Goal: Task Accomplishment & Management: Manage account settings

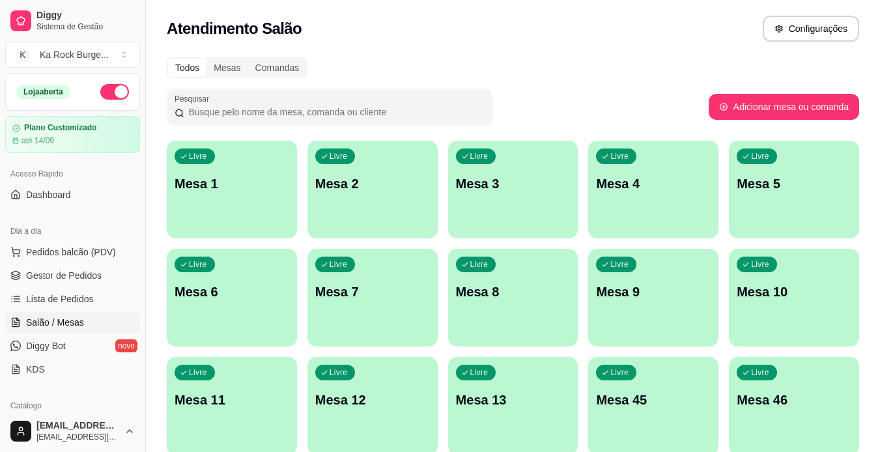
click at [272, 195] on div "Livre Mesa 1" at bounding box center [232, 182] width 130 height 82
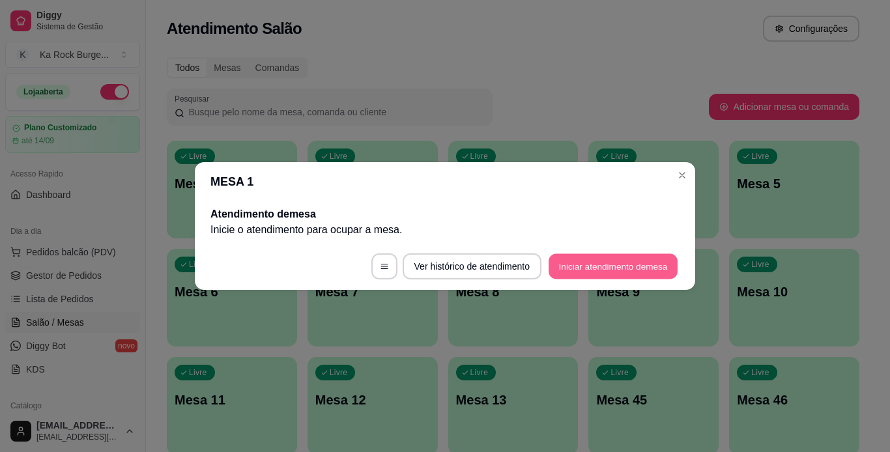
click at [585, 268] on button "Iniciar atendimento de mesa" at bounding box center [612, 266] width 129 height 25
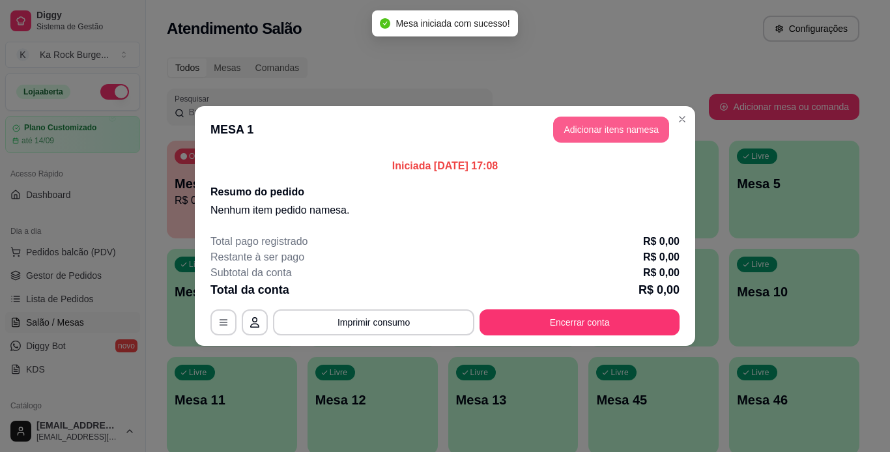
click at [599, 128] on button "Adicionar itens na mesa" at bounding box center [611, 130] width 116 height 26
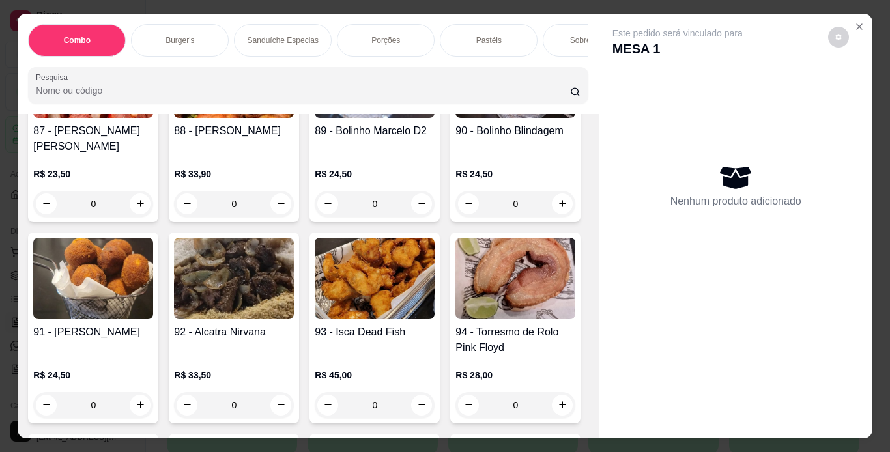
scroll to position [3164, 0]
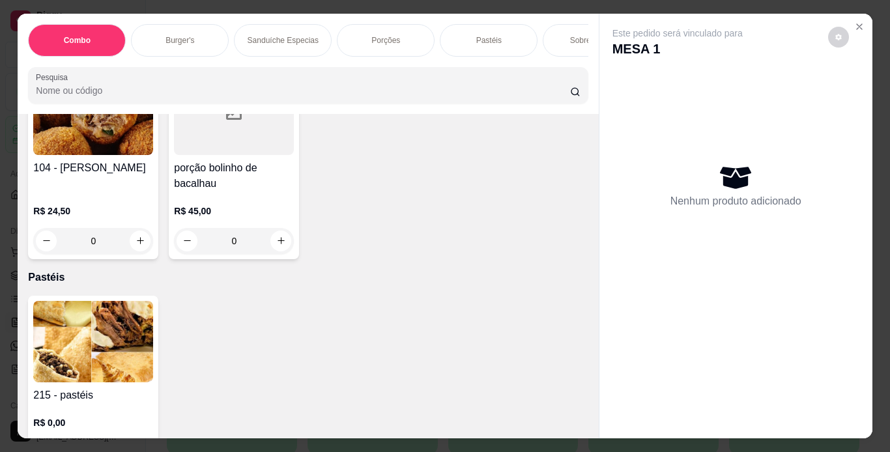
click at [598, 265] on div "Este pedido será vinculado para MESA 1 Nenhum produto adicionado" at bounding box center [734, 226] width 273 height 425
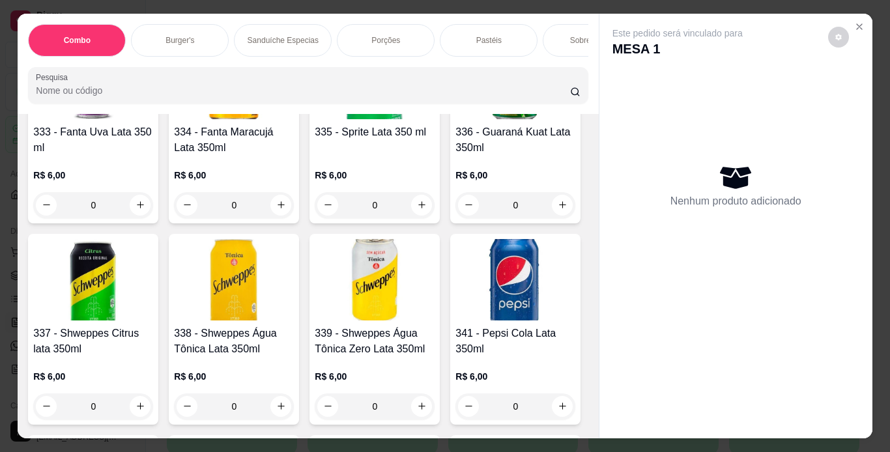
scroll to position [5531, 0]
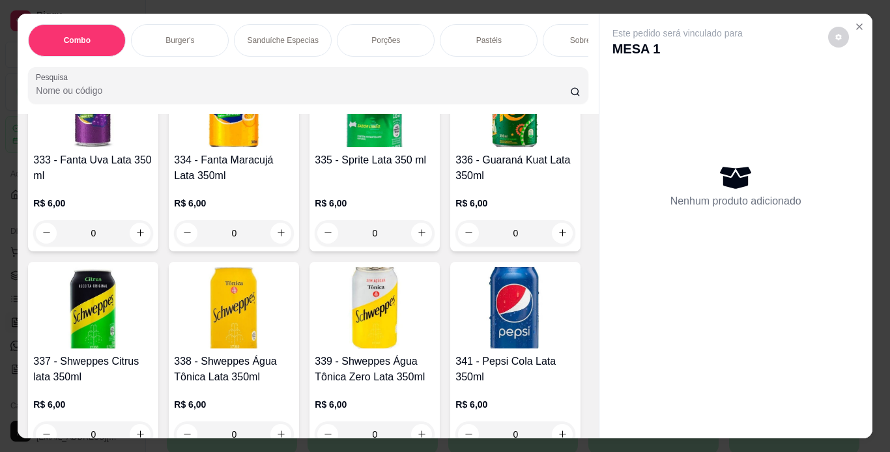
type input "1"
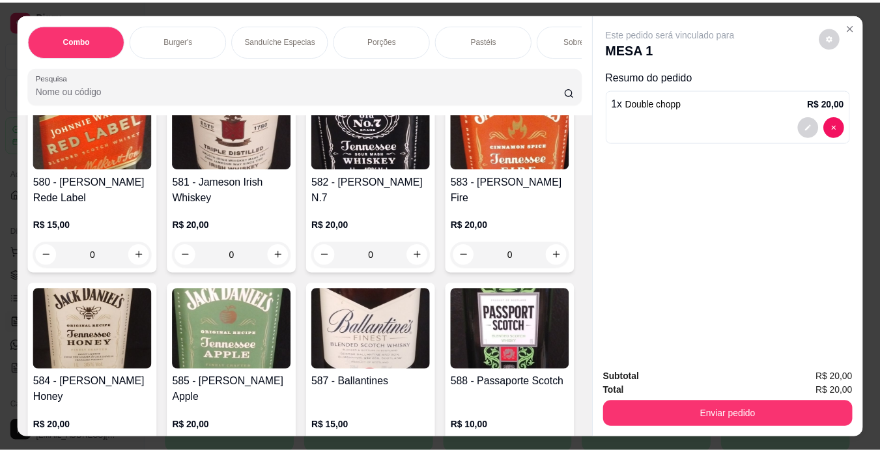
scroll to position [10193, 0]
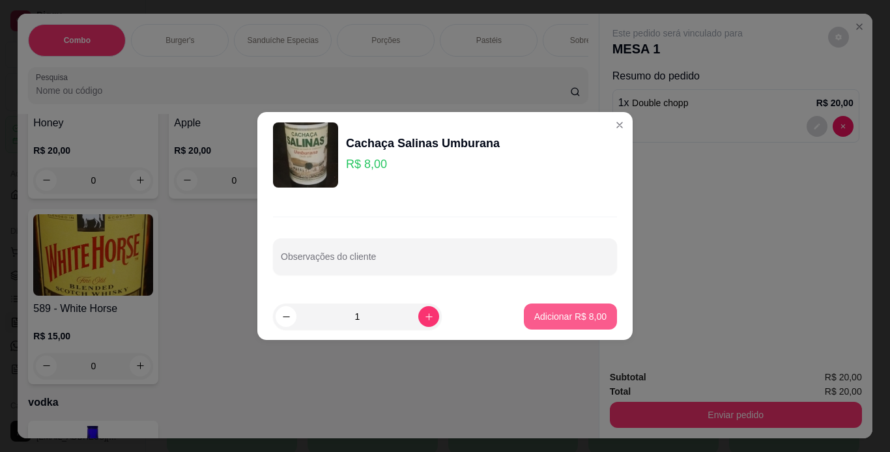
click at [580, 316] on p "Adicionar R$ 8,00" at bounding box center [570, 316] width 72 height 13
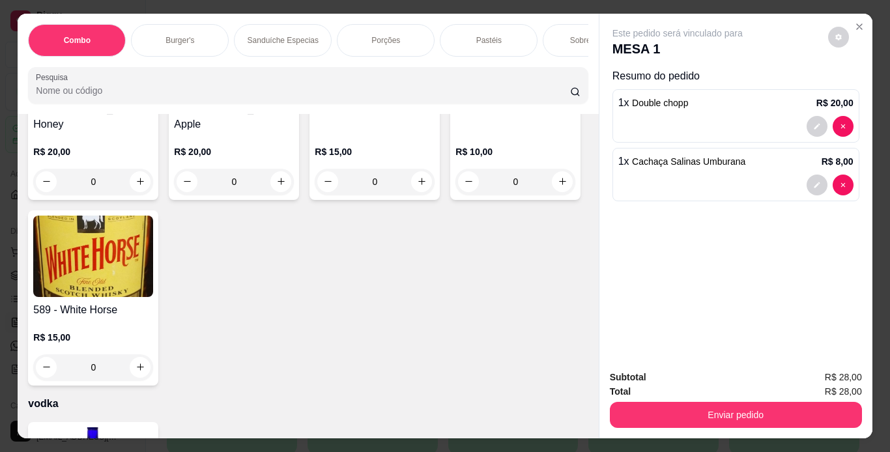
type input "1"
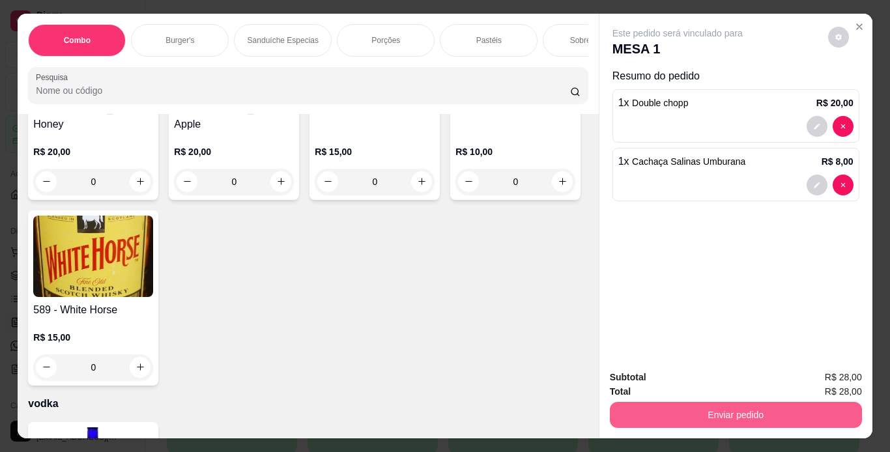
click at [715, 408] on button "Enviar pedido" at bounding box center [736, 415] width 252 height 26
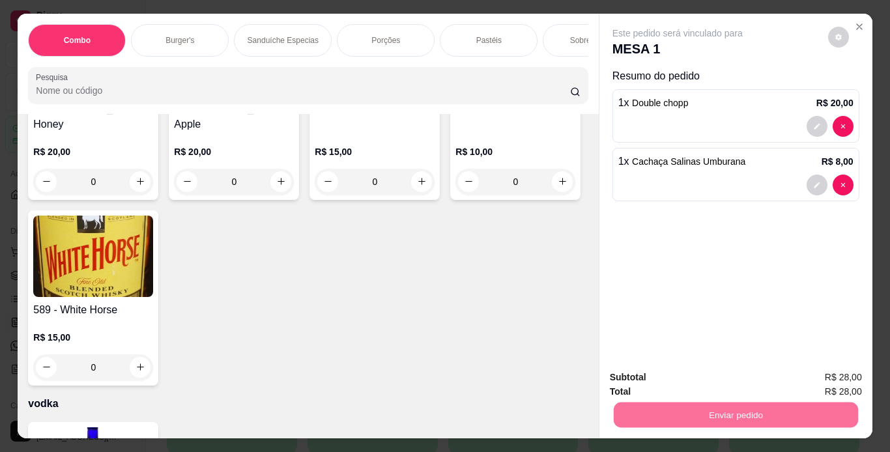
click at [707, 374] on button "Não registrar e enviar pedido" at bounding box center [692, 378] width 132 height 24
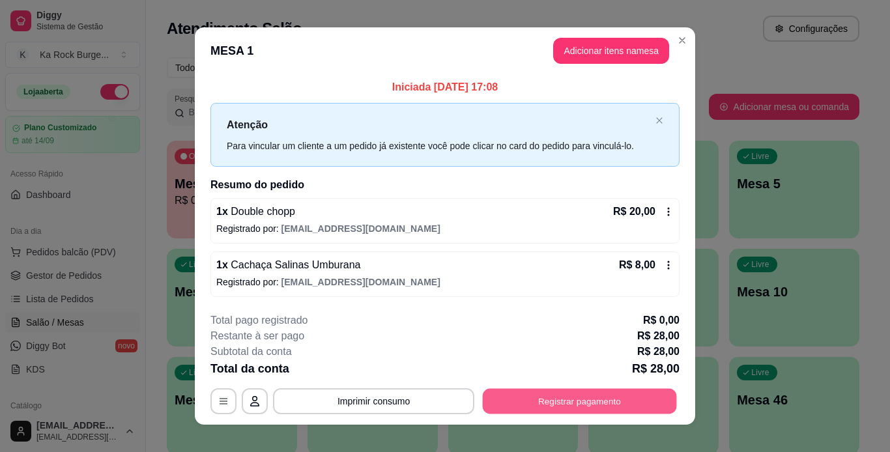
click at [645, 406] on button "Registrar pagamento" at bounding box center [580, 400] width 194 height 25
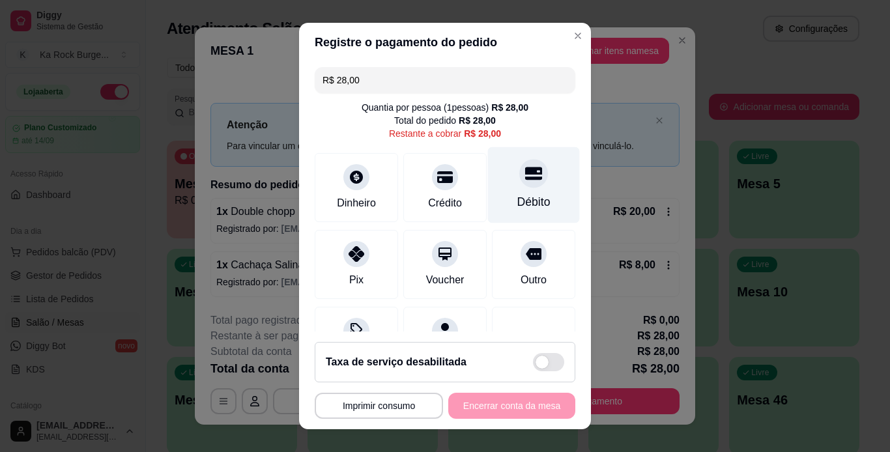
click at [517, 191] on div "Débito" at bounding box center [534, 185] width 92 height 76
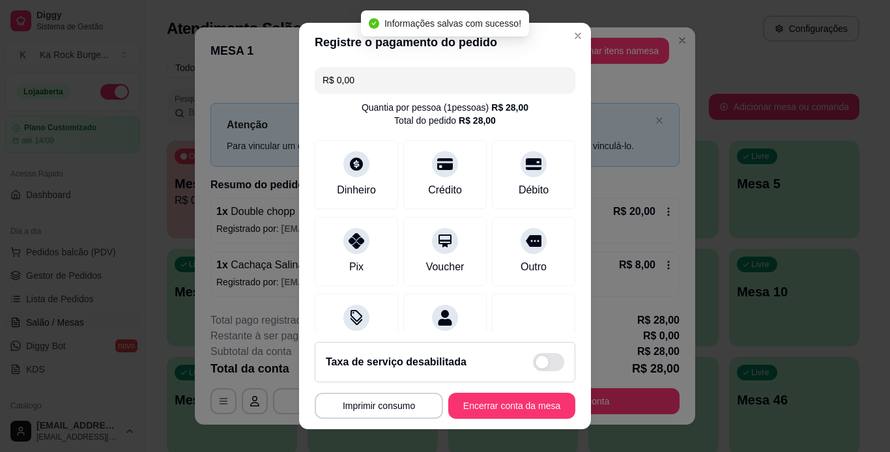
type input "R$ 0,00"
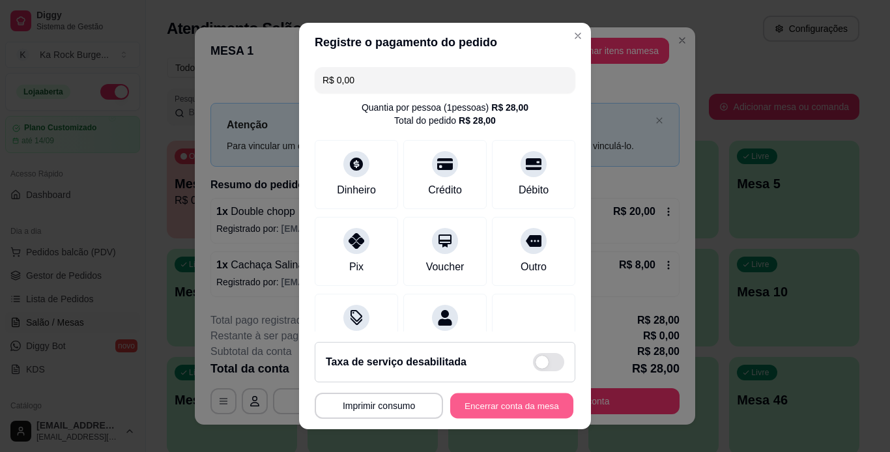
click at [474, 406] on button "Encerrar conta da mesa" at bounding box center [511, 405] width 123 height 25
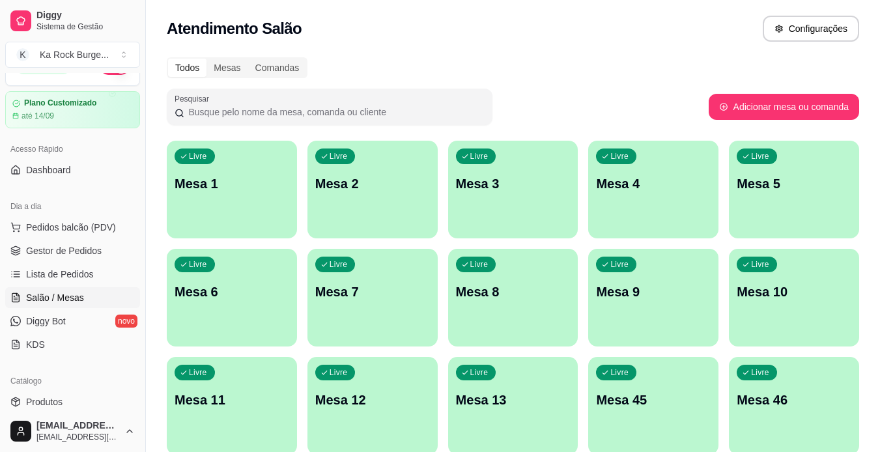
scroll to position [65, 0]
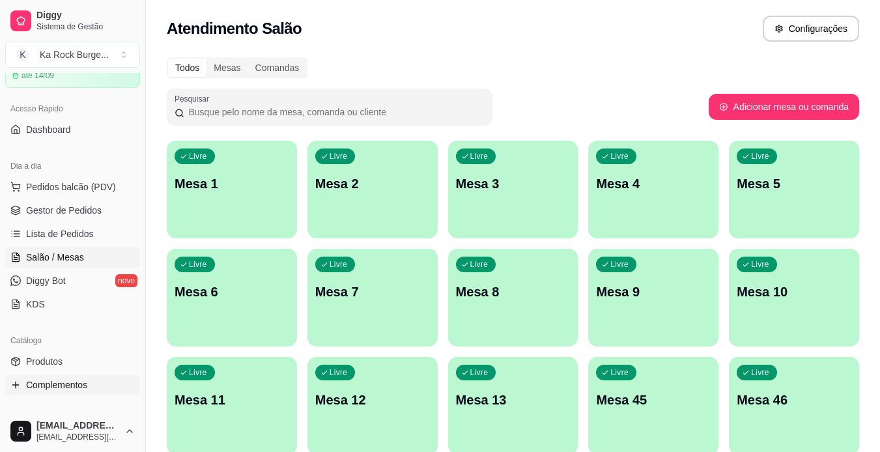
click at [41, 374] on link "Complementos" at bounding box center [72, 384] width 135 height 21
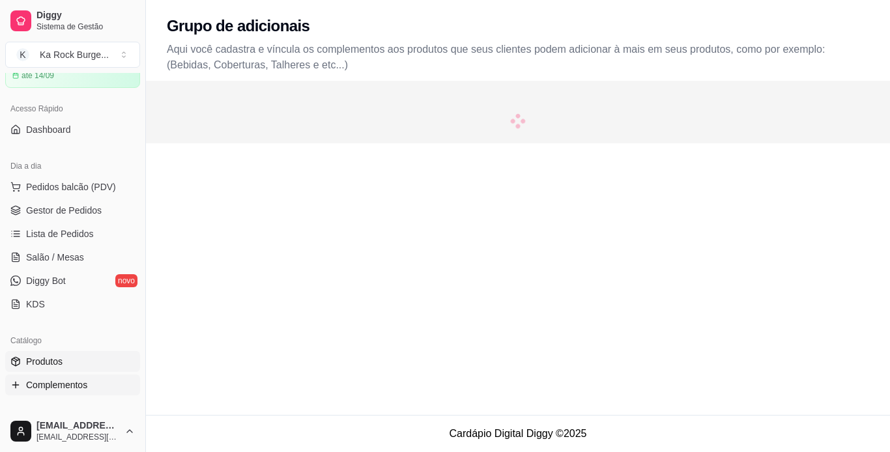
click at [40, 367] on span "Produtos" at bounding box center [44, 361] width 36 height 13
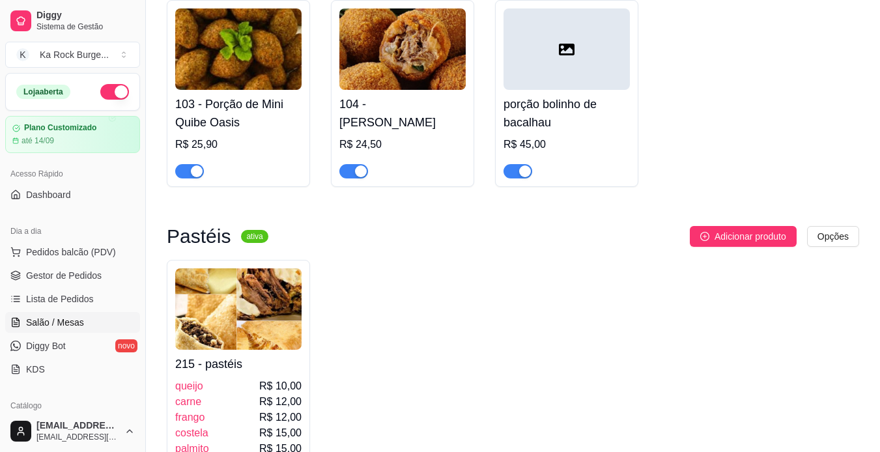
click at [66, 321] on span "Salão / Mesas" at bounding box center [55, 322] width 58 height 13
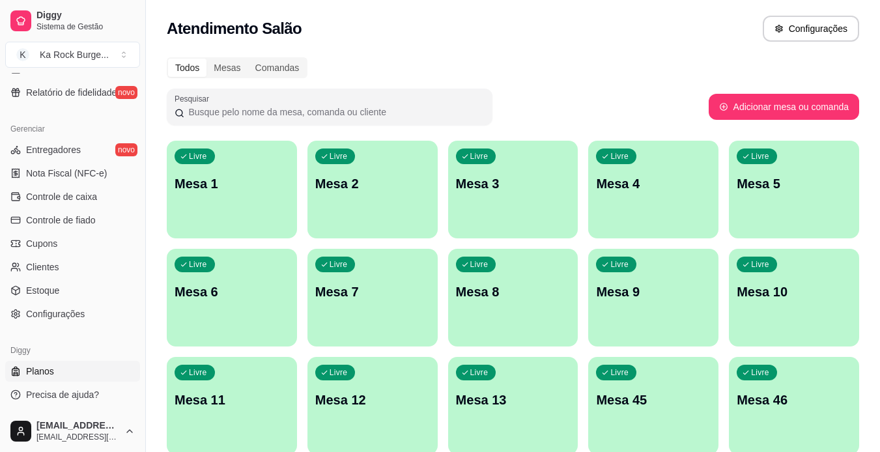
click at [25, 374] on link "Planos" at bounding box center [72, 371] width 135 height 21
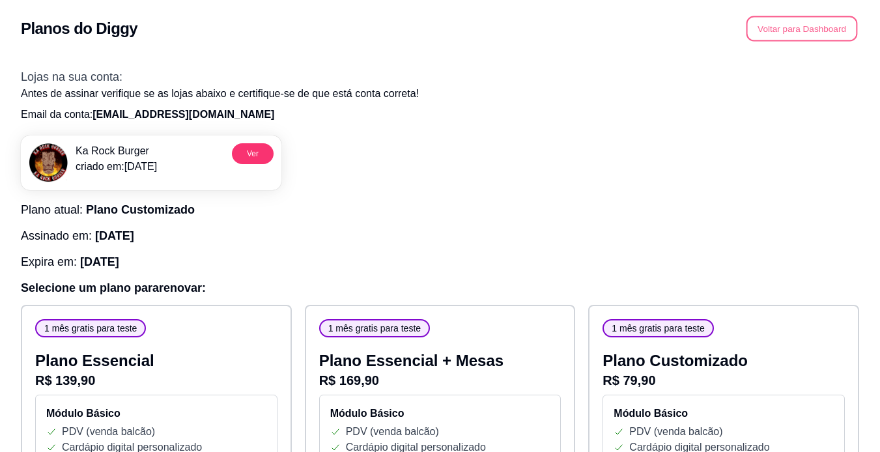
click at [818, 35] on button "Voltar para Dashboard" at bounding box center [801, 28] width 111 height 25
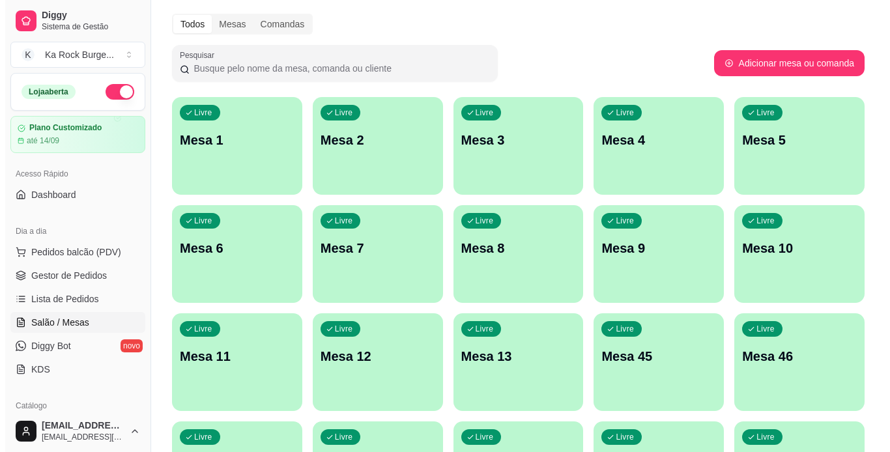
scroll to position [65, 0]
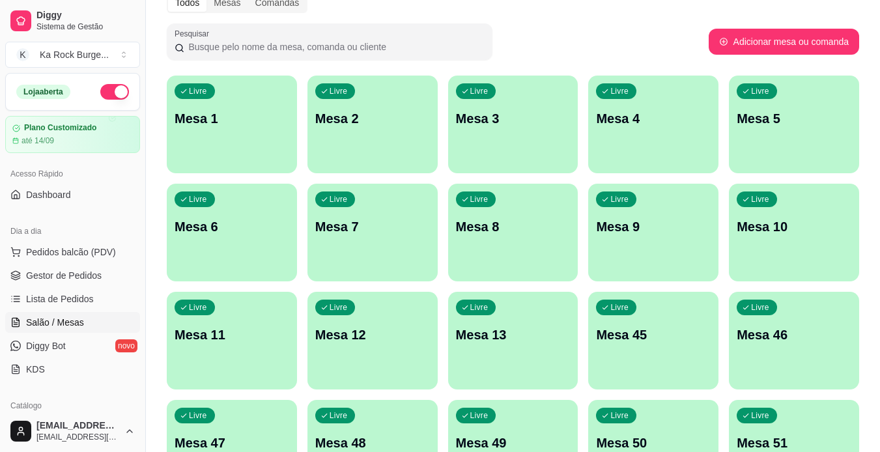
click at [378, 361] on div "Livre Mesa 12" at bounding box center [372, 333] width 130 height 82
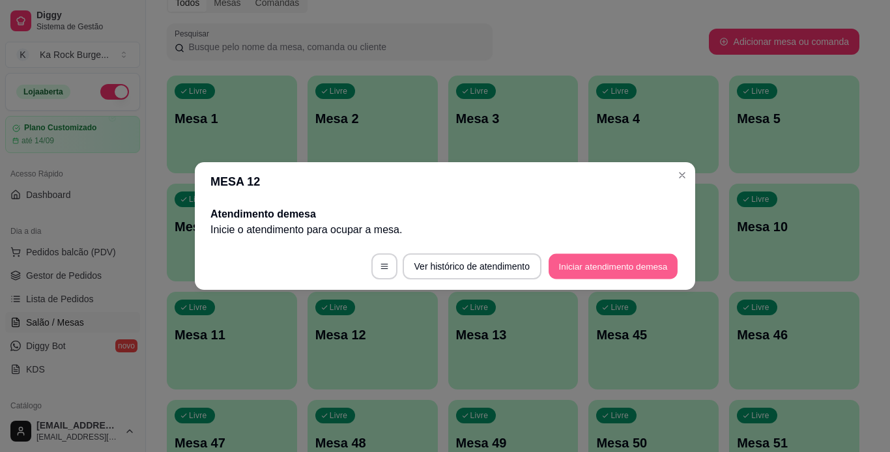
click at [567, 268] on button "Iniciar atendimento de mesa" at bounding box center [612, 266] width 129 height 25
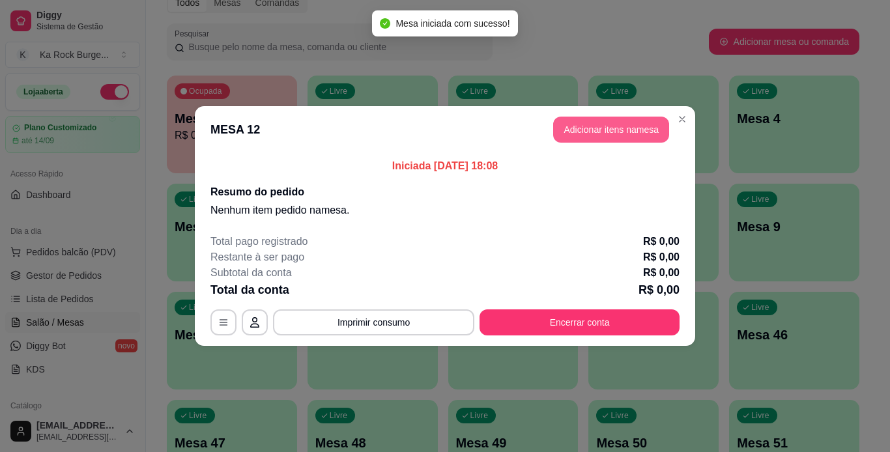
click at [634, 128] on button "Adicionar itens na mesa" at bounding box center [611, 130] width 116 height 26
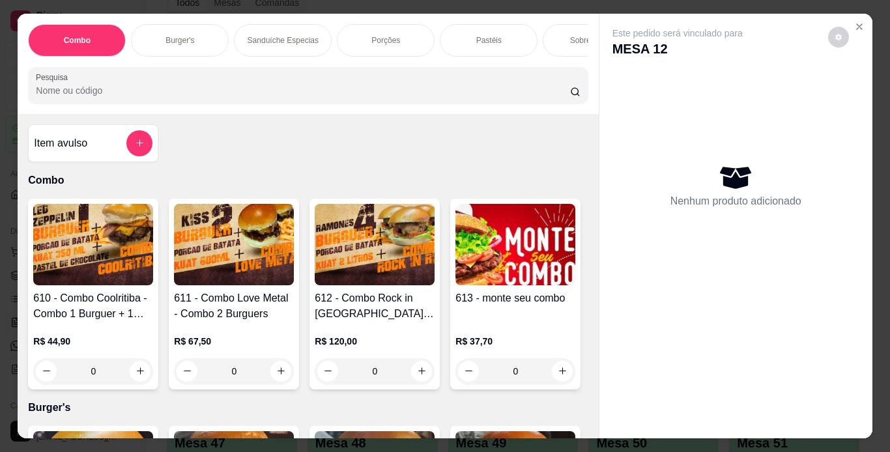
scroll to position [0, 490]
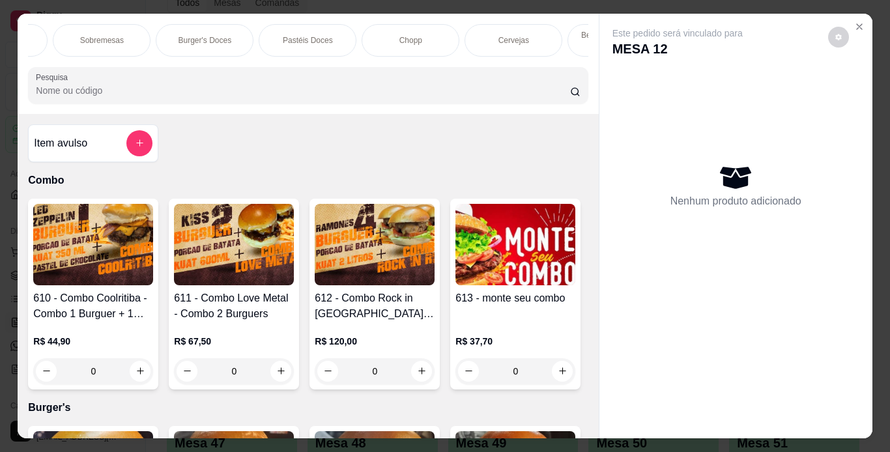
click at [409, 47] on div "Chopp" at bounding box center [410, 40] width 98 height 33
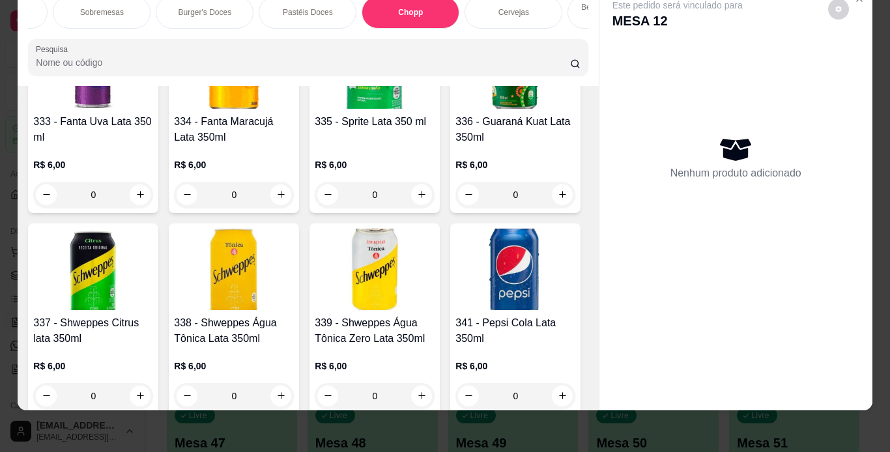
scroll to position [5550, 0]
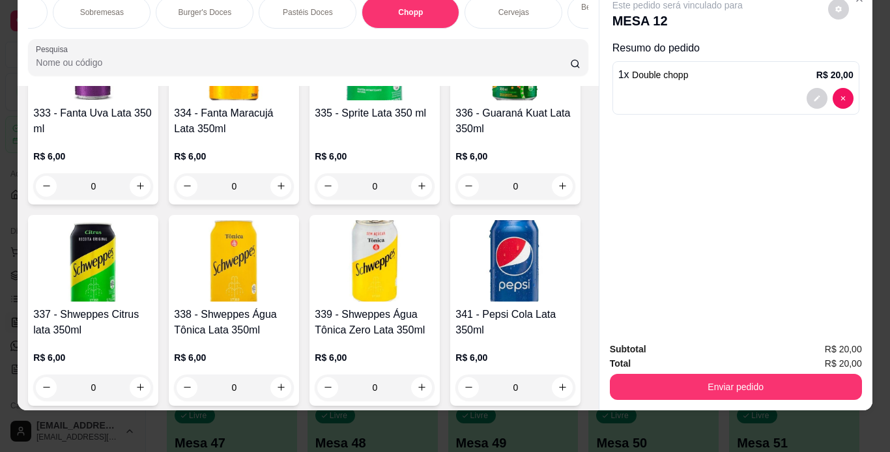
scroll to position [5551, 0]
type input "4"
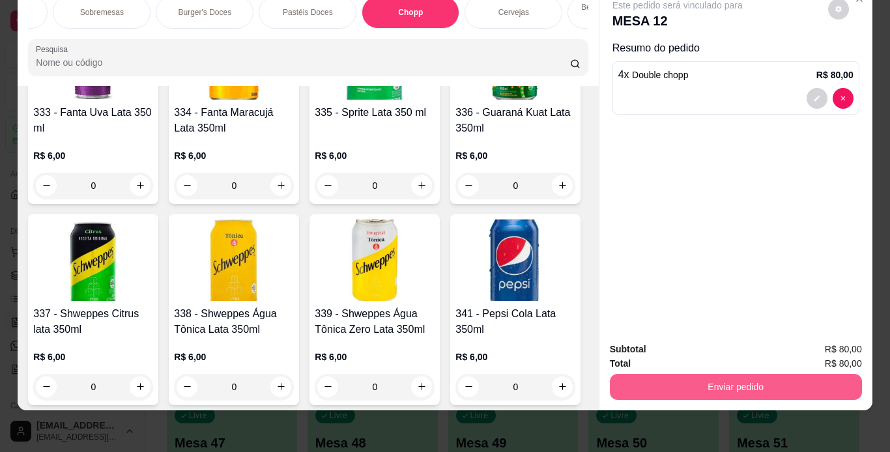
click at [761, 375] on button "Enviar pedido" at bounding box center [736, 387] width 252 height 26
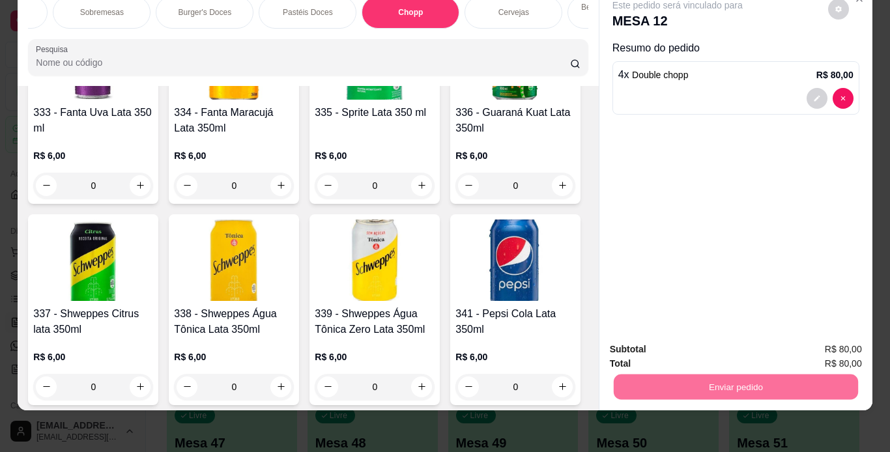
click at [738, 343] on button "Não registrar e enviar pedido" at bounding box center [692, 345] width 132 height 24
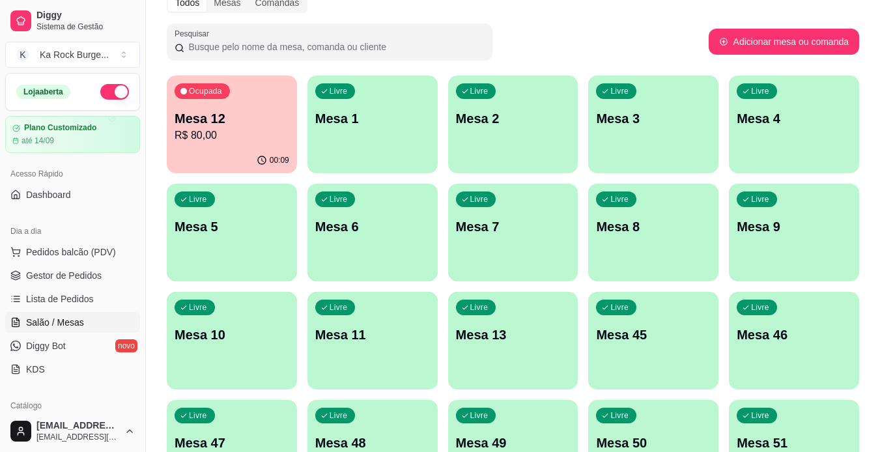
click at [245, 194] on div "Livre Mesa 5" at bounding box center [232, 225] width 130 height 82
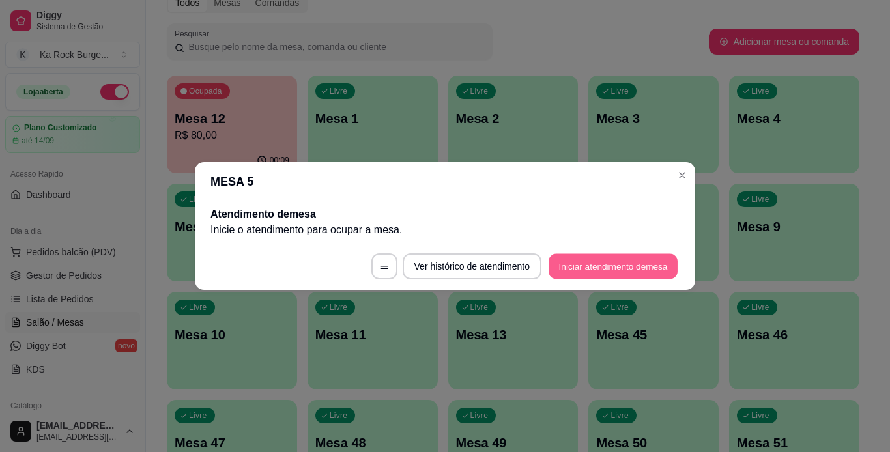
click at [613, 267] on button "Iniciar atendimento de mesa" at bounding box center [612, 266] width 129 height 25
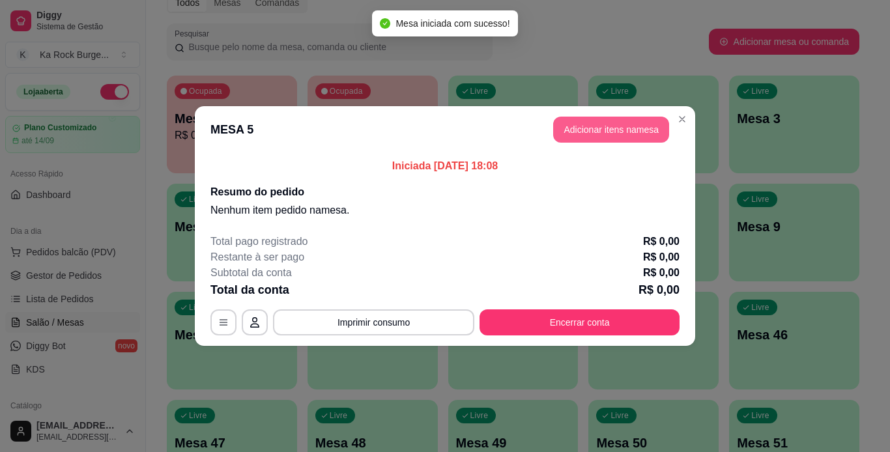
click at [591, 128] on button "Adicionar itens na mesa" at bounding box center [611, 130] width 116 height 26
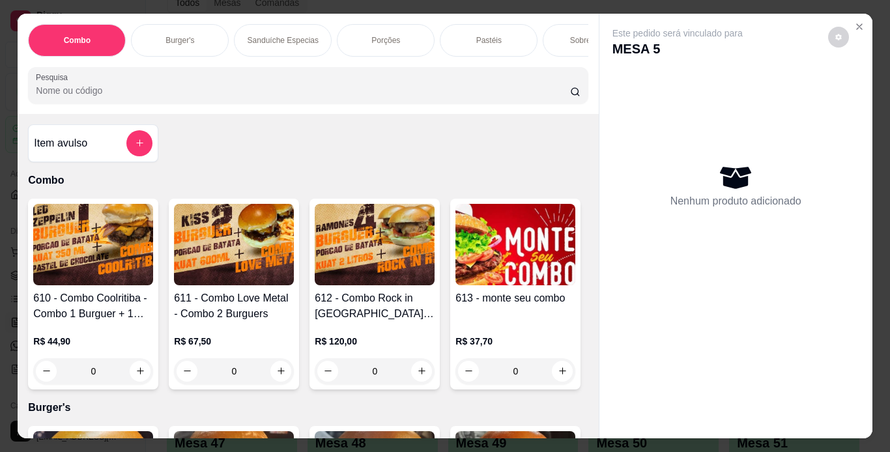
click at [296, 39] on p "Sanduíche Especias" at bounding box center [282, 40] width 71 height 10
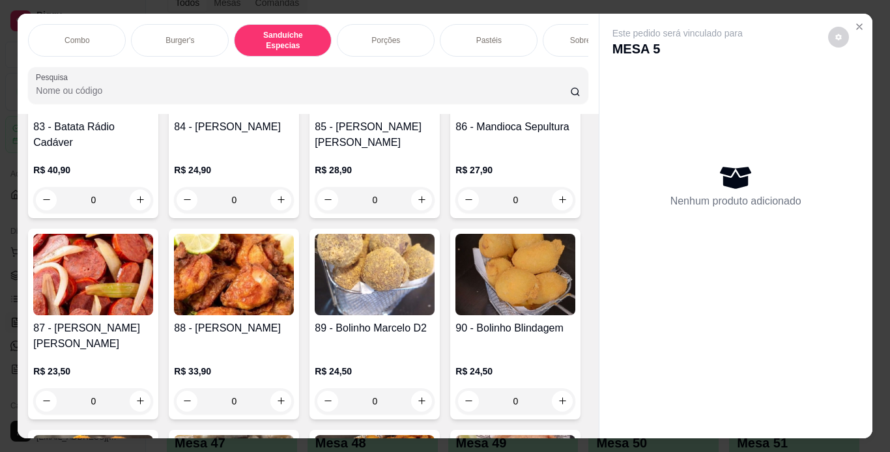
scroll to position [33, 0]
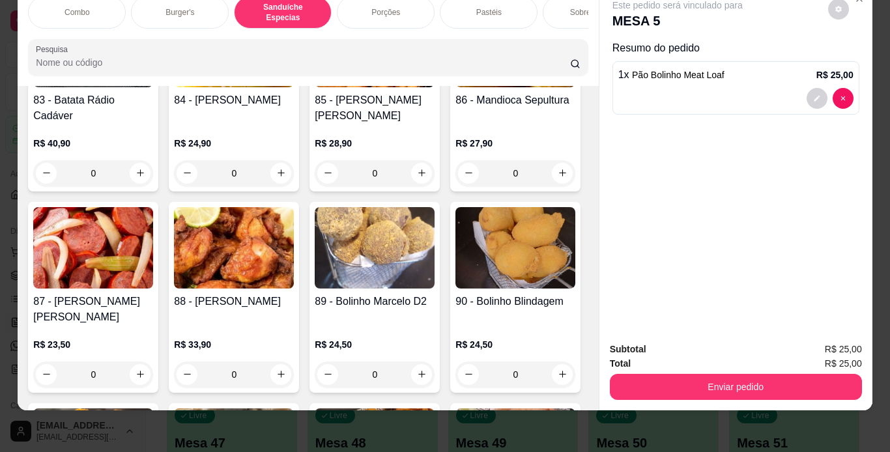
type input "2"
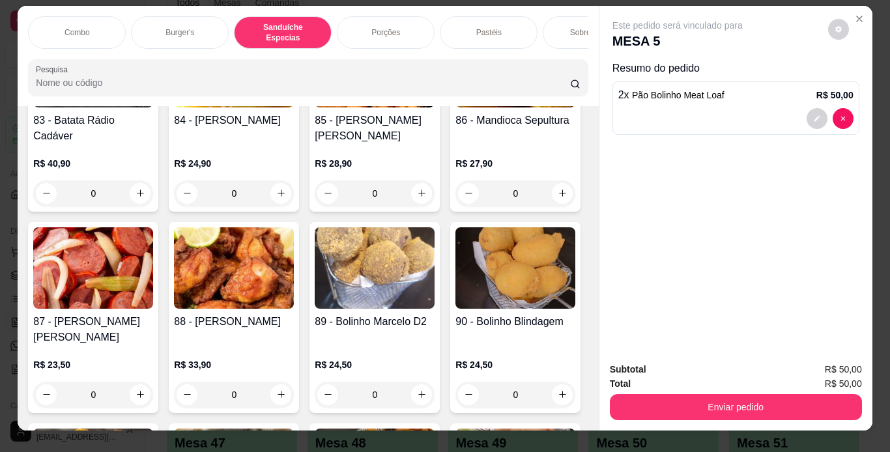
scroll to position [0, 0]
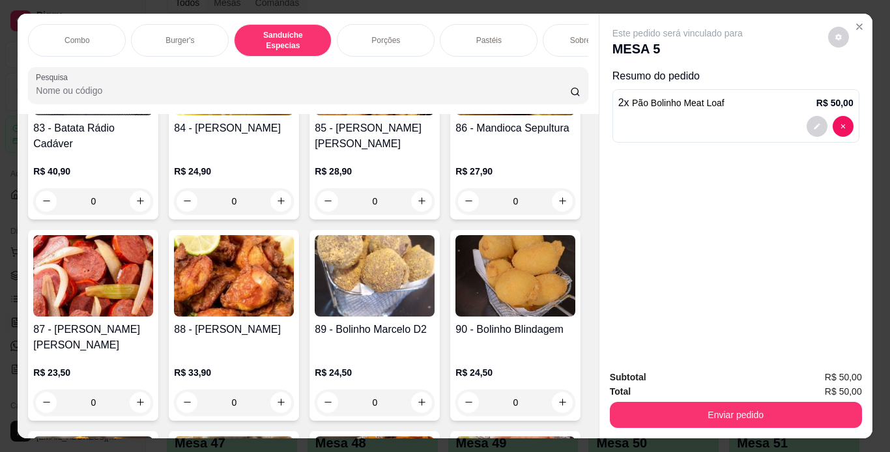
click at [222, 57] on div "Combo Burger's Sanduíche Especias Porções Pastéis Sobremesas Burger's Doces Pas…" at bounding box center [307, 40] width 559 height 33
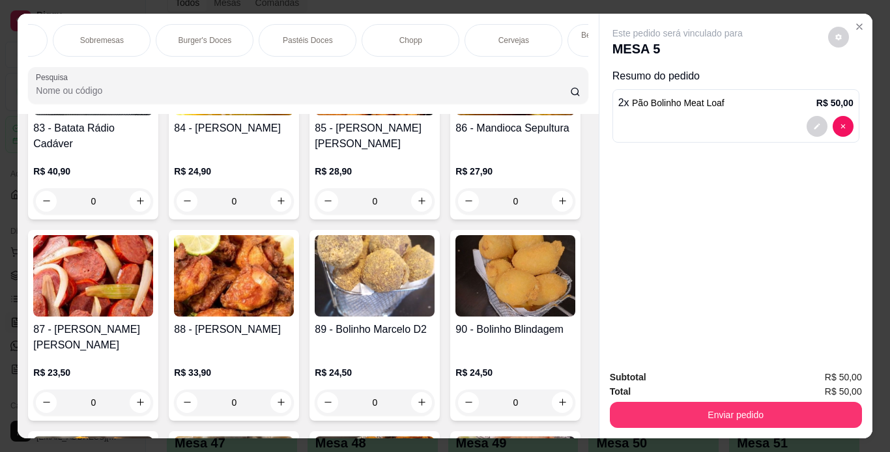
click at [415, 37] on p "Chopp" at bounding box center [410, 40] width 23 height 10
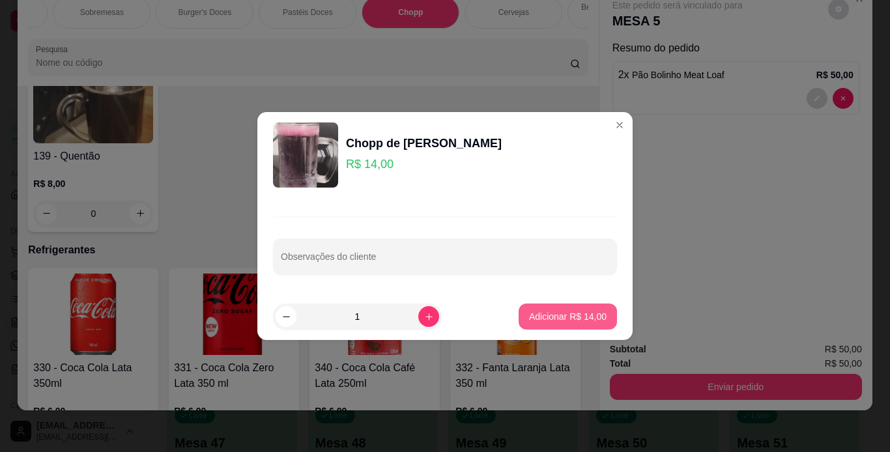
click at [560, 325] on button "Adicionar R$ 14,00" at bounding box center [567, 316] width 98 height 26
type input "1"
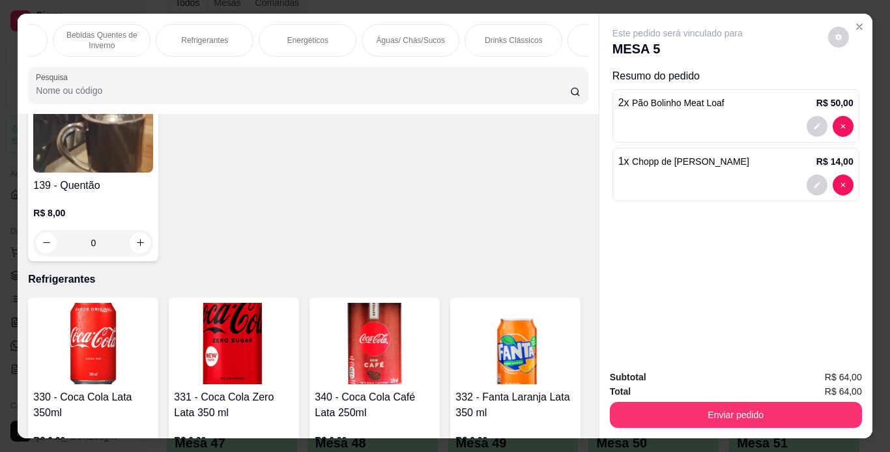
scroll to position [0, 1010]
click at [399, 35] on p "Águas/ Chás/Sucos" at bounding box center [405, 40] width 68 height 10
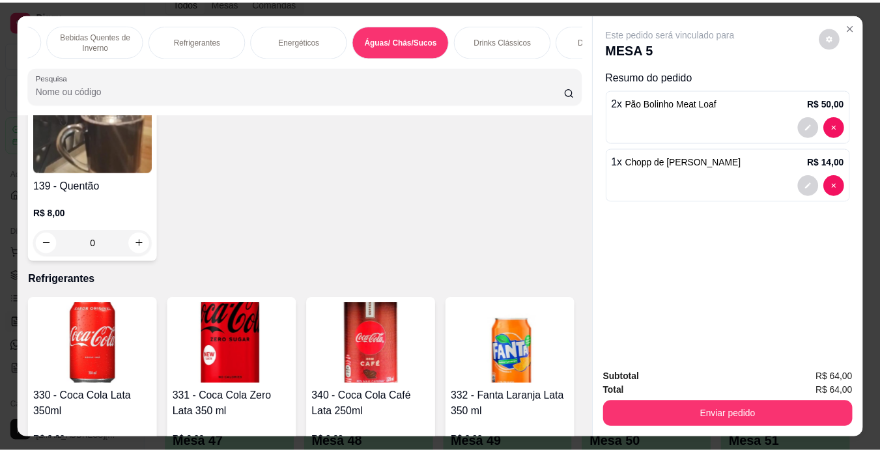
scroll to position [33, 0]
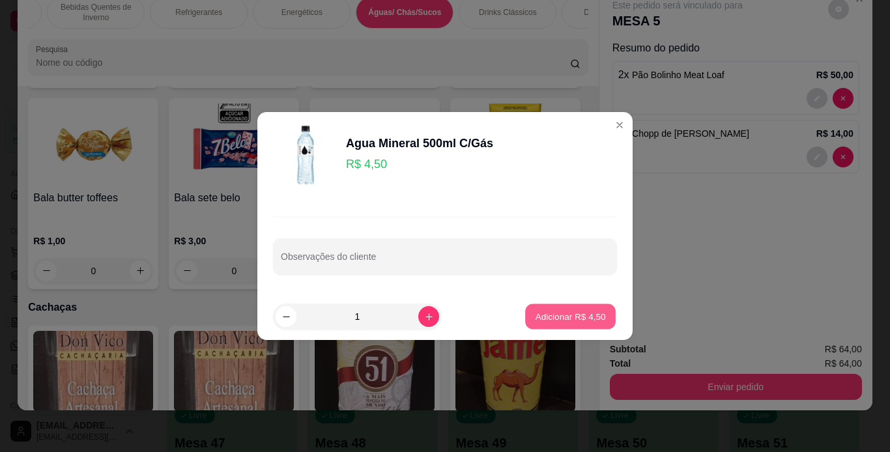
click at [566, 310] on p "Adicionar R$ 4,50" at bounding box center [570, 316] width 70 height 12
type input "1"
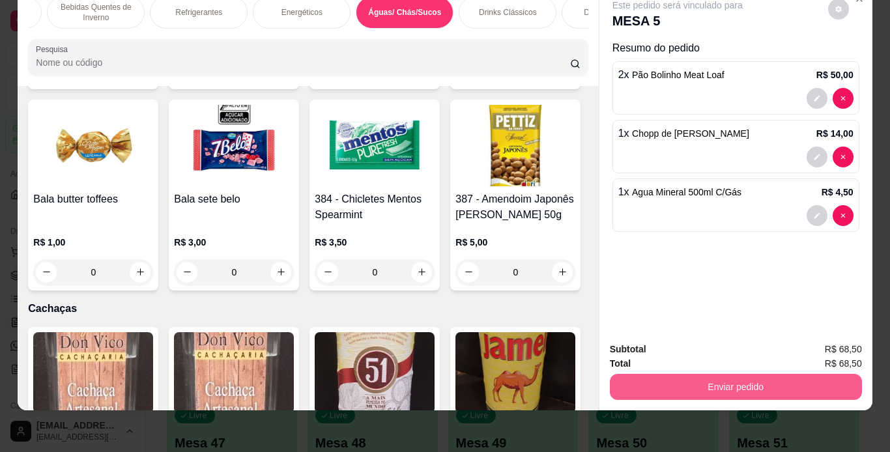
click at [666, 374] on button "Enviar pedido" at bounding box center [736, 387] width 252 height 26
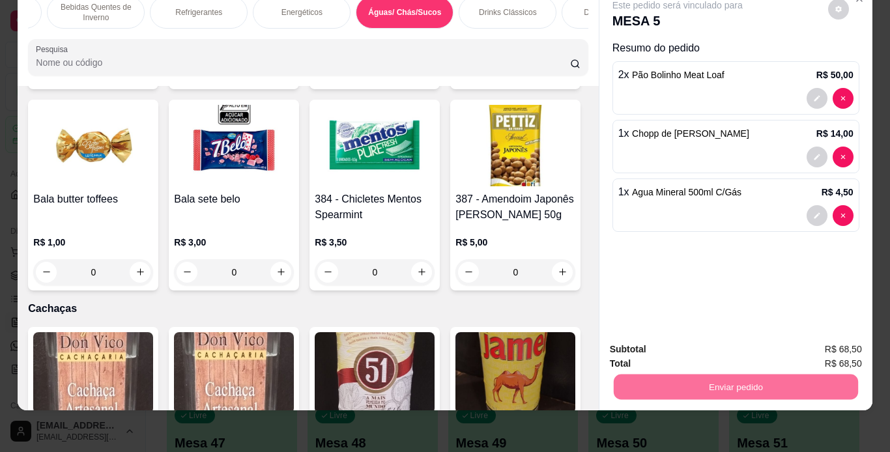
click at [661, 343] on button "Não registrar e enviar pedido" at bounding box center [691, 345] width 135 height 25
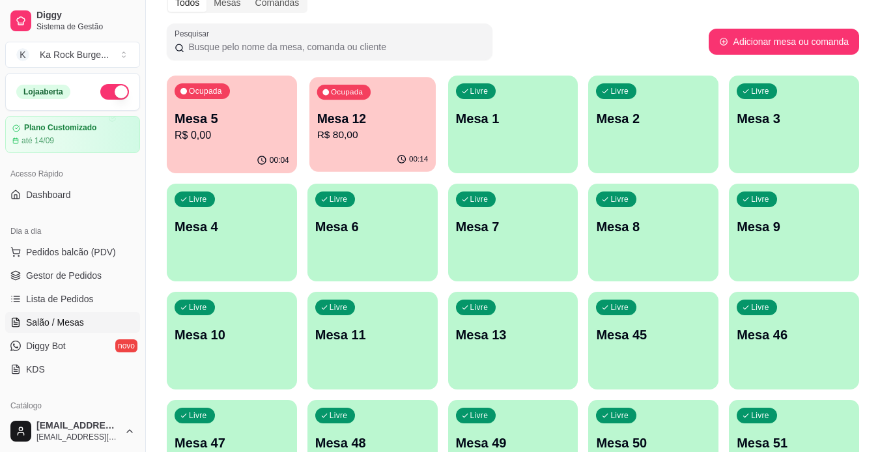
click at [391, 134] on p "R$ 80,00" at bounding box center [371, 135] width 111 height 15
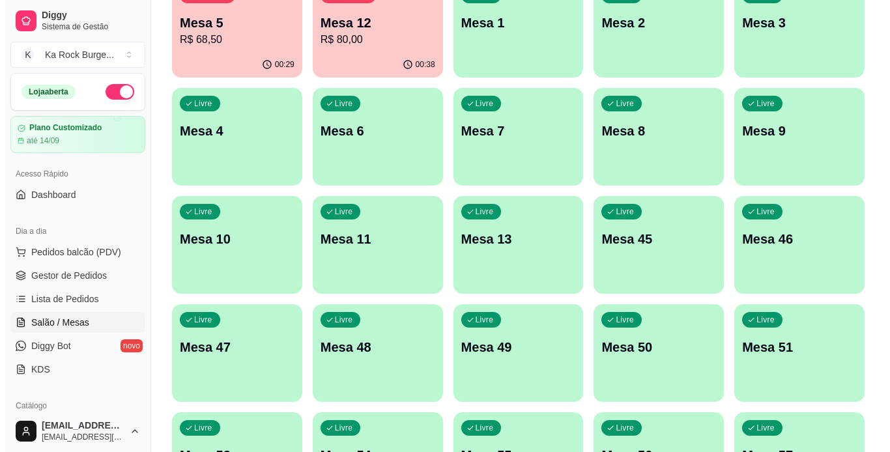
scroll to position [130, 0]
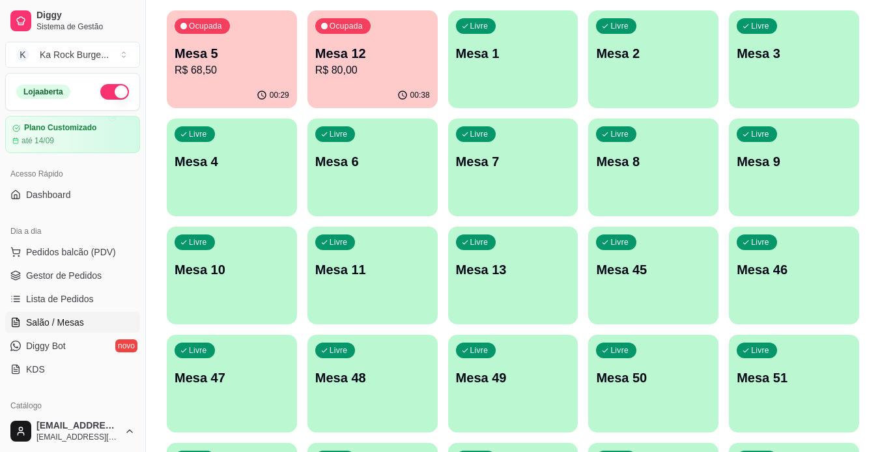
click at [523, 281] on div "Livre Mesa 13" at bounding box center [513, 268] width 130 height 82
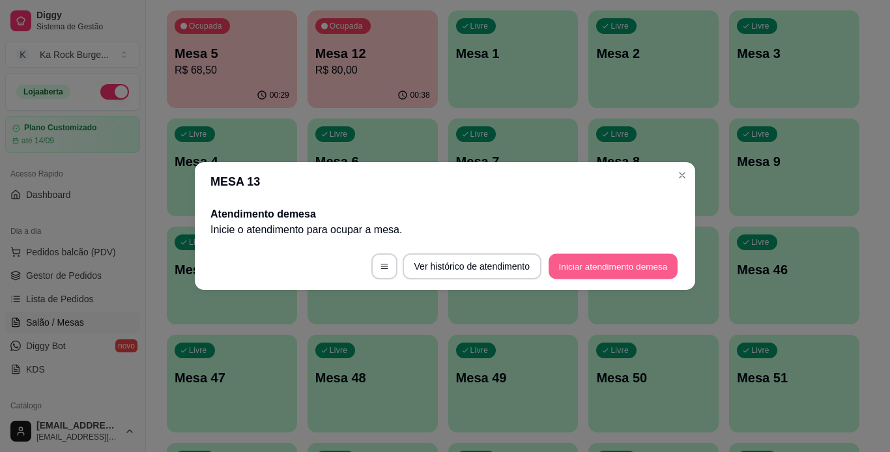
click at [604, 262] on button "Iniciar atendimento de mesa" at bounding box center [612, 266] width 129 height 25
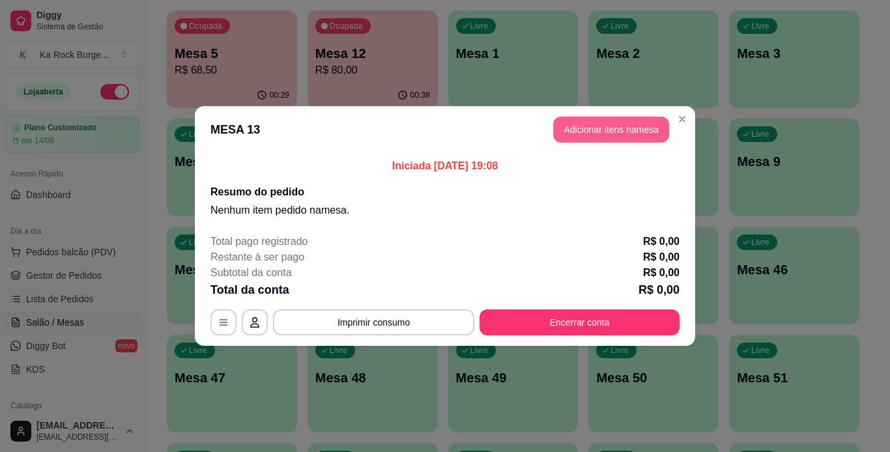
click at [642, 133] on button "Adicionar itens na mesa" at bounding box center [611, 130] width 116 height 26
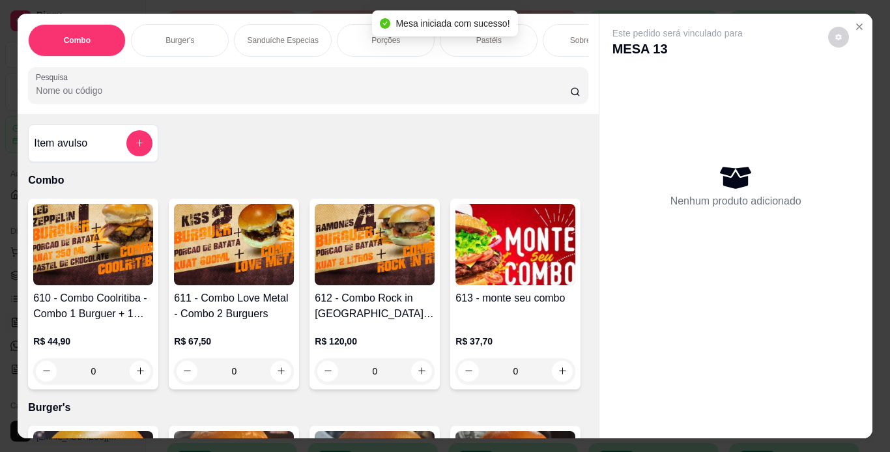
click at [478, 44] on div "Pastéis" at bounding box center [489, 40] width 98 height 33
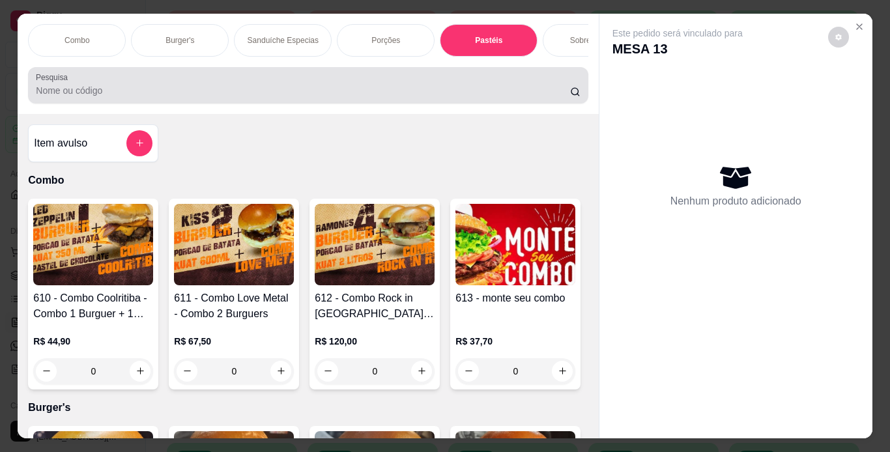
scroll to position [33, 0]
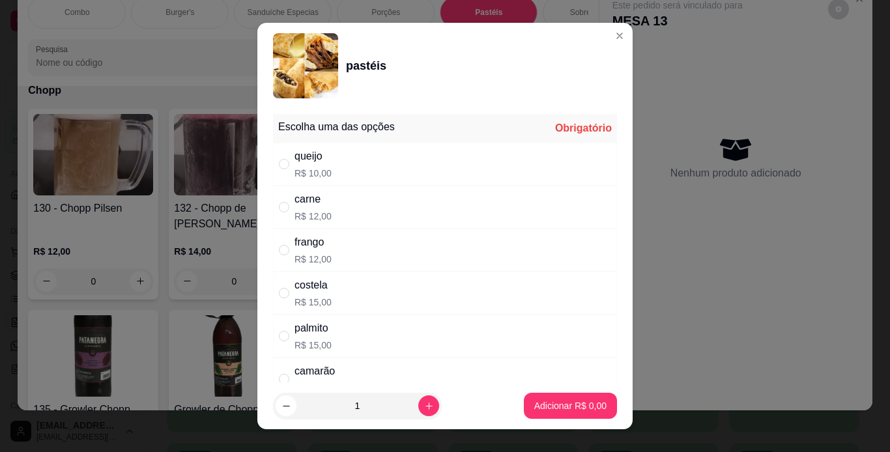
click at [351, 202] on div "carne R$ 12,00" at bounding box center [445, 207] width 344 height 43
radio input "true"
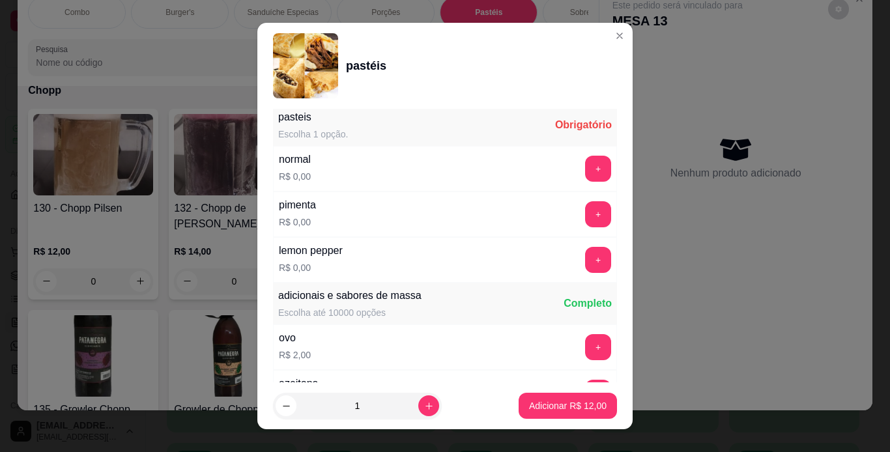
scroll to position [326, 0]
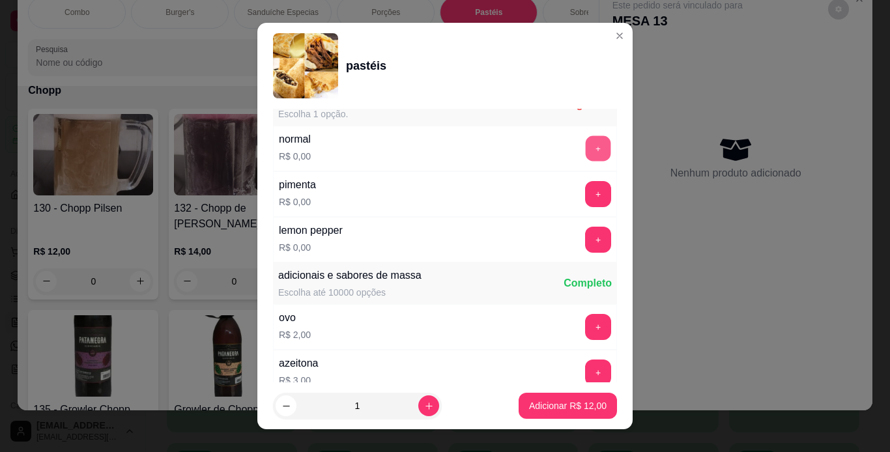
click at [585, 147] on button "+" at bounding box center [597, 147] width 25 height 25
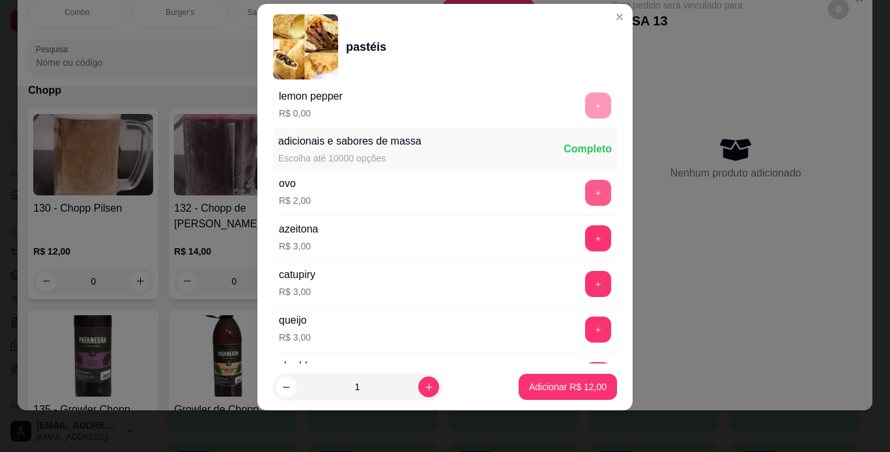
scroll to position [479, 0]
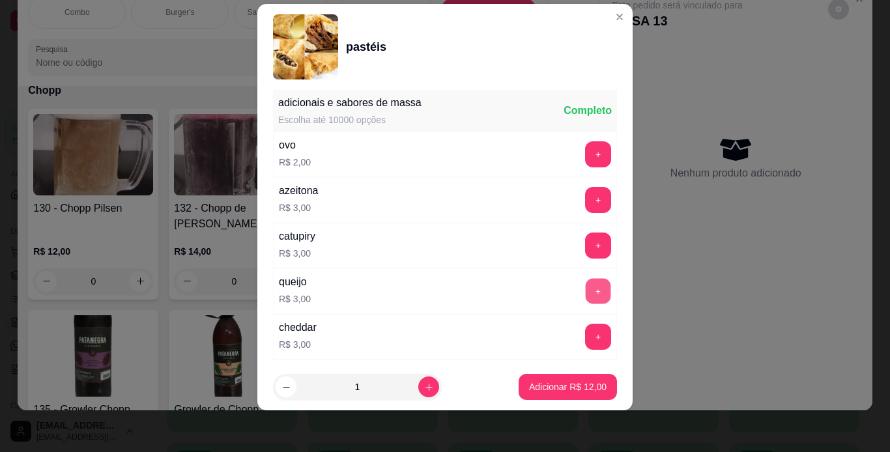
click at [585, 285] on button "+" at bounding box center [597, 290] width 25 height 25
click at [573, 391] on p "Adicionar R$ 15,00" at bounding box center [568, 387] width 76 height 12
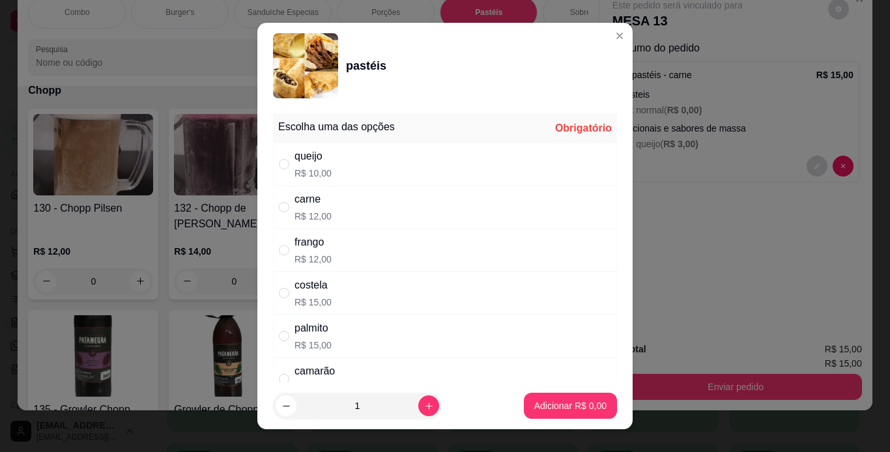
click at [369, 253] on div "frango R$ 12,00" at bounding box center [445, 250] width 344 height 43
radio input "true"
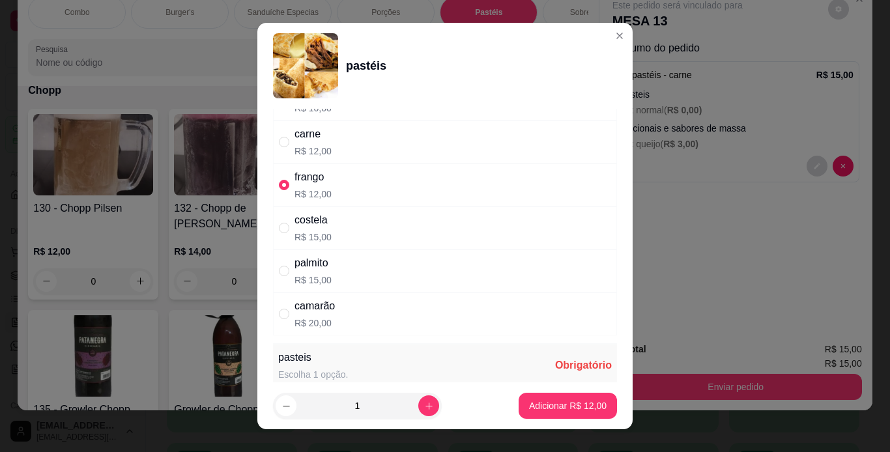
scroll to position [130, 0]
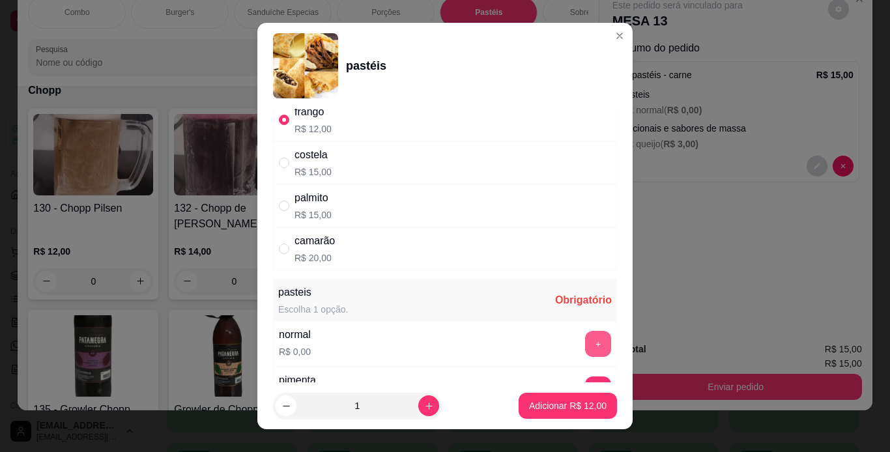
click at [585, 335] on button "+" at bounding box center [598, 344] width 26 height 26
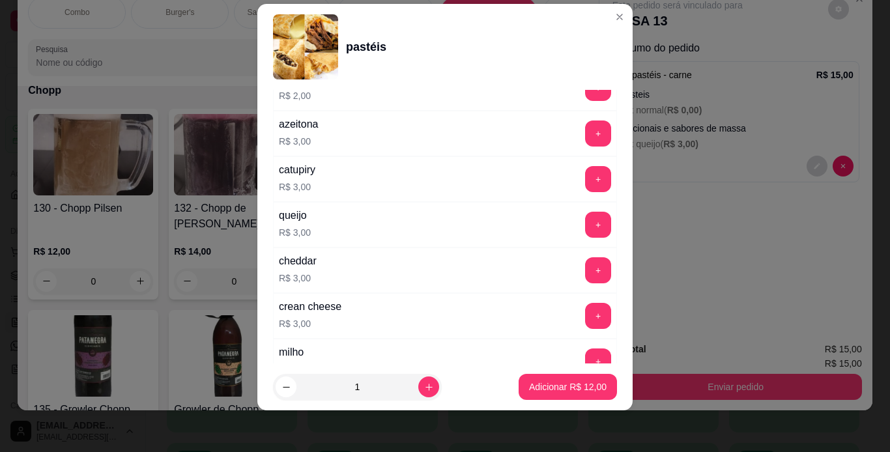
scroll to position [540, 0]
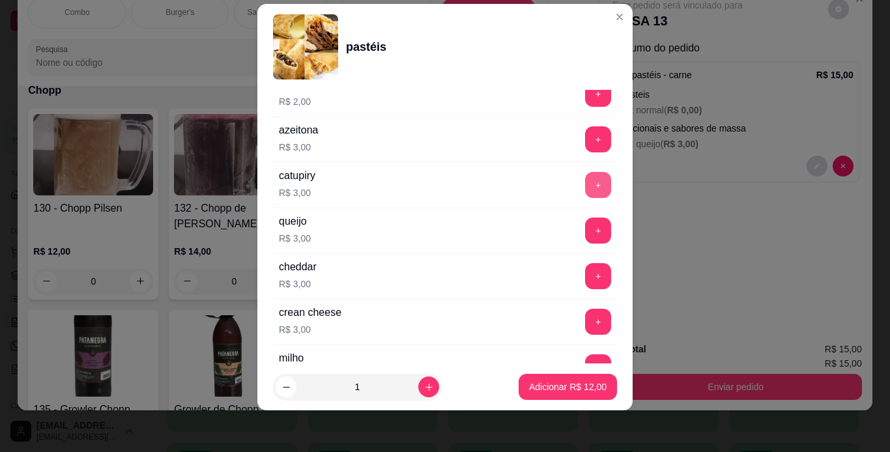
click at [585, 184] on button "+" at bounding box center [598, 185] width 26 height 26
click at [560, 395] on button "Adicionar R$ 15,00" at bounding box center [567, 387] width 98 height 26
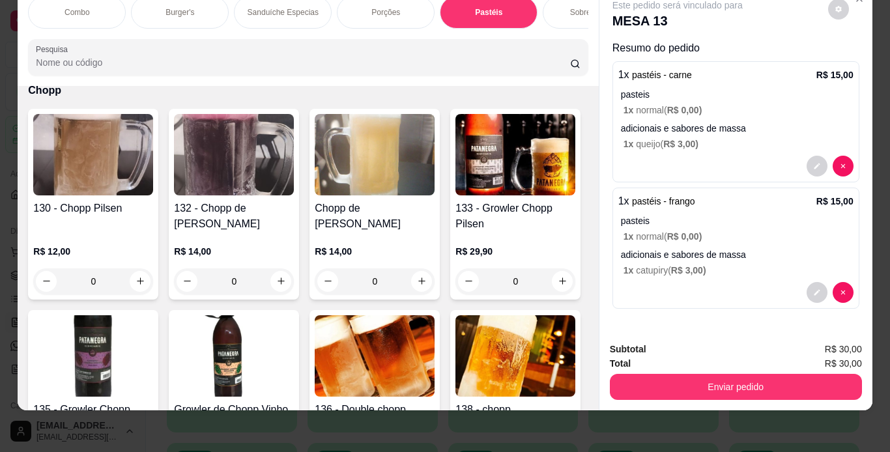
drag, startPoint x: 126, startPoint y: 28, endPoint x: 145, endPoint y: 23, distance: 19.0
click at [145, 23] on div "Combo Burger's Sanduíche Especias Porções Pastéis Sobremesas Burger's Doces Pas…" at bounding box center [307, 12] width 559 height 33
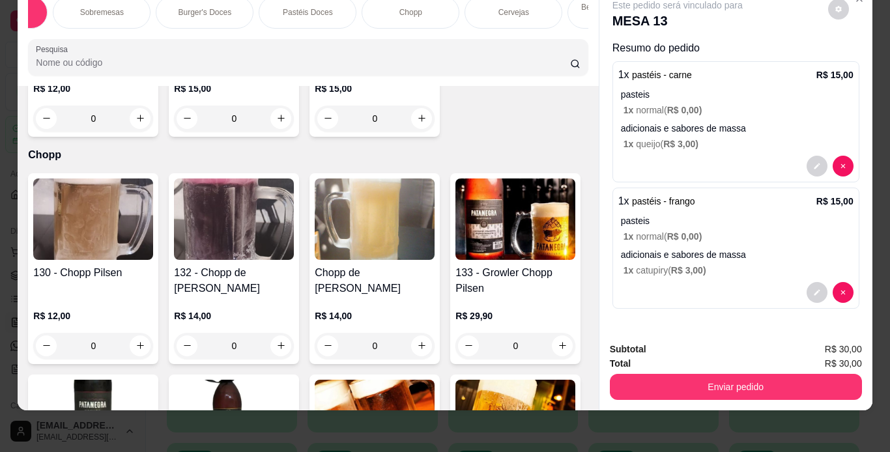
scroll to position [4086, 0]
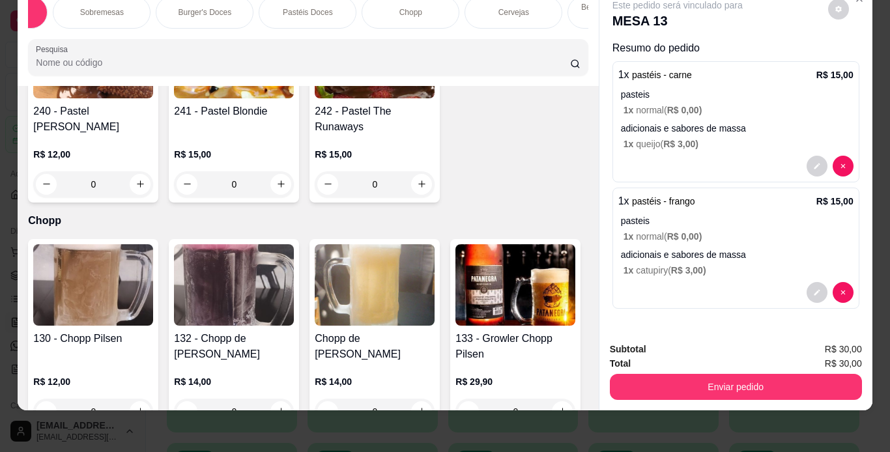
click at [421, 9] on div "Chopp" at bounding box center [410, 12] width 98 height 33
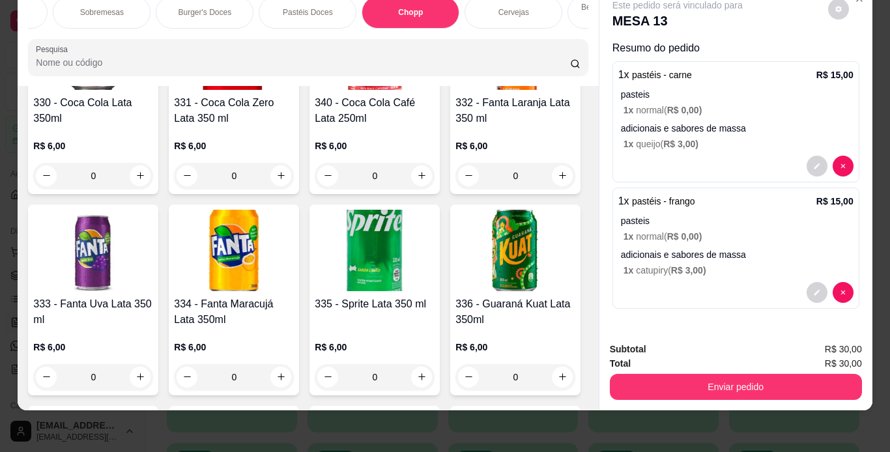
scroll to position [5420, 0]
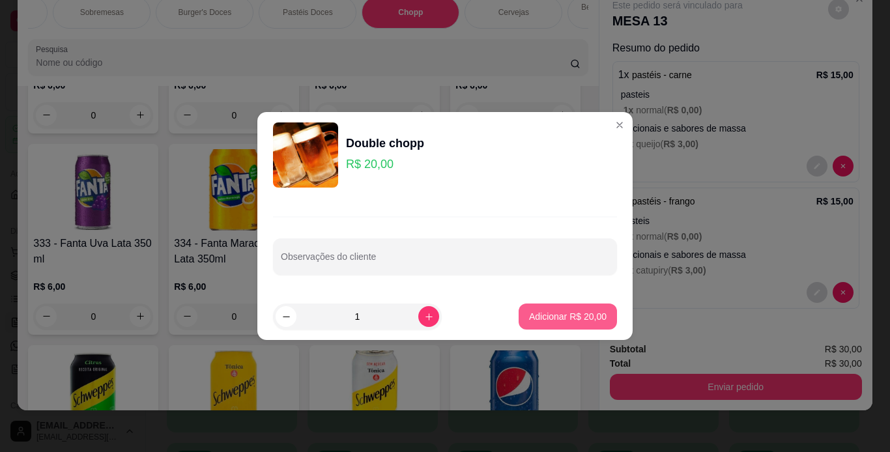
click at [529, 314] on p "Adicionar R$ 20,00" at bounding box center [567, 316] width 77 height 13
type input "1"
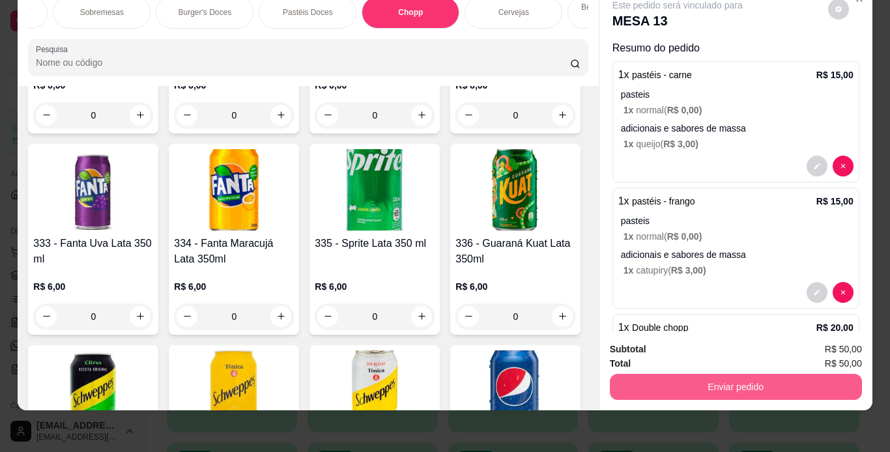
click at [764, 374] on button "Enviar pedido" at bounding box center [736, 387] width 252 height 26
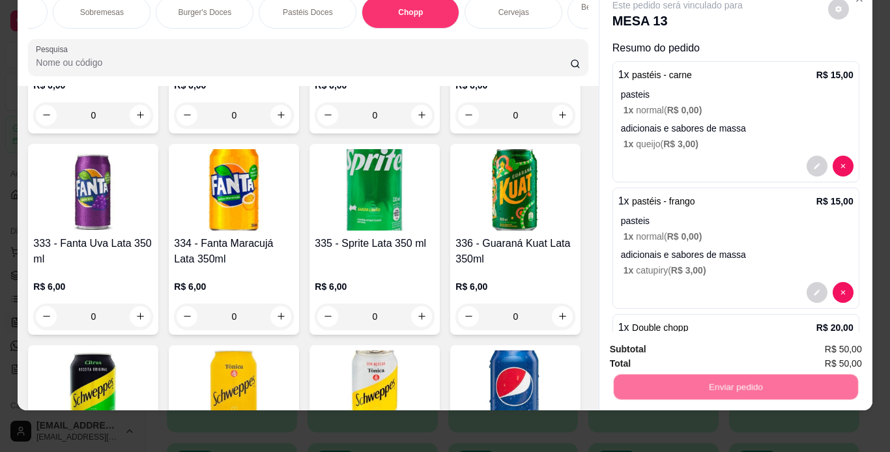
click at [717, 342] on button "Não registrar e enviar pedido" at bounding box center [691, 345] width 135 height 25
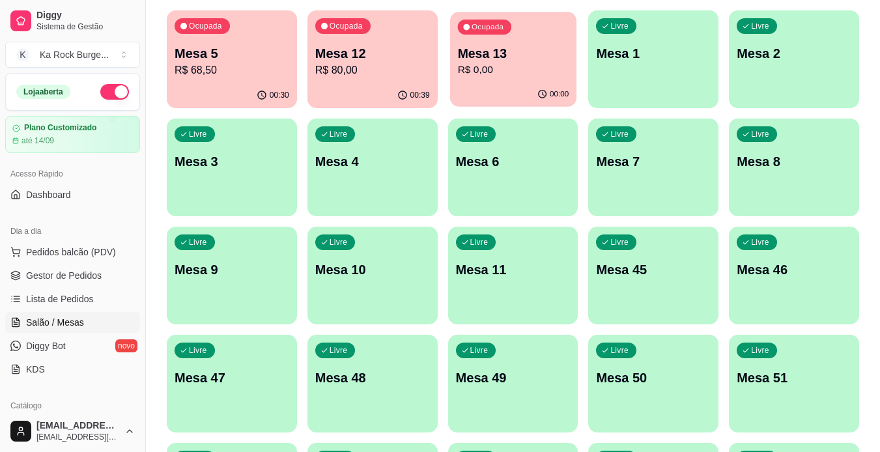
click at [542, 55] on p "Mesa 13" at bounding box center [512, 54] width 111 height 18
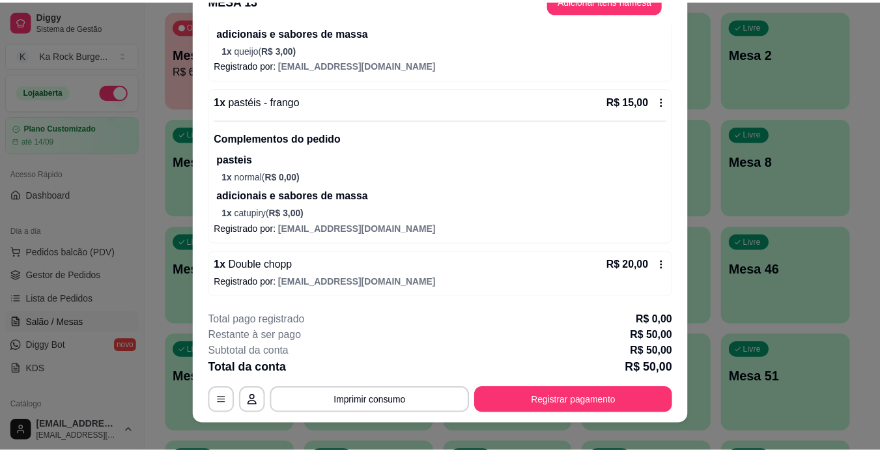
scroll to position [40, 0]
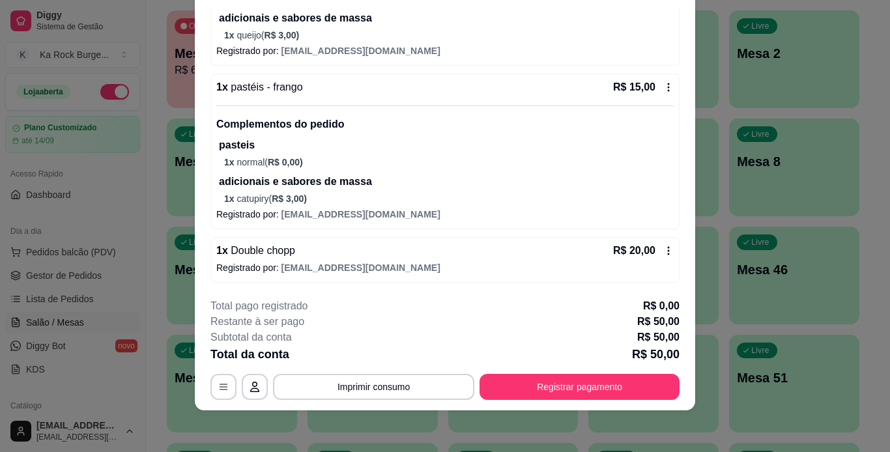
click at [647, 240] on div "1 x Double chopp R$ 20,00 Registrado por: [EMAIL_ADDRESS][DOMAIN_NAME]" at bounding box center [444, 260] width 469 height 46
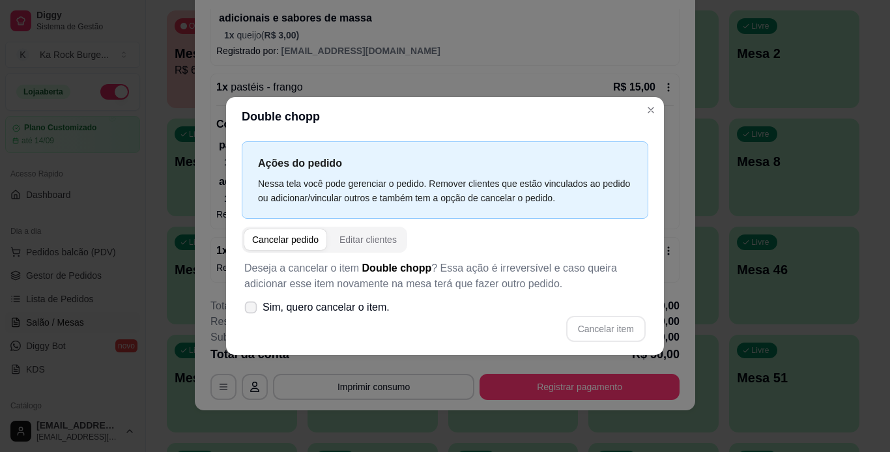
click at [272, 307] on span "Sim, quero cancelar o item." at bounding box center [325, 308] width 127 height 16
click at [252, 310] on input "Sim, quero cancelar o item." at bounding box center [248, 314] width 8 height 8
checkbox input "true"
click at [626, 334] on button "Cancelar item" at bounding box center [605, 328] width 77 height 25
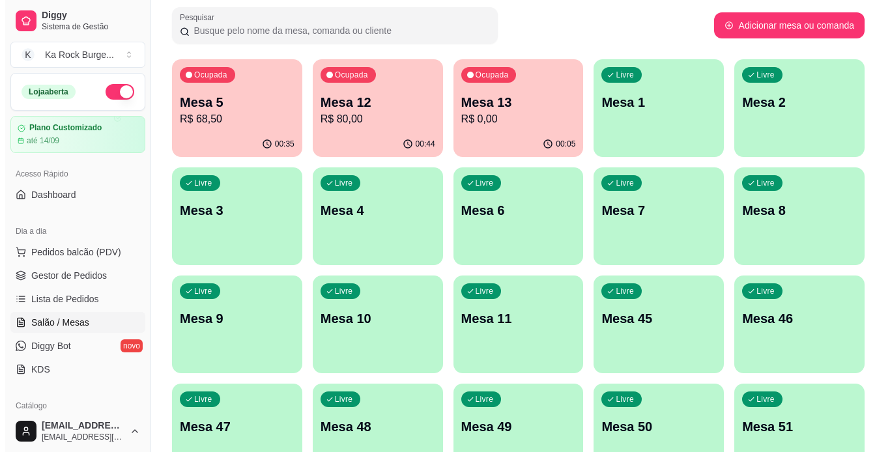
scroll to position [0, 0]
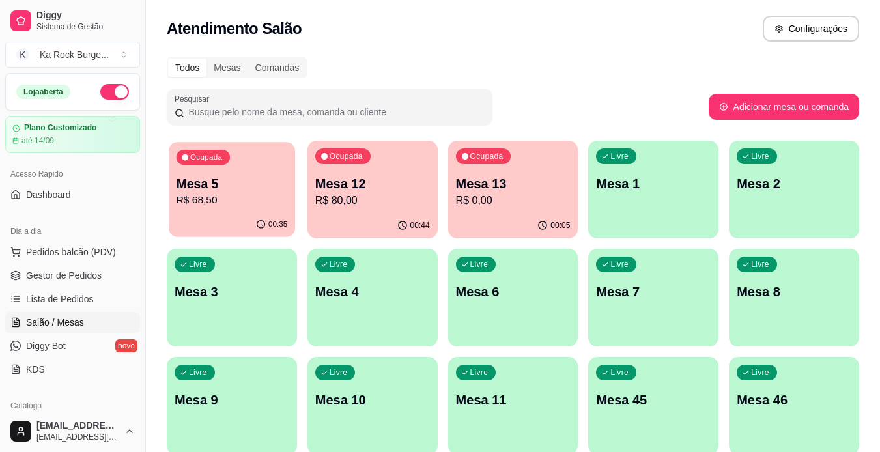
click at [238, 188] on p "Mesa 5" at bounding box center [231, 184] width 111 height 18
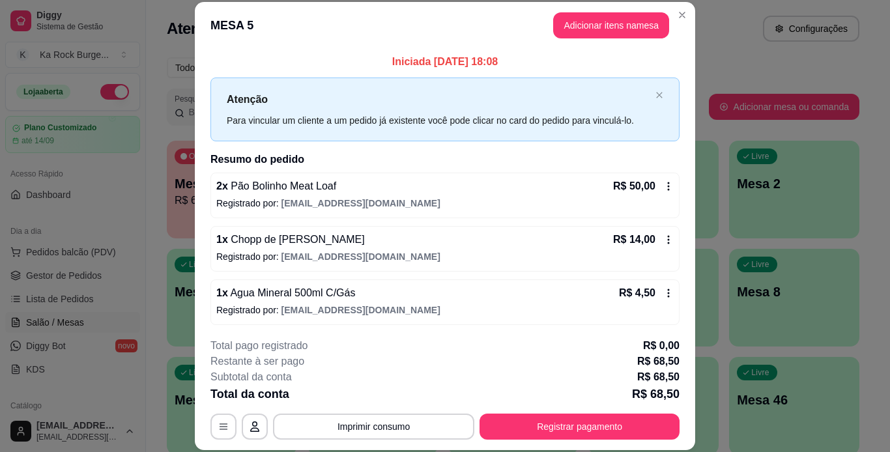
scroll to position [3, 0]
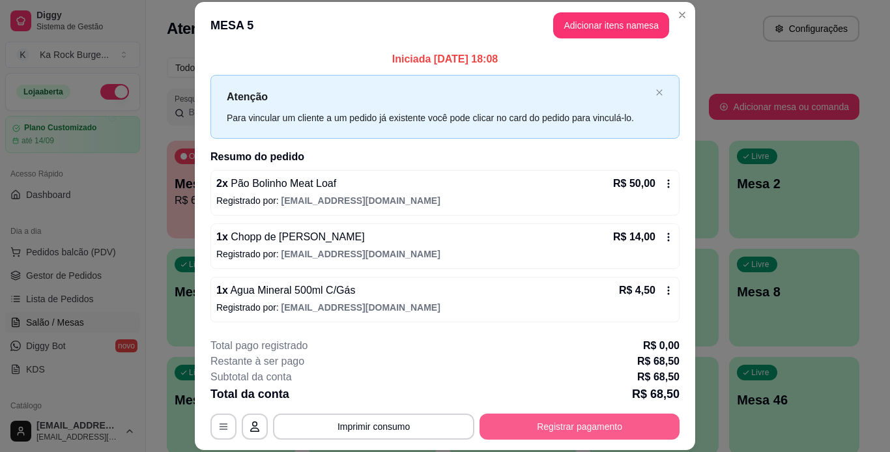
click at [659, 430] on button "Registrar pagamento" at bounding box center [579, 426] width 200 height 26
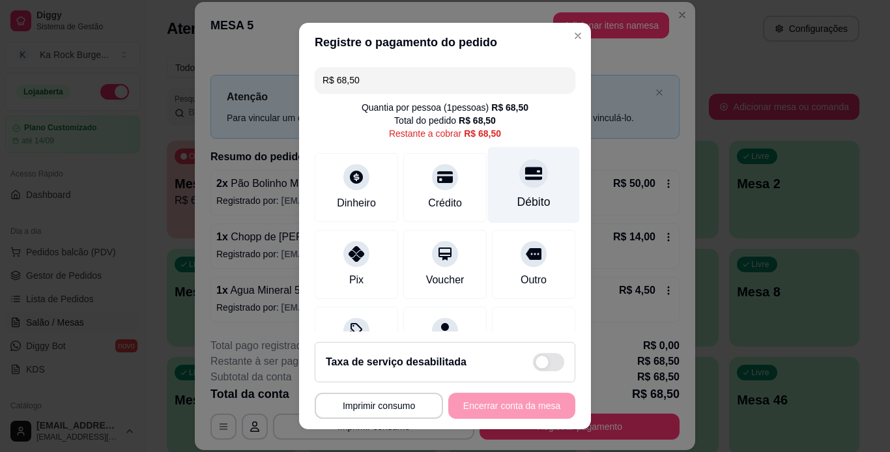
click at [519, 183] on div at bounding box center [533, 173] width 29 height 29
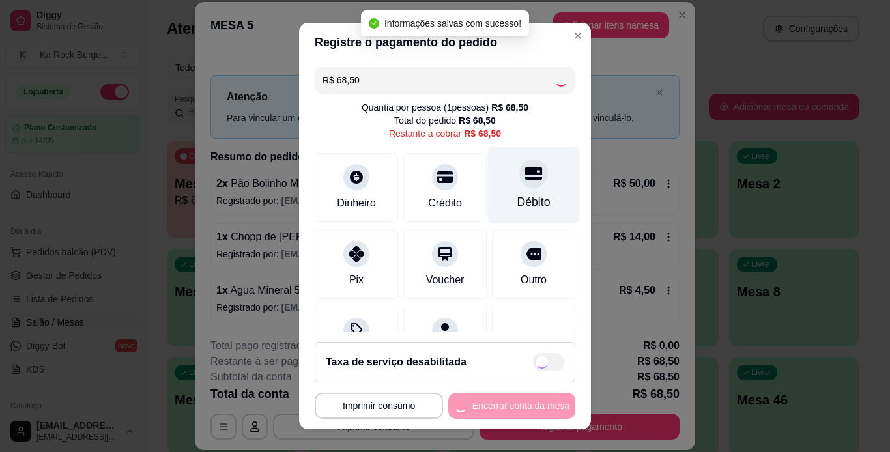
type input "R$ 0,00"
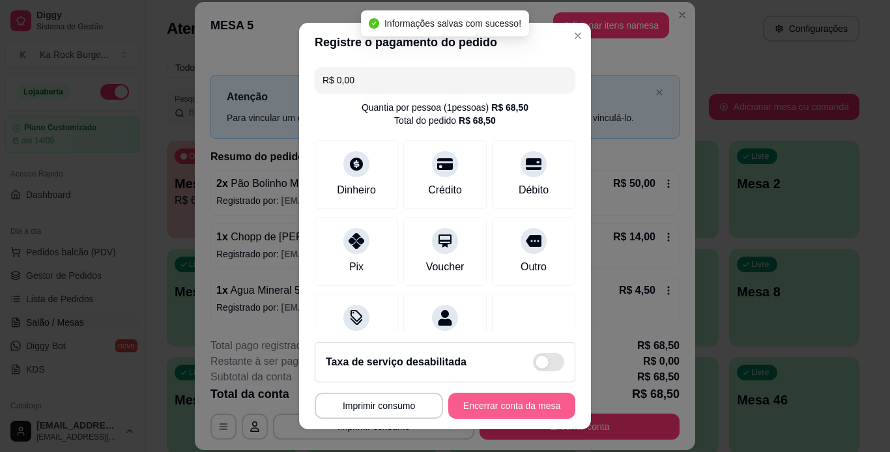
click at [536, 400] on button "Encerrar conta da mesa" at bounding box center [511, 406] width 127 height 26
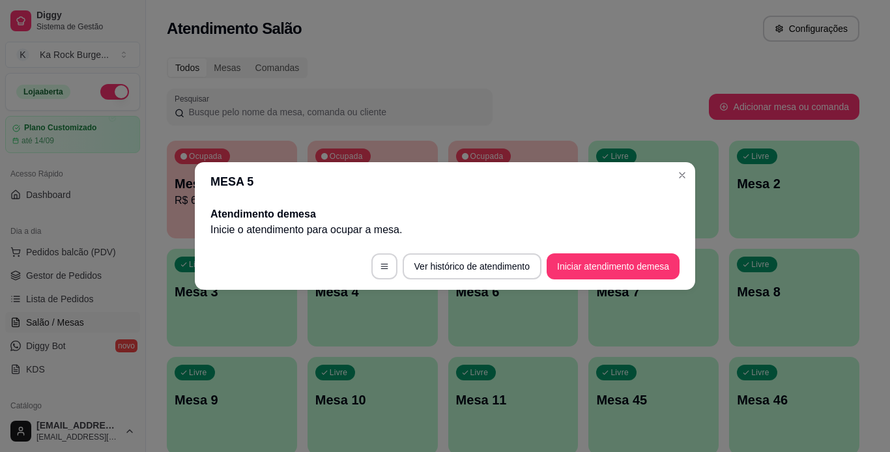
scroll to position [0, 0]
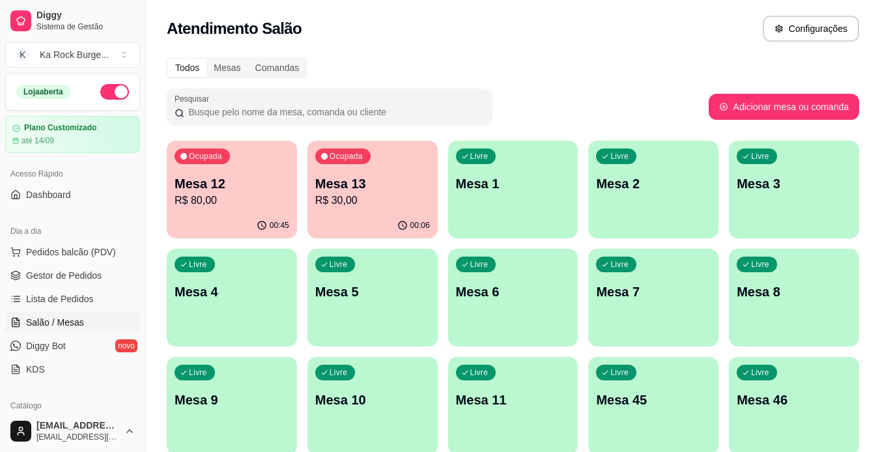
click at [634, 81] on div "Todos Mesas Comandas Pesquisar Adicionar mesa ou comanda Ocupada Mesa 12 R$ 80,…" at bounding box center [513, 421] width 734 height 745
click at [710, 28] on div "Atendimento Salão Configurações" at bounding box center [513, 29] width 692 height 26
click at [339, 285] on p "Mesa 5" at bounding box center [372, 292] width 115 height 18
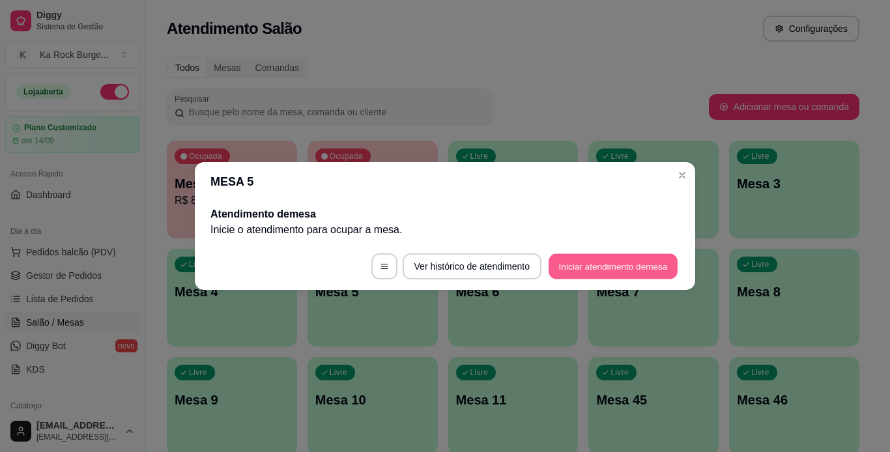
click at [582, 260] on button "Iniciar atendimento de mesa" at bounding box center [612, 266] width 129 height 25
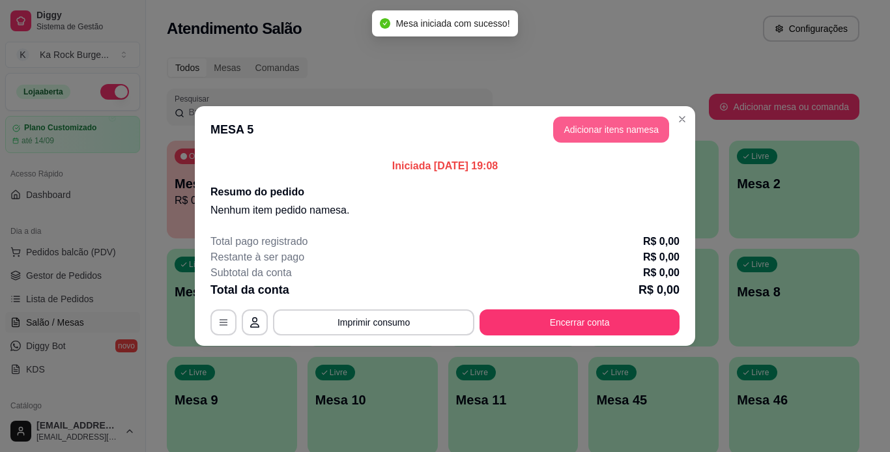
click at [608, 139] on button "Adicionar itens na mesa" at bounding box center [611, 130] width 116 height 26
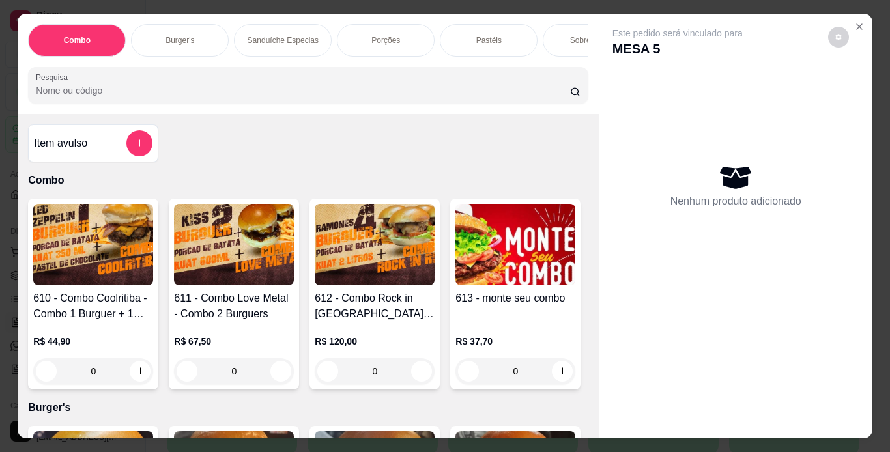
click at [383, 40] on p "Porções" at bounding box center [385, 40] width 29 height 10
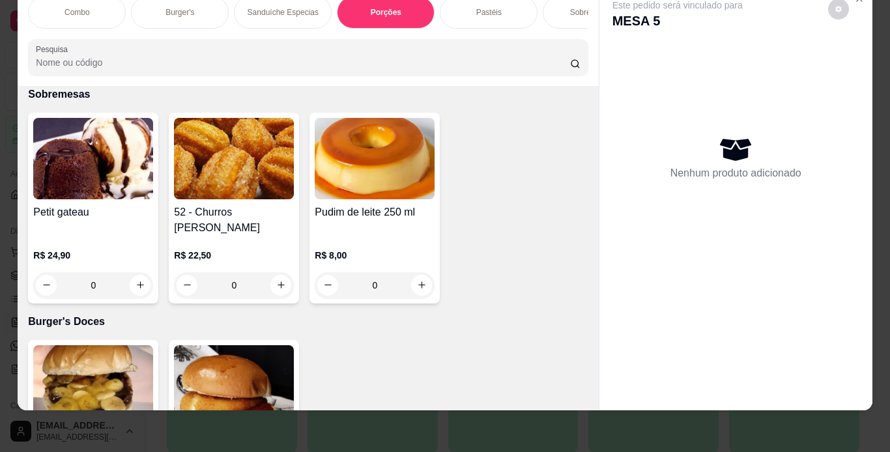
scroll to position [3533, 0]
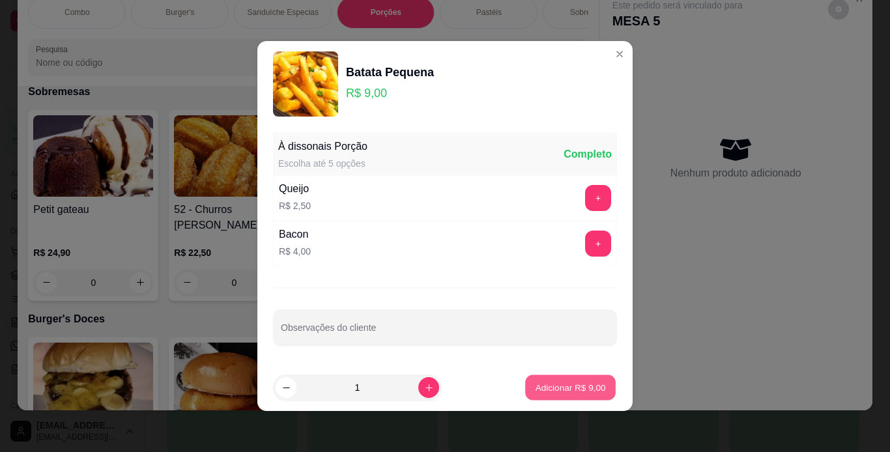
click at [552, 388] on p "Adicionar R$ 9,00" at bounding box center [570, 387] width 70 height 12
type input "1"
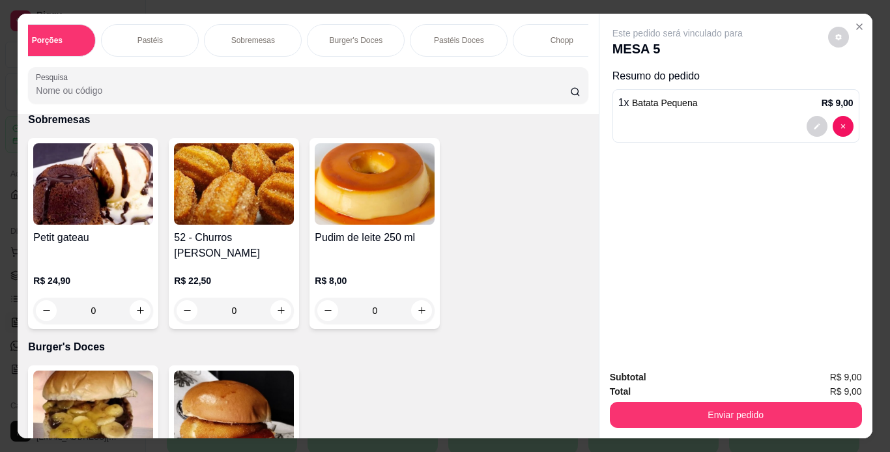
scroll to position [0, 365]
click at [524, 35] on p "Chopp" at bounding box center [535, 40] width 23 height 10
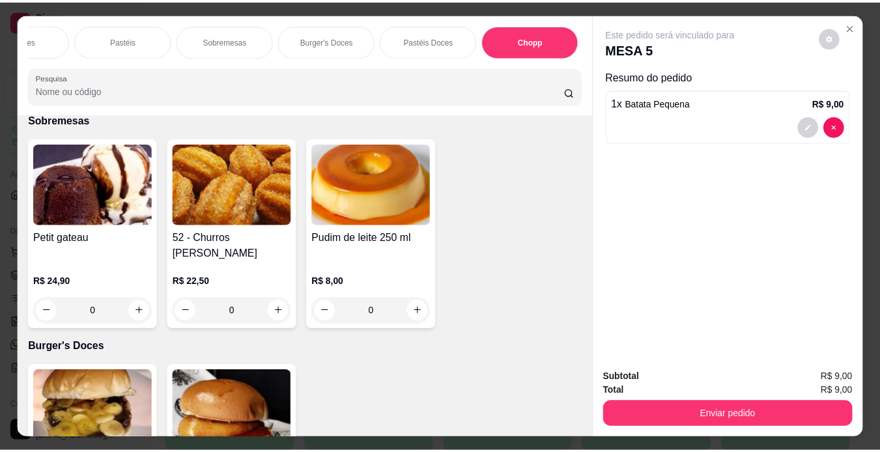
scroll to position [33, 0]
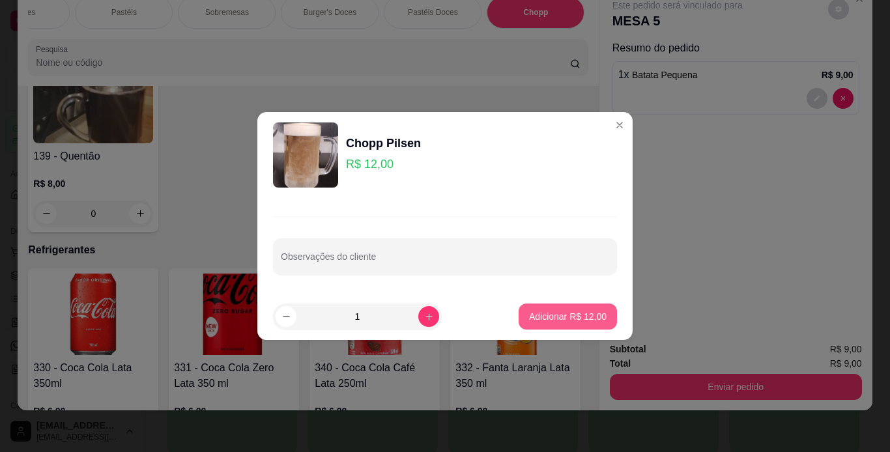
click at [579, 312] on p "Adicionar R$ 12,00" at bounding box center [567, 316] width 77 height 13
type input "1"
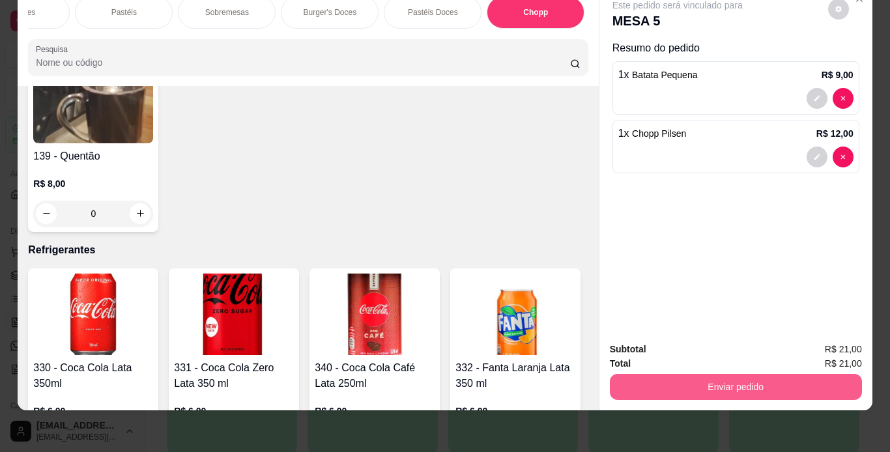
click at [694, 375] on button "Enviar pedido" at bounding box center [736, 387] width 252 height 26
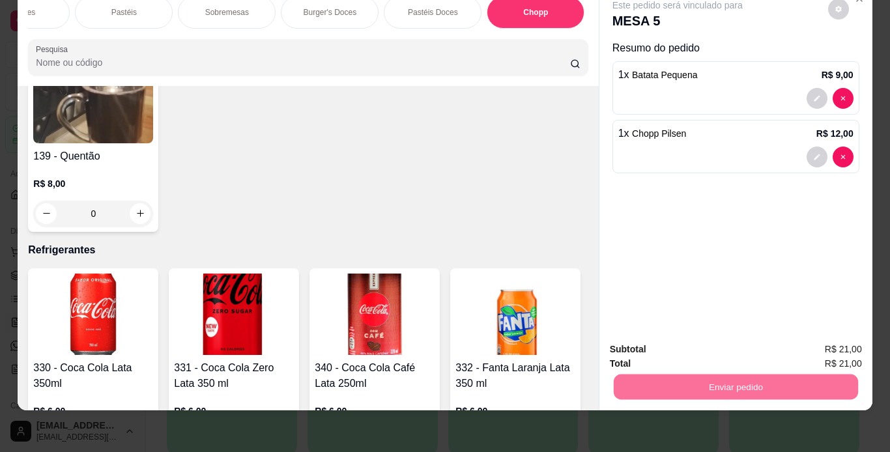
click at [688, 348] on button "Não registrar e enviar pedido" at bounding box center [692, 345] width 132 height 24
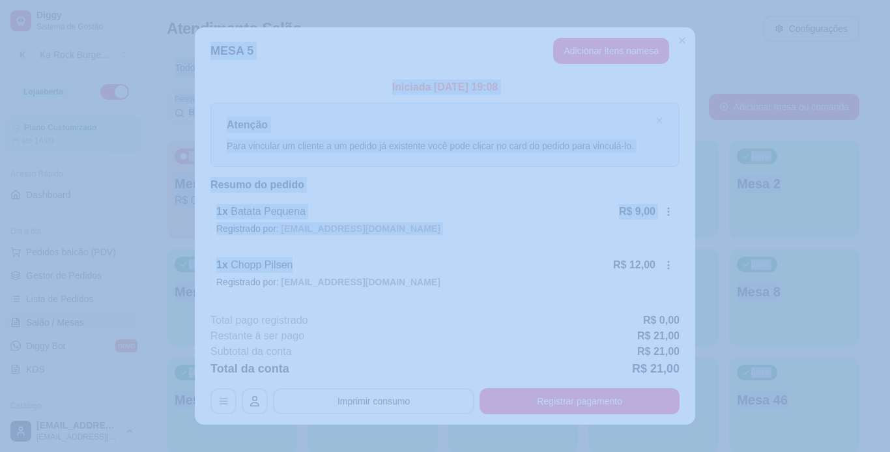
drag, startPoint x: 615, startPoint y: 201, endPoint x: 867, endPoint y: -17, distance: 332.8
click at [867, 0] on html "Diggy Sistema de Gestão K Ka Rock Burge ... Loja aberta Plano Customizado até 1…" at bounding box center [445, 226] width 890 height 452
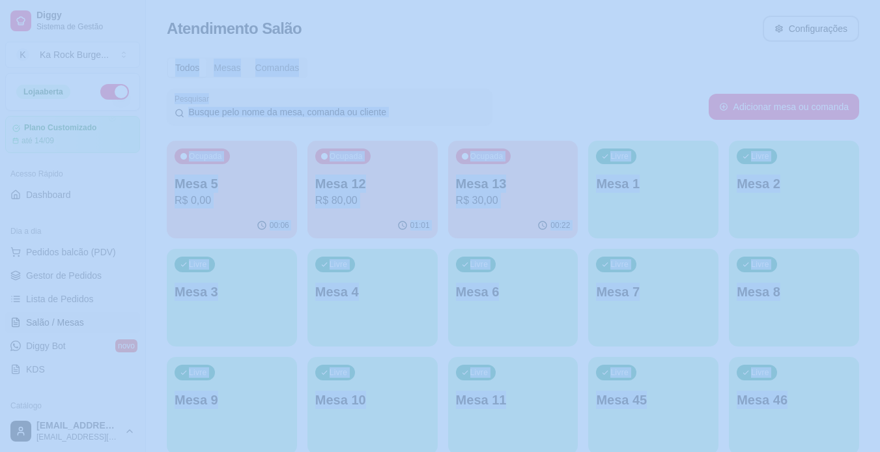
click at [624, 83] on div "Todos Mesas Comandas Pesquisar Adicionar mesa ou comanda Ocupada Mesa 5 R$ 0,00…" at bounding box center [513, 421] width 734 height 745
click at [572, 67] on div "Todos Mesas Comandas" at bounding box center [513, 67] width 692 height 21
click at [539, 254] on div "Livre Mesa 6" at bounding box center [513, 290] width 130 height 82
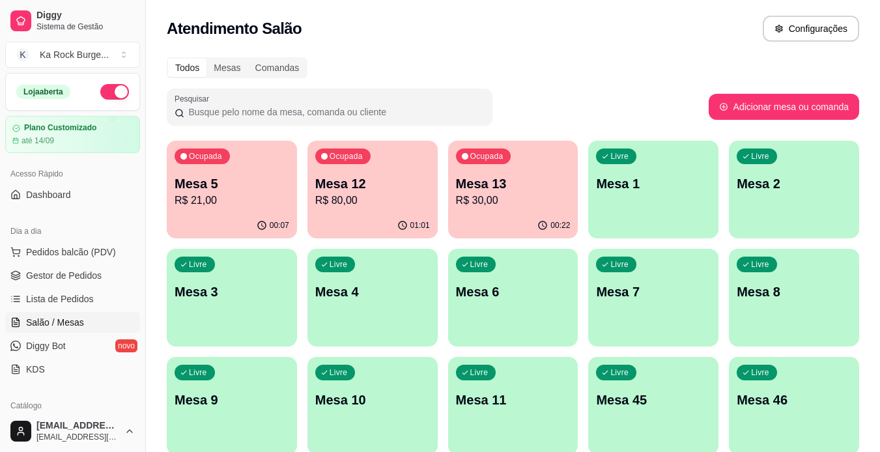
click at [393, 49] on div "Atendimento Salão Configurações" at bounding box center [513, 24] width 734 height 49
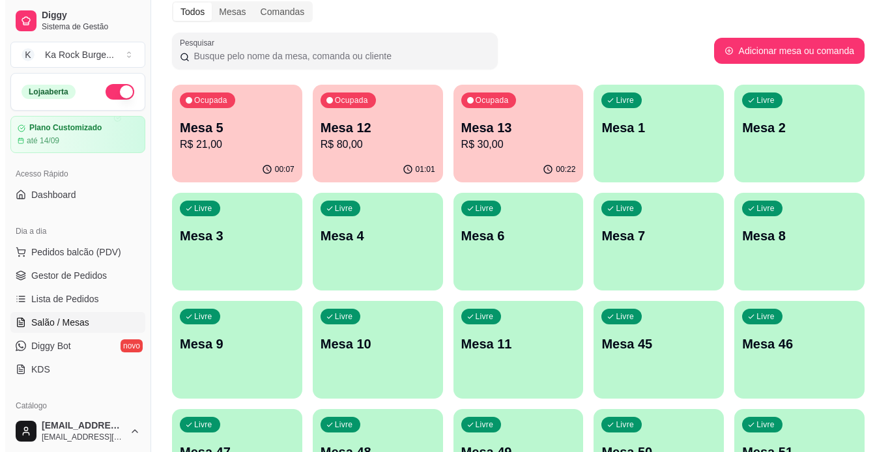
scroll to position [130, 0]
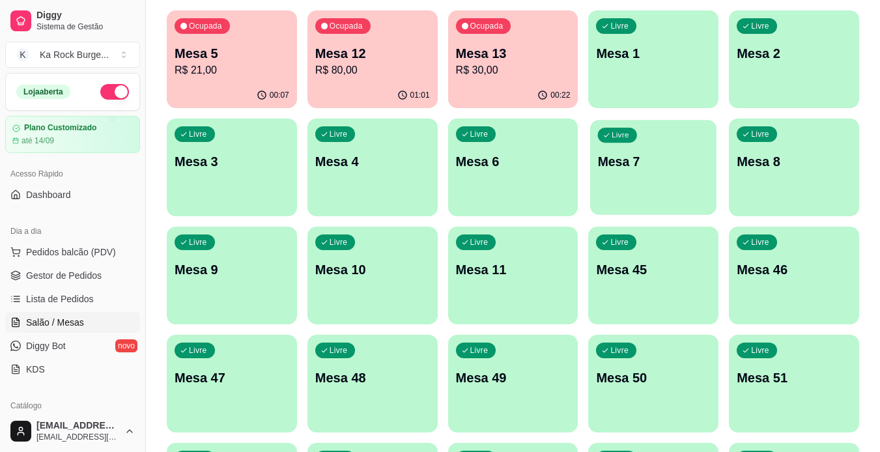
click at [630, 179] on div "Livre Mesa 7" at bounding box center [653, 159] width 126 height 79
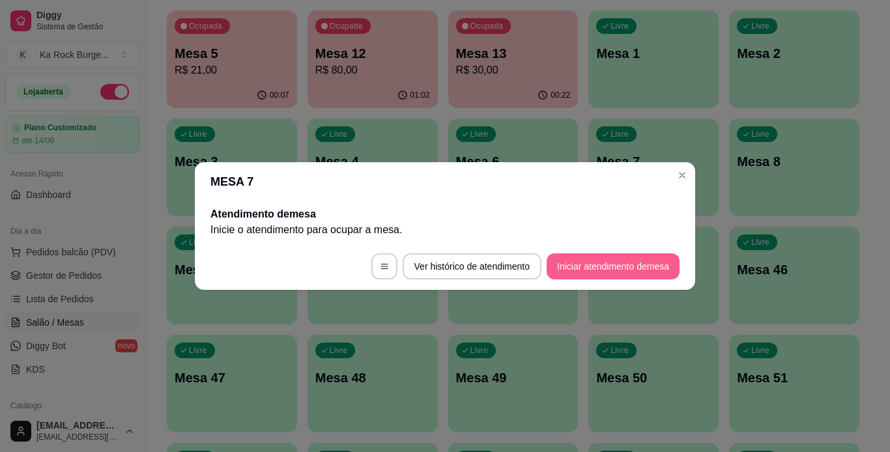
click at [611, 277] on button "Iniciar atendimento de mesa" at bounding box center [612, 266] width 133 height 26
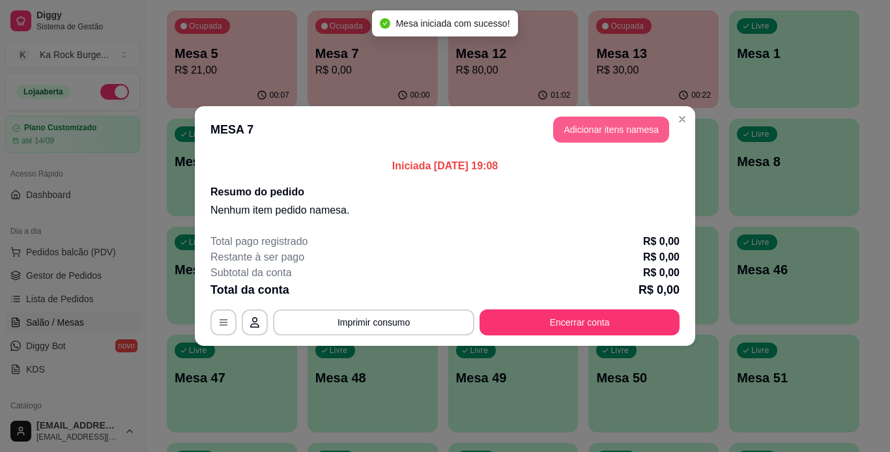
click at [606, 128] on button "Adicionar itens na mesa" at bounding box center [611, 130] width 116 height 26
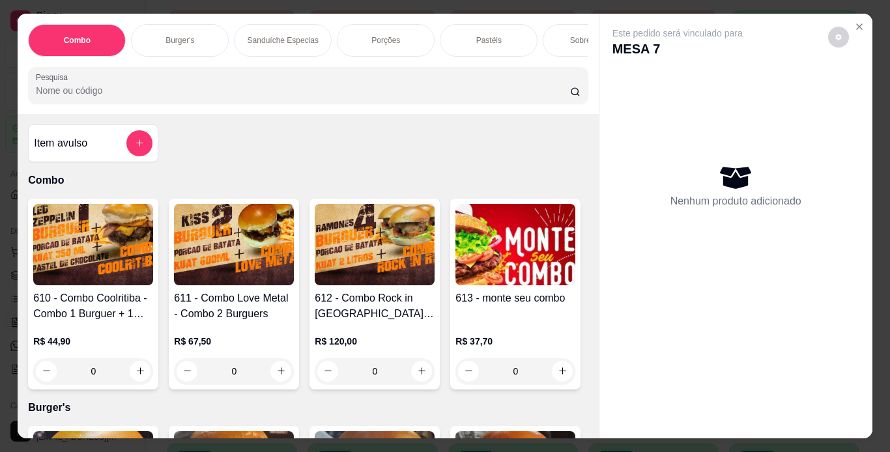
click at [377, 35] on p "Porções" at bounding box center [385, 40] width 29 height 10
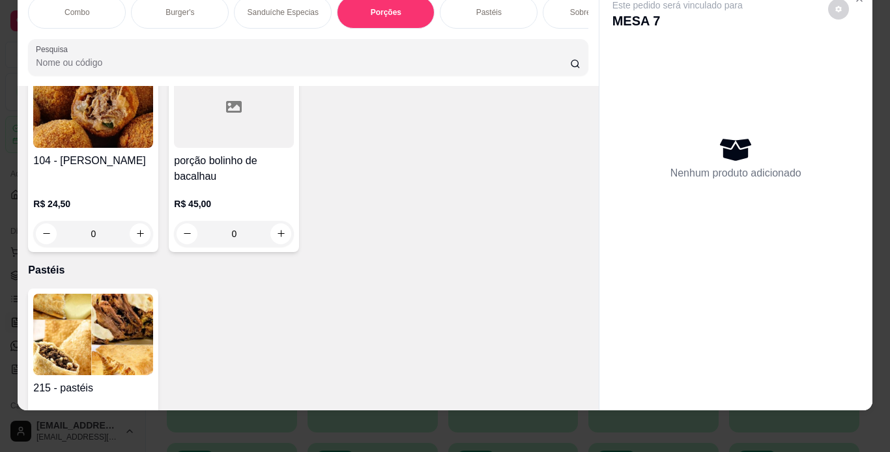
scroll to position [3273, 0]
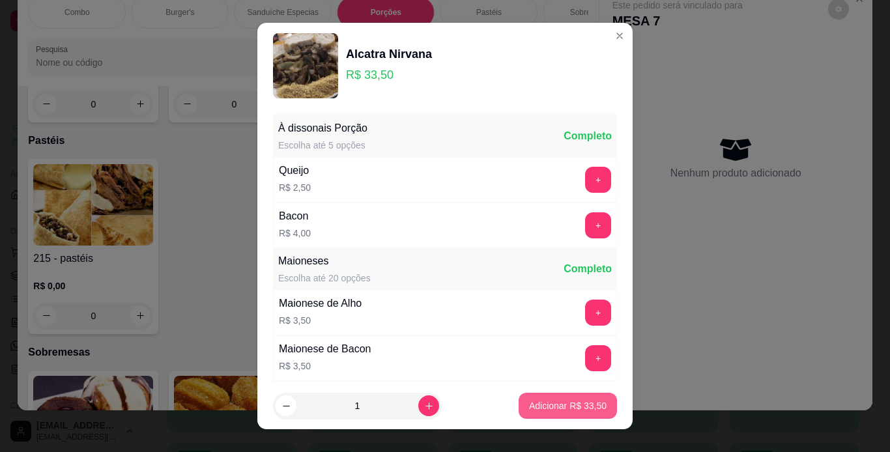
click at [577, 405] on p "Adicionar R$ 33,50" at bounding box center [567, 405] width 77 height 13
type input "1"
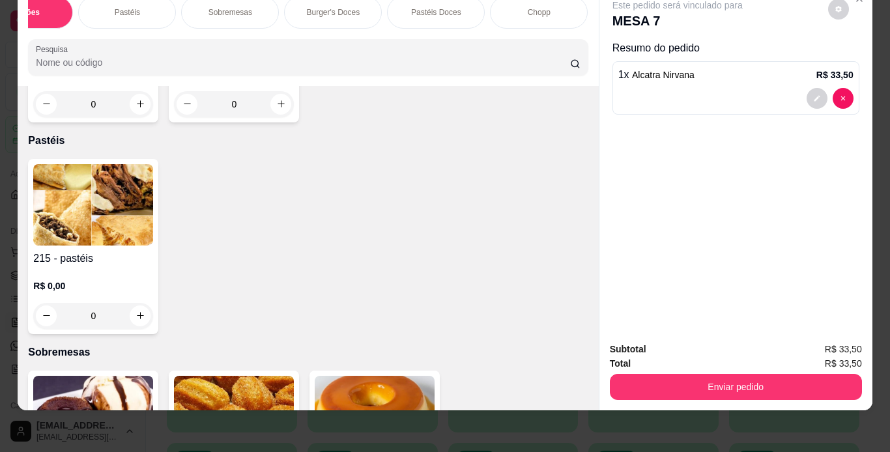
scroll to position [0, 365]
click at [537, 14] on div "Chopp" at bounding box center [535, 12] width 98 height 33
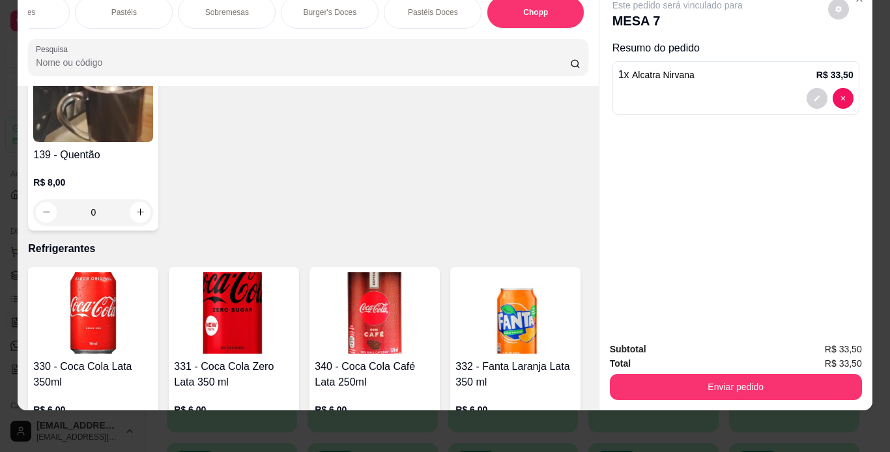
type input "4"
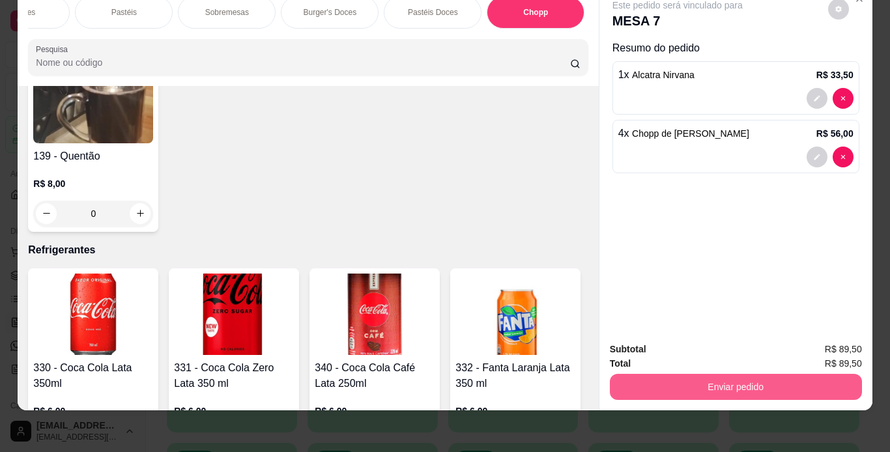
click at [641, 374] on button "Enviar pedido" at bounding box center [736, 387] width 252 height 26
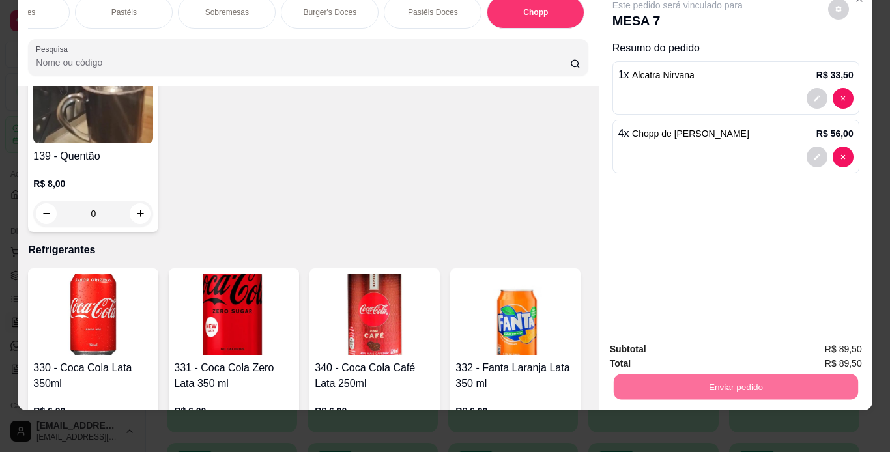
click at [636, 347] on button "Não registrar e enviar pedido" at bounding box center [692, 345] width 132 height 24
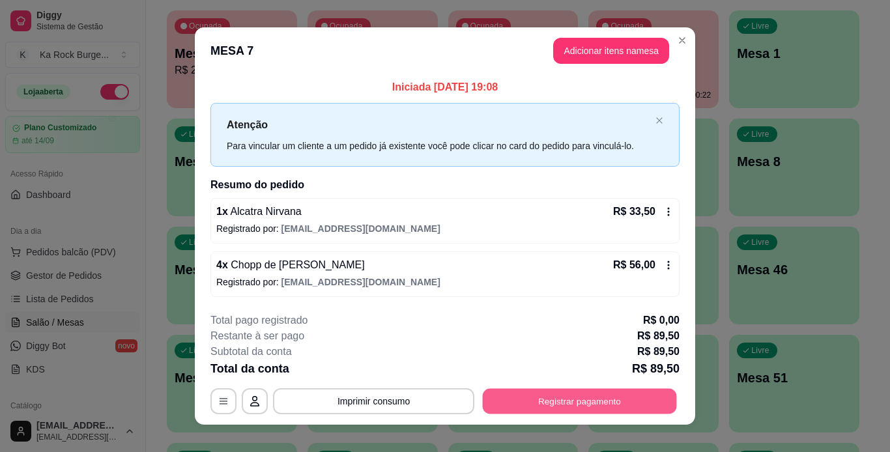
click at [502, 399] on button "Registrar pagamento" at bounding box center [580, 400] width 194 height 25
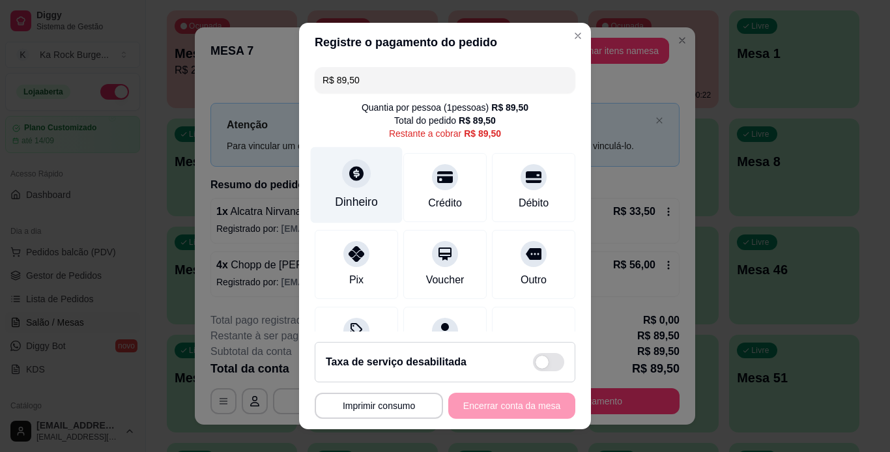
click at [354, 182] on icon at bounding box center [356, 173] width 17 height 17
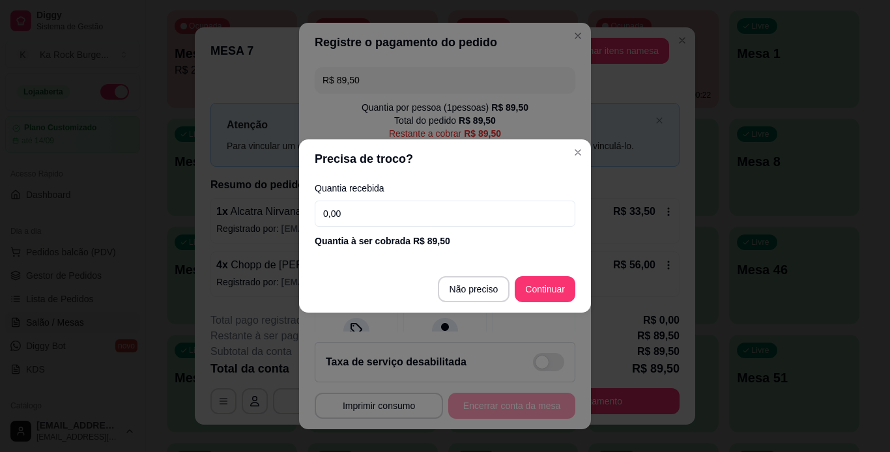
click at [425, 219] on input "0,00" at bounding box center [445, 214] width 260 height 26
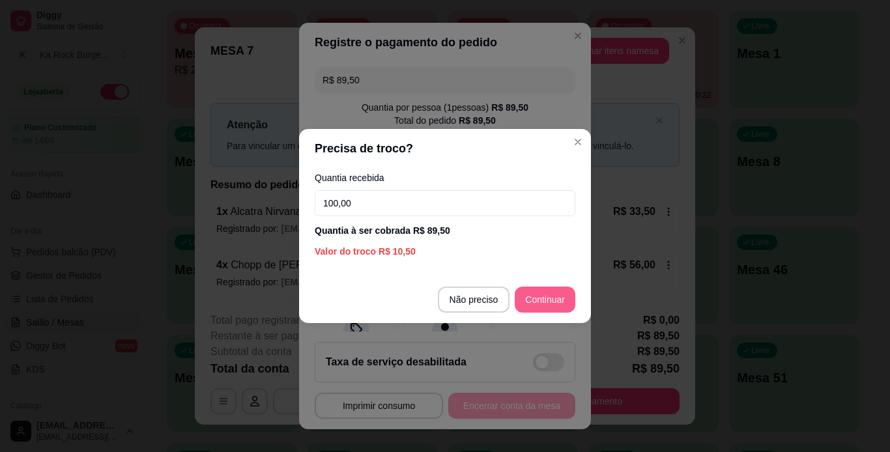
type input "100,00"
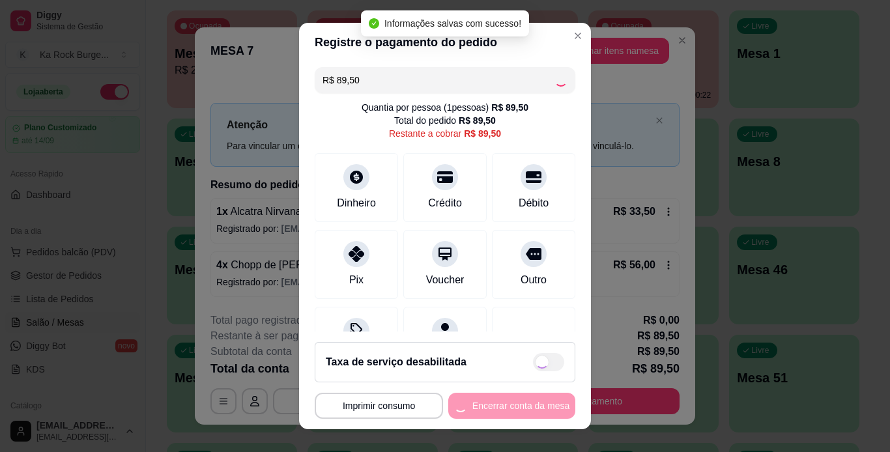
click at [522, 402] on div "**********" at bounding box center [445, 406] width 260 height 26
type input "R$ 0,00"
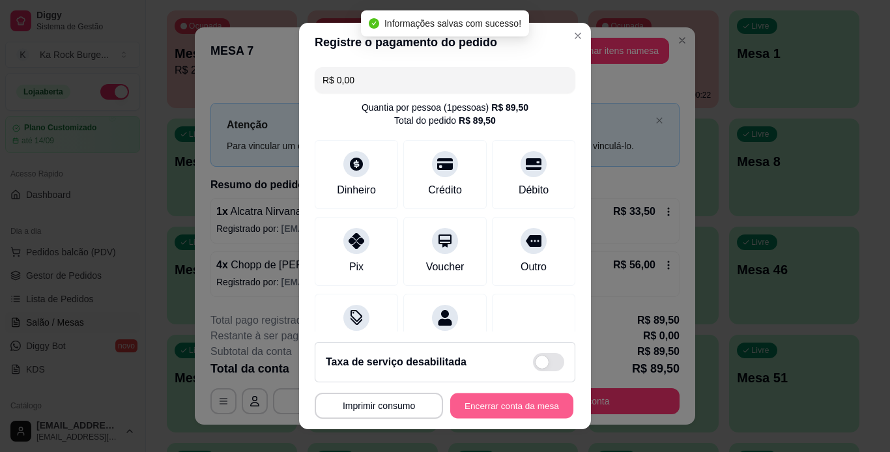
click at [524, 401] on button "Encerrar conta da mesa" at bounding box center [511, 405] width 123 height 25
click at [528, 401] on div "**********" at bounding box center [445, 406] width 260 height 26
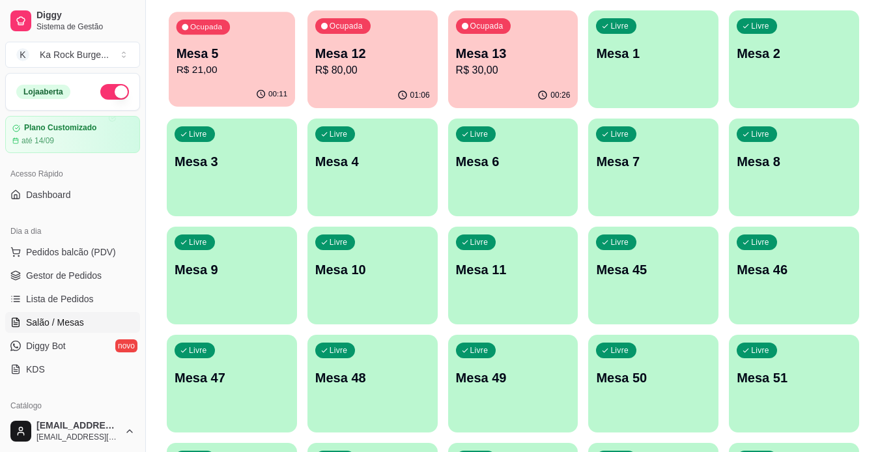
click at [254, 64] on p "R$ 21,00" at bounding box center [231, 70] width 111 height 15
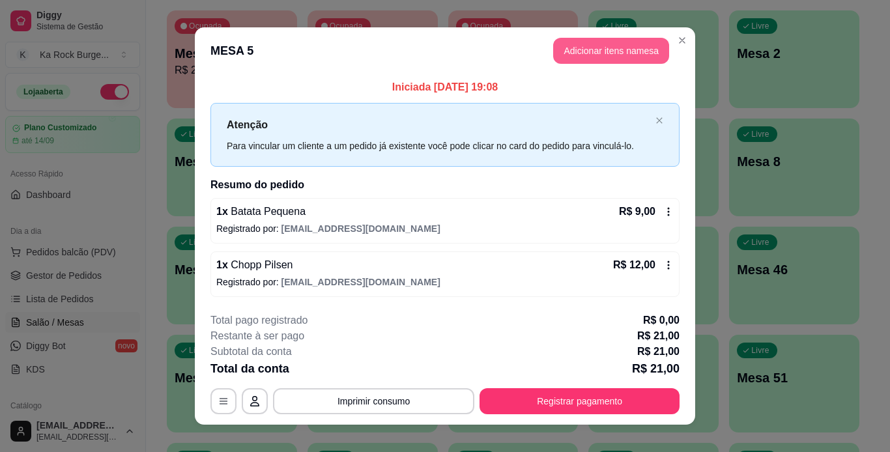
click at [587, 49] on button "Adicionar itens na mesa" at bounding box center [611, 51] width 116 height 26
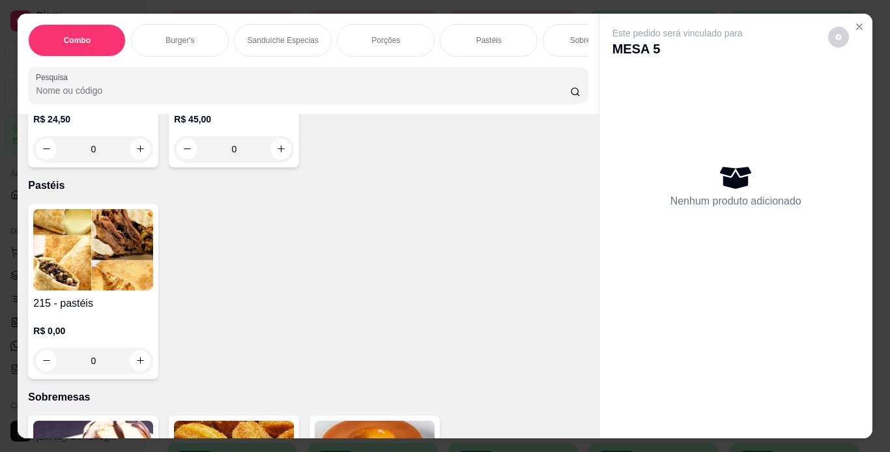
scroll to position [3516, 0]
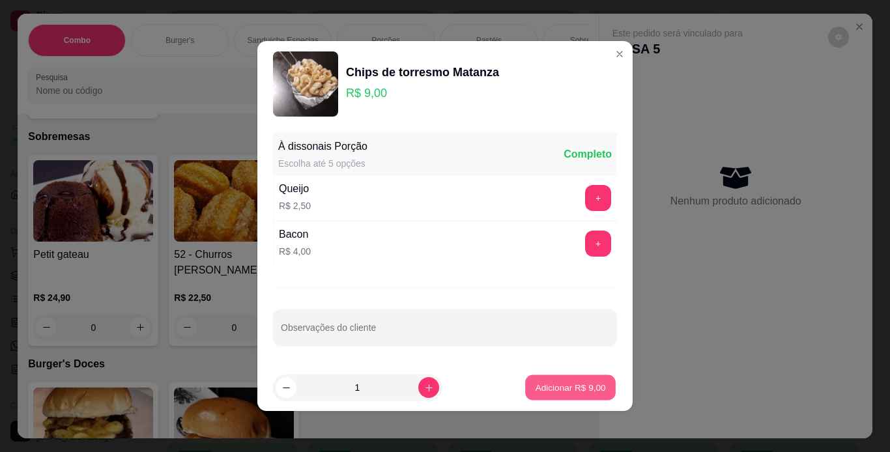
click at [525, 389] on button "Adicionar R$ 9,00" at bounding box center [570, 387] width 91 height 25
type input "1"
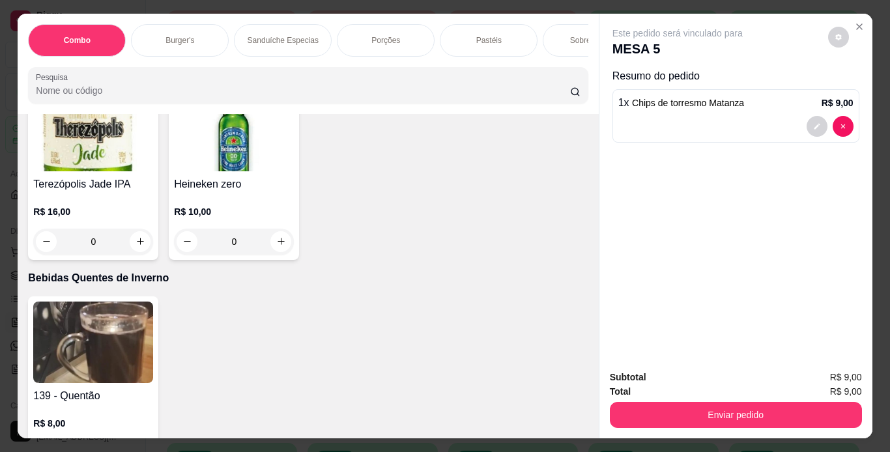
scroll to position [5405, 0]
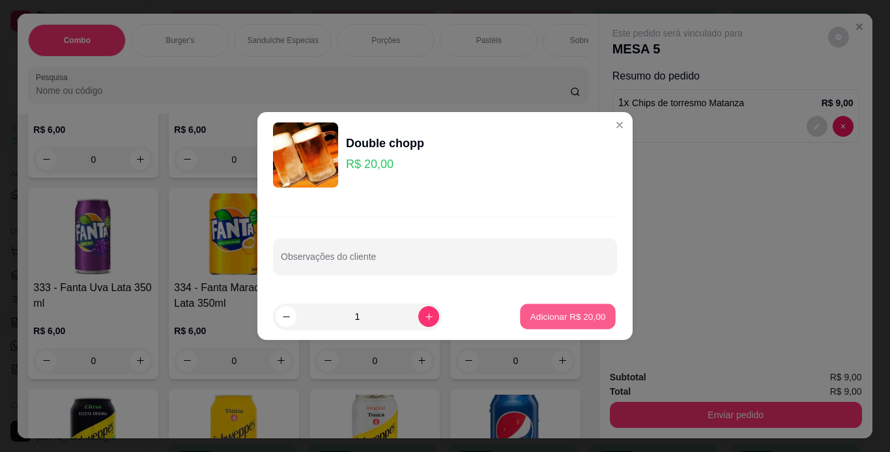
click at [521, 309] on button "Adicionar R$ 20,00" at bounding box center [568, 316] width 96 height 25
type input "1"
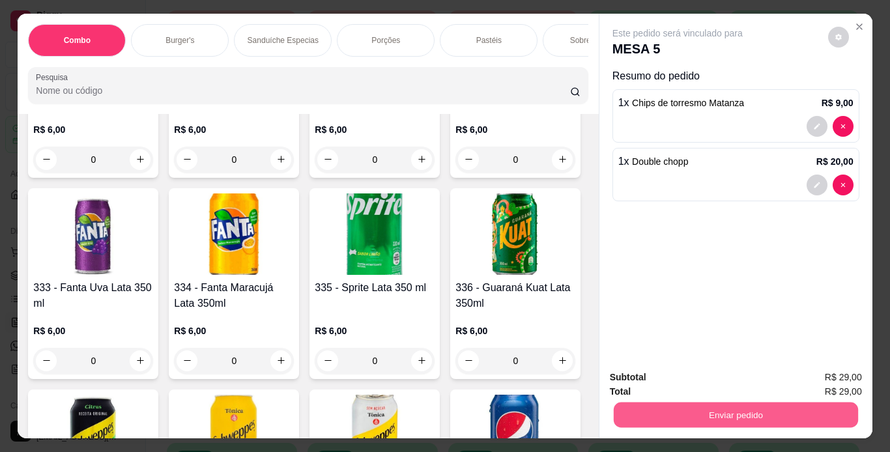
click at [615, 402] on button "Enviar pedido" at bounding box center [735, 414] width 244 height 25
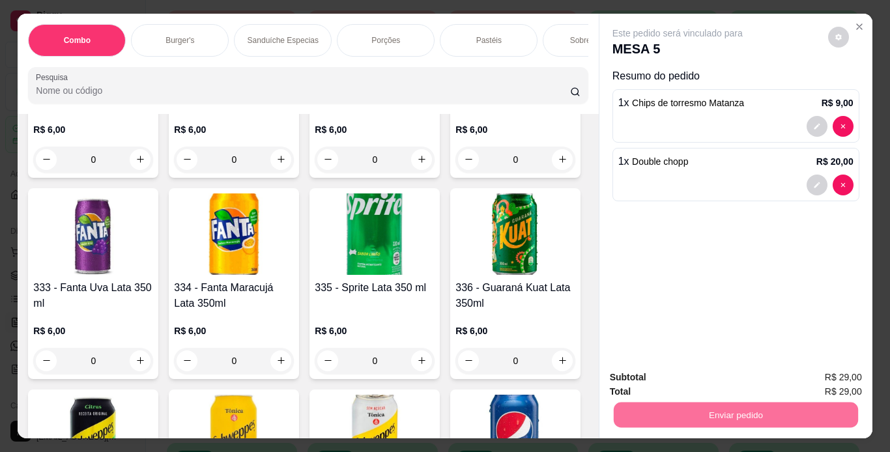
click at [658, 379] on button "Não registrar e enviar pedido" at bounding box center [692, 378] width 132 height 24
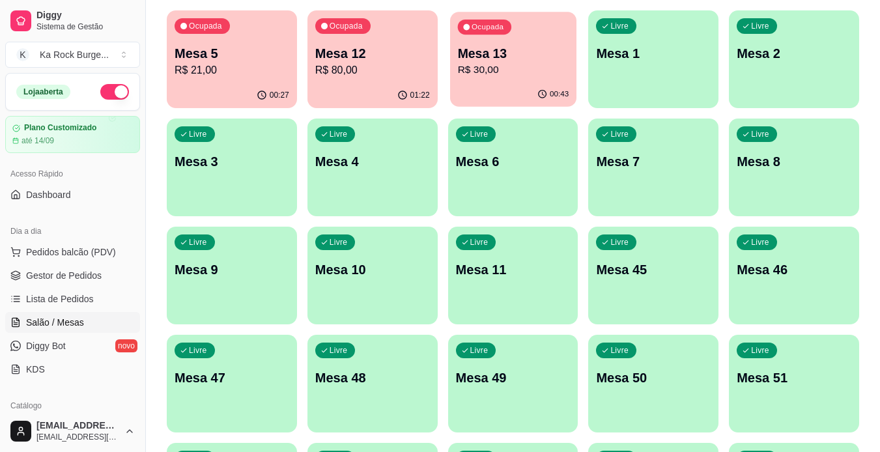
click at [515, 68] on p "R$ 30,00" at bounding box center [512, 70] width 111 height 15
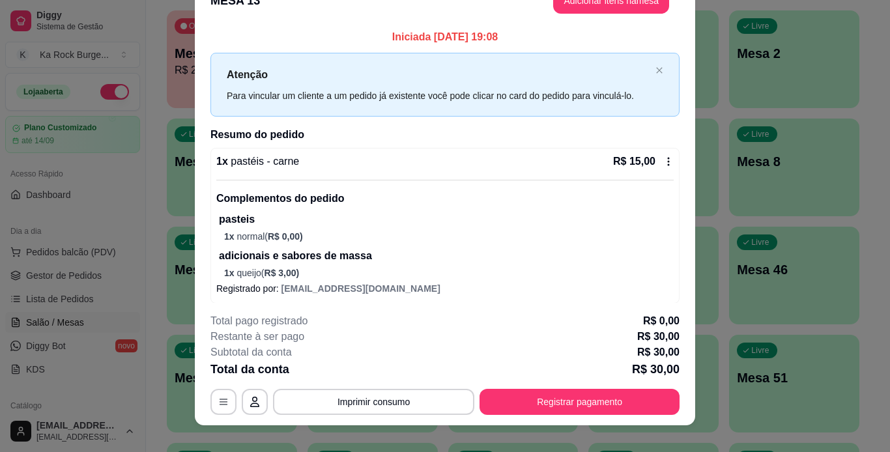
scroll to position [0, 0]
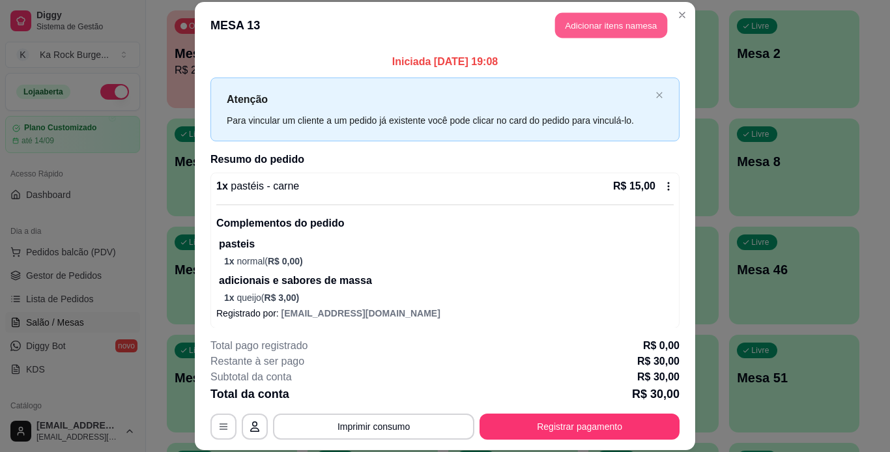
click at [565, 28] on button "Adicionar itens na mesa" at bounding box center [611, 25] width 112 height 25
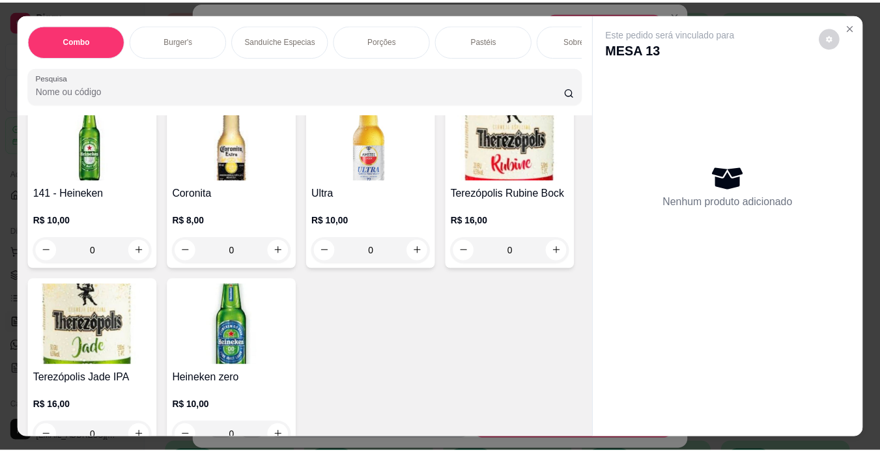
scroll to position [5014, 0]
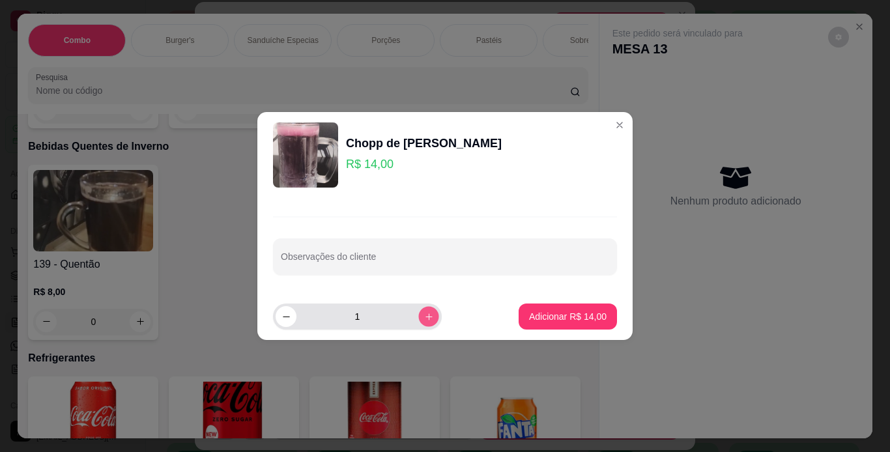
click at [424, 318] on icon "increase-product-quantity" at bounding box center [429, 317] width 10 height 10
type input "2"
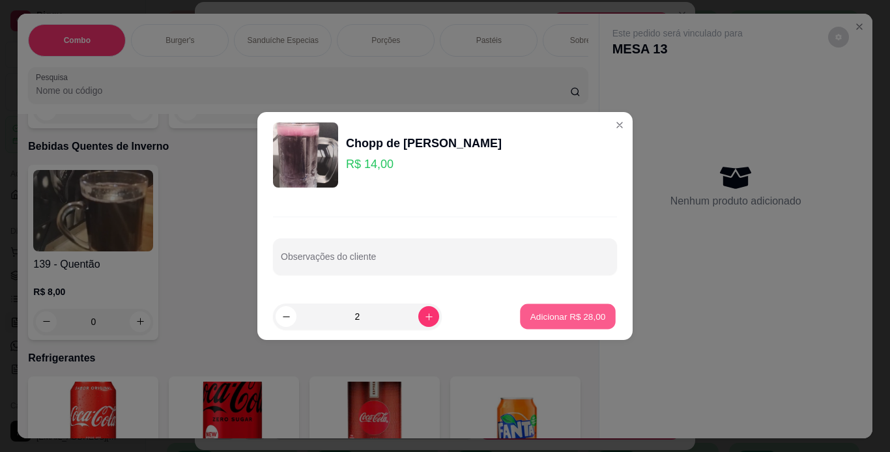
click at [574, 328] on button "Adicionar R$ 28,00" at bounding box center [568, 316] width 96 height 25
type input "2"
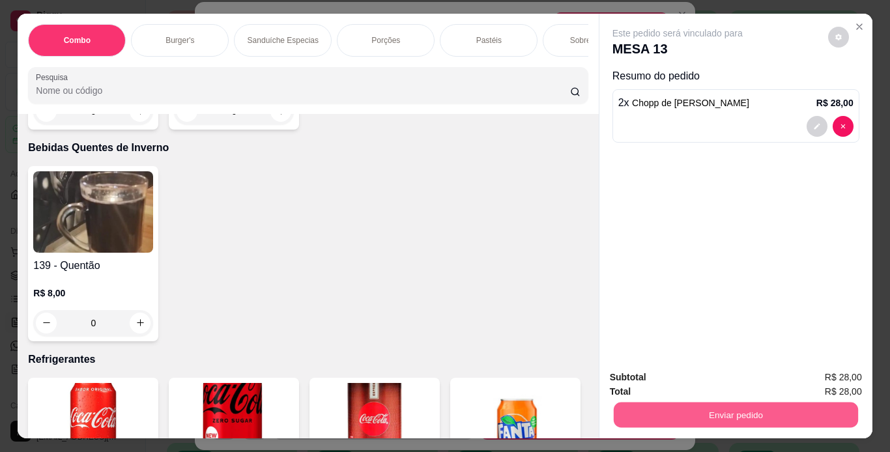
click at [652, 411] on button "Enviar pedido" at bounding box center [735, 414] width 244 height 25
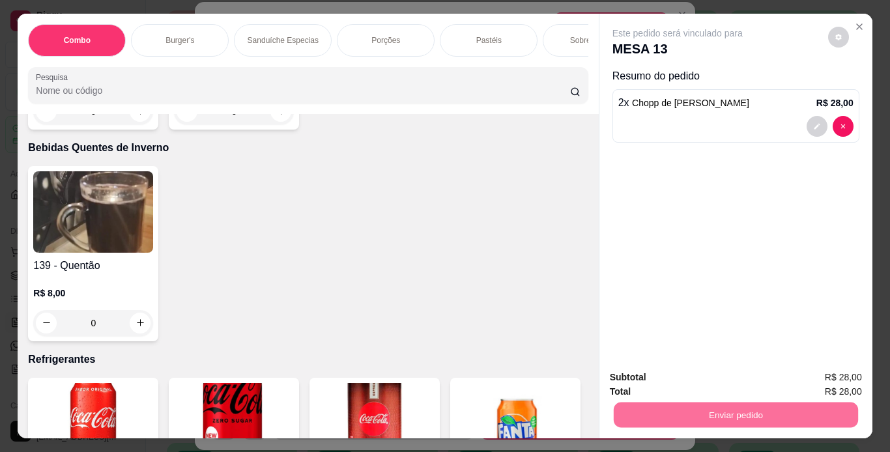
click at [664, 371] on button "Não registrar e enviar pedido" at bounding box center [692, 377] width 132 height 24
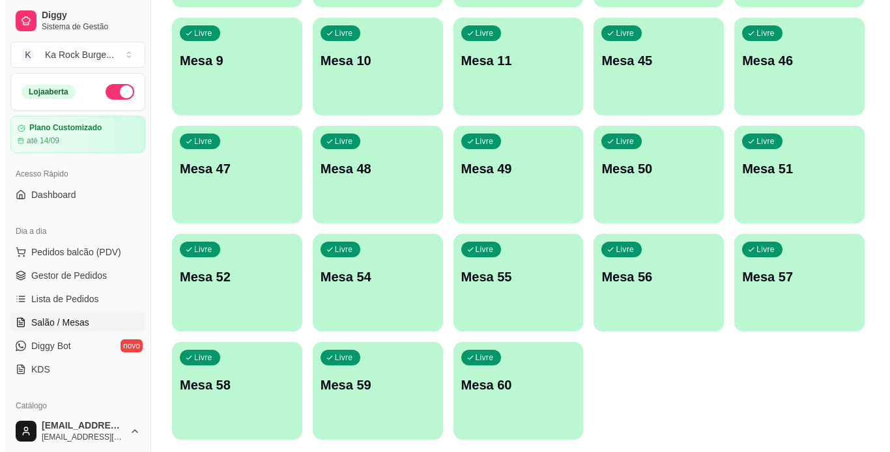
scroll to position [380, 0]
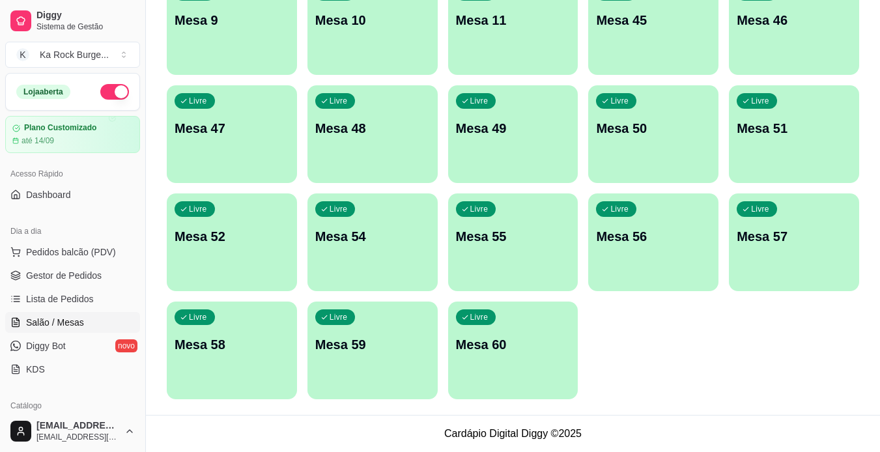
click at [499, 365] on div "Livre Mesa 60" at bounding box center [513, 342] width 130 height 82
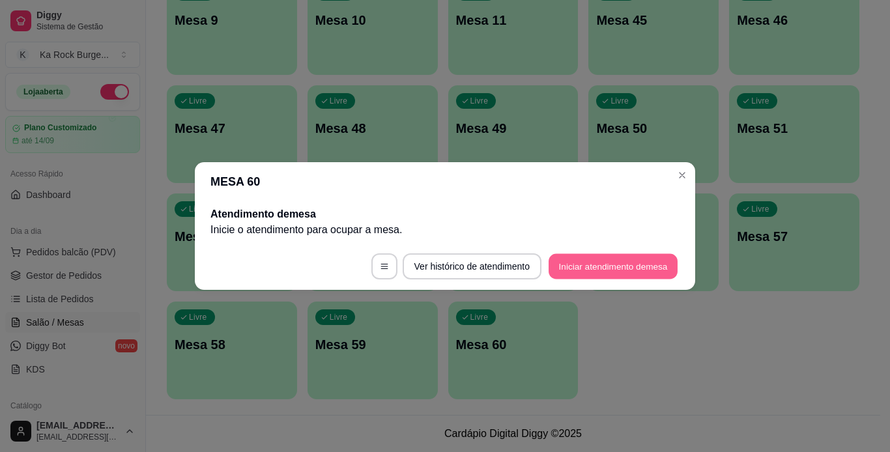
click at [565, 271] on button "Iniciar atendimento de mesa" at bounding box center [612, 266] width 129 height 25
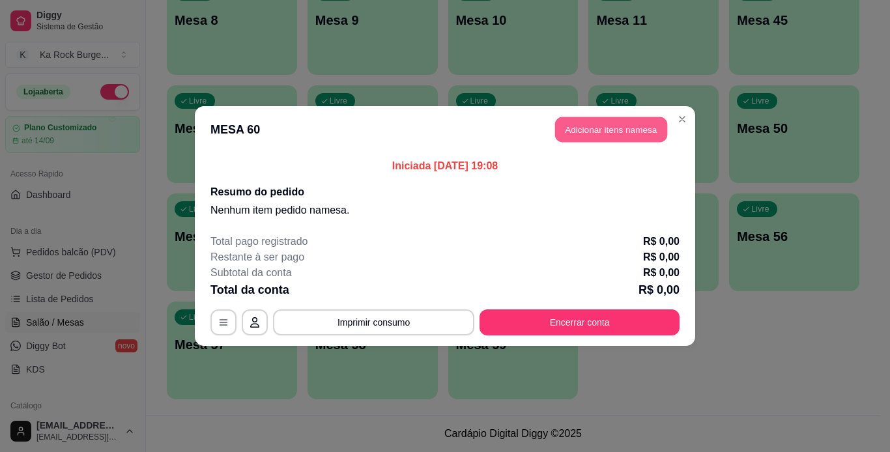
click at [604, 129] on button "Adicionar itens na mesa" at bounding box center [611, 129] width 112 height 25
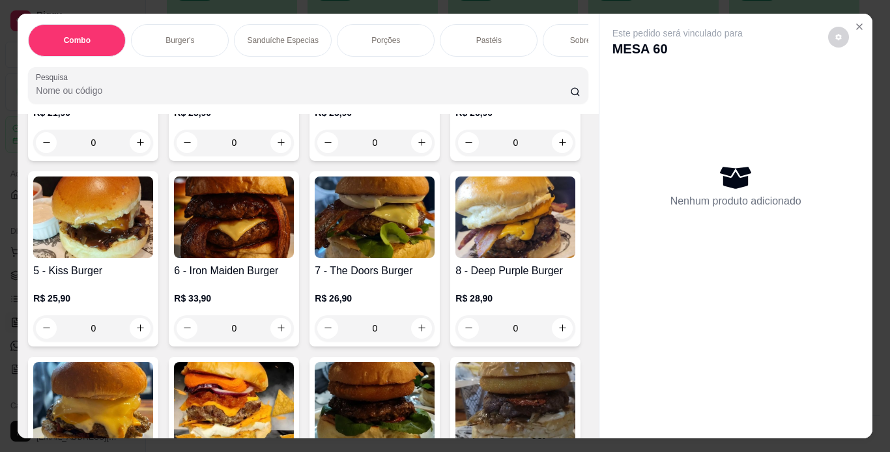
scroll to position [521, 0]
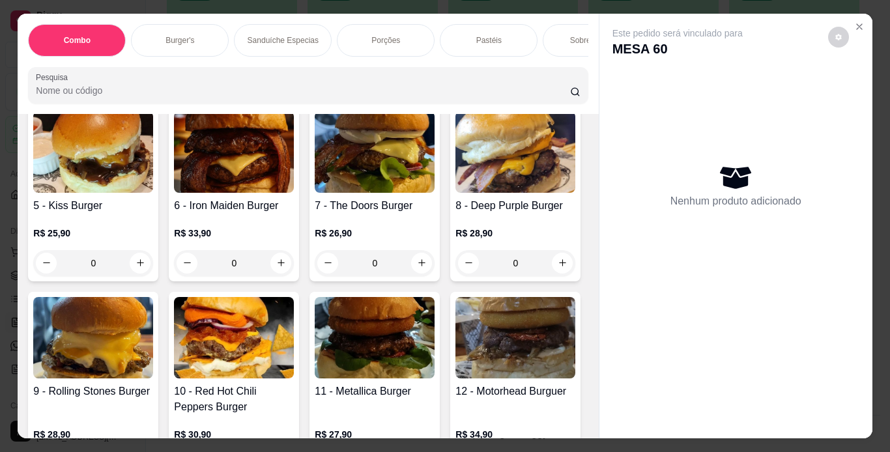
click at [294, 193] on img at bounding box center [234, 151] width 120 height 81
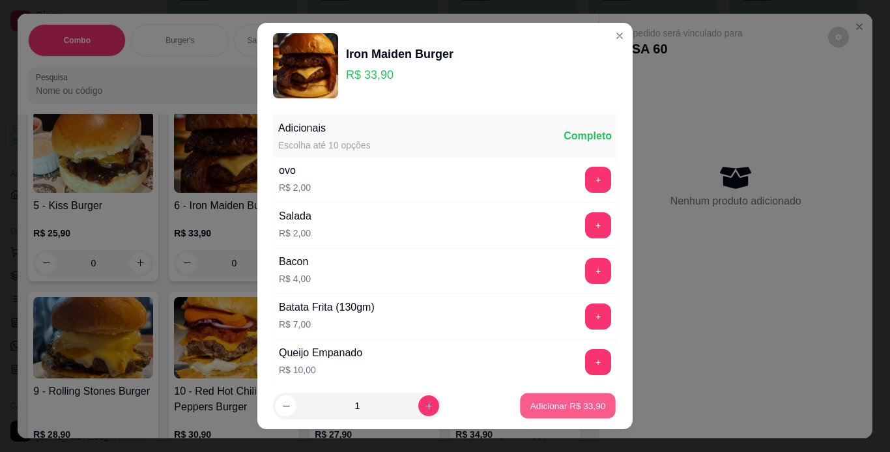
click at [534, 406] on p "Adicionar R$ 33,90" at bounding box center [568, 406] width 76 height 12
type input "1"
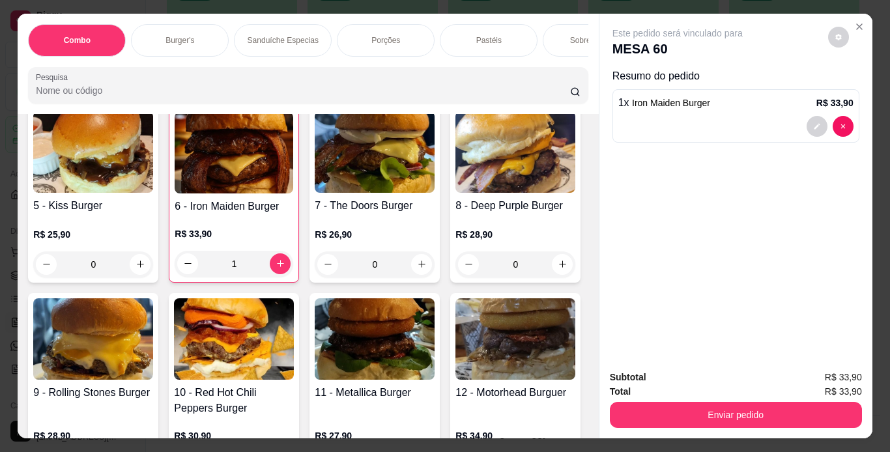
click at [158, 283] on div "5 - Kiss Burger R$ 25,90 0" at bounding box center [93, 194] width 130 height 176
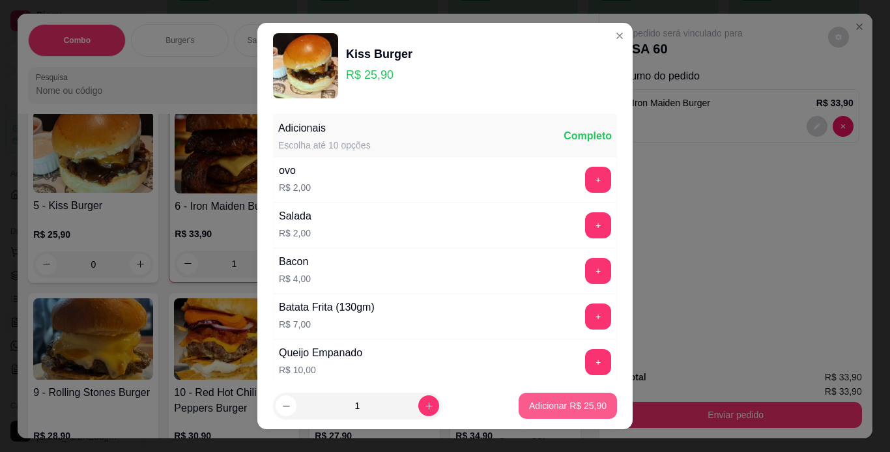
click at [529, 408] on p "Adicionar R$ 25,90" at bounding box center [567, 405] width 77 height 13
type input "1"
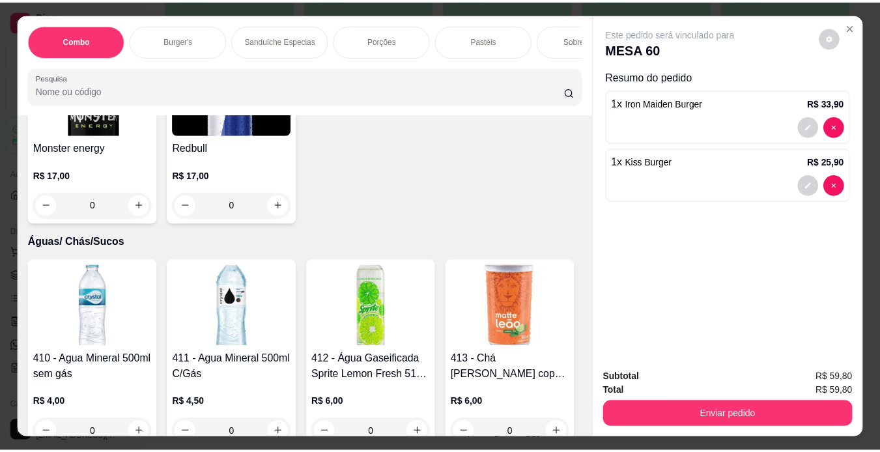
scroll to position [6316, 0]
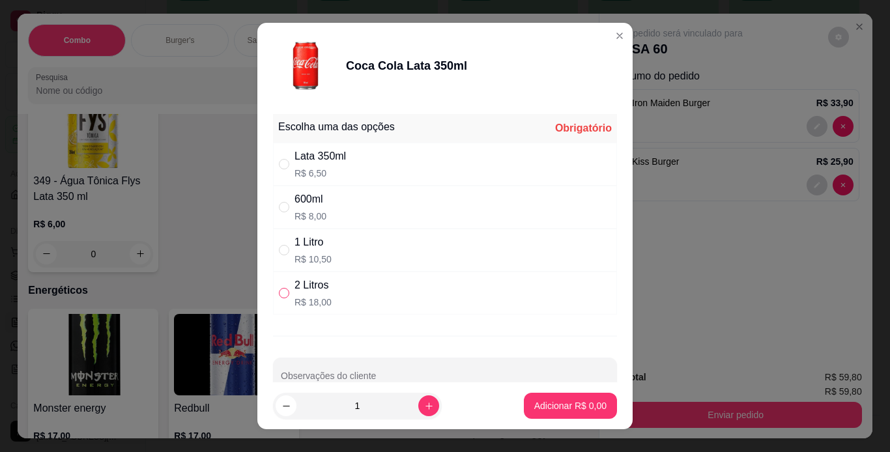
click at [279, 291] on input "" at bounding box center [284, 293] width 10 height 10
radio input "true"
click at [542, 400] on p "Adicionar R$ 18,00" at bounding box center [567, 405] width 77 height 13
type input "1"
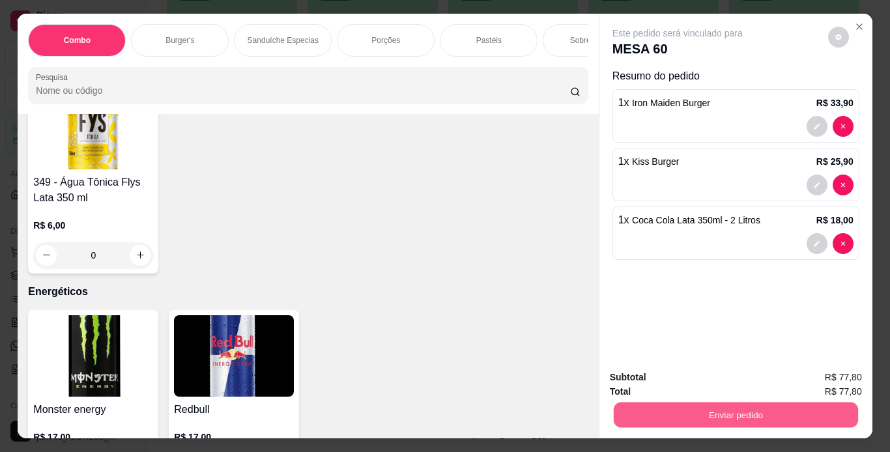
click at [622, 410] on button "Enviar pedido" at bounding box center [735, 414] width 244 height 25
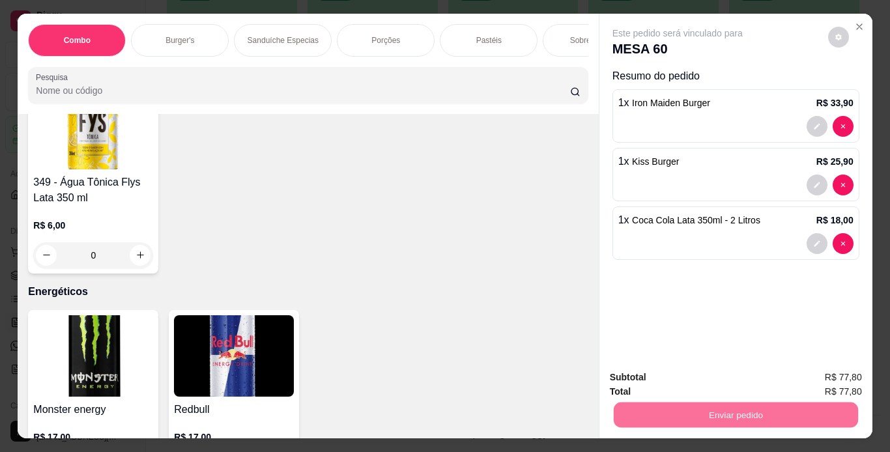
click at [643, 368] on button "Não registrar e enviar pedido" at bounding box center [692, 378] width 132 height 24
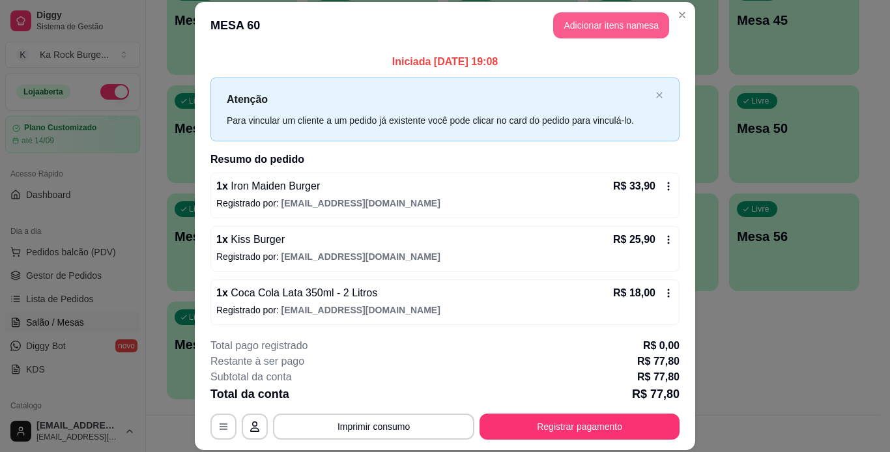
click at [573, 24] on button "Adicionar itens na mesa" at bounding box center [611, 25] width 116 height 26
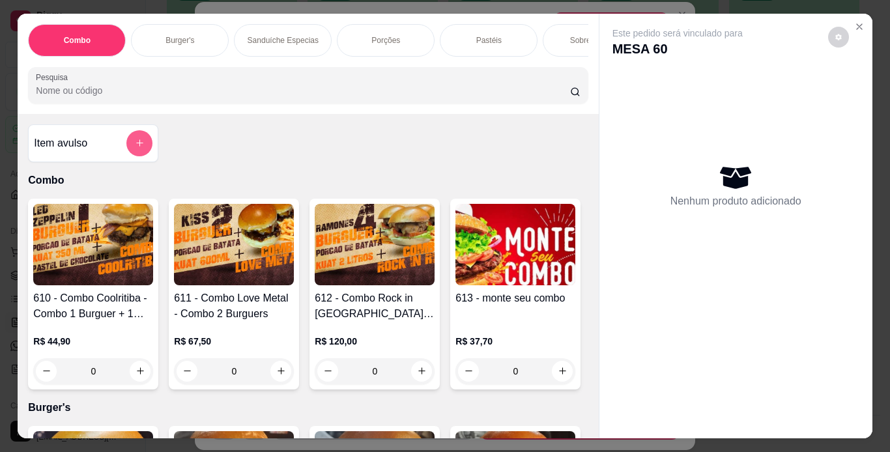
click at [129, 147] on button "add-separate-item" at bounding box center [139, 143] width 26 height 26
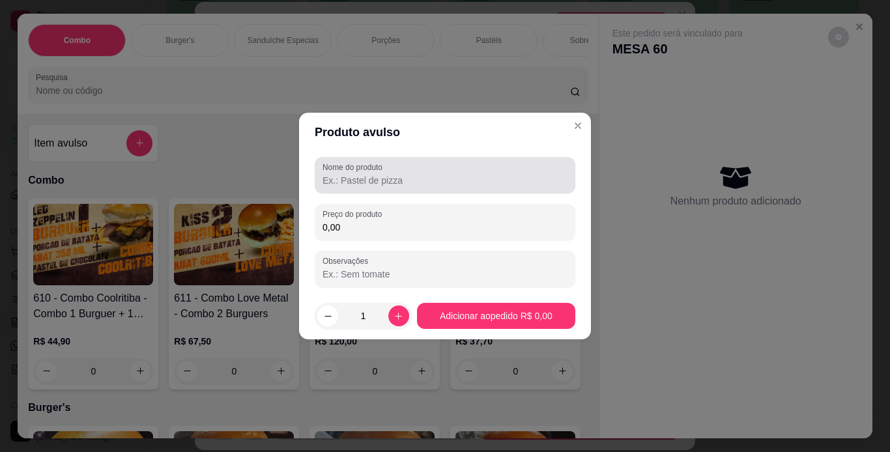
click at [357, 187] on div at bounding box center [444, 175] width 245 height 26
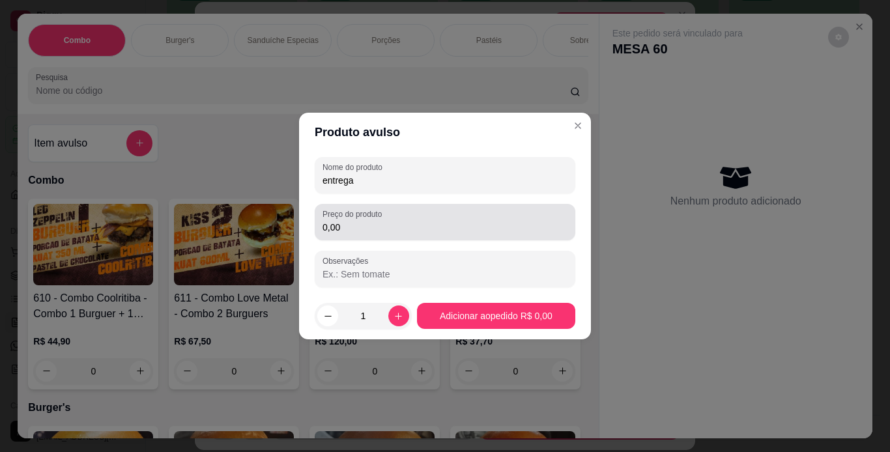
type input "entrega"
click at [371, 236] on div "Preço do produto 0,00" at bounding box center [445, 222] width 260 height 36
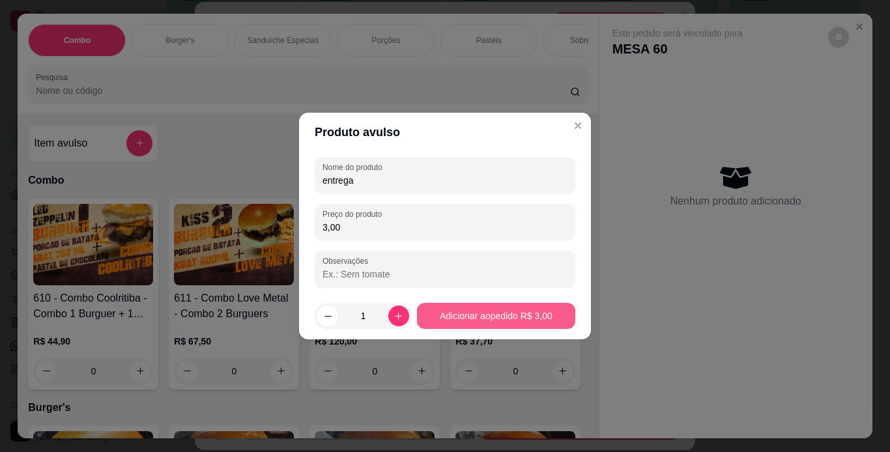
type input "3,00"
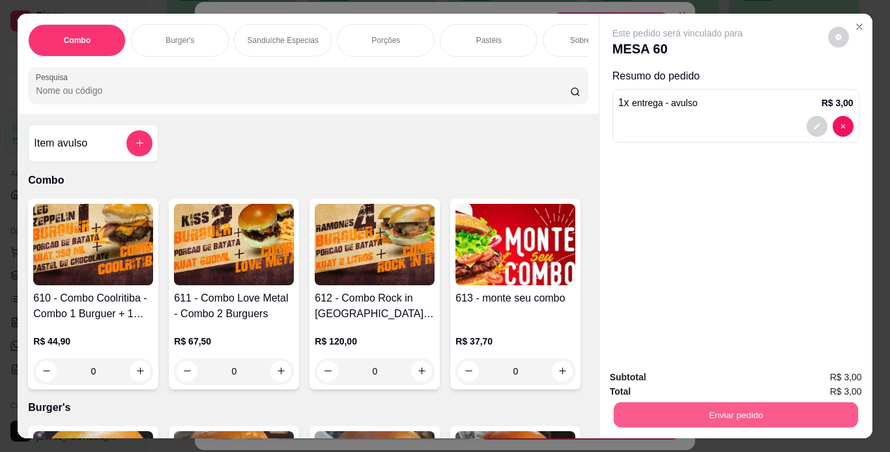
click at [619, 402] on button "Enviar pedido" at bounding box center [735, 414] width 244 height 25
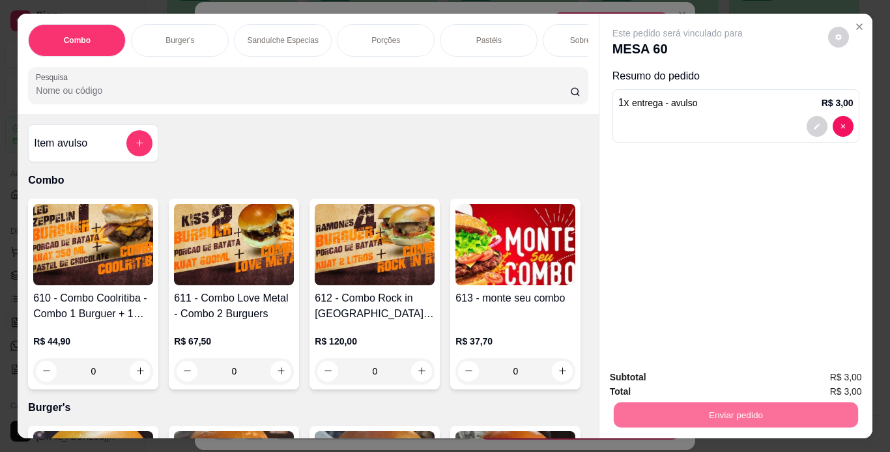
click at [638, 375] on button "Não registrar e enviar pedido" at bounding box center [692, 378] width 132 height 24
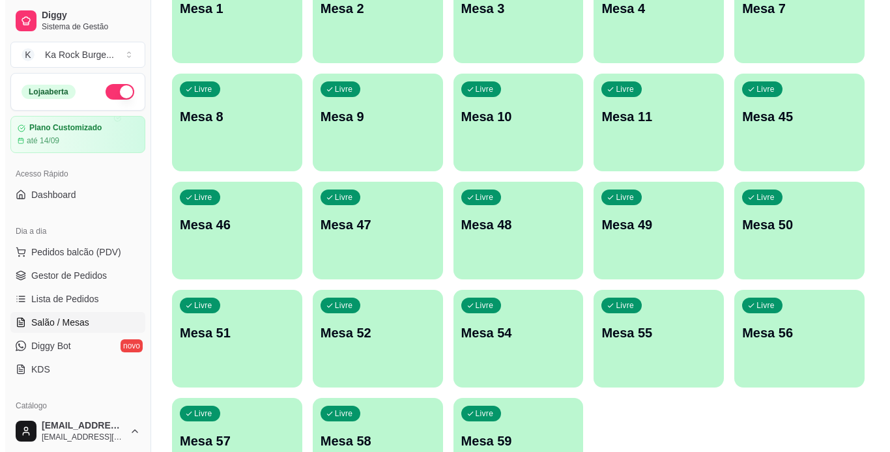
scroll to position [184, 0]
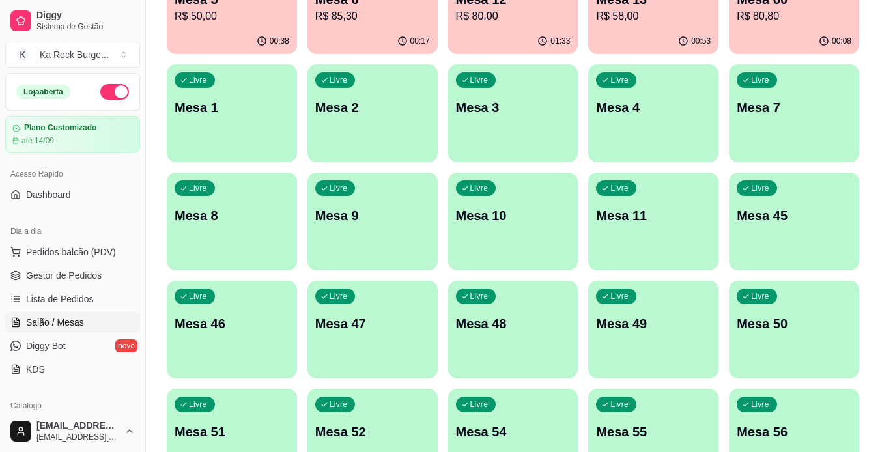
click at [796, 136] on div "Livre Mesa 7" at bounding box center [794, 105] width 130 height 82
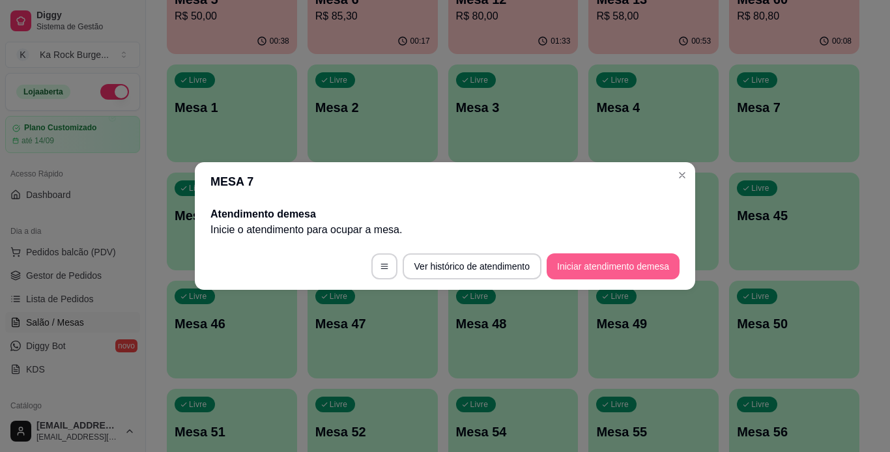
click at [584, 264] on button "Iniciar atendimento de mesa" at bounding box center [612, 266] width 133 height 26
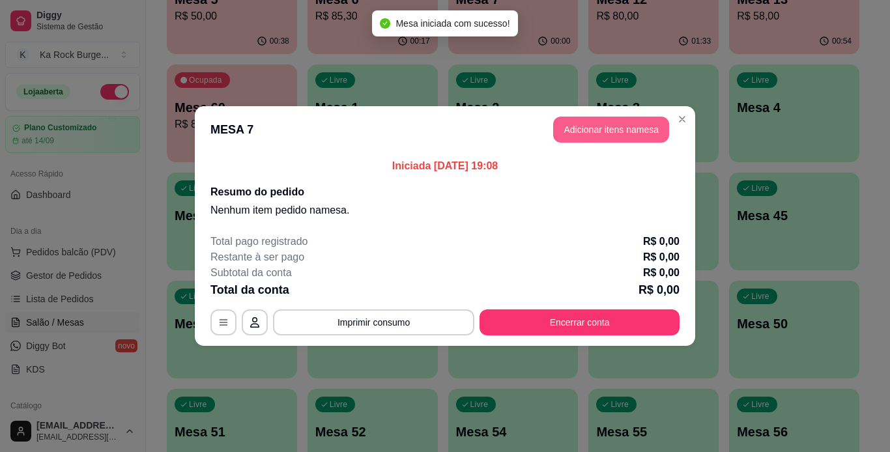
click at [608, 120] on button "Adicionar itens na mesa" at bounding box center [611, 130] width 116 height 26
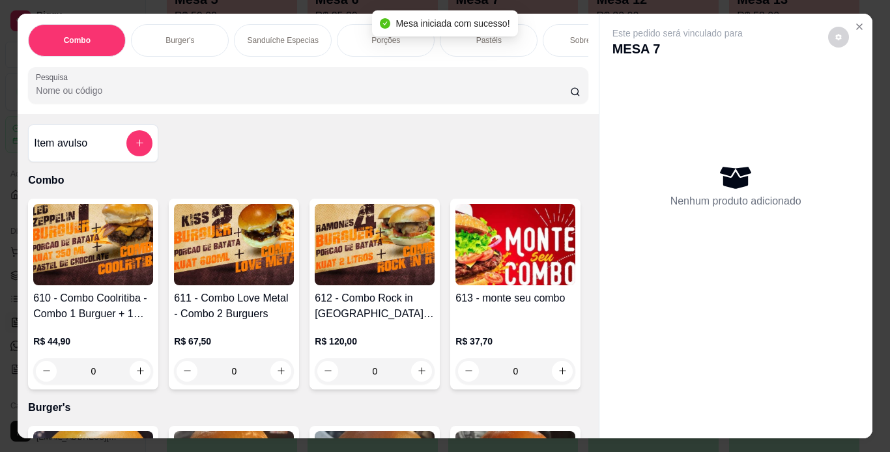
click at [201, 24] on div "Burger's" at bounding box center [180, 40] width 98 height 33
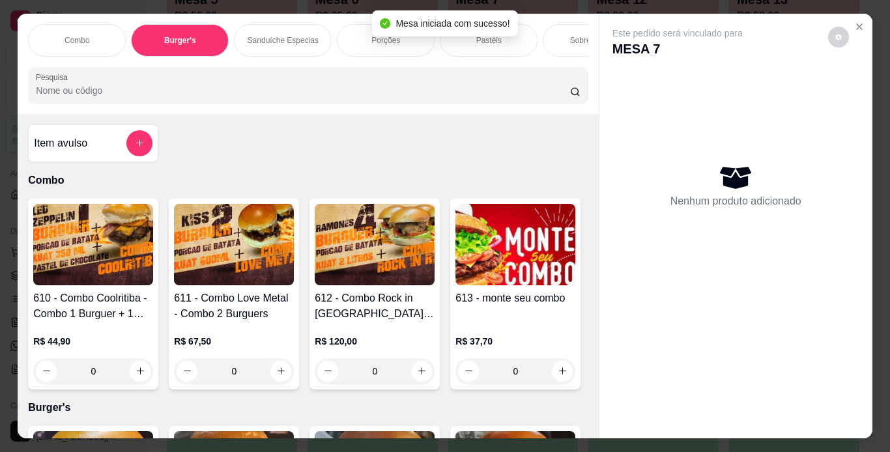
scroll to position [0, 490]
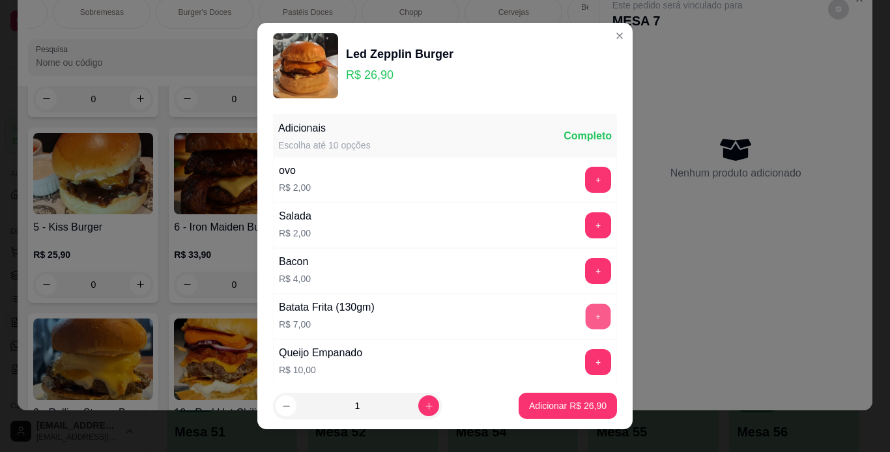
click at [585, 320] on button "+" at bounding box center [597, 315] width 25 height 25
click at [572, 401] on p "Adicionar R$ 33,90" at bounding box center [567, 405] width 77 height 13
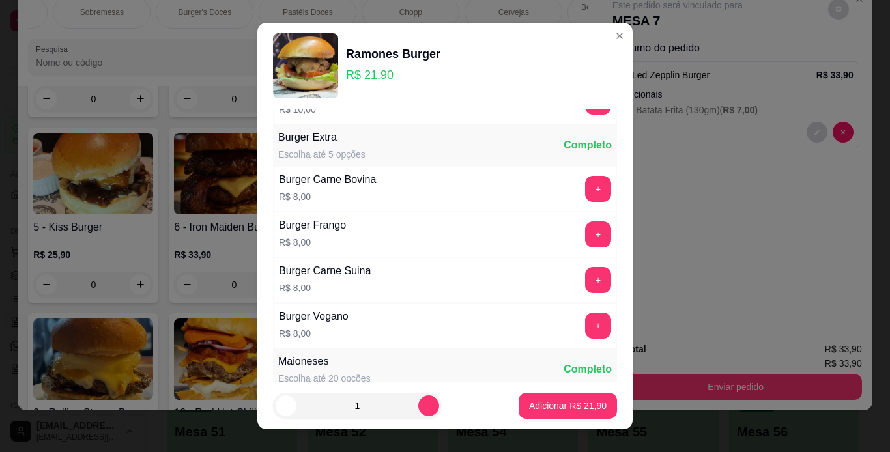
scroll to position [548, 0]
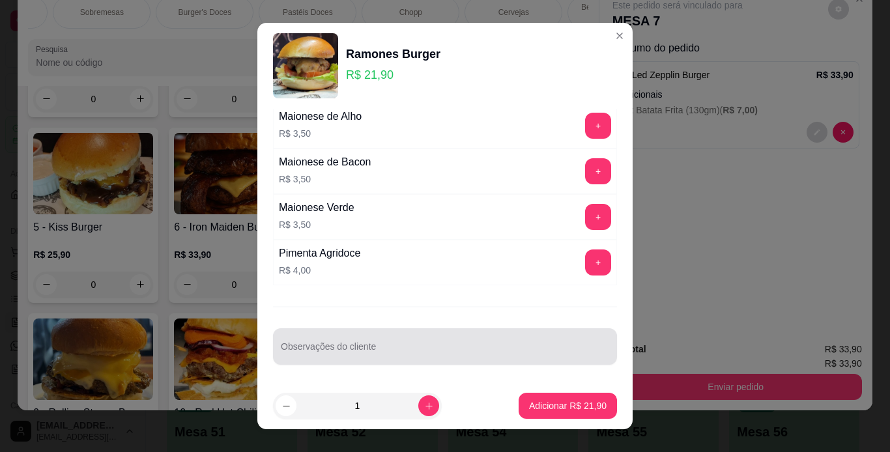
click at [487, 342] on div at bounding box center [445, 346] width 328 height 26
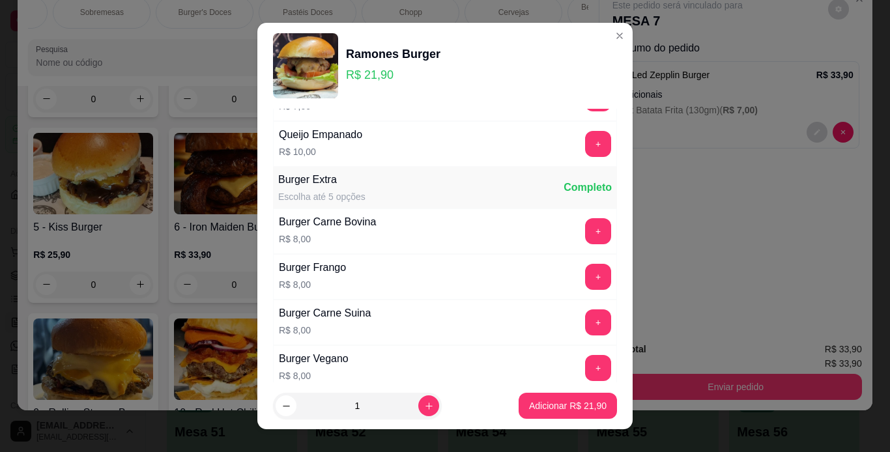
scroll to position [157, 0]
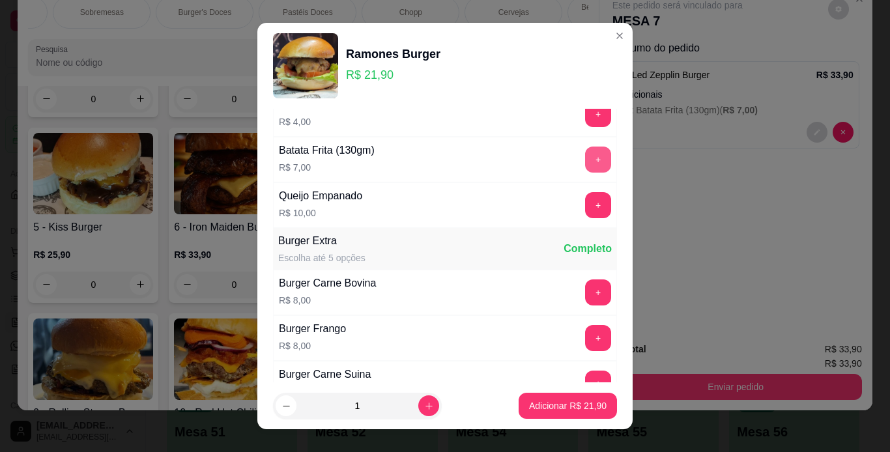
type input "sem queijo"
click at [585, 167] on button "+" at bounding box center [597, 159] width 25 height 25
click at [551, 415] on button "Adicionar R$ 28,90" at bounding box center [567, 406] width 98 height 26
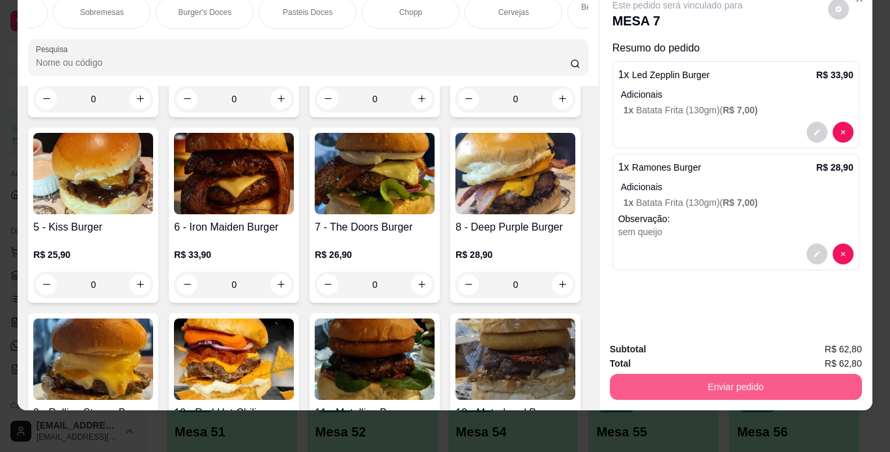
click at [698, 381] on button "Enviar pedido" at bounding box center [736, 387] width 252 height 26
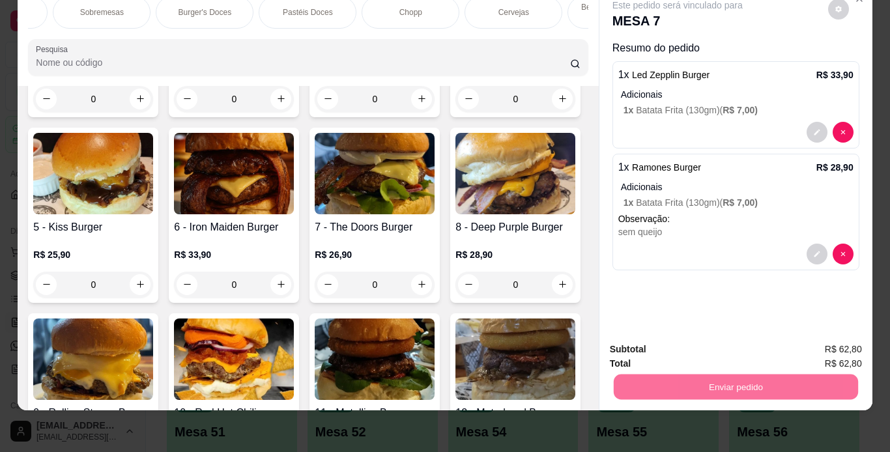
click at [703, 352] on button "Não registrar e enviar pedido" at bounding box center [691, 345] width 135 height 25
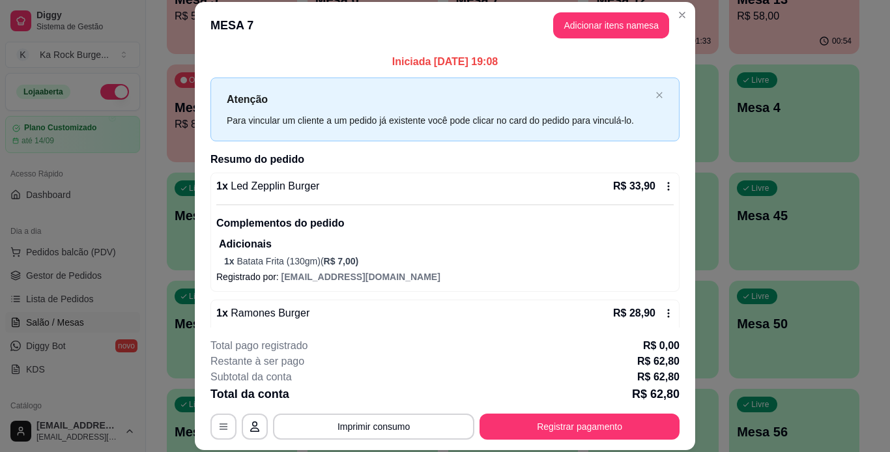
scroll to position [130, 0]
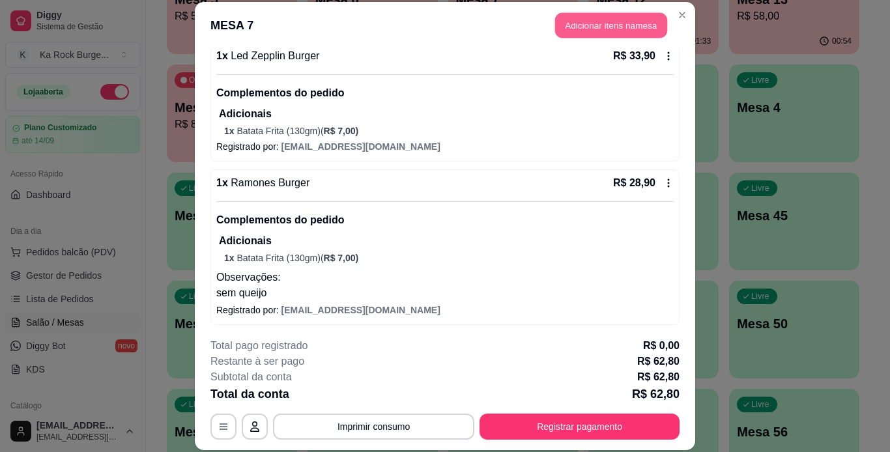
click at [647, 25] on button "Adicionar itens na mesa" at bounding box center [611, 25] width 112 height 25
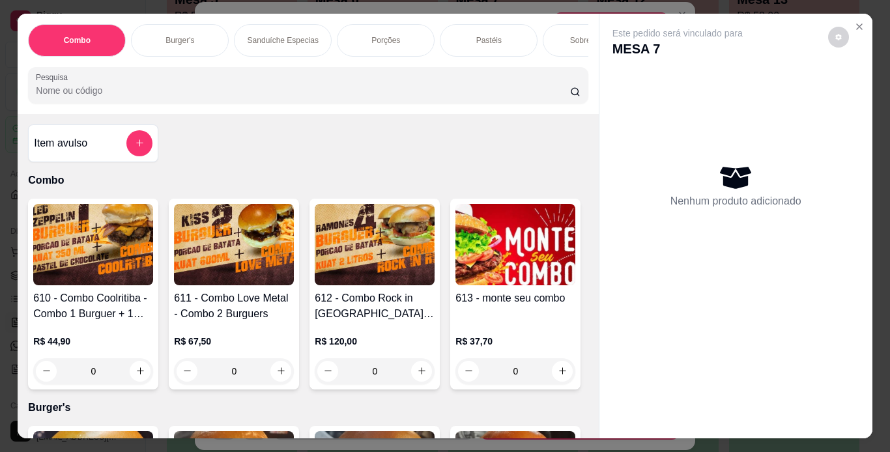
scroll to position [0, 490]
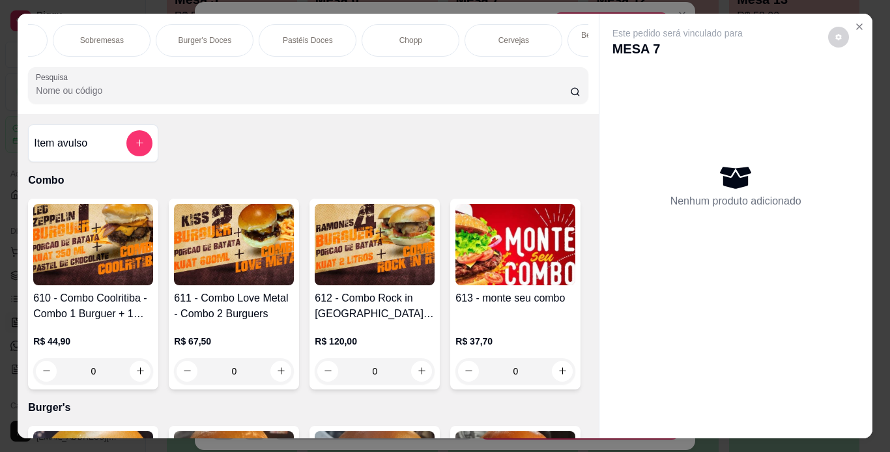
click at [399, 38] on p "Chopp" at bounding box center [410, 40] width 23 height 10
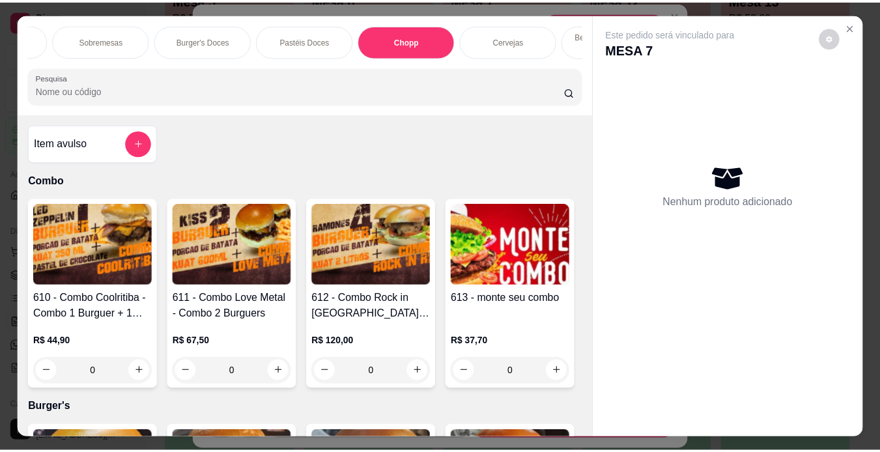
scroll to position [33, 0]
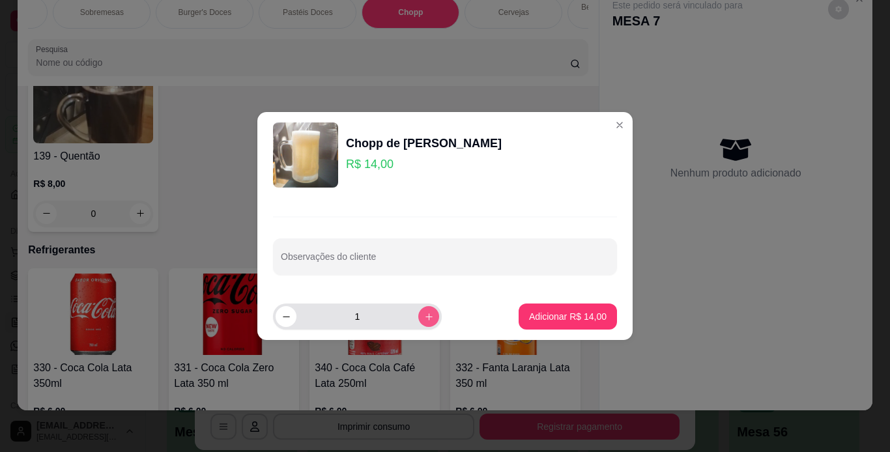
click at [424, 318] on icon "increase-product-quantity" at bounding box center [429, 317] width 10 height 10
type input "2"
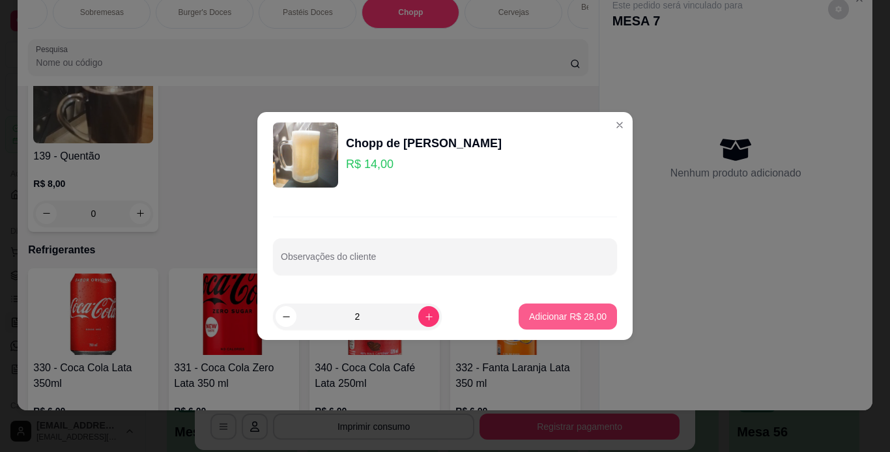
click at [587, 324] on button "Adicionar R$ 28,00" at bounding box center [567, 316] width 98 height 26
type input "2"
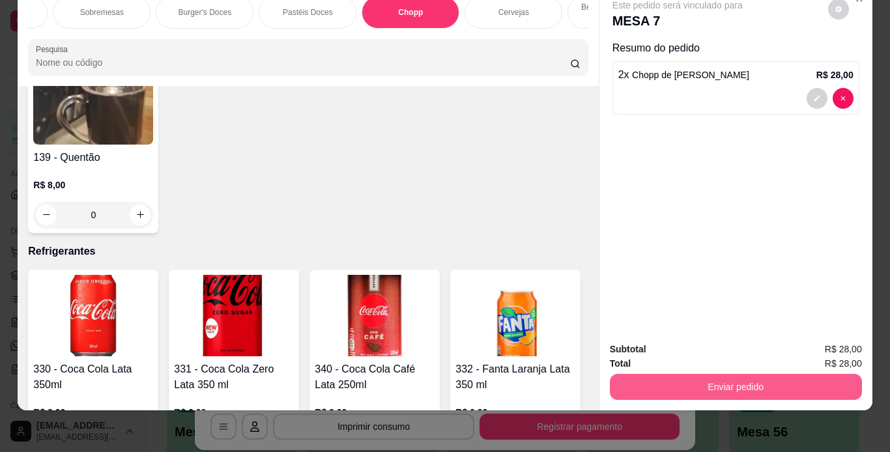
click at [717, 383] on button "Enviar pedido" at bounding box center [736, 387] width 252 height 26
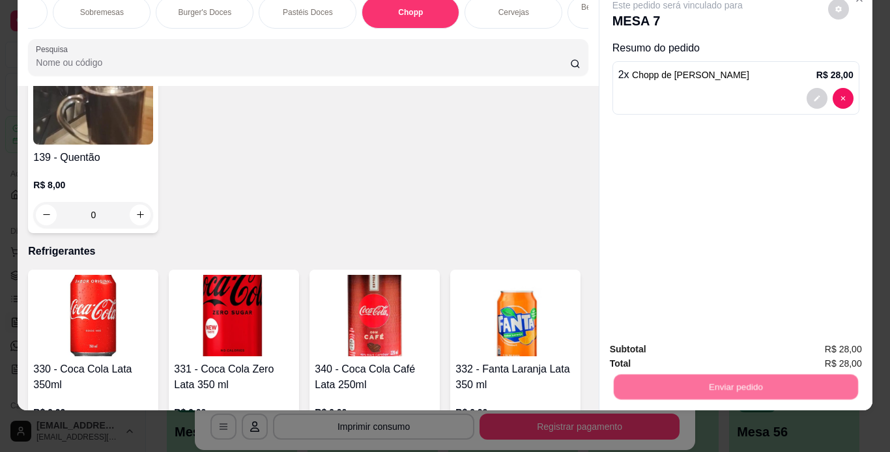
click at [718, 350] on button "Não registrar e enviar pedido" at bounding box center [692, 345] width 132 height 24
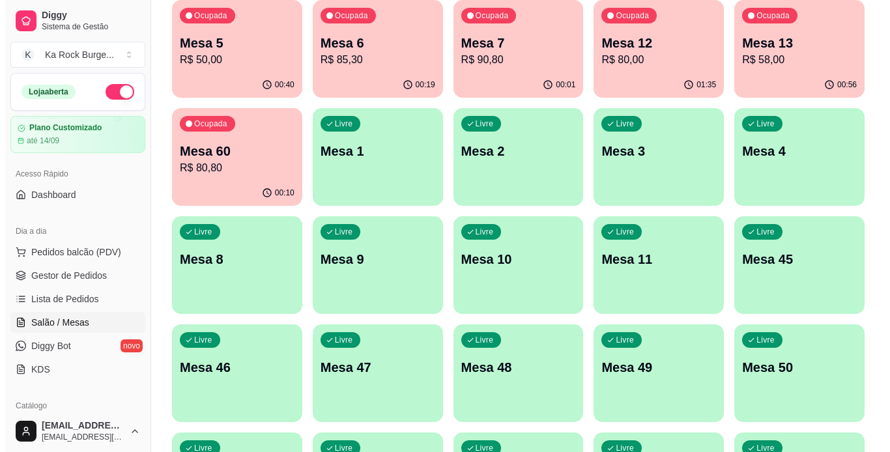
scroll to position [119, 0]
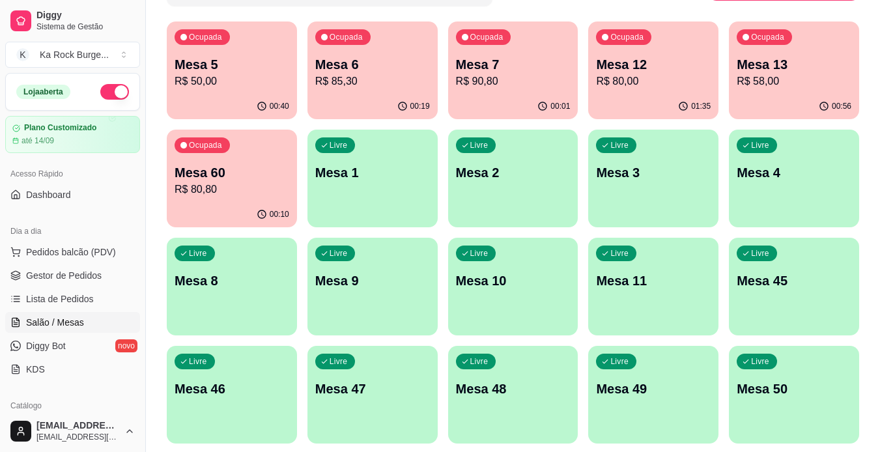
click at [862, 50] on div "Todos Mesas Comandas Pesquisar Adicionar mesa ou comanda Ocupada Mesa 5 R$ 50,0…" at bounding box center [513, 302] width 734 height 745
click at [166, 157] on div "Todos Mesas Comandas Pesquisar Adicionar mesa ou comanda Ocupada Mesa 5 R$ 50,0…" at bounding box center [513, 302] width 734 height 745
click at [206, 171] on p "Mesa 60" at bounding box center [232, 172] width 115 height 18
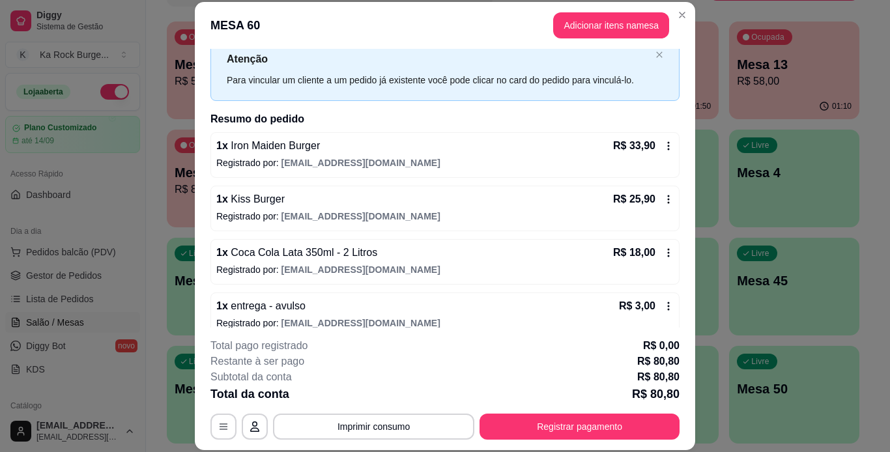
scroll to position [56, 0]
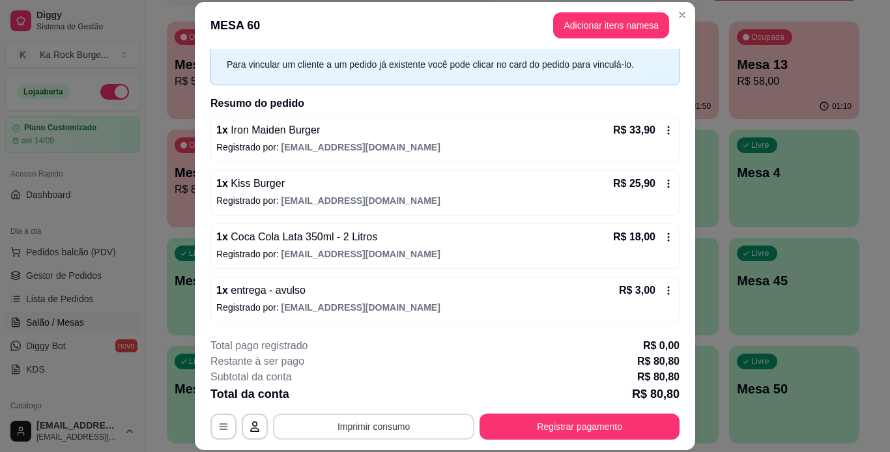
click at [427, 417] on button "Imprimir consumo" at bounding box center [373, 426] width 201 height 26
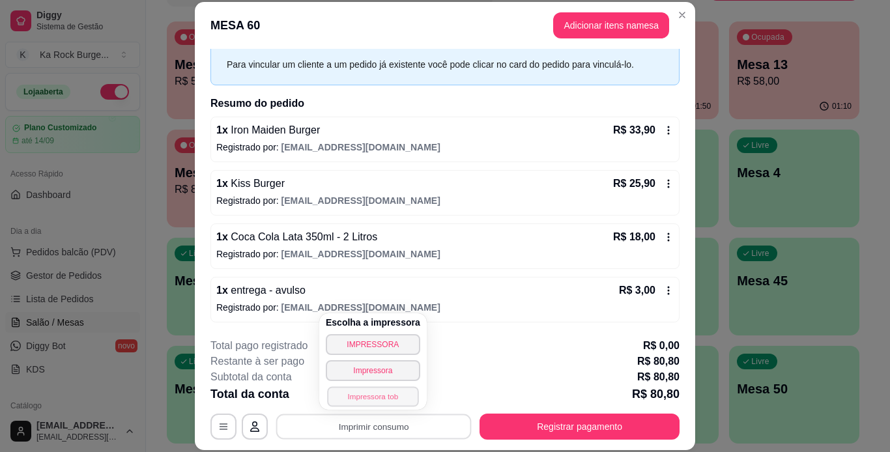
click at [392, 389] on button "Impressora tob" at bounding box center [372, 396] width 91 height 20
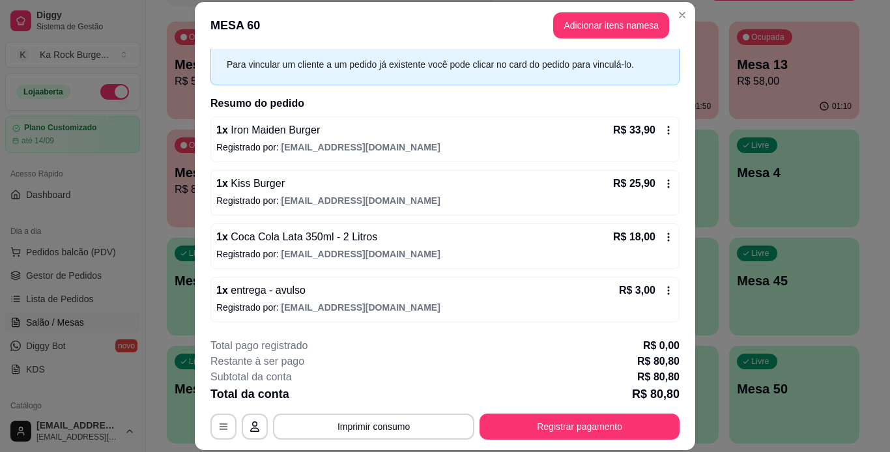
scroll to position [40, 0]
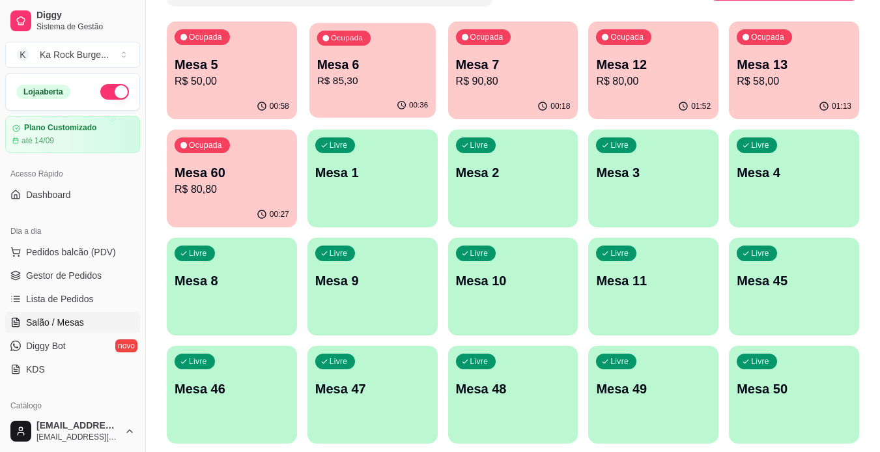
click at [353, 95] on div "00:36" at bounding box center [372, 105] width 126 height 25
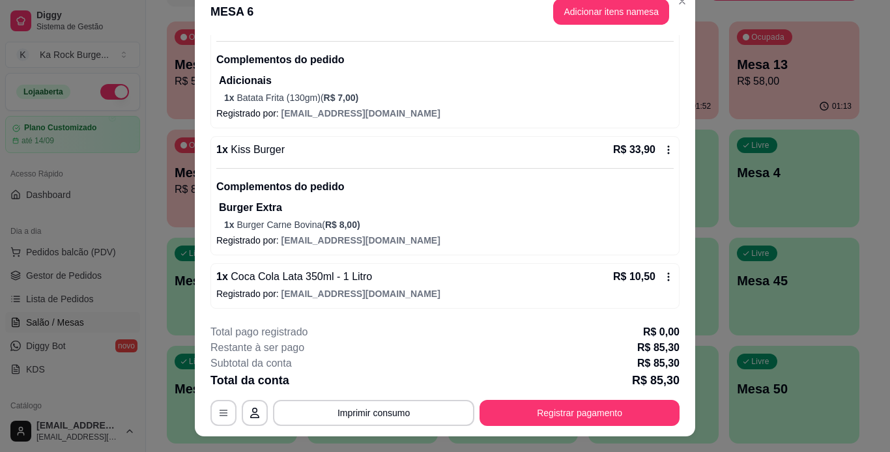
scroll to position [0, 0]
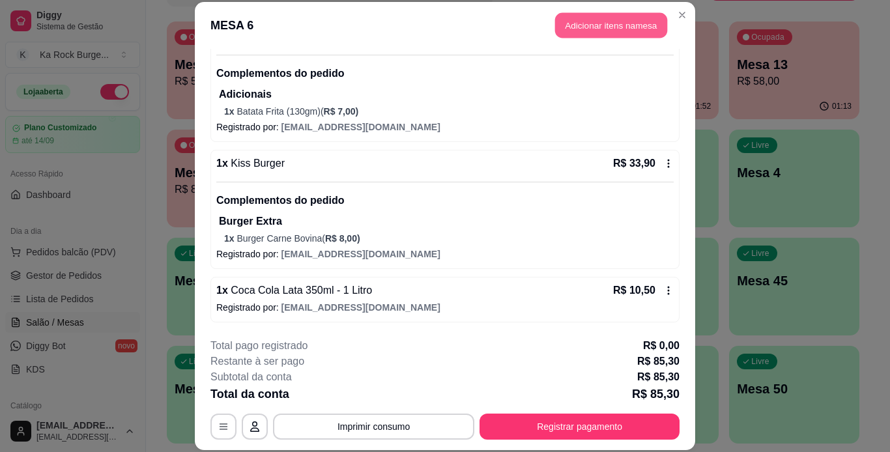
click at [596, 25] on button "Adicionar itens na mesa" at bounding box center [611, 25] width 112 height 25
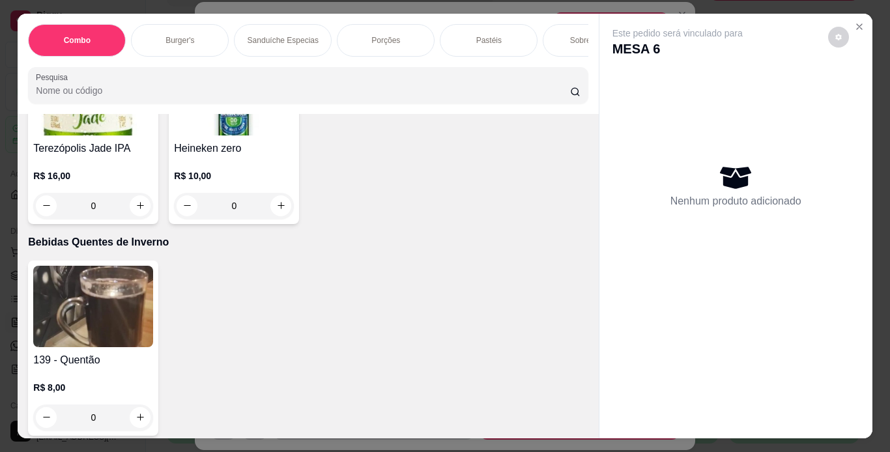
scroll to position [5194, 0]
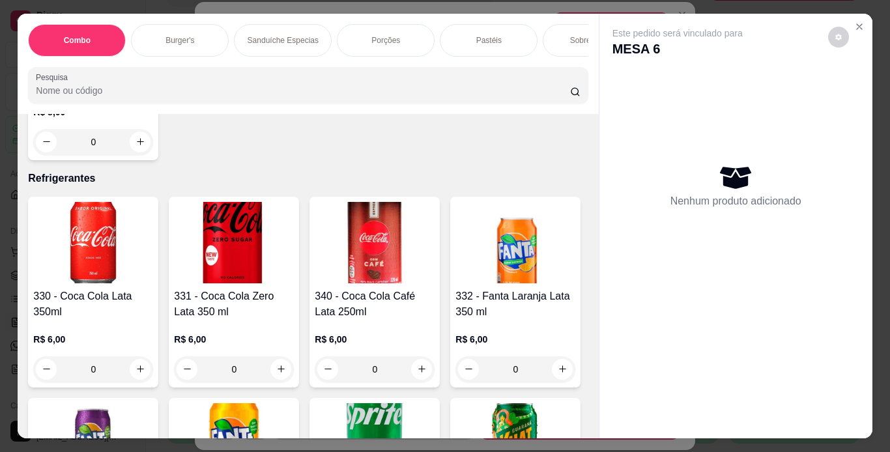
click at [598, 276] on div "Este pedido será vinculado para MESA 6 Nenhum produto adicionado" at bounding box center [734, 226] width 273 height 425
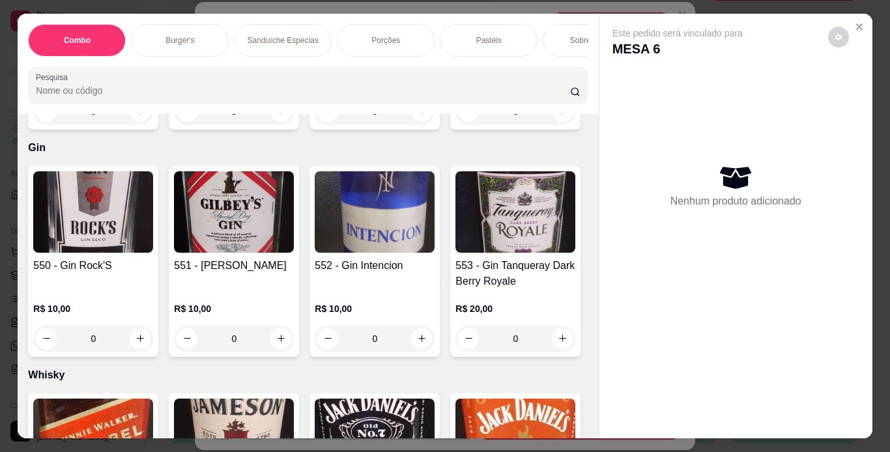
scroll to position [9331, 0]
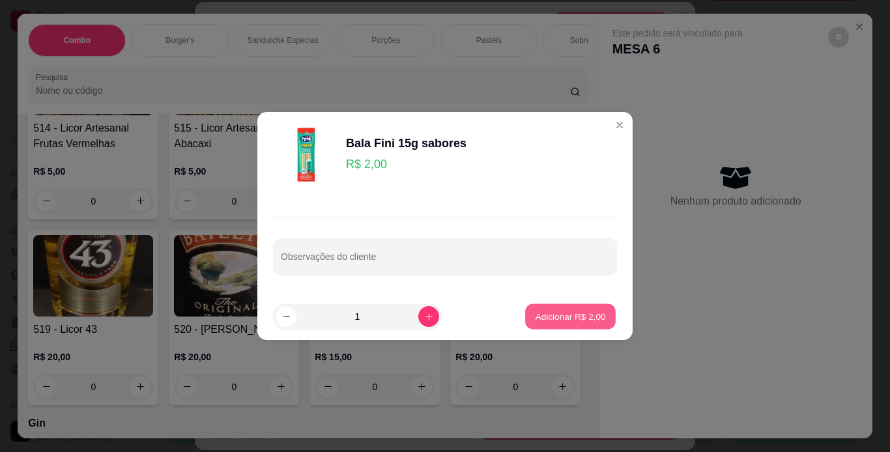
click at [559, 312] on p "Adicionar R$ 2,00" at bounding box center [570, 316] width 70 height 12
type input "1"
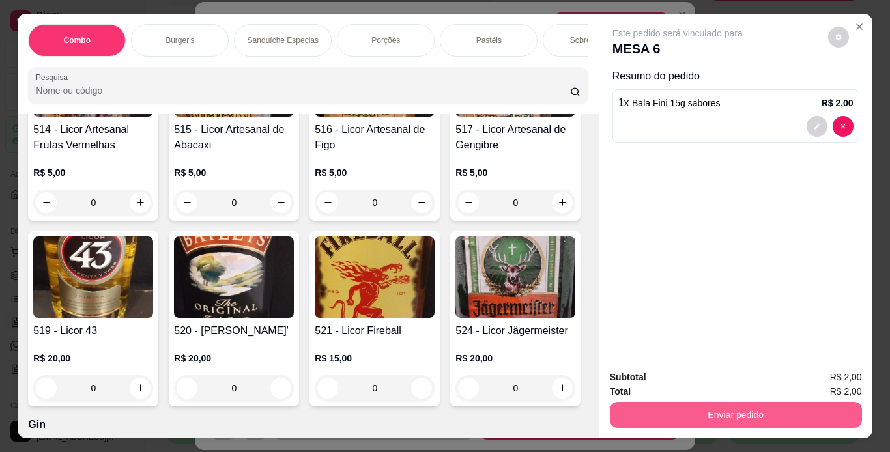
click at [630, 410] on button "Enviar pedido" at bounding box center [736, 415] width 252 height 26
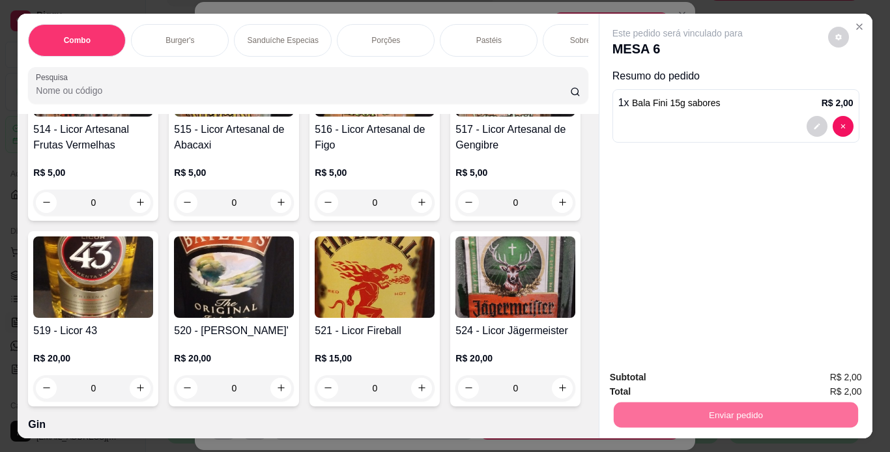
click at [674, 378] on button "Não registrar e enviar pedido" at bounding box center [691, 378] width 135 height 25
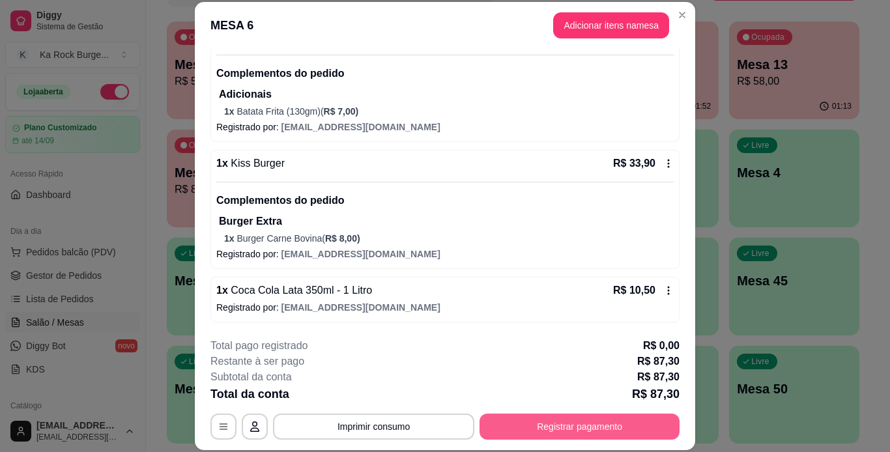
click at [571, 425] on button "Registrar pagamento" at bounding box center [579, 426] width 200 height 26
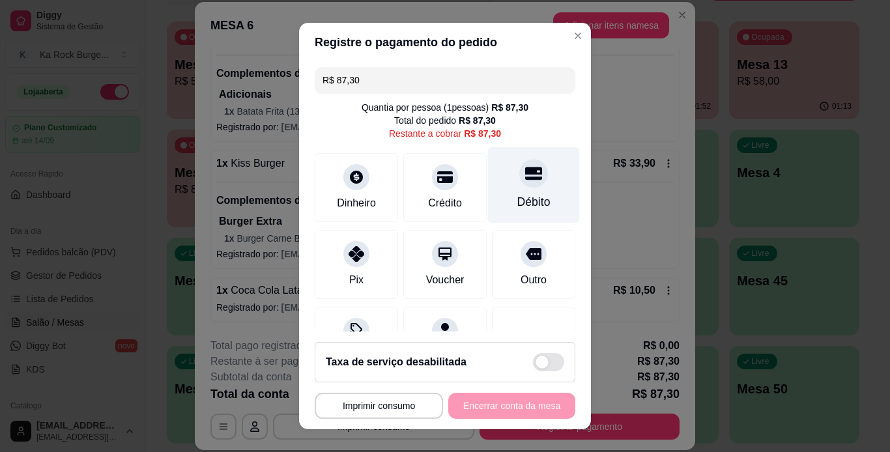
click at [540, 199] on div "Débito" at bounding box center [534, 185] width 92 height 76
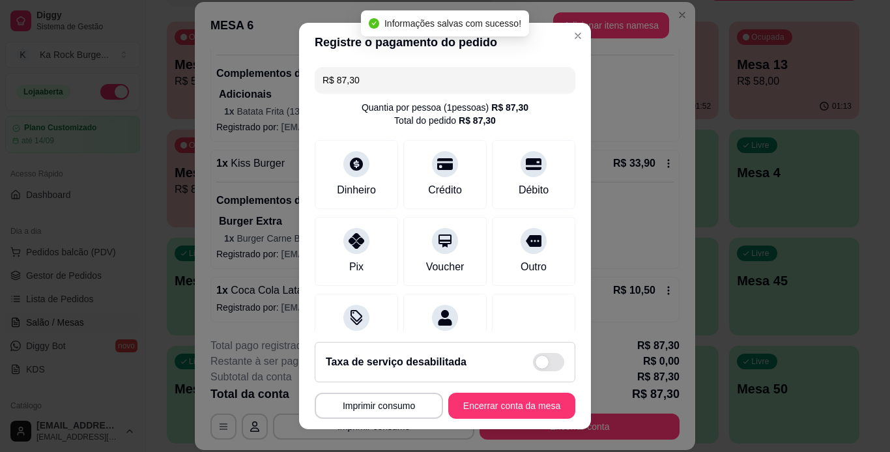
type input "R$ 0,00"
click at [539, 406] on button "Encerrar conta da mesa" at bounding box center [511, 406] width 127 height 26
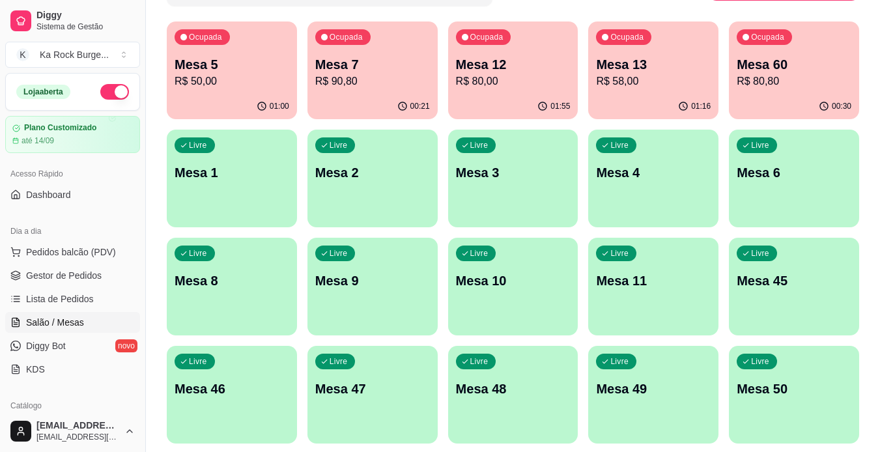
click at [669, 102] on div "01:16" at bounding box center [653, 106] width 130 height 25
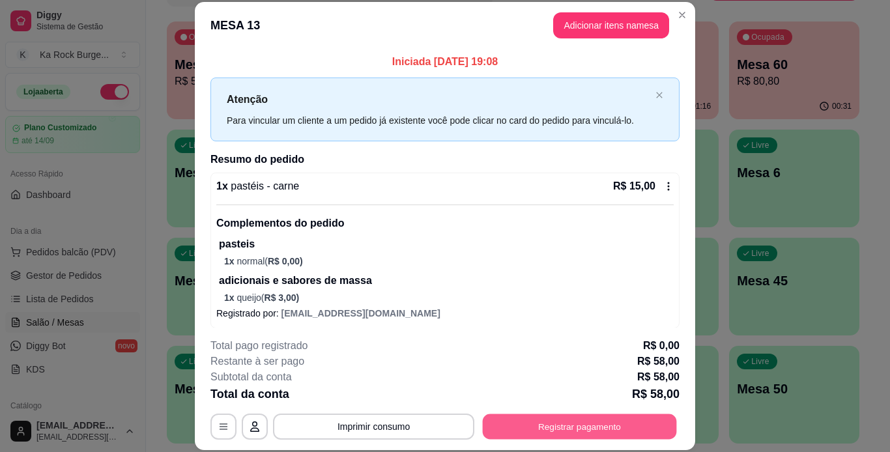
click at [580, 422] on button "Registrar pagamento" at bounding box center [580, 425] width 194 height 25
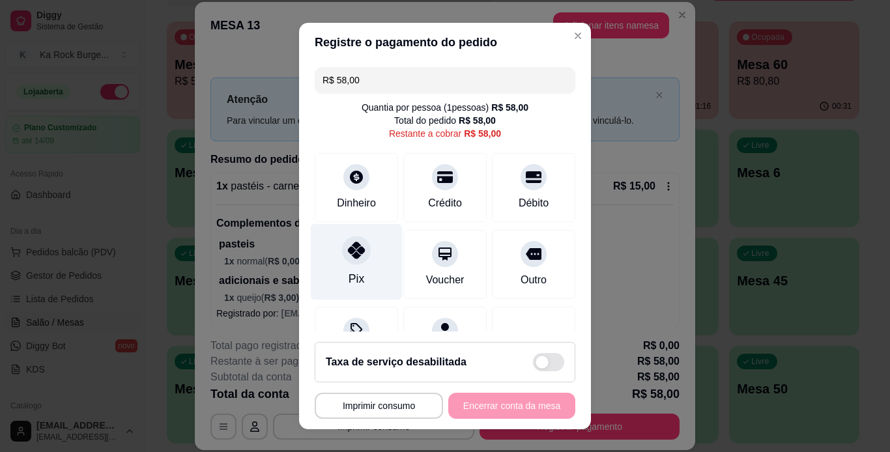
click at [347, 296] on div "Pix" at bounding box center [357, 261] width 92 height 76
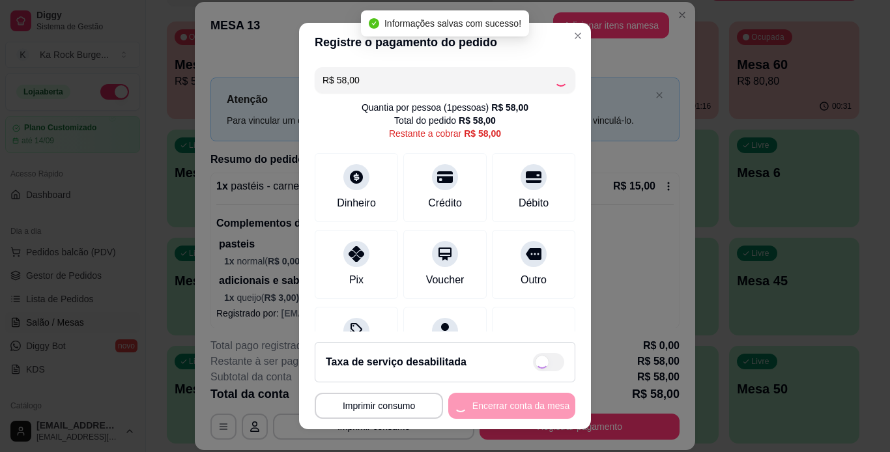
type input "R$ 0,00"
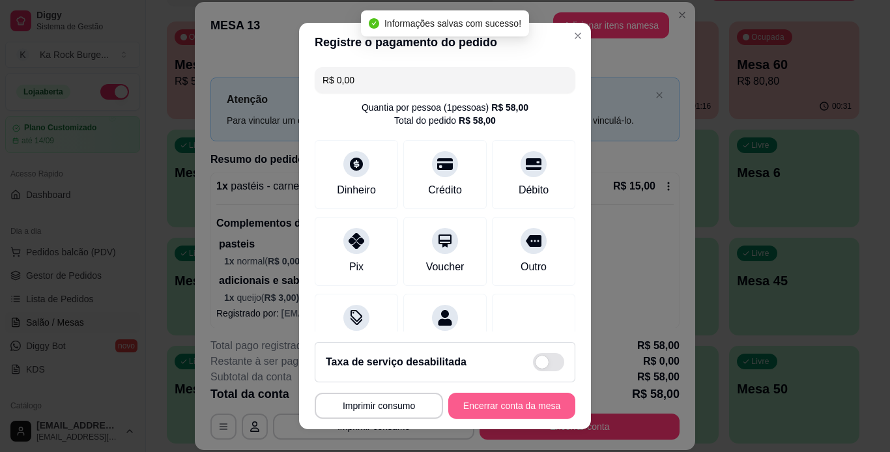
click at [473, 402] on button "Encerrar conta da mesa" at bounding box center [511, 406] width 127 height 26
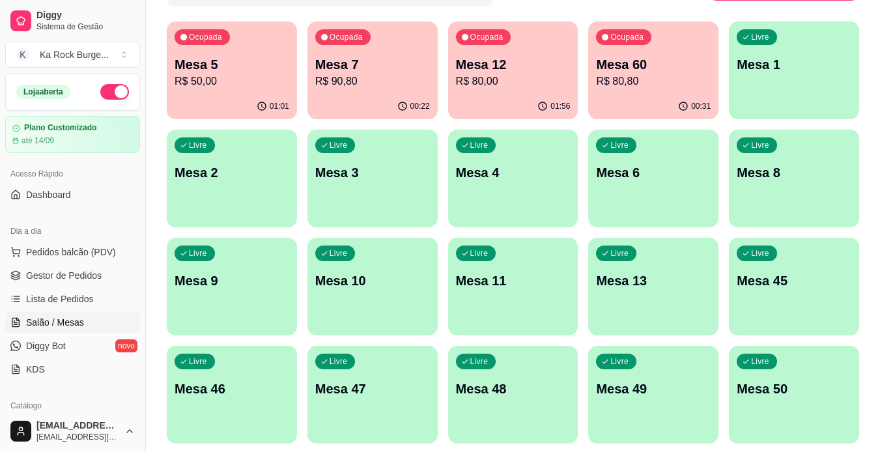
click at [626, 97] on div "00:31" at bounding box center [653, 106] width 130 height 25
click at [632, 92] on div "Ocupada Mesa 60 R$ 80,80" at bounding box center [653, 58] width 126 height 70
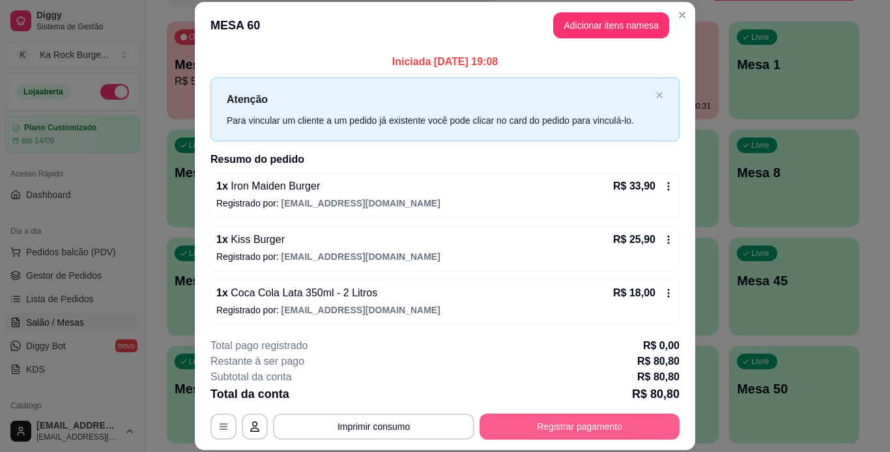
click at [599, 429] on button "Registrar pagamento" at bounding box center [579, 426] width 200 height 26
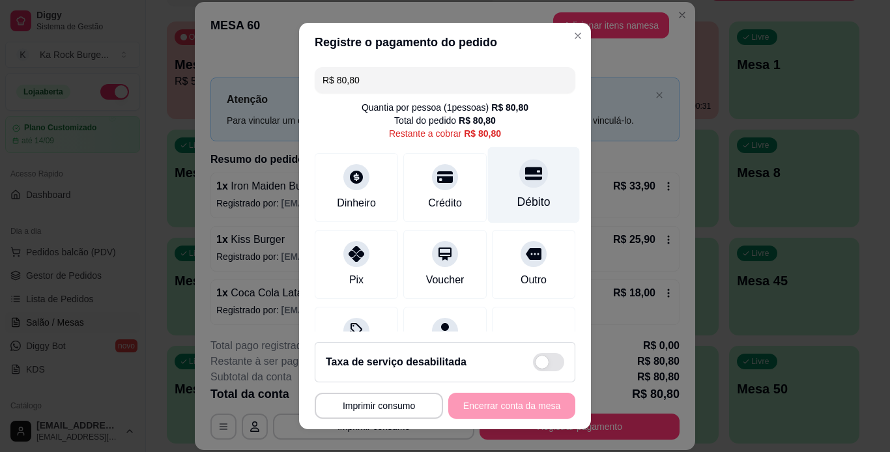
click at [517, 206] on div "Débito" at bounding box center [533, 201] width 33 height 17
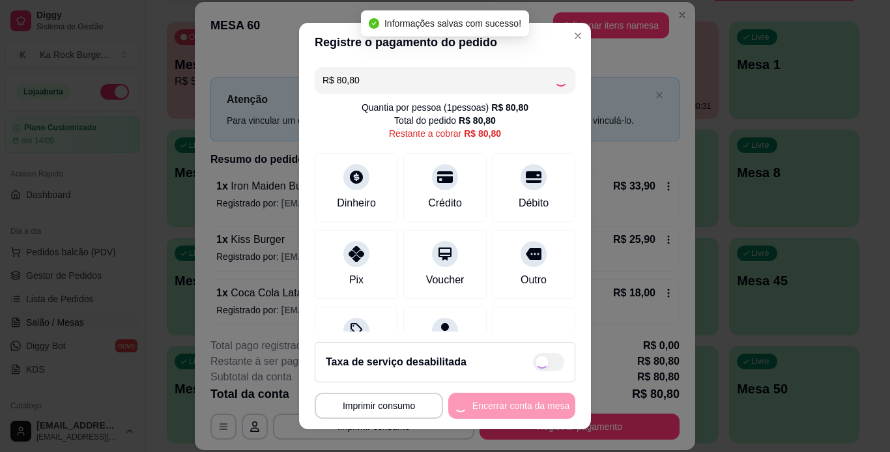
type input "R$ 0,00"
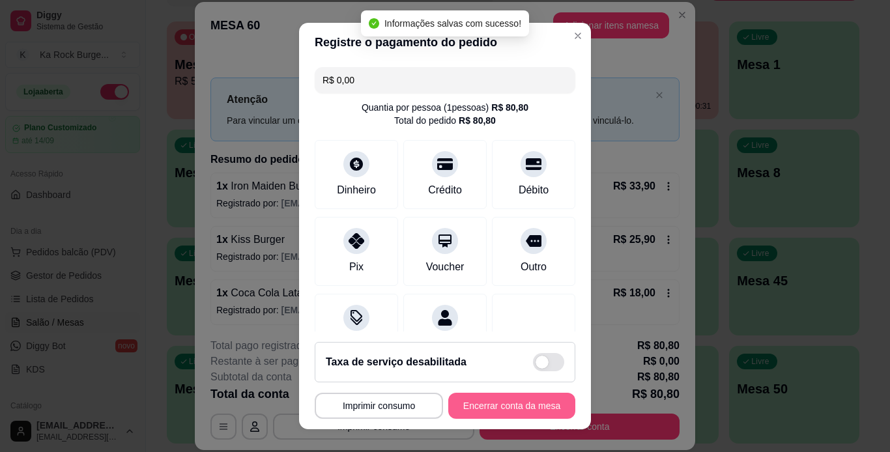
click at [498, 404] on button "Encerrar conta da mesa" at bounding box center [511, 406] width 127 height 26
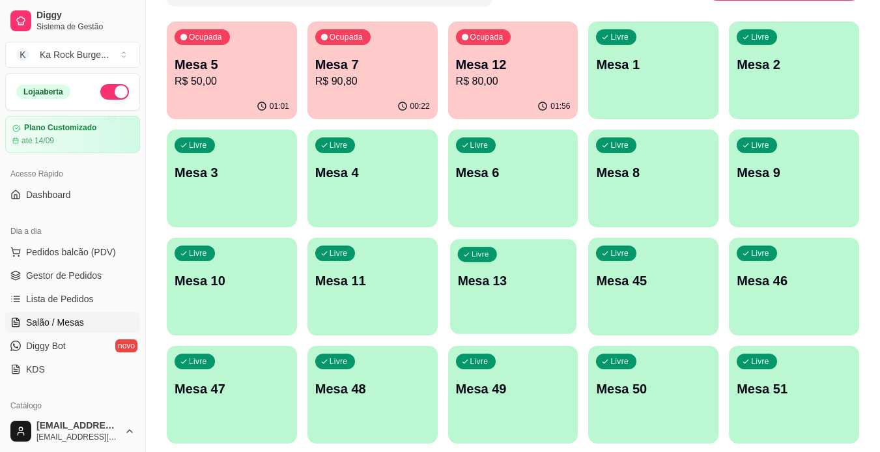
click at [517, 280] on p "Mesa 13" at bounding box center [512, 281] width 111 height 18
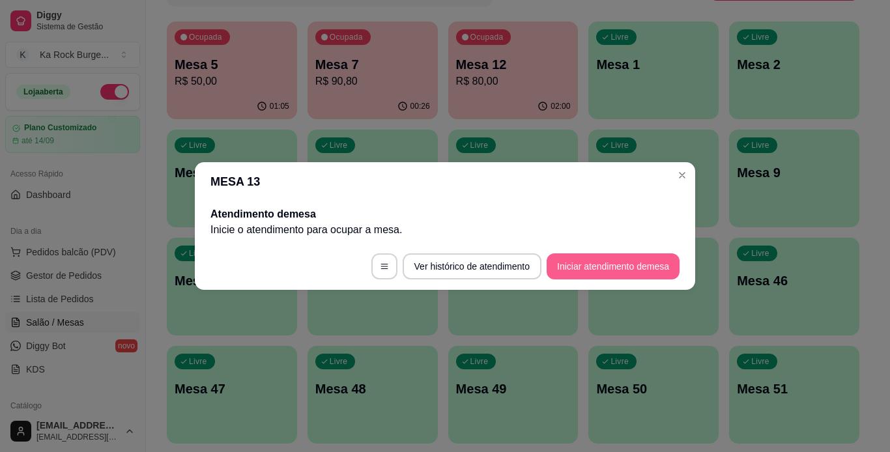
click at [607, 267] on button "Iniciar atendimento de mesa" at bounding box center [612, 266] width 133 height 26
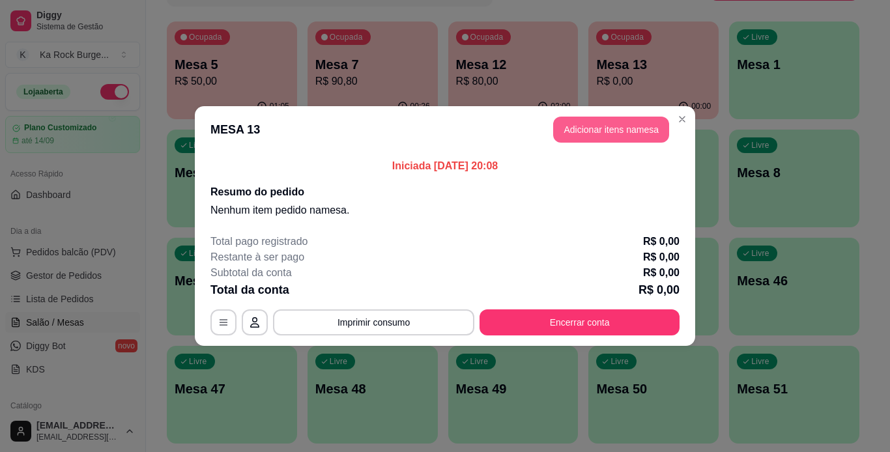
click at [630, 129] on button "Adicionar itens na mesa" at bounding box center [611, 130] width 116 height 26
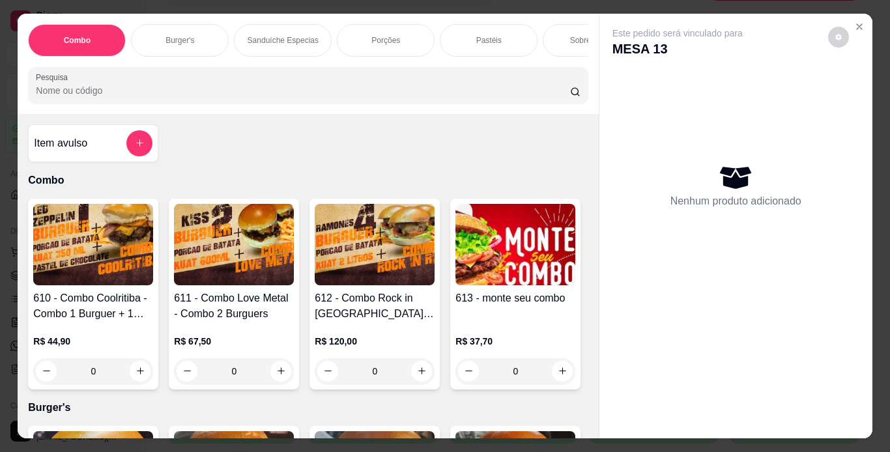
scroll to position [521, 0]
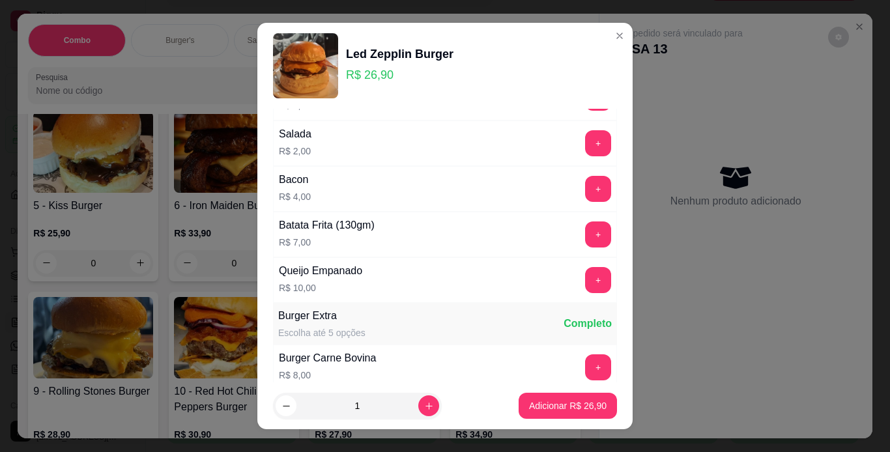
scroll to position [0, 0]
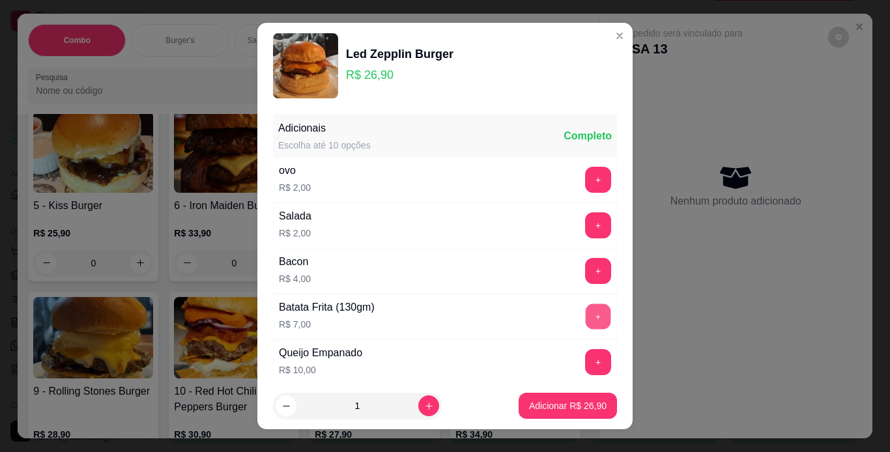
click at [585, 313] on button "+" at bounding box center [597, 315] width 25 height 25
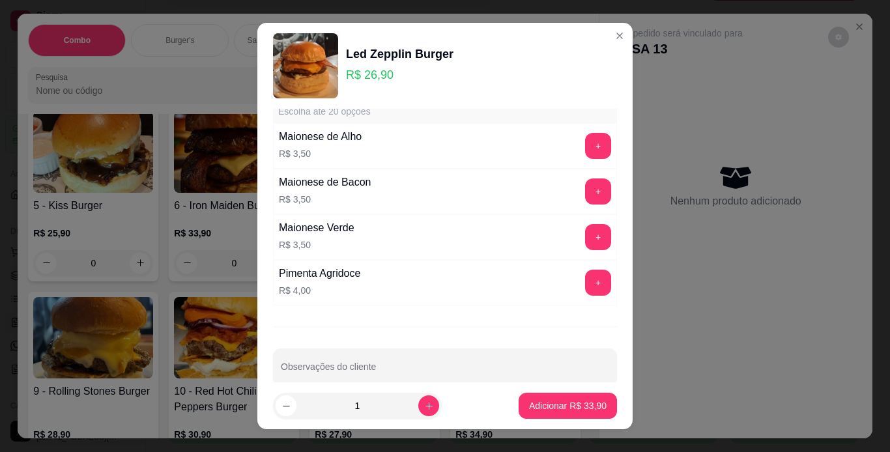
scroll to position [548, 0]
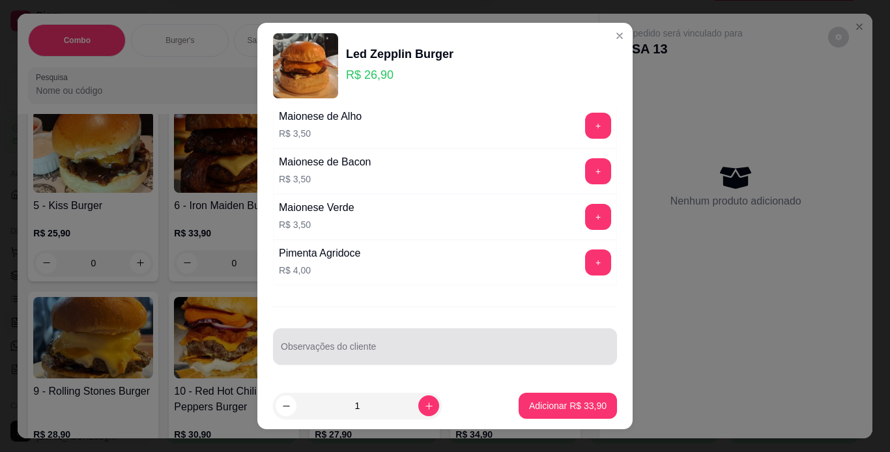
click at [408, 356] on input "Observações do cliente" at bounding box center [445, 351] width 328 height 13
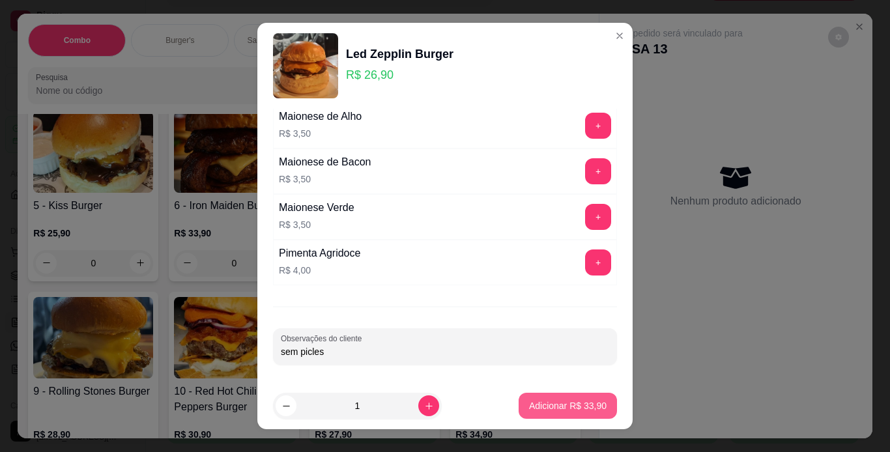
type input "sem picles"
click at [529, 409] on p "Adicionar R$ 33,90" at bounding box center [567, 405] width 77 height 13
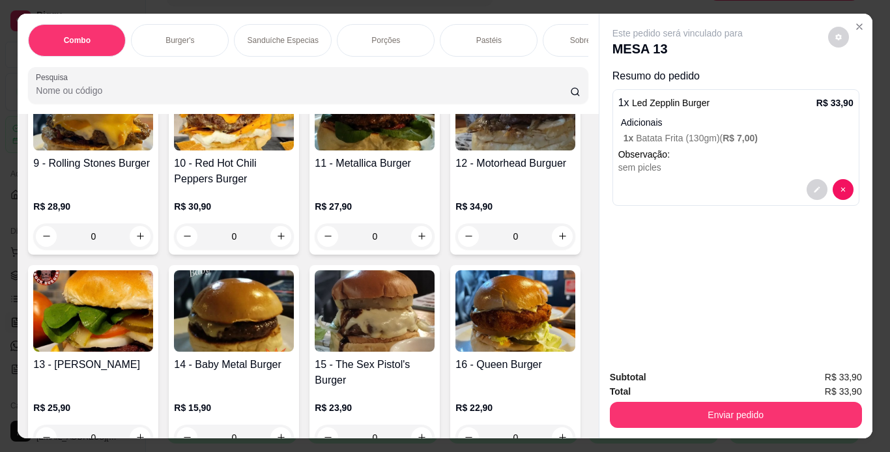
scroll to position [781, 0]
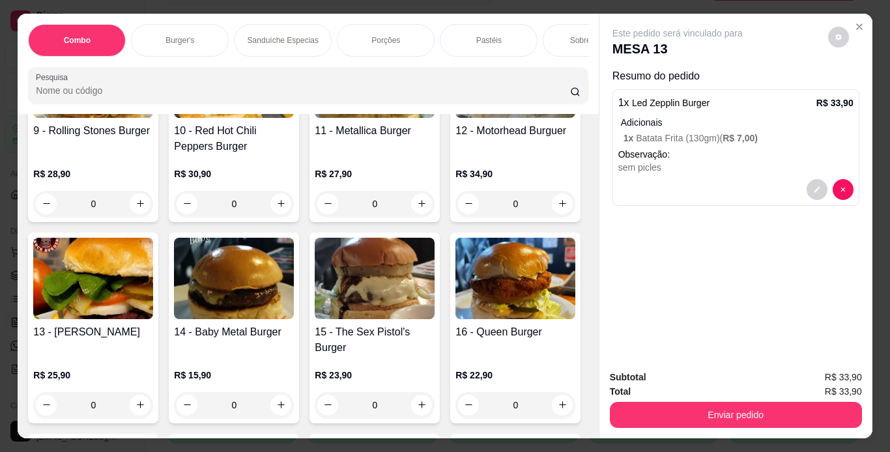
click at [153, 118] on img at bounding box center [93, 76] width 120 height 81
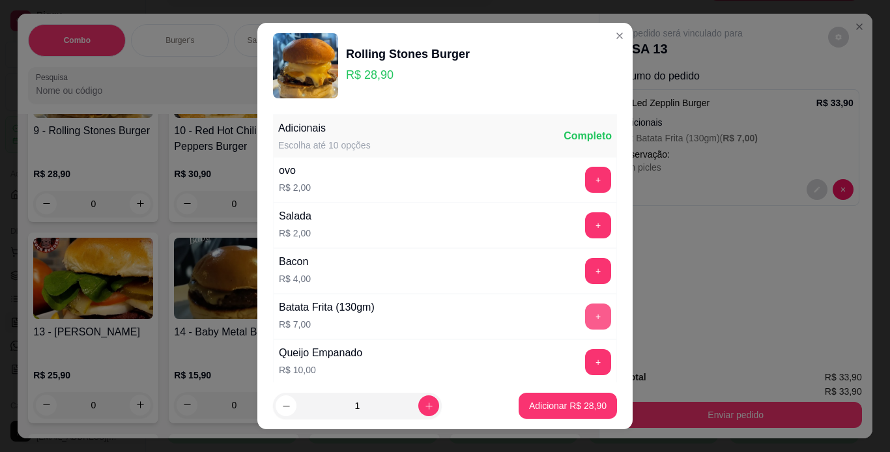
click at [585, 316] on button "+" at bounding box center [598, 316] width 26 height 26
click at [548, 400] on p "Adicionar R$ 35,90" at bounding box center [567, 405] width 77 height 13
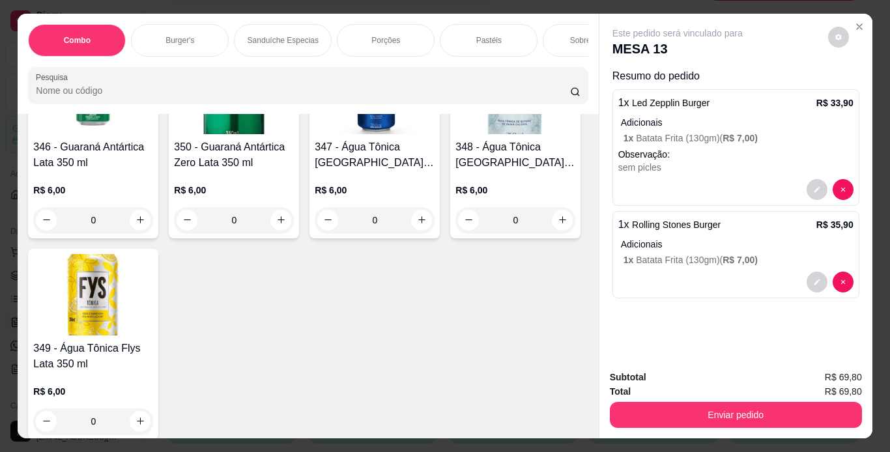
scroll to position [6251, 0]
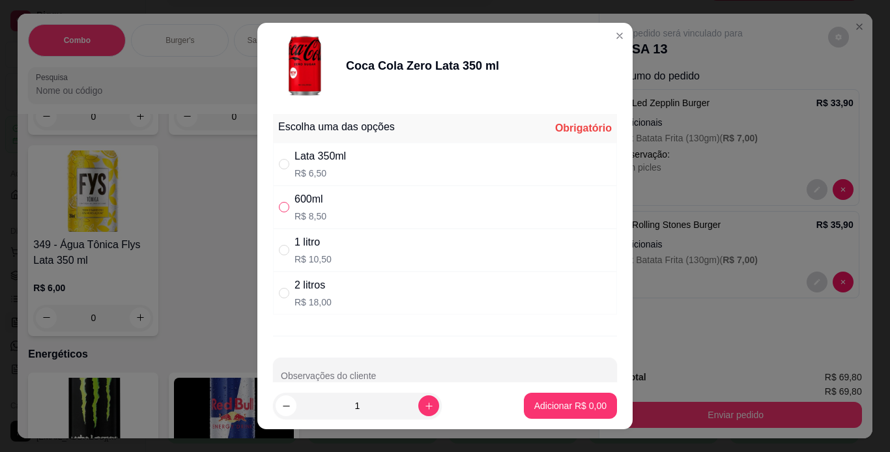
click at [279, 206] on input "" at bounding box center [284, 207] width 10 height 10
radio input "true"
click at [559, 406] on p "Adicionar R$ 8,50" at bounding box center [570, 405] width 72 height 13
type input "1"
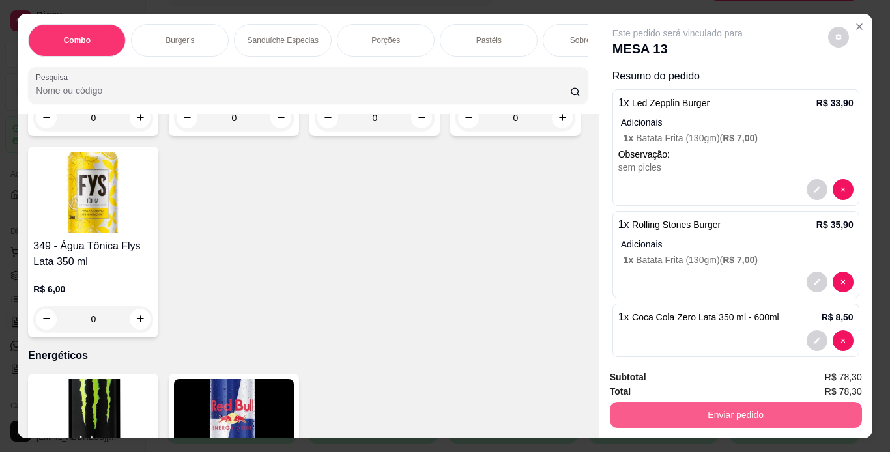
click at [652, 403] on button "Enviar pedido" at bounding box center [736, 415] width 252 height 26
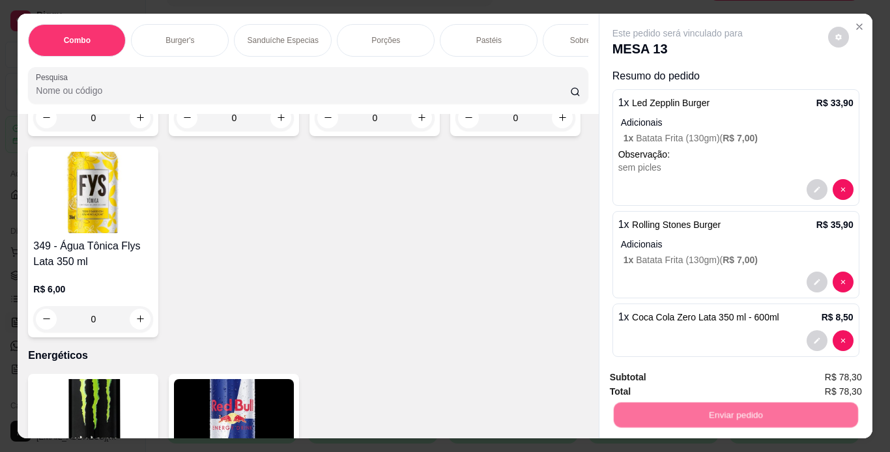
click at [651, 374] on button "Não registrar e enviar pedido" at bounding box center [691, 378] width 135 height 25
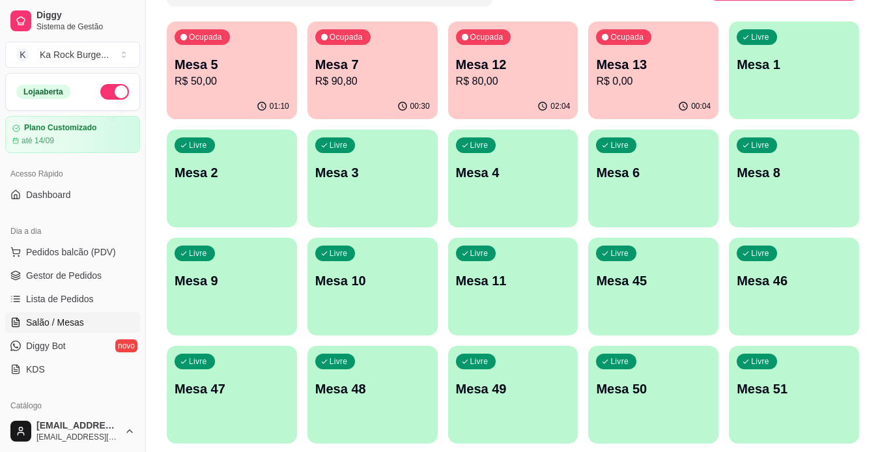
click at [275, 91] on div "Ocupada Mesa 5 R$ 50,00" at bounding box center [232, 57] width 130 height 72
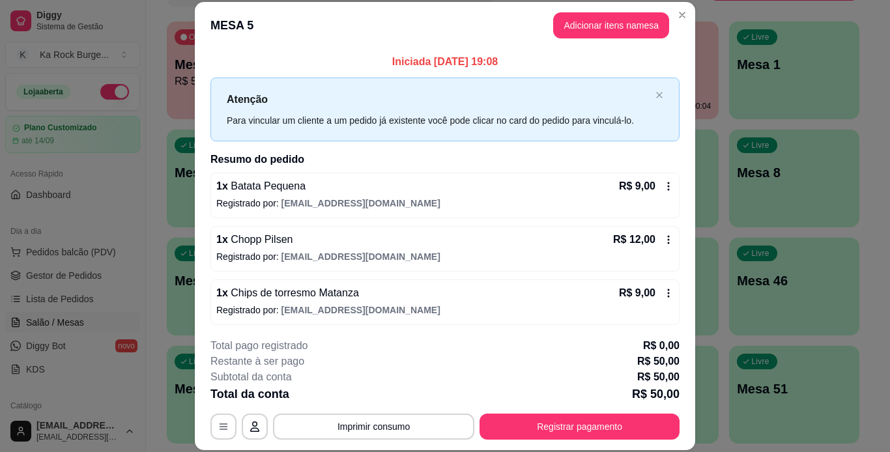
click at [660, 234] on div "1 x Chopp Pilsen R$ 12,00 Registrado por: [EMAIL_ADDRESS][DOMAIN_NAME]" at bounding box center [444, 249] width 469 height 46
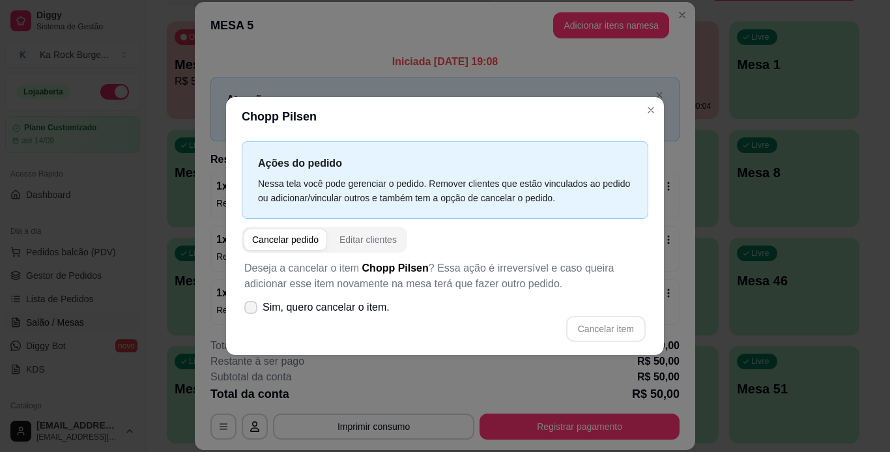
click at [255, 304] on icon at bounding box center [250, 307] width 10 height 8
click at [252, 310] on input "Sim, quero cancelar o item." at bounding box center [248, 314] width 8 height 8
checkbox input "true"
click at [604, 335] on button "Cancelar item" at bounding box center [605, 329] width 79 height 26
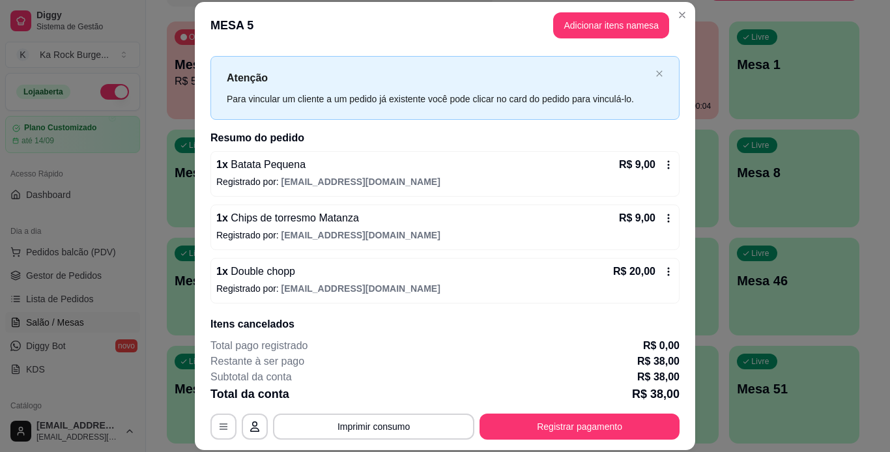
scroll to position [65, 0]
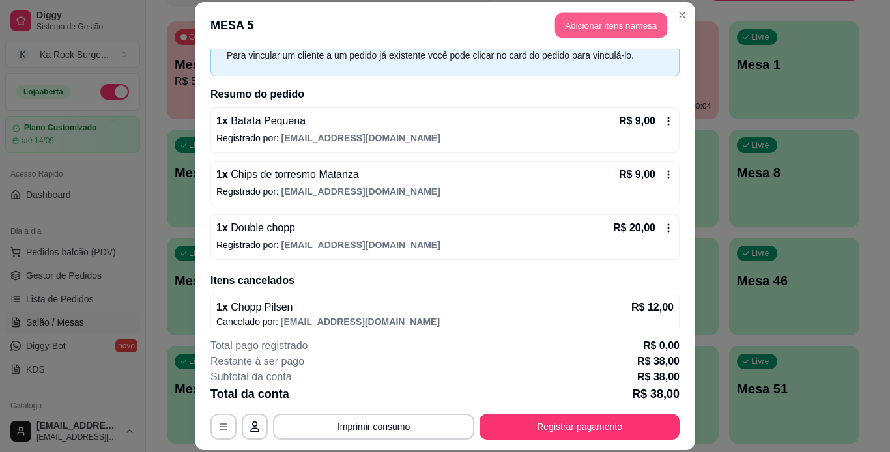
click at [600, 33] on button "Adicionar itens na mesa" at bounding box center [611, 25] width 112 height 25
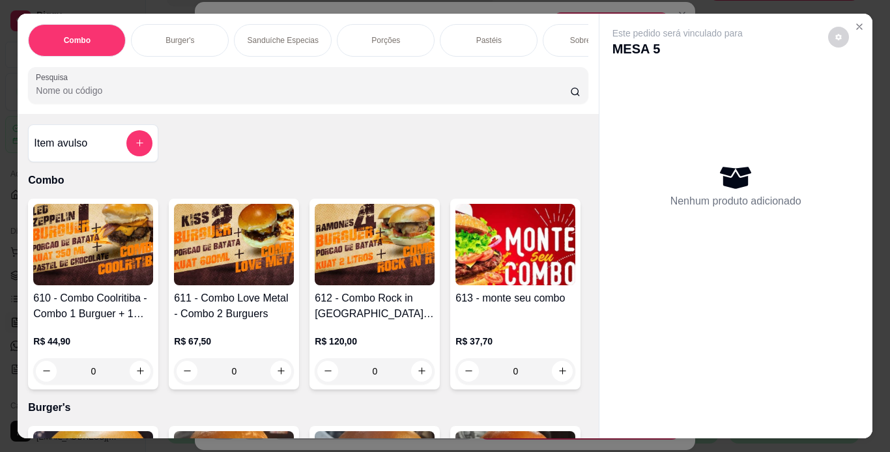
scroll to position [0, 490]
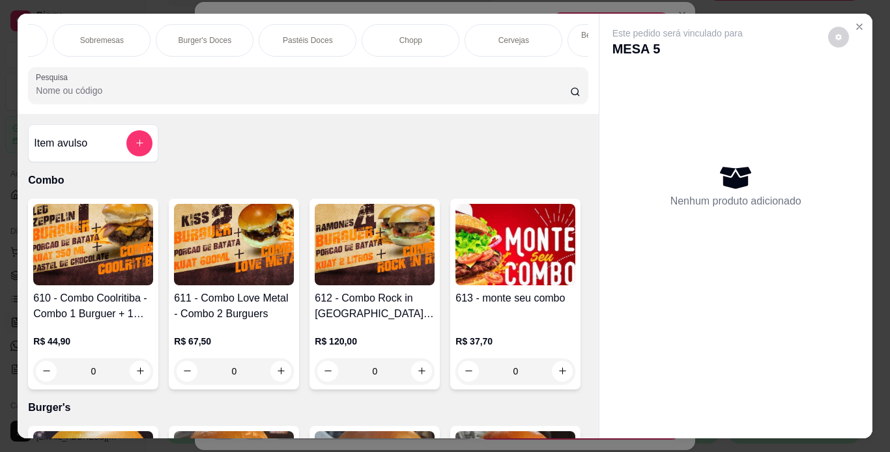
click at [403, 40] on p "Chopp" at bounding box center [410, 40] width 23 height 10
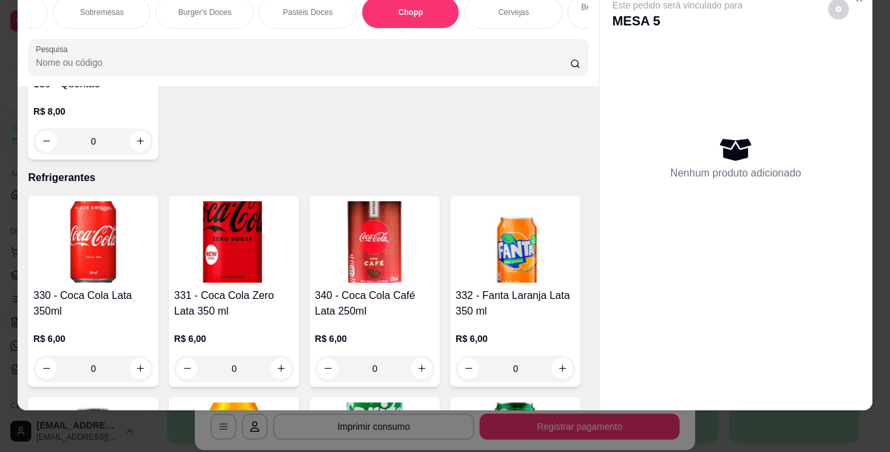
scroll to position [5355, 0]
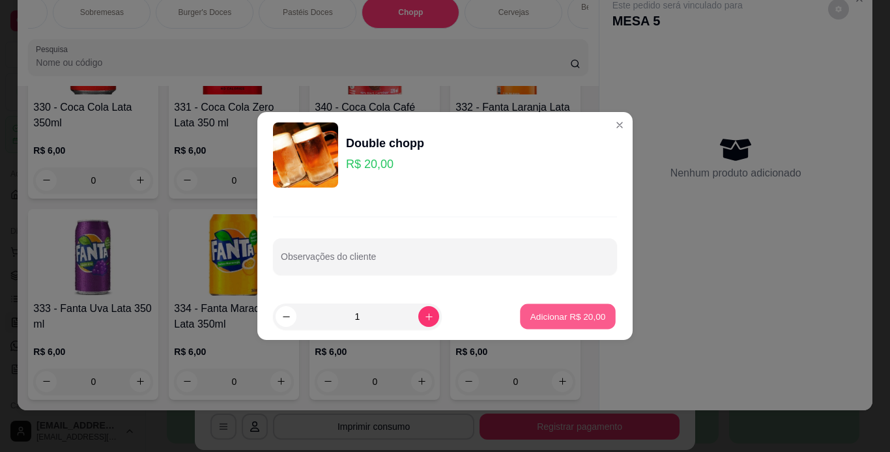
click at [582, 314] on p "Adicionar R$ 20,00" at bounding box center [568, 316] width 76 height 12
type input "1"
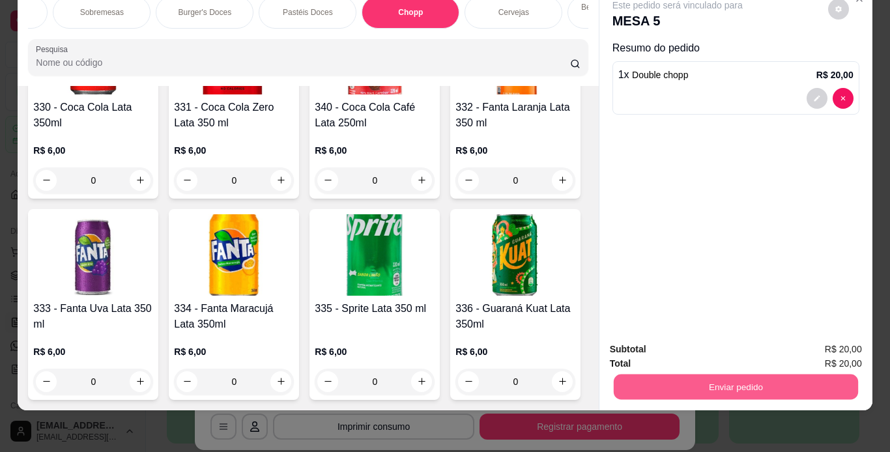
click at [694, 385] on button "Enviar pedido" at bounding box center [735, 386] width 244 height 25
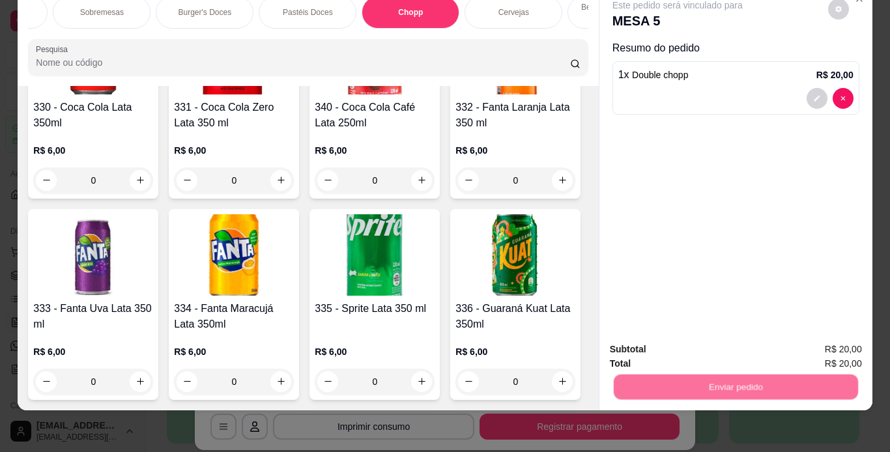
click at [705, 353] on button "Não registrar e enviar pedido" at bounding box center [691, 345] width 135 height 25
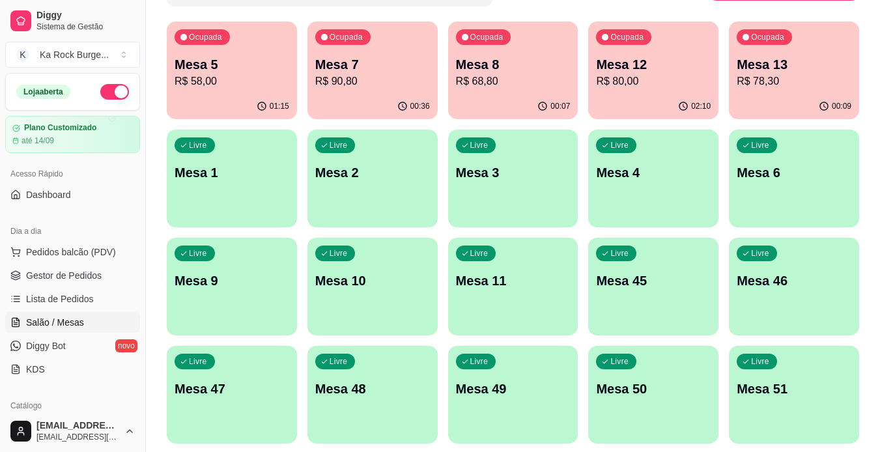
click at [354, 73] on div "Mesa 7 R$ 90,80" at bounding box center [372, 72] width 115 height 34
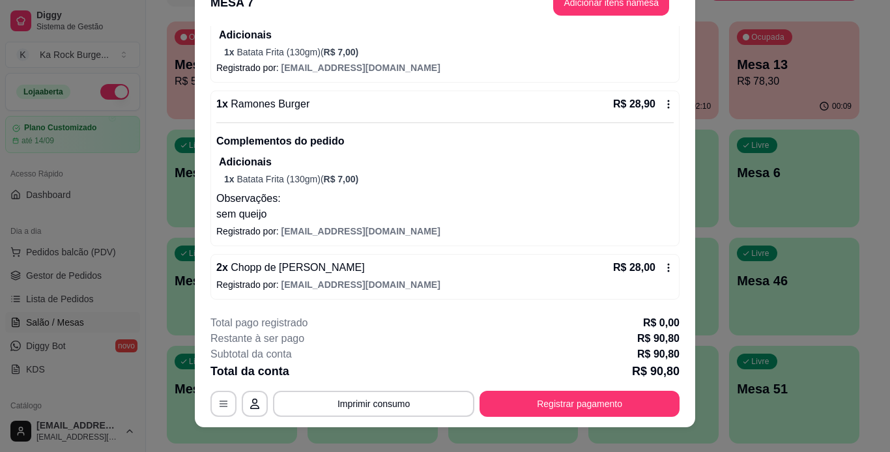
scroll to position [40, 0]
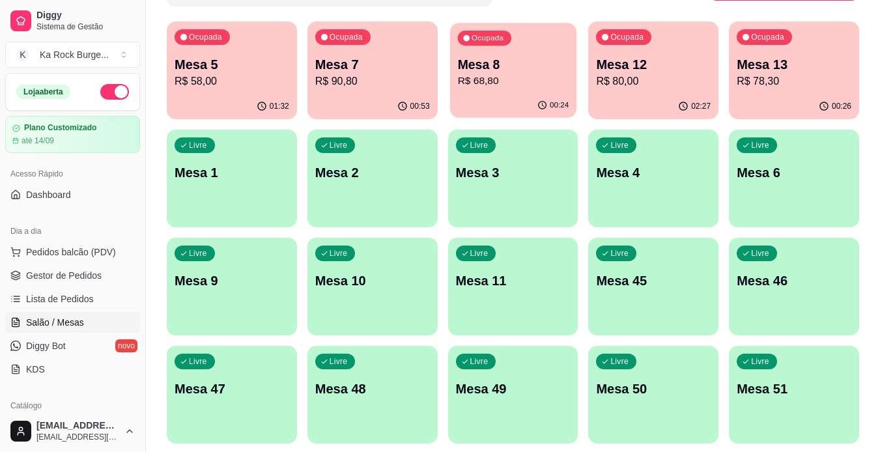
click at [509, 49] on div "Ocupada Mesa 8 R$ 68,80" at bounding box center [513, 58] width 126 height 70
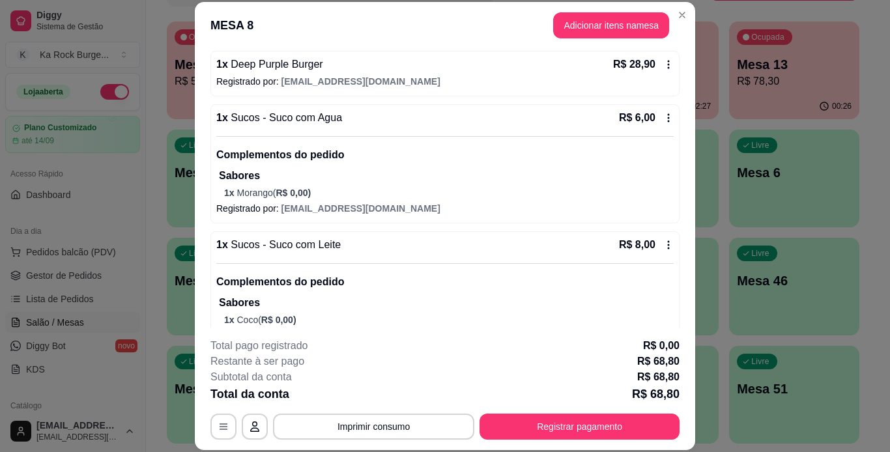
scroll to position [195, 0]
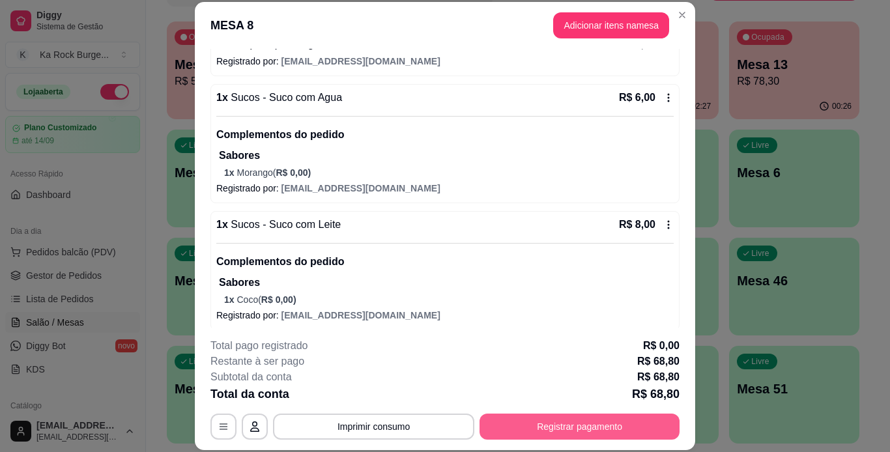
click at [585, 419] on button "Registrar pagamento" at bounding box center [579, 426] width 200 height 26
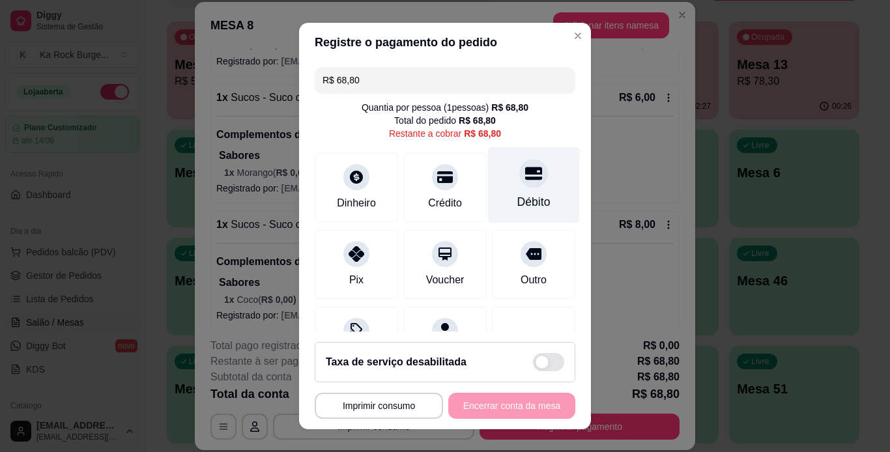
click at [517, 196] on div "Débito" at bounding box center [533, 201] width 33 height 17
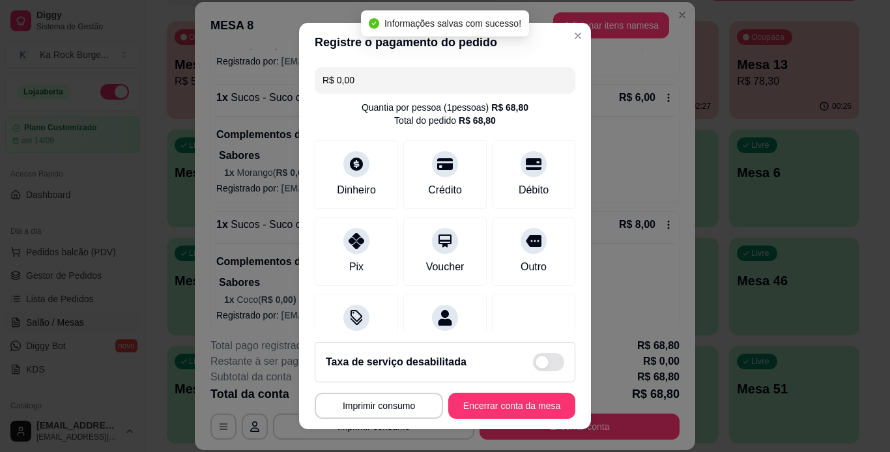
type input "R$ 0,00"
click at [520, 399] on button "Encerrar conta da mesa" at bounding box center [511, 405] width 123 height 25
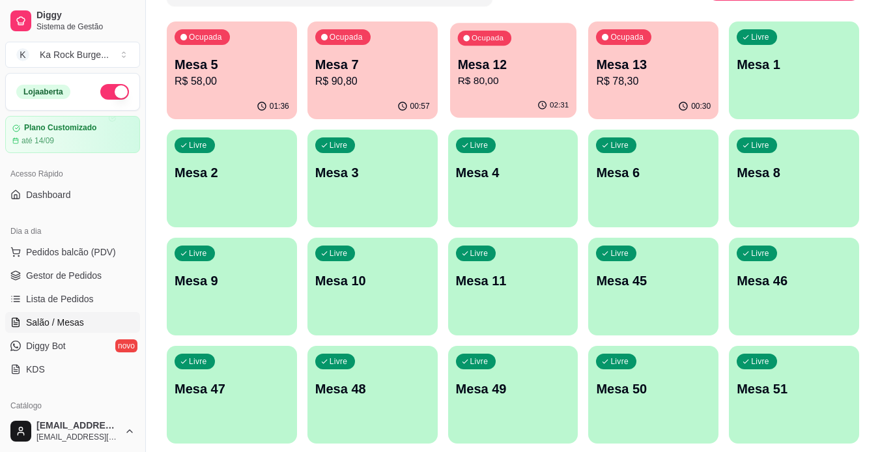
click at [539, 98] on div "02:31" at bounding box center [513, 105] width 126 height 25
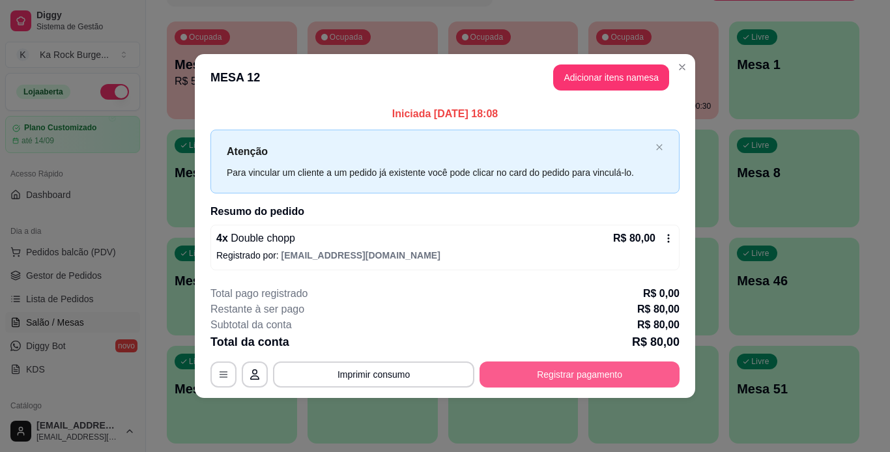
click at [603, 368] on button "Registrar pagamento" at bounding box center [579, 374] width 200 height 26
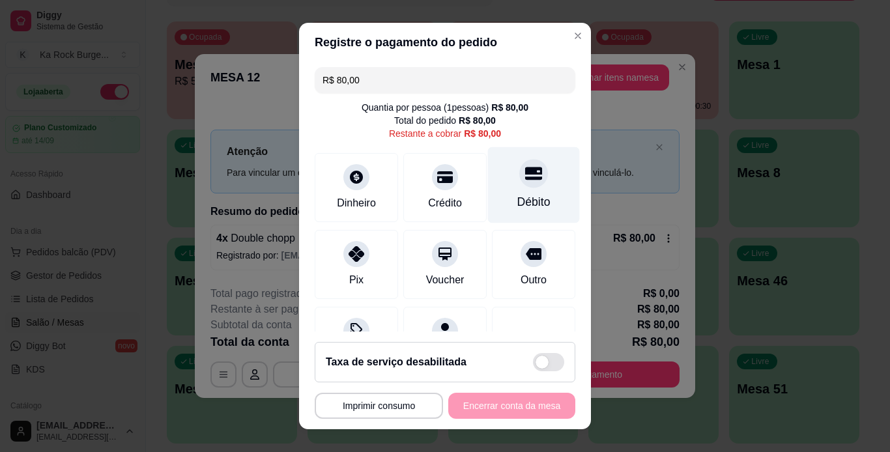
click at [529, 213] on div "Débito" at bounding box center [534, 185] width 92 height 76
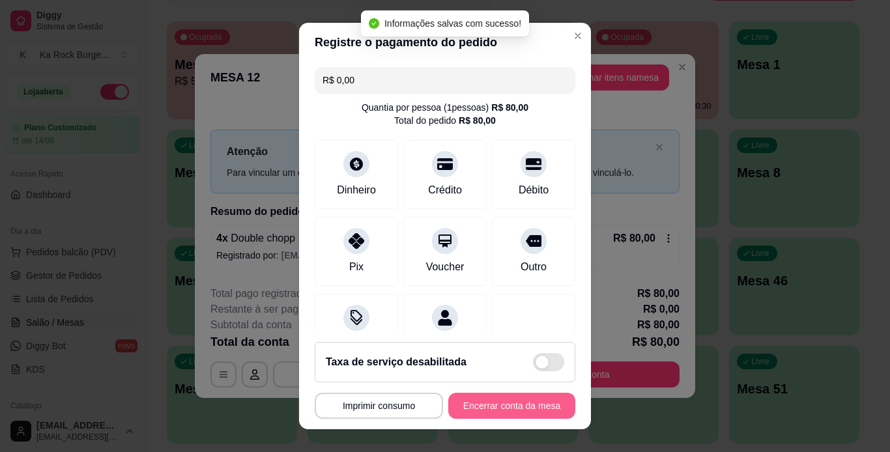
type input "R$ 0,00"
click at [525, 401] on button "Encerrar conta da mesa" at bounding box center [511, 405] width 123 height 25
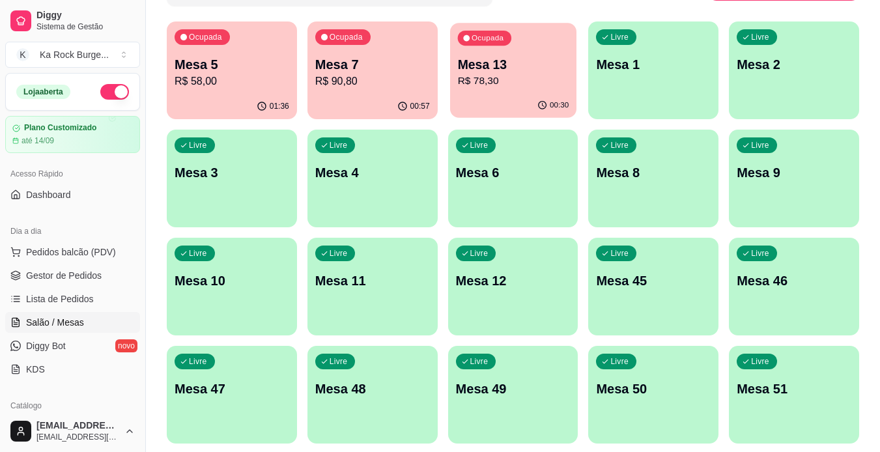
click at [484, 84] on p "R$ 78,30" at bounding box center [512, 81] width 111 height 15
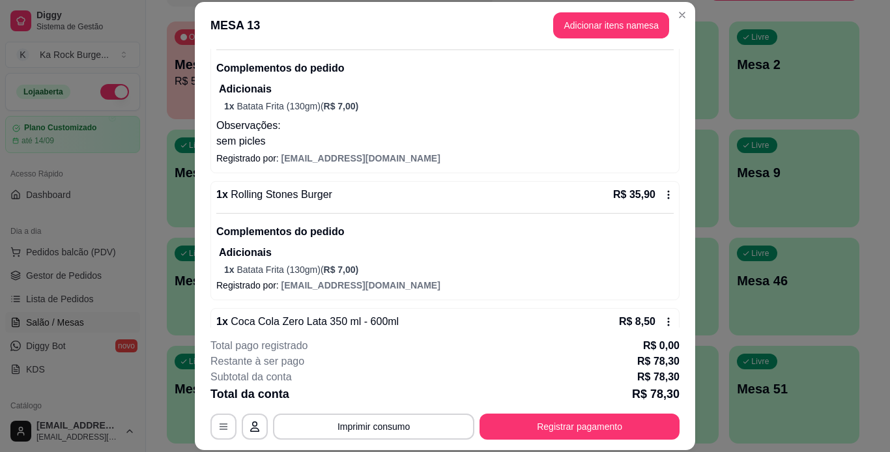
scroll to position [186, 0]
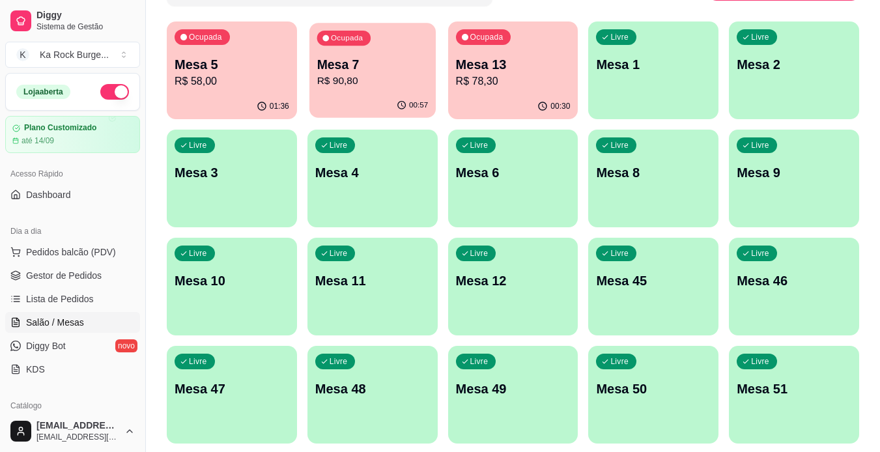
click at [376, 96] on div "00:57" at bounding box center [372, 105] width 126 height 25
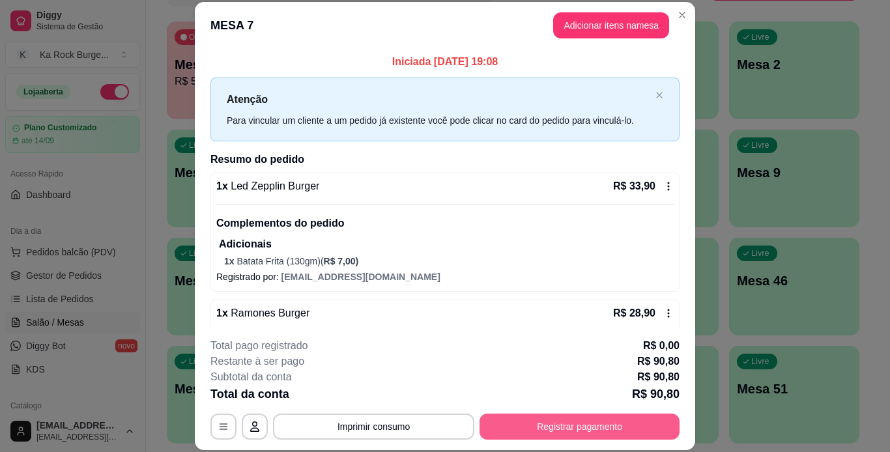
click at [550, 423] on button "Registrar pagamento" at bounding box center [579, 426] width 200 height 26
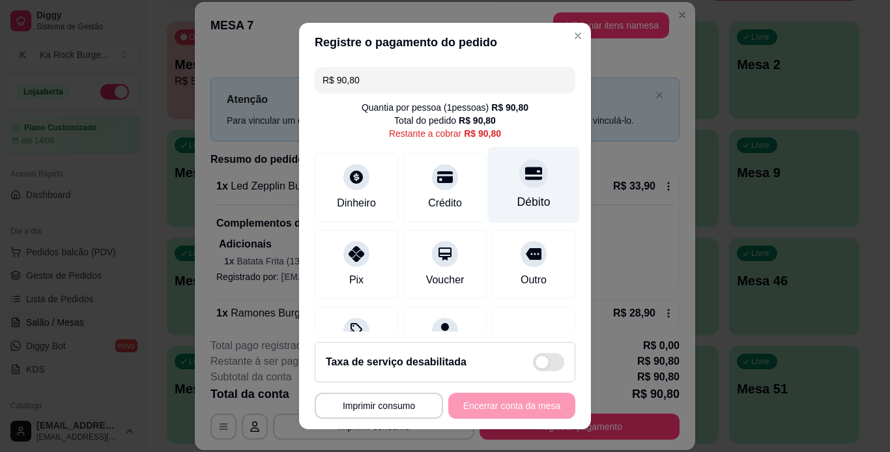
drag, startPoint x: 516, startPoint y: 202, endPoint x: 515, endPoint y: 215, distance: 13.0
click at [517, 202] on div "Débito" at bounding box center [533, 201] width 33 height 17
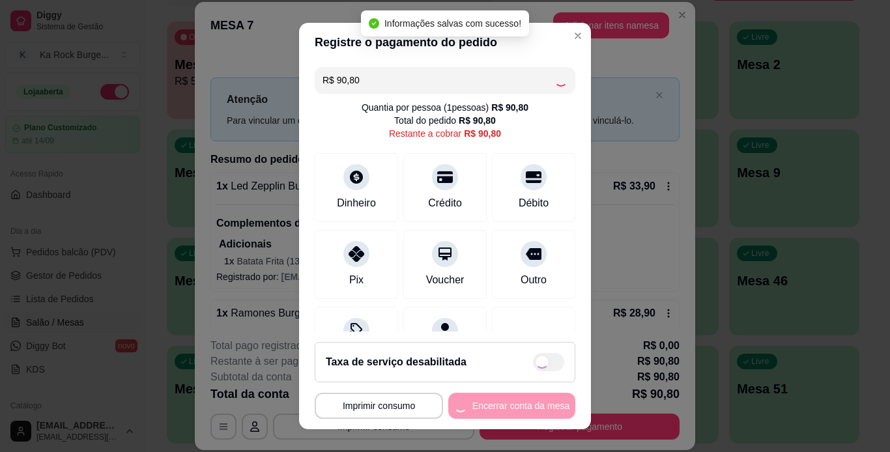
type input "R$ 0,00"
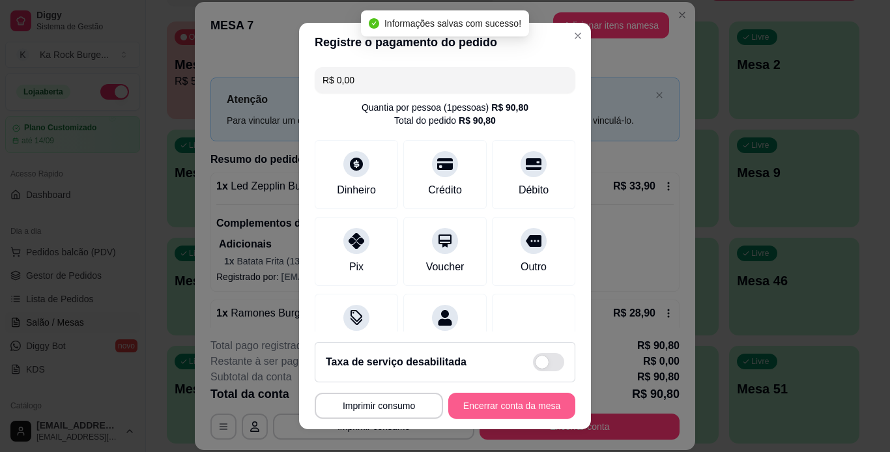
click at [515, 404] on button "Encerrar conta da mesa" at bounding box center [511, 406] width 127 height 26
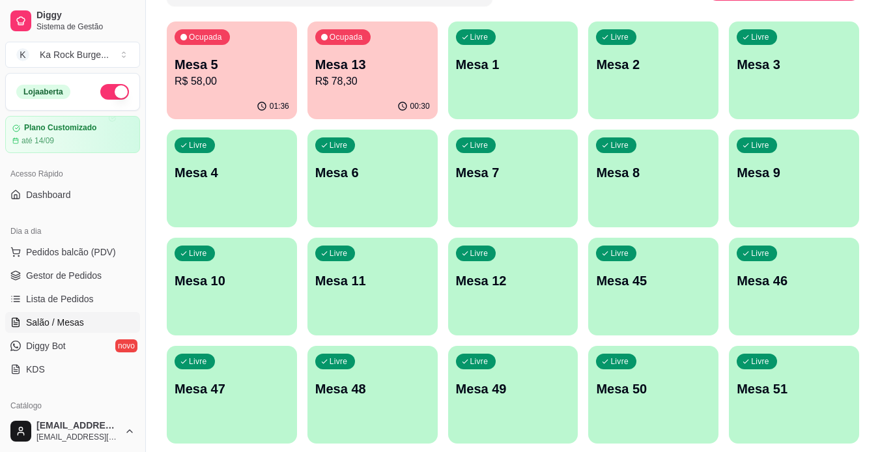
click at [210, 92] on div "Ocupada Mesa 5 R$ 58,00" at bounding box center [232, 57] width 130 height 72
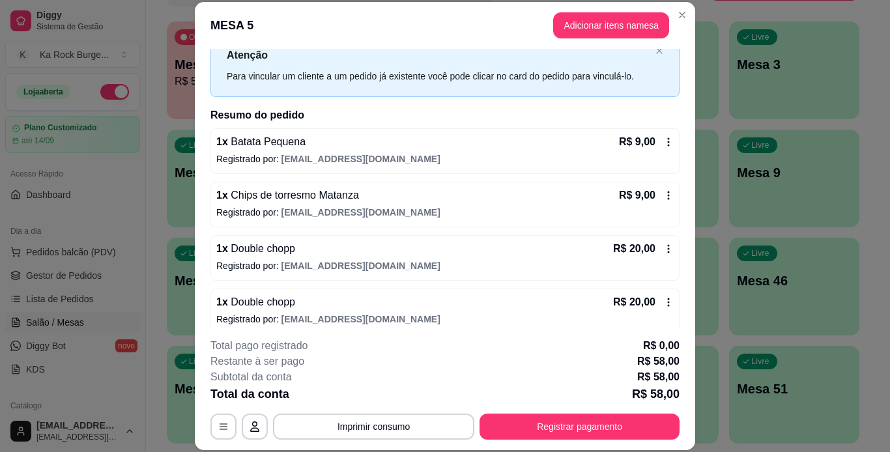
scroll to position [130, 0]
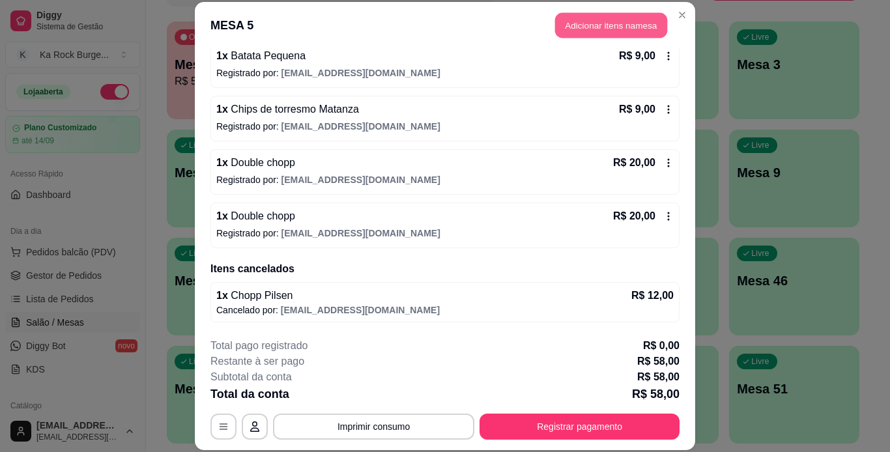
click at [585, 33] on button "Adicionar itens na mesa" at bounding box center [611, 25] width 112 height 25
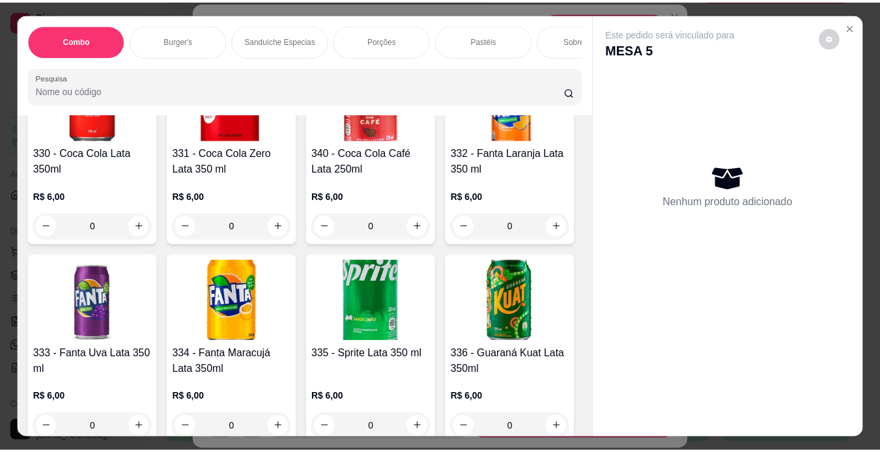
scroll to position [5340, 0]
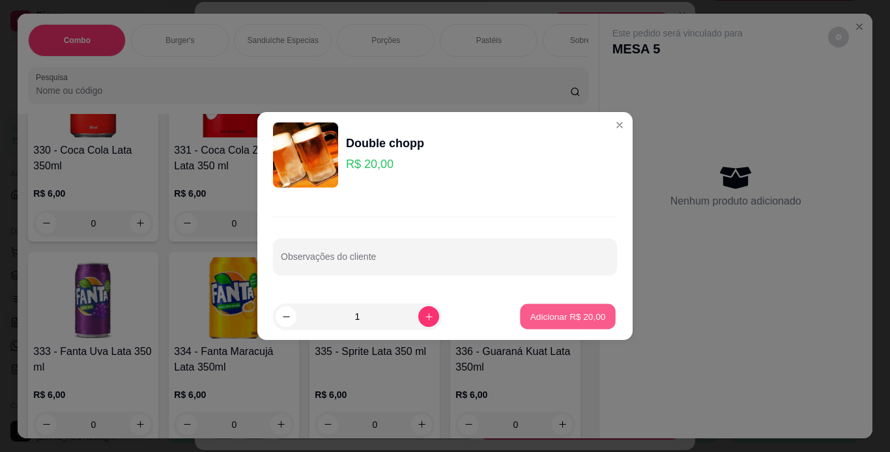
click at [561, 324] on button "Adicionar R$ 20,00" at bounding box center [568, 316] width 96 height 25
type input "1"
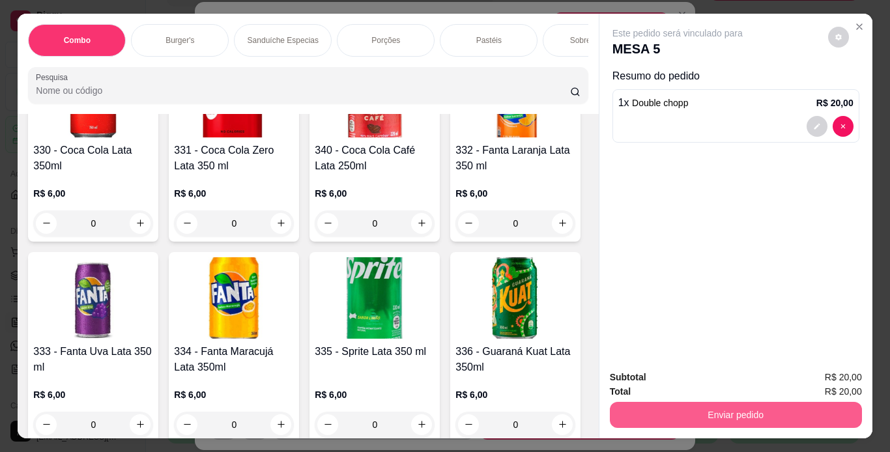
click at [638, 406] on button "Enviar pedido" at bounding box center [736, 415] width 252 height 26
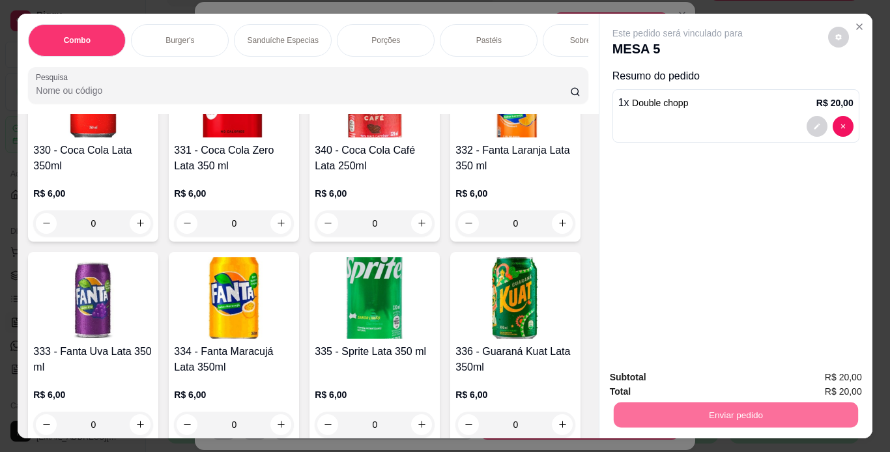
click at [672, 369] on button "Não registrar e enviar pedido" at bounding box center [692, 378] width 132 height 24
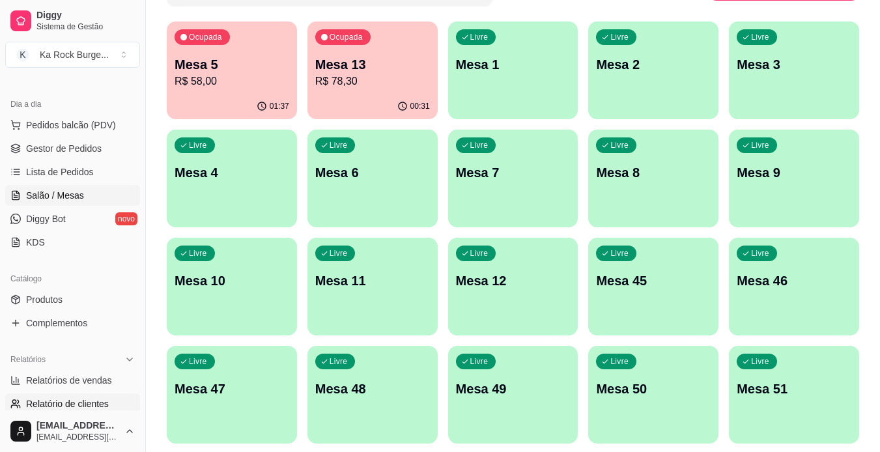
scroll to position [195, 0]
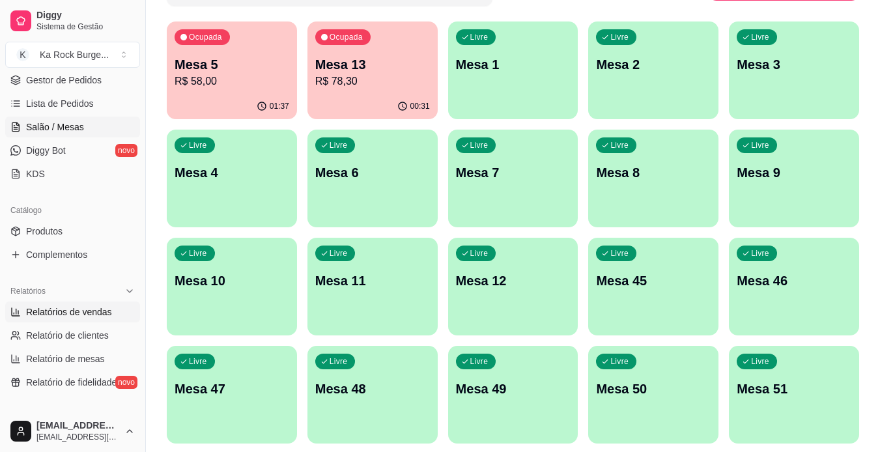
click at [73, 307] on span "Relatórios de vendas" at bounding box center [69, 311] width 86 height 13
select select "ALL"
select select "0"
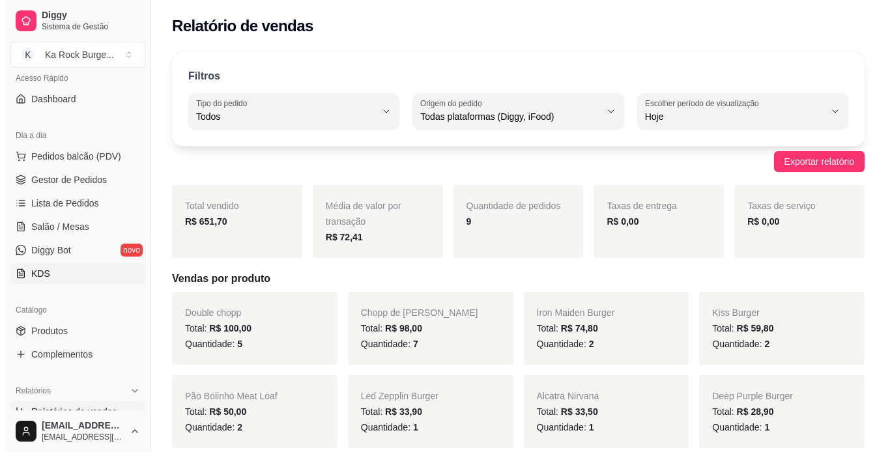
scroll to position [65, 0]
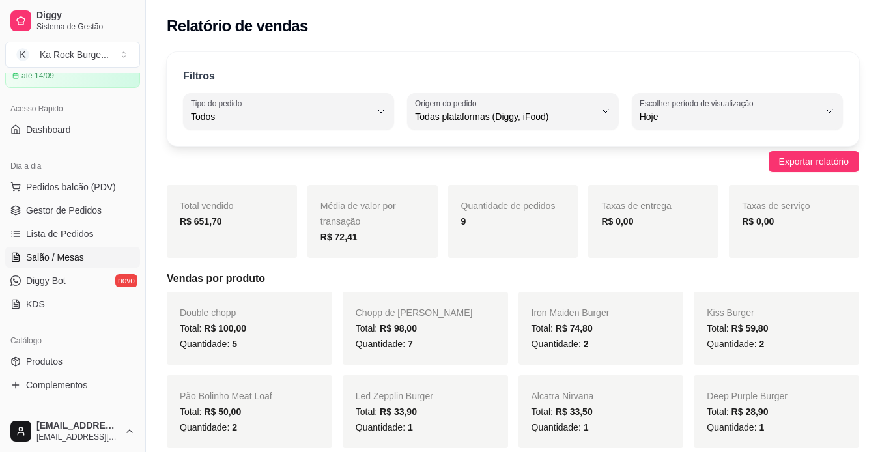
click at [77, 253] on span "Salão / Mesas" at bounding box center [55, 257] width 58 height 13
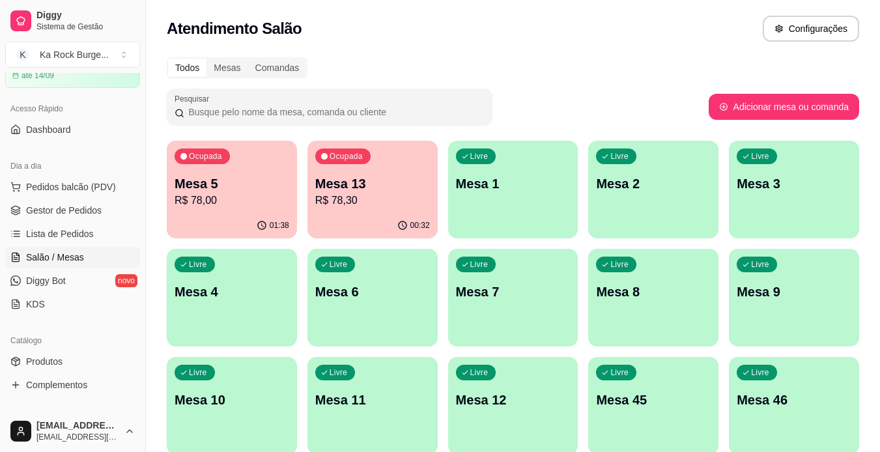
click at [356, 209] on div "Ocupada Mesa 13 R$ 78,30" at bounding box center [372, 177] width 130 height 72
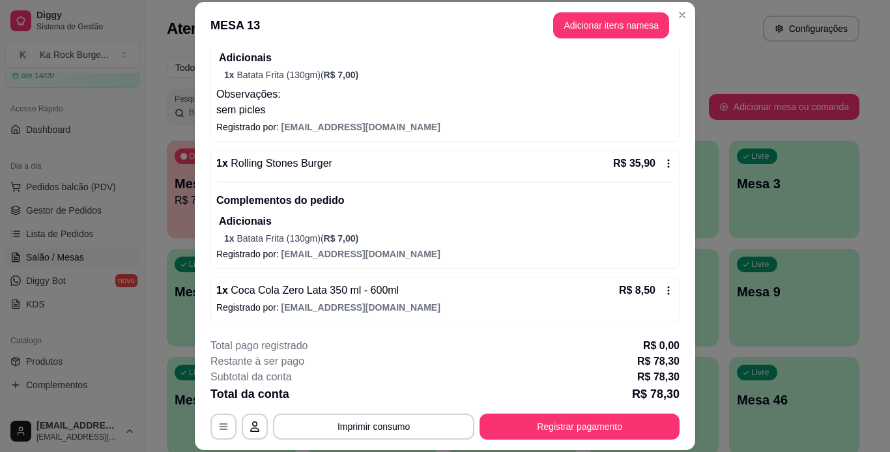
scroll to position [40, 0]
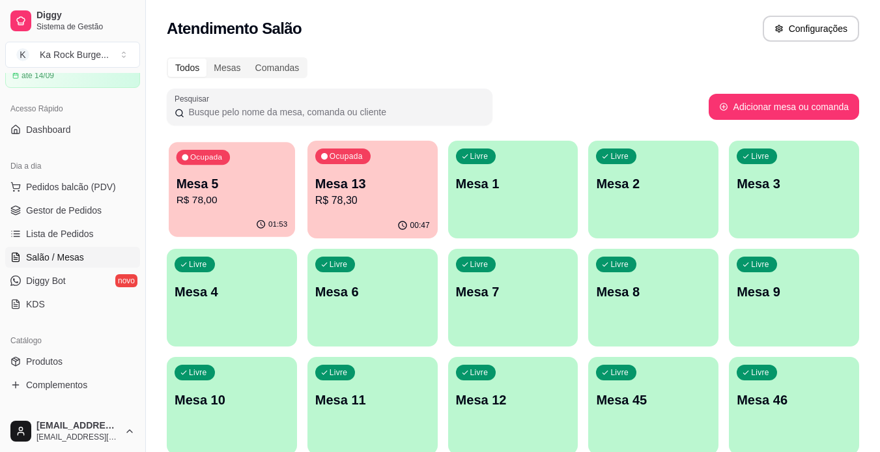
click at [224, 189] on p "Mesa 5" at bounding box center [231, 184] width 111 height 18
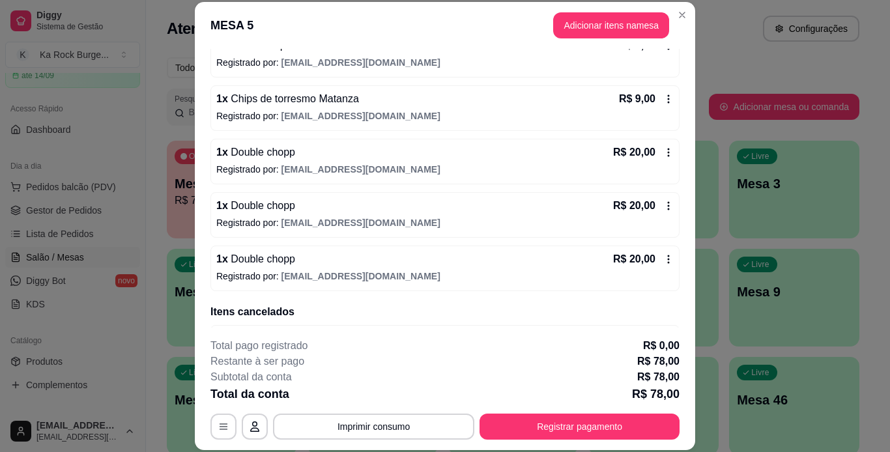
scroll to position [119, 0]
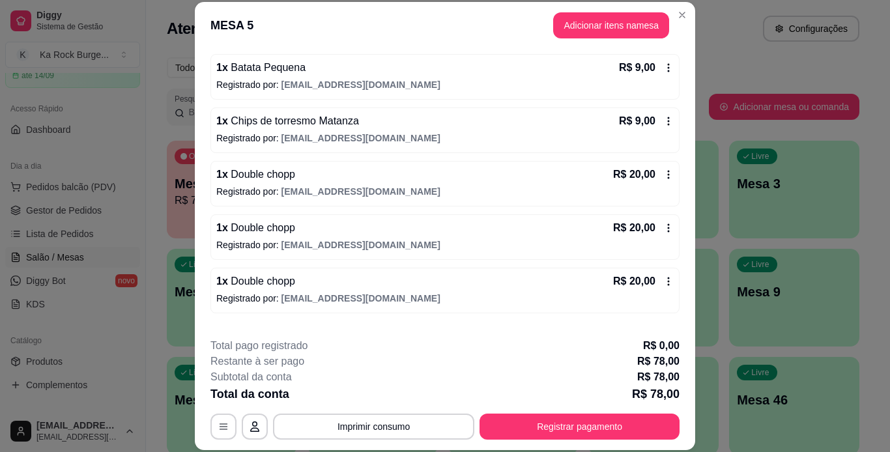
click at [663, 284] on icon at bounding box center [668, 281] width 10 height 10
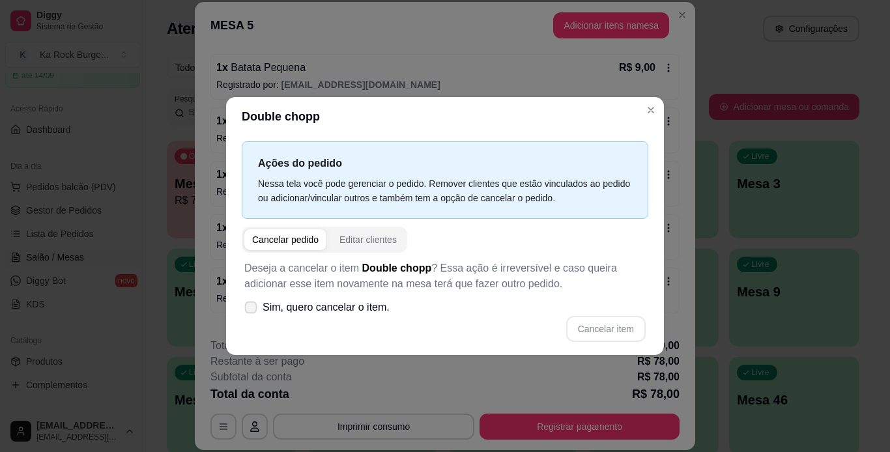
click at [304, 312] on span "Sim, quero cancelar o item." at bounding box center [325, 308] width 127 height 16
click at [252, 312] on input "Sim, quero cancelar o item." at bounding box center [248, 314] width 8 height 8
checkbox input "true"
click at [615, 329] on button "Cancelar item" at bounding box center [605, 328] width 77 height 25
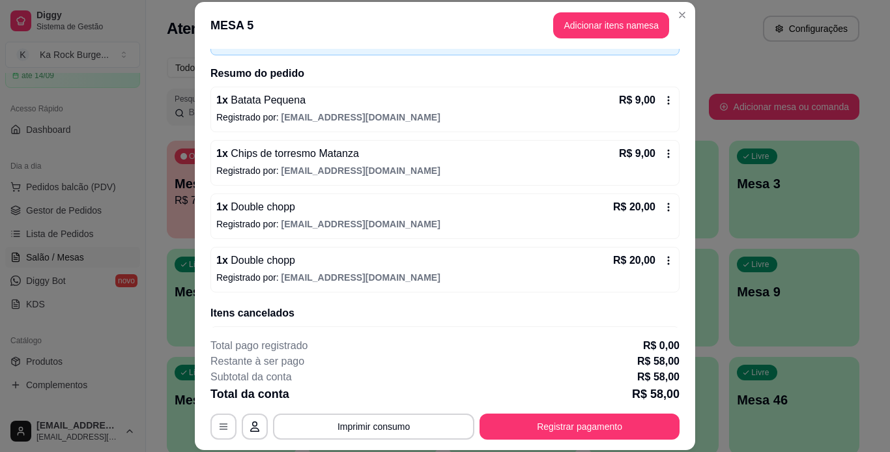
scroll to position [65, 0]
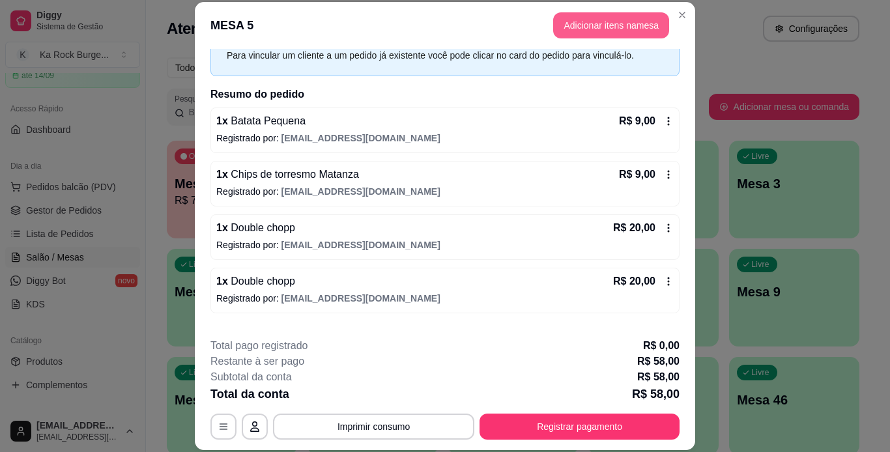
click at [604, 33] on button "Adicionar itens na mesa" at bounding box center [611, 25] width 116 height 26
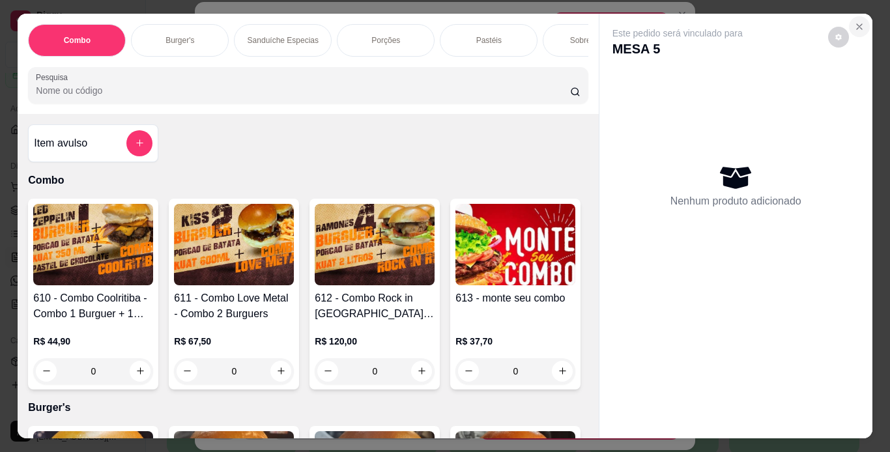
click at [854, 21] on icon "Close" at bounding box center [859, 26] width 10 height 10
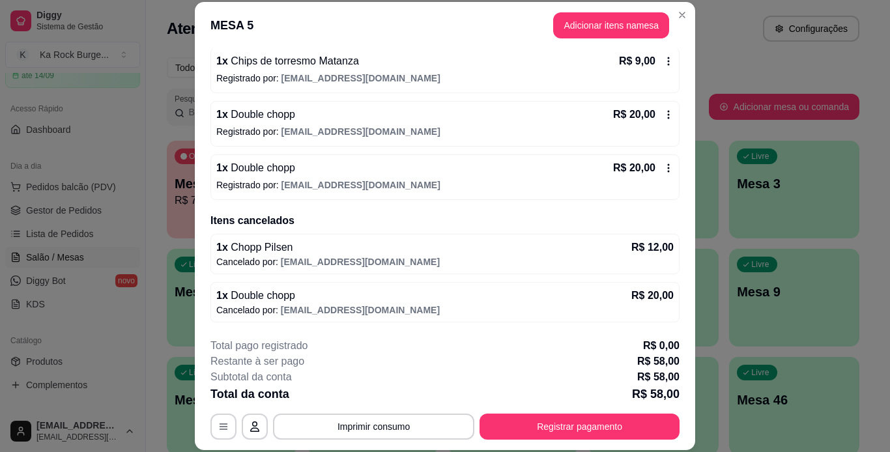
scroll to position [48, 0]
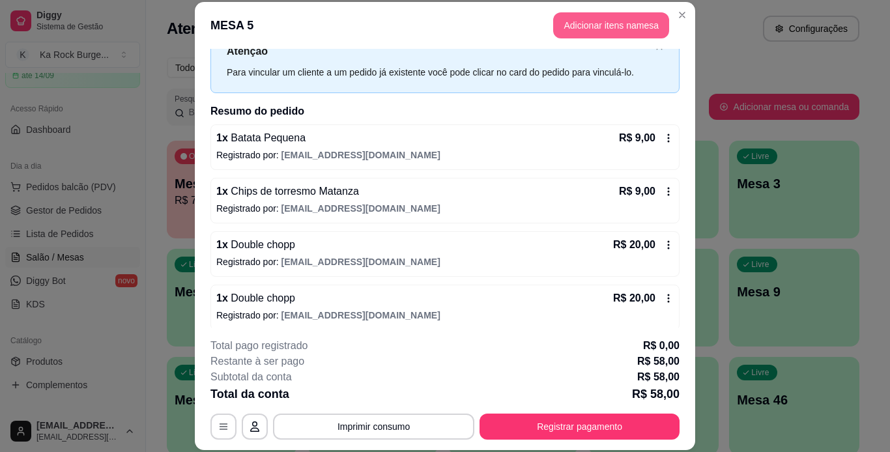
click at [619, 15] on button "Adicionar itens na mesa" at bounding box center [611, 25] width 116 height 26
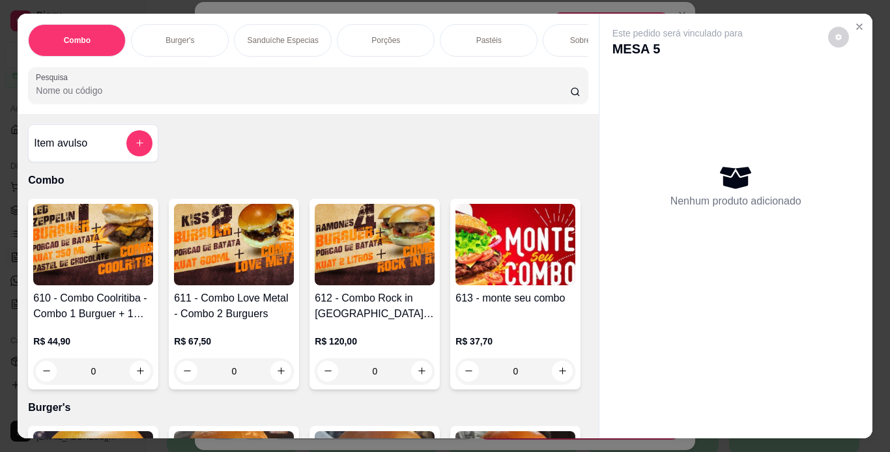
click at [268, 48] on div "Sanduíche Especias" at bounding box center [283, 40] width 98 height 33
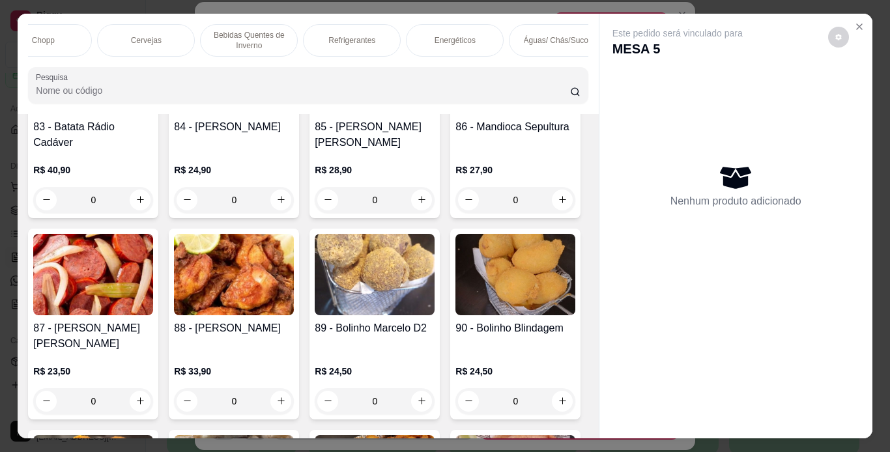
scroll to position [0, 822]
click at [74, 35] on p "Chopp" at bounding box center [77, 40] width 23 height 10
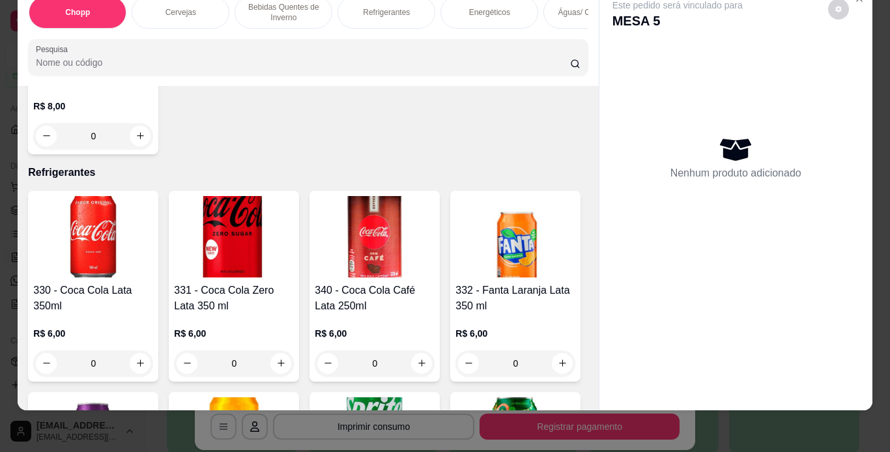
scroll to position [5355, 0]
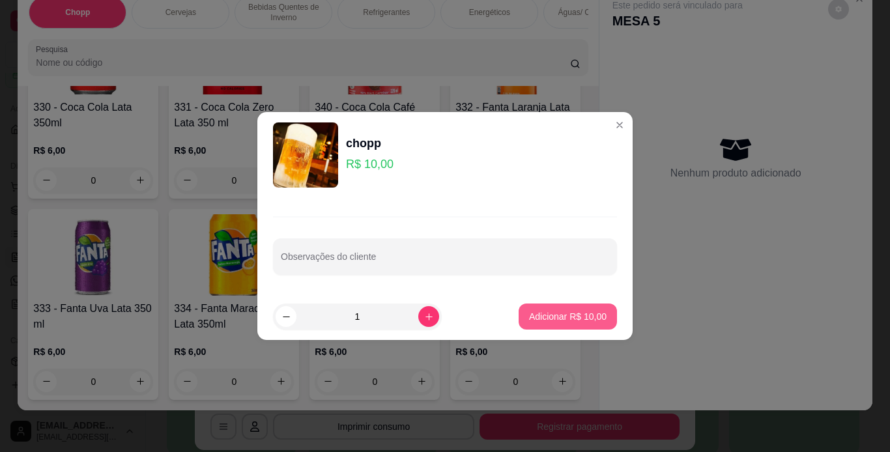
click at [582, 313] on p "Adicionar R$ 10,00" at bounding box center [567, 316] width 77 height 13
type input "1"
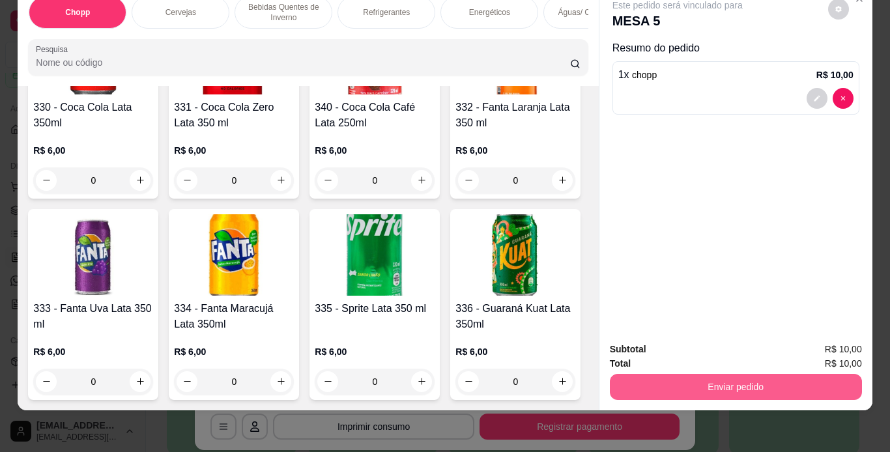
click at [664, 377] on button "Enviar pedido" at bounding box center [736, 387] width 252 height 26
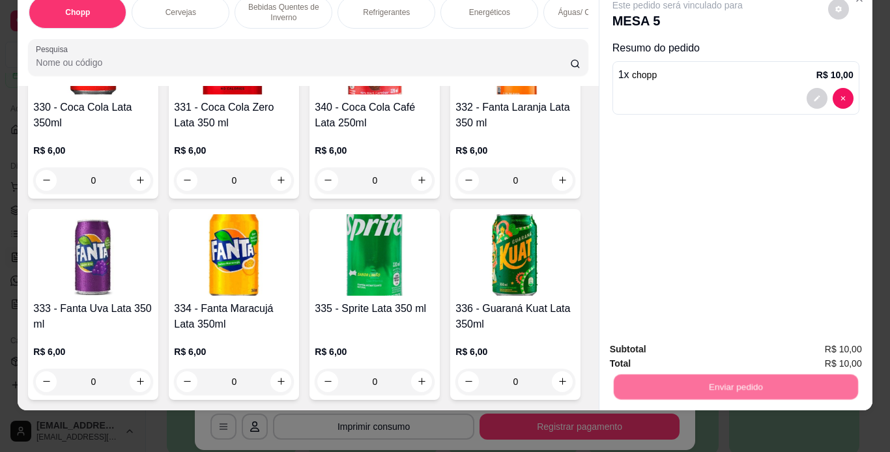
click at [658, 339] on button "Não registrar e enviar pedido" at bounding box center [691, 345] width 135 height 25
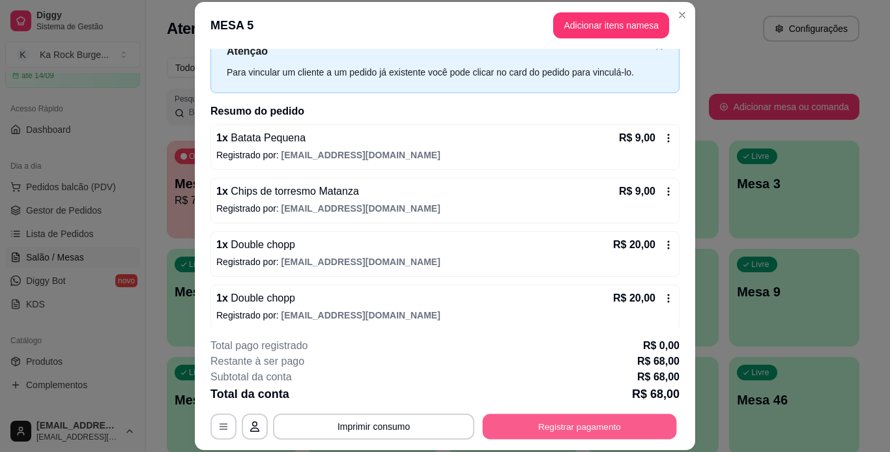
click at [650, 423] on button "Registrar pagamento" at bounding box center [580, 425] width 194 height 25
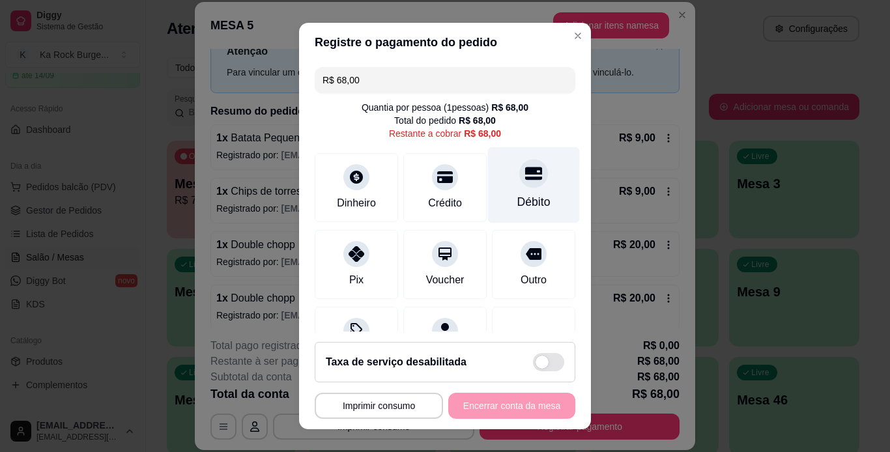
click at [514, 191] on div "Débito" at bounding box center [534, 185] width 92 height 76
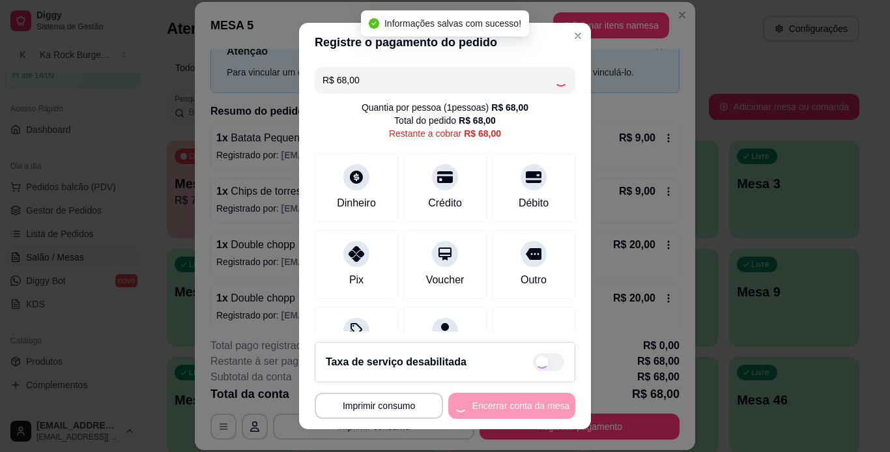
type input "R$ 0,00"
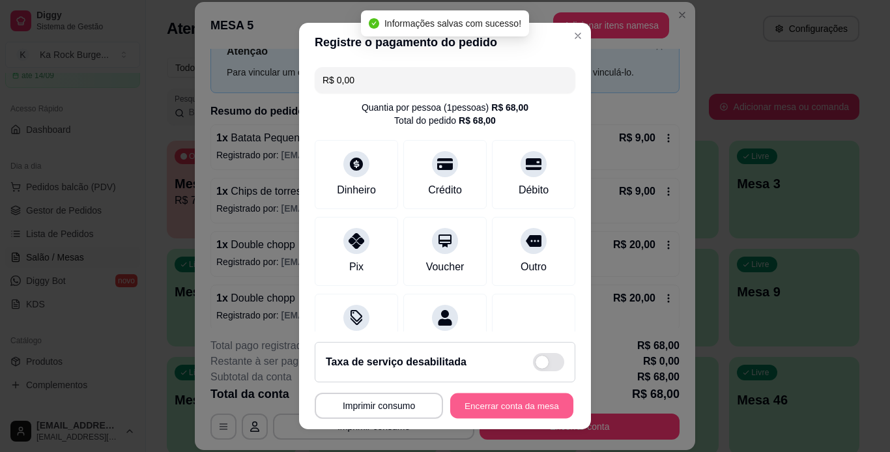
click at [520, 397] on button "Encerrar conta da mesa" at bounding box center [511, 405] width 123 height 25
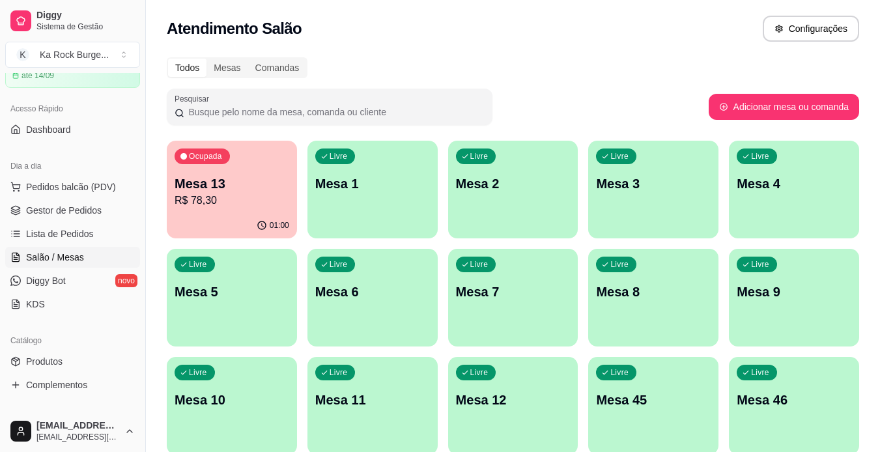
click at [464, 306] on div "Livre Mesa 7" at bounding box center [513, 290] width 130 height 82
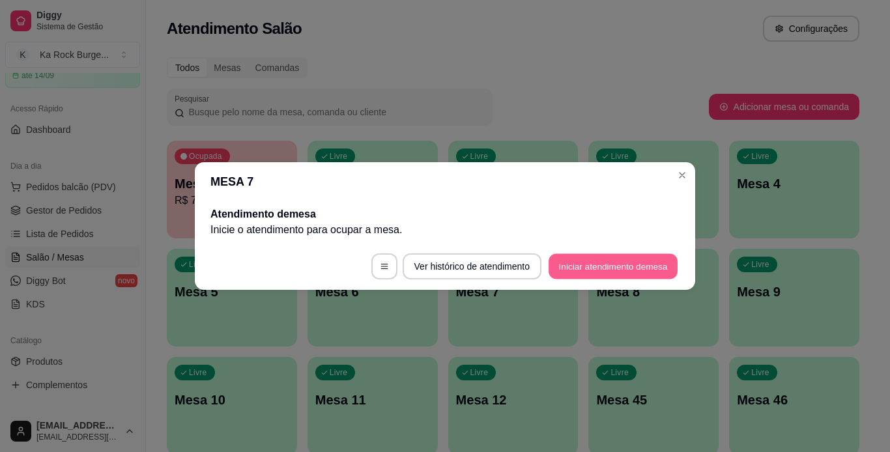
click at [636, 264] on button "Iniciar atendimento de mesa" at bounding box center [612, 266] width 129 height 25
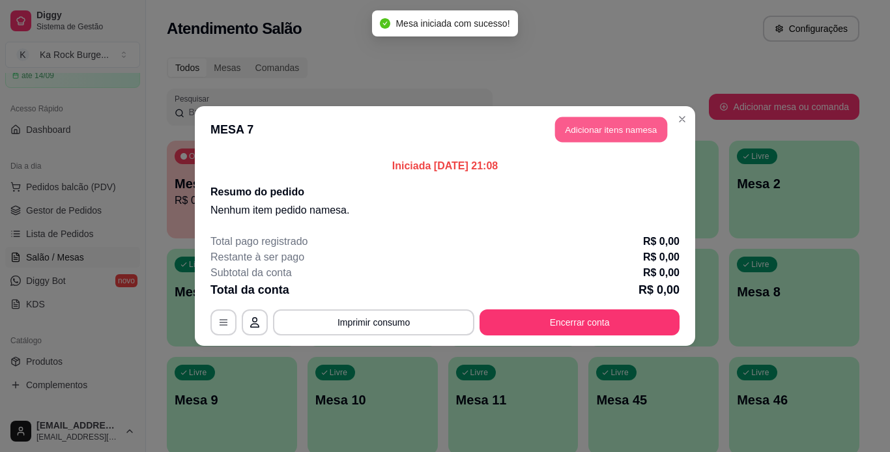
click at [600, 117] on button "Adicionar itens na mesa" at bounding box center [611, 129] width 112 height 25
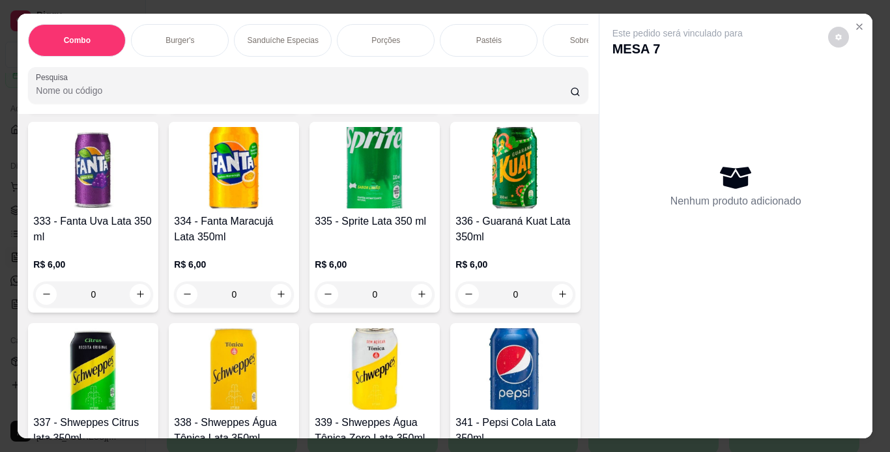
scroll to position [5745, 0]
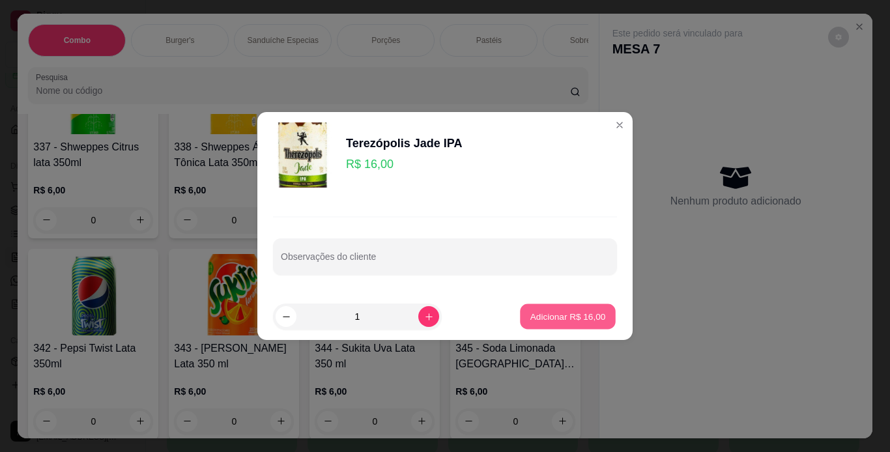
click at [521, 320] on button "Adicionar R$ 16,00" at bounding box center [568, 316] width 96 height 25
type input "1"
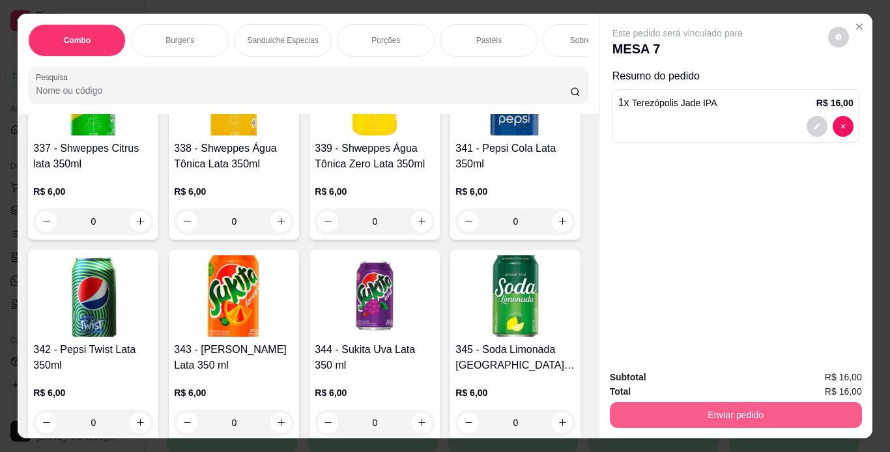
click at [630, 415] on button "Enviar pedido" at bounding box center [736, 415] width 252 height 26
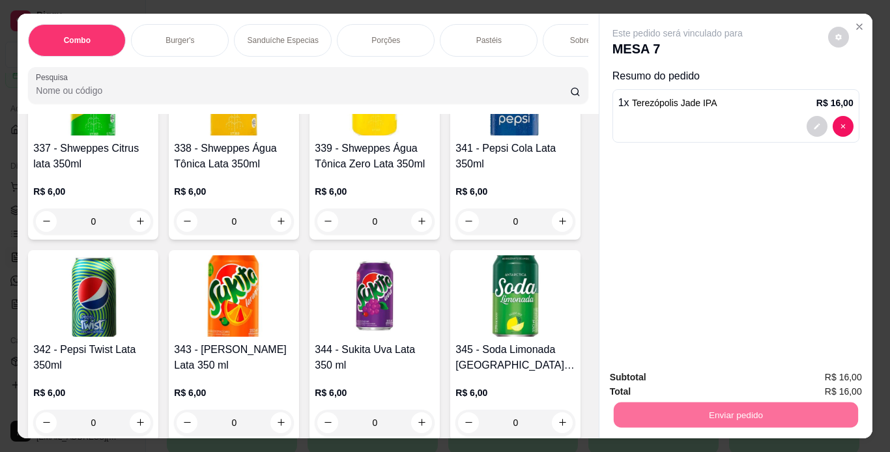
click at [655, 375] on button "Não registrar e enviar pedido" at bounding box center [691, 378] width 135 height 25
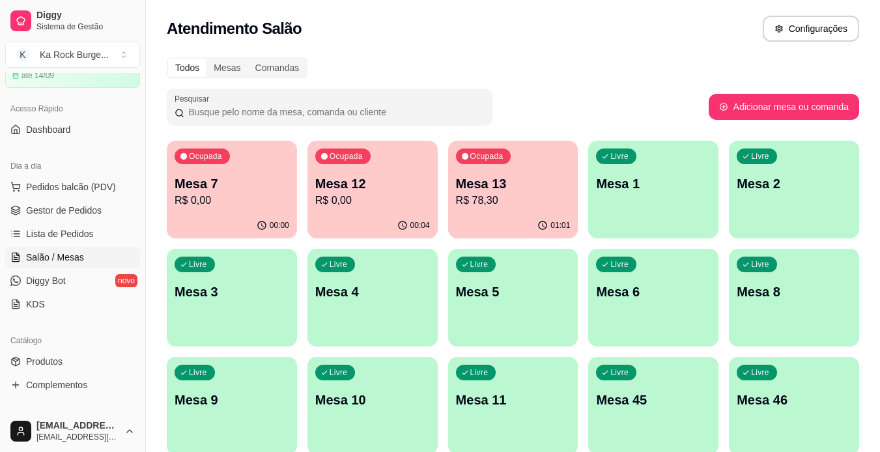
click at [370, 215] on div "00:04" at bounding box center [372, 225] width 130 height 25
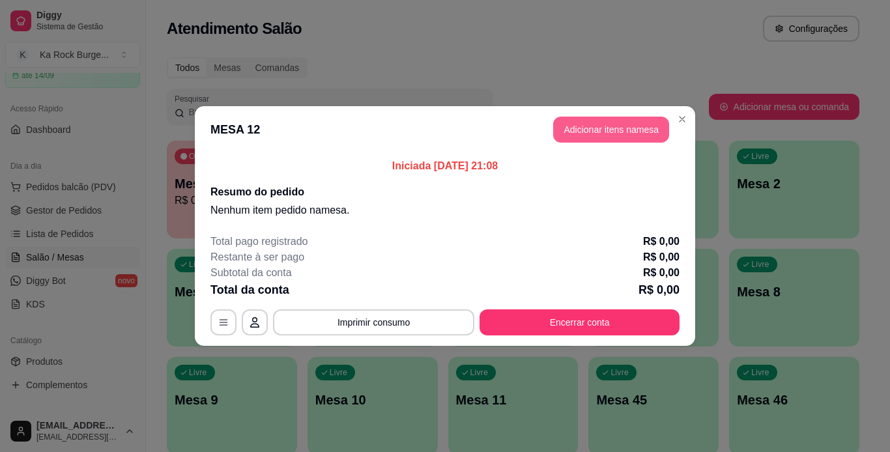
click at [580, 124] on button "Adicionar itens na mesa" at bounding box center [611, 130] width 116 height 26
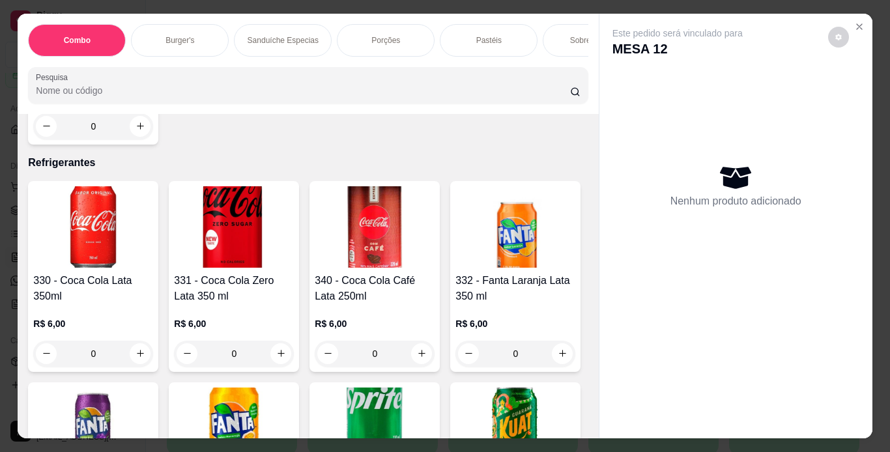
scroll to position [5485, 0]
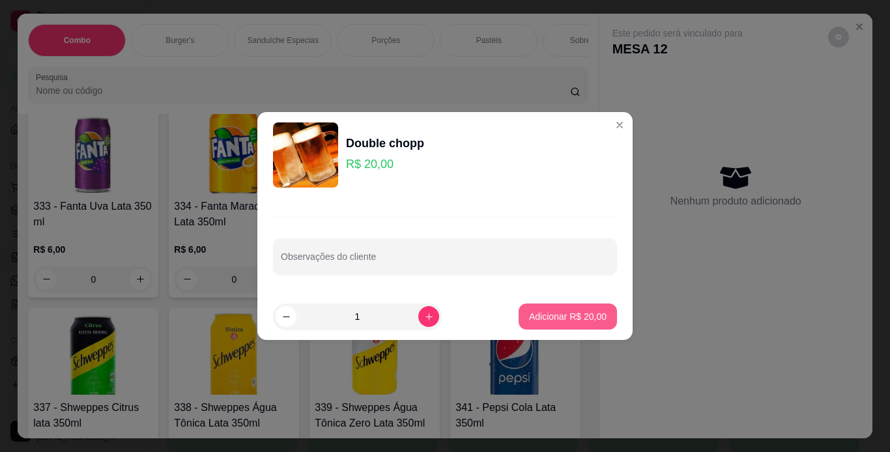
click at [585, 324] on button "Adicionar R$ 20,00" at bounding box center [567, 316] width 98 height 26
type input "1"
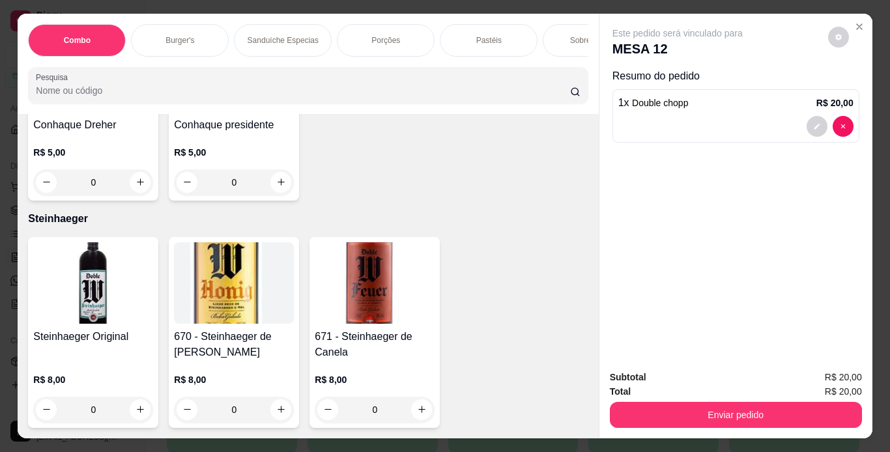
scroll to position [11121, 0]
type input "2"
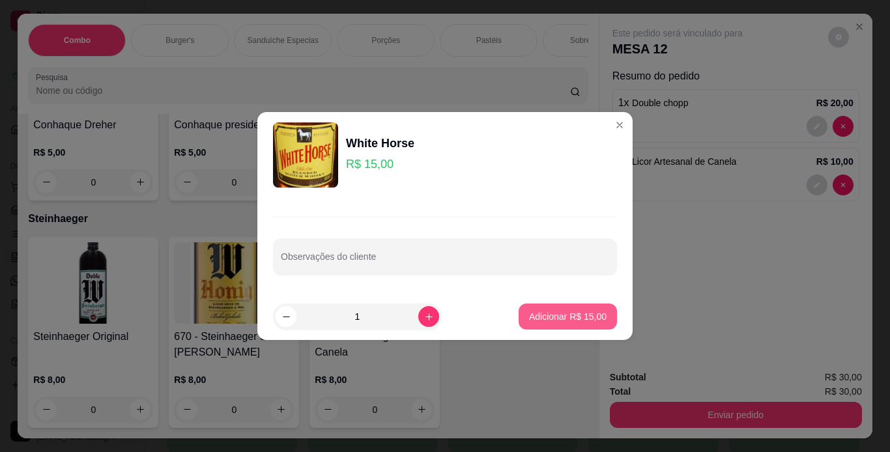
click at [533, 313] on p "Adicionar R$ 15,00" at bounding box center [567, 316] width 77 height 13
type input "1"
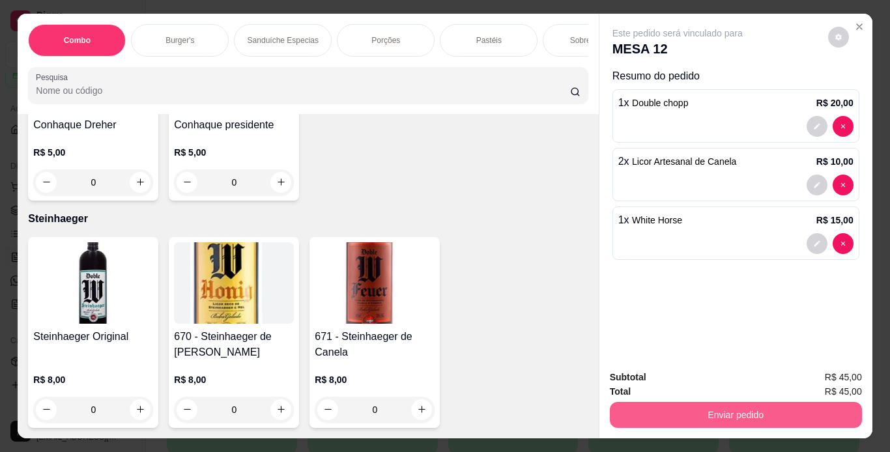
click at [645, 413] on button "Enviar pedido" at bounding box center [736, 415] width 252 height 26
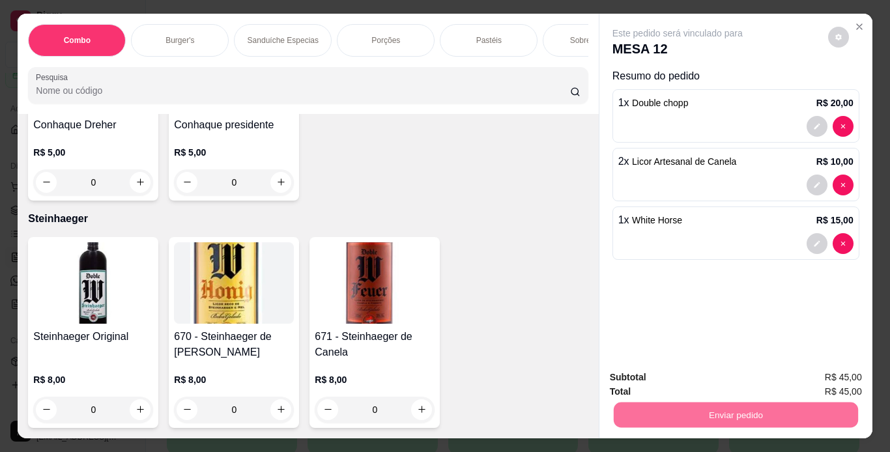
click at [652, 378] on button "Não registrar e enviar pedido" at bounding box center [692, 378] width 132 height 24
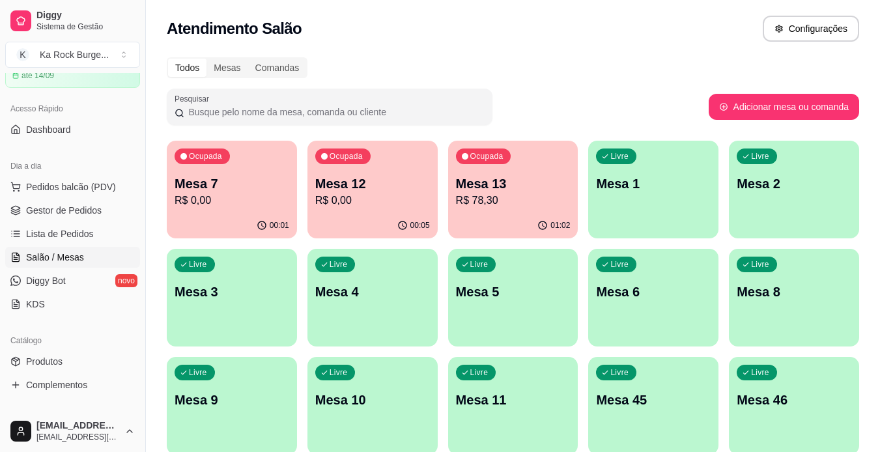
click at [247, 207] on p "R$ 0,00" at bounding box center [232, 201] width 115 height 16
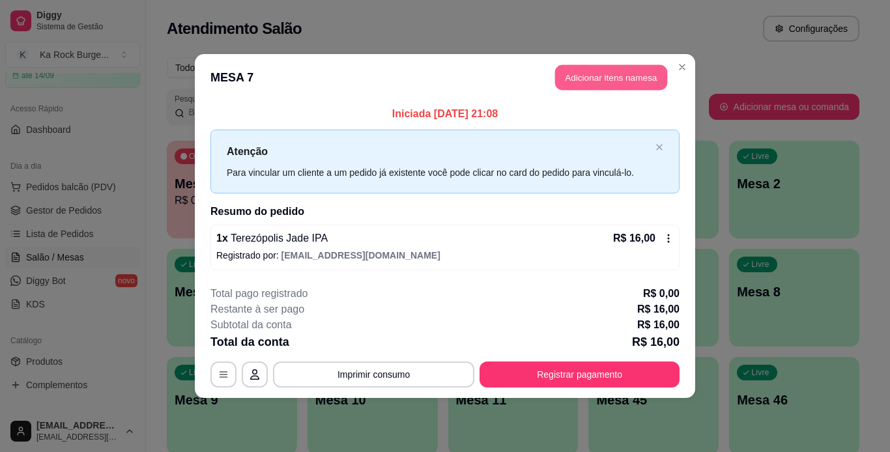
click at [615, 79] on button "Adicionar itens na mesa" at bounding box center [611, 77] width 112 height 25
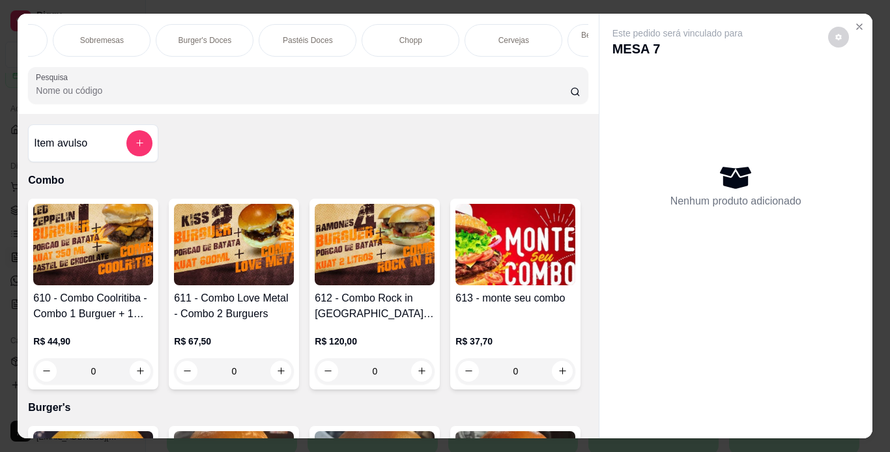
scroll to position [0, 549]
click at [462, 35] on p "Cervejas" at bounding box center [454, 40] width 31 height 10
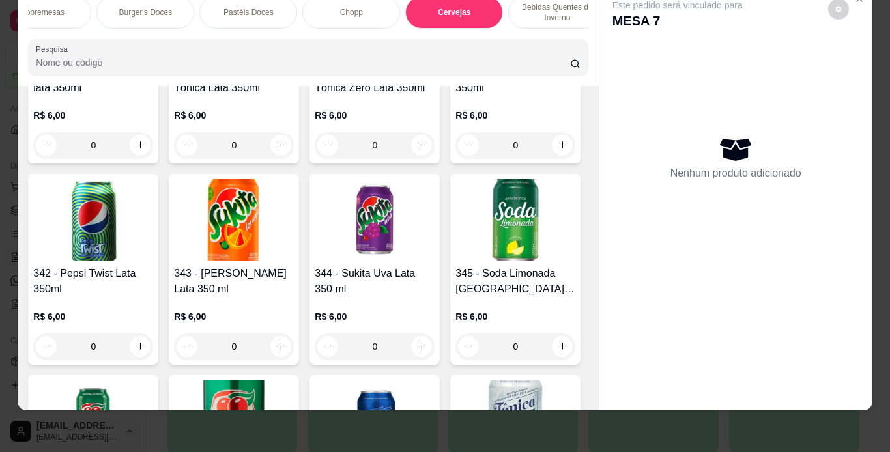
scroll to position [5838, 0]
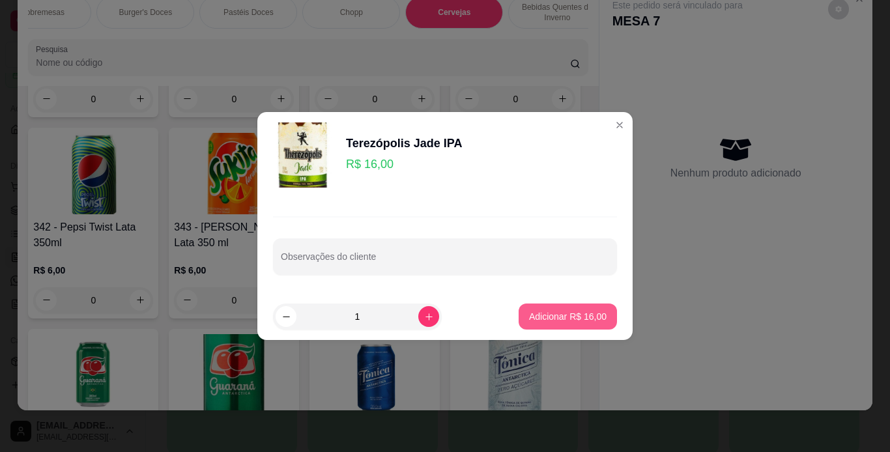
click at [557, 306] on button "Adicionar R$ 16,00" at bounding box center [567, 316] width 98 height 26
type input "1"
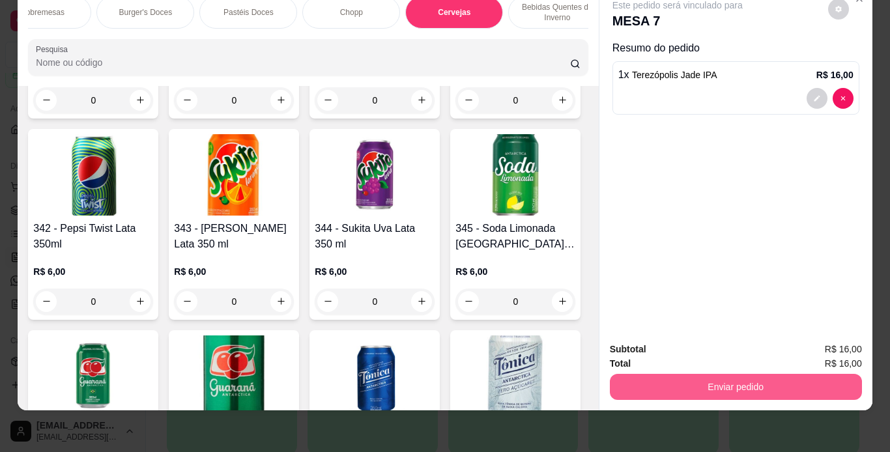
click at [623, 374] on button "Enviar pedido" at bounding box center [736, 387] width 252 height 26
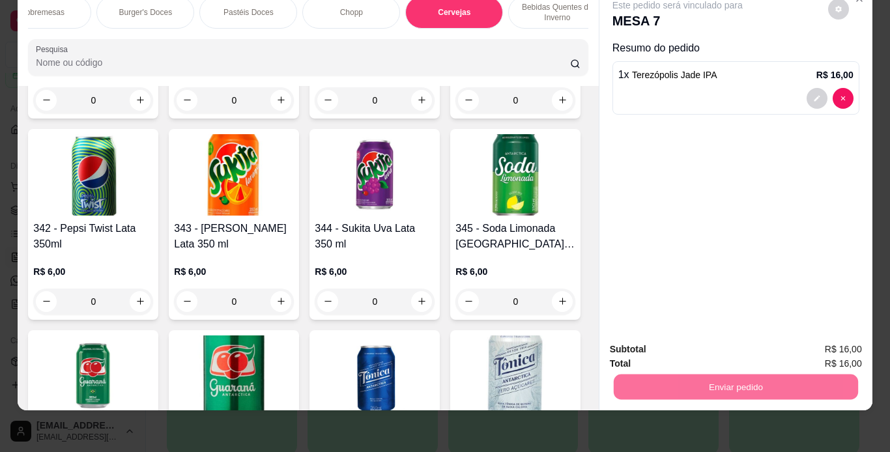
click at [638, 356] on button "Não registrar e enviar pedido" at bounding box center [692, 345] width 132 height 24
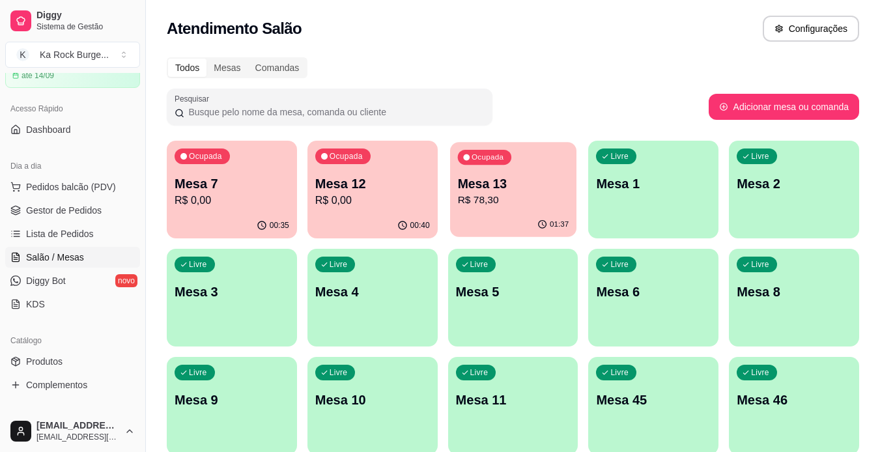
click at [522, 198] on p "R$ 78,30" at bounding box center [512, 200] width 111 height 15
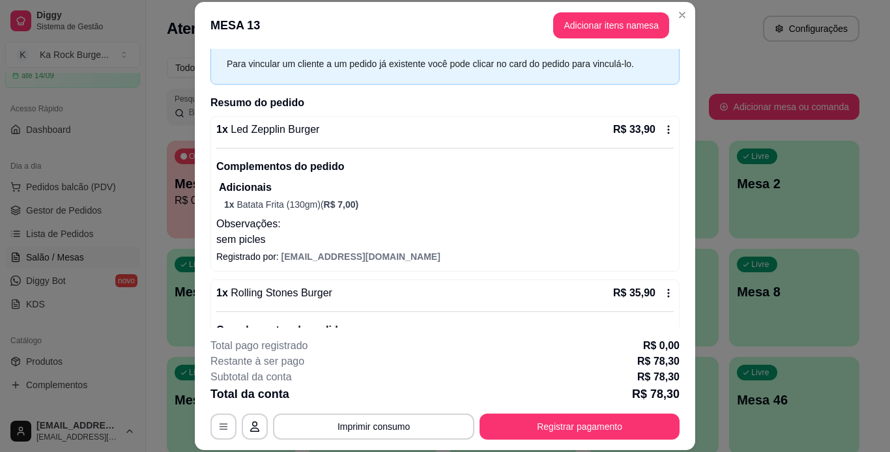
scroll to position [56, 0]
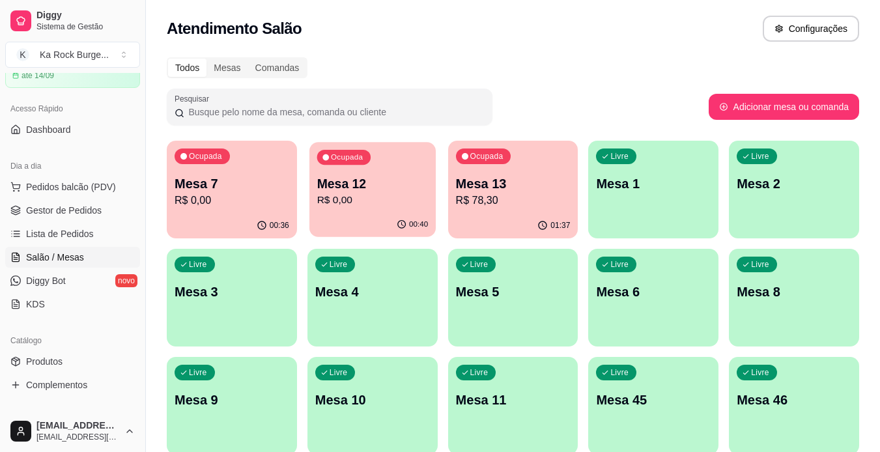
click at [373, 182] on p "Mesa 12" at bounding box center [371, 184] width 111 height 18
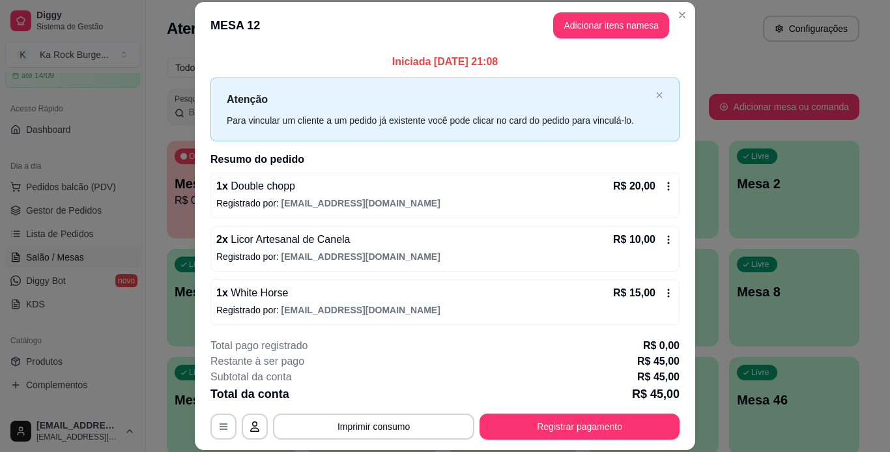
scroll to position [3, 0]
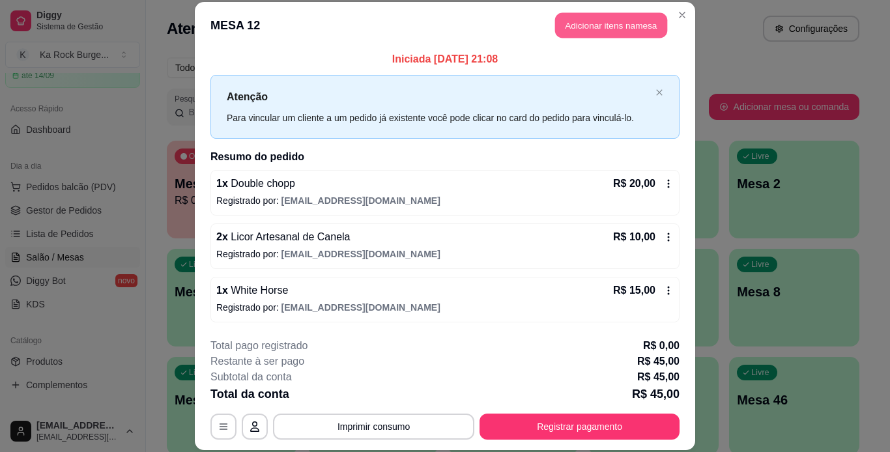
click at [595, 29] on button "Adicionar itens na mesa" at bounding box center [611, 25] width 112 height 25
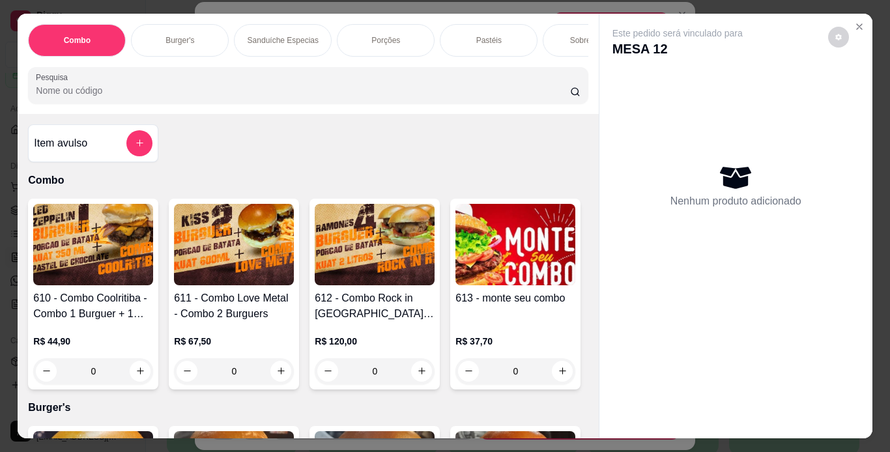
scroll to position [0, 490]
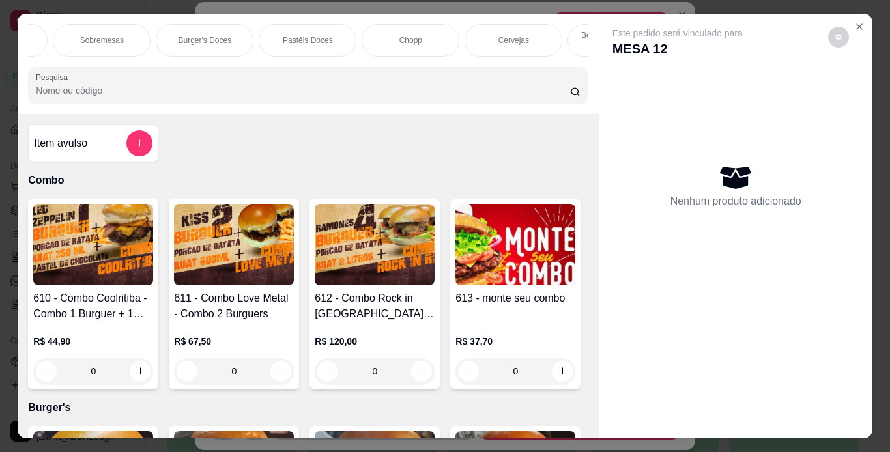
click at [445, 29] on div "Chopp" at bounding box center [410, 40] width 98 height 33
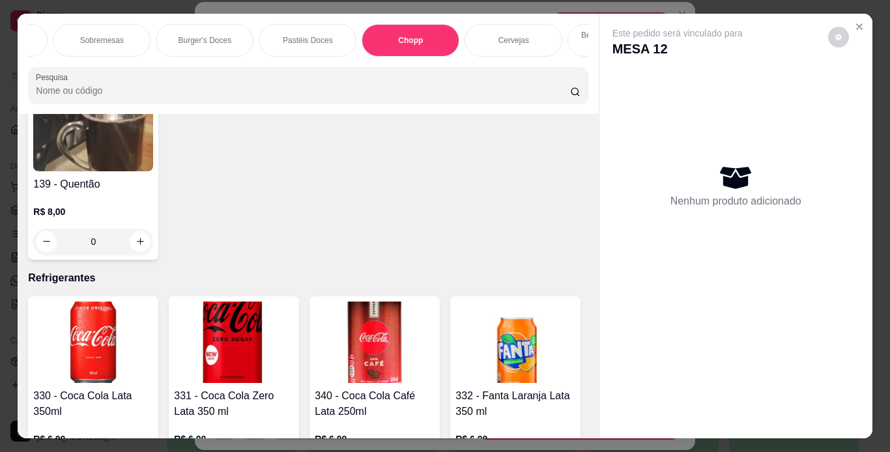
scroll to position [33, 0]
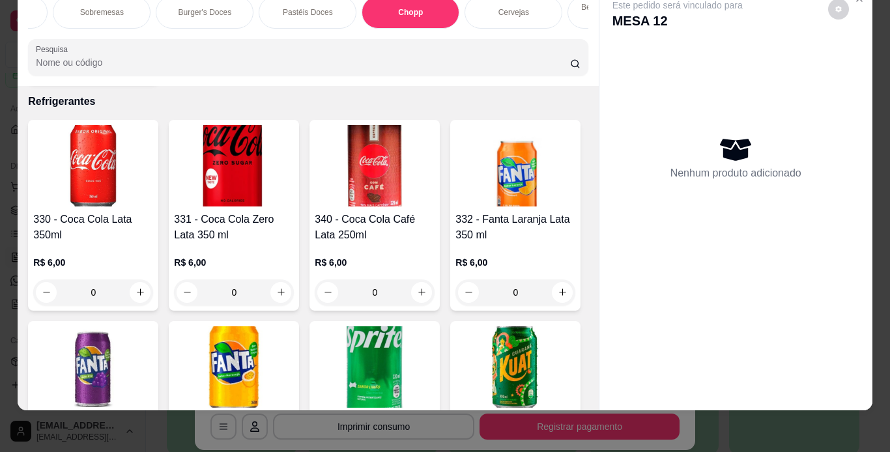
scroll to position [5355, 0]
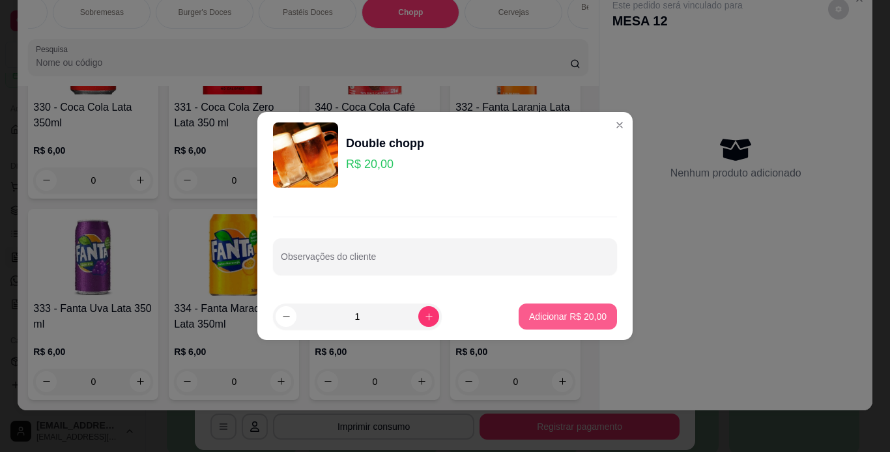
click at [549, 313] on p "Adicionar R$ 20,00" at bounding box center [567, 316] width 77 height 13
type input "1"
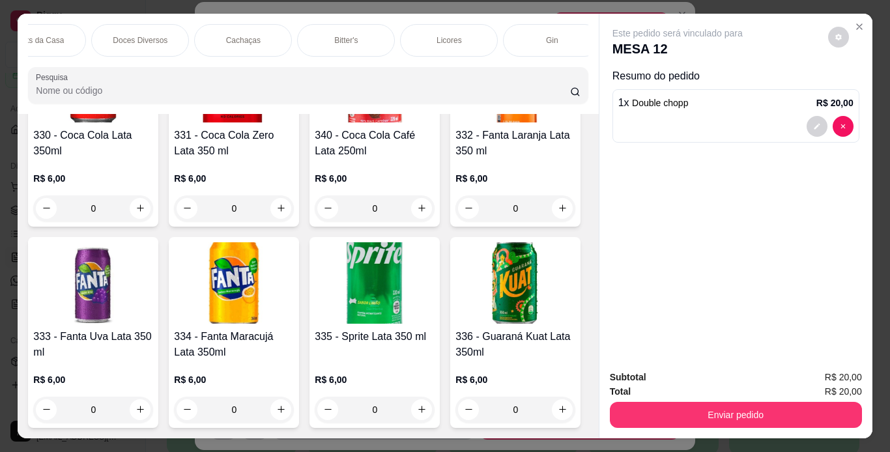
scroll to position [0, 1584]
click at [449, 25] on div "Licores" at bounding box center [448, 40] width 98 height 33
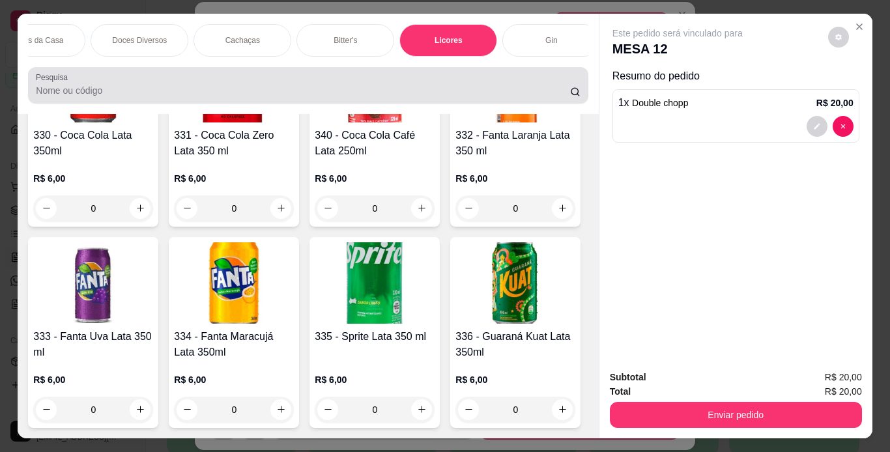
scroll to position [33, 0]
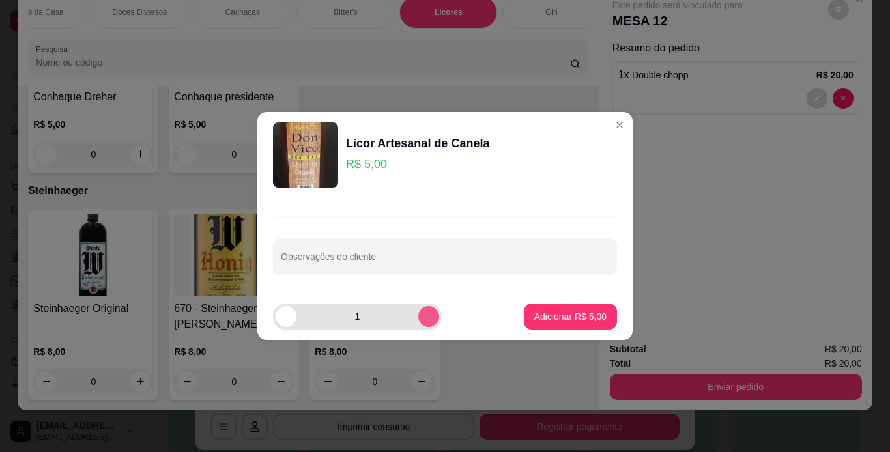
click at [419, 322] on button "increase-product-quantity" at bounding box center [428, 316] width 21 height 21
type input "2"
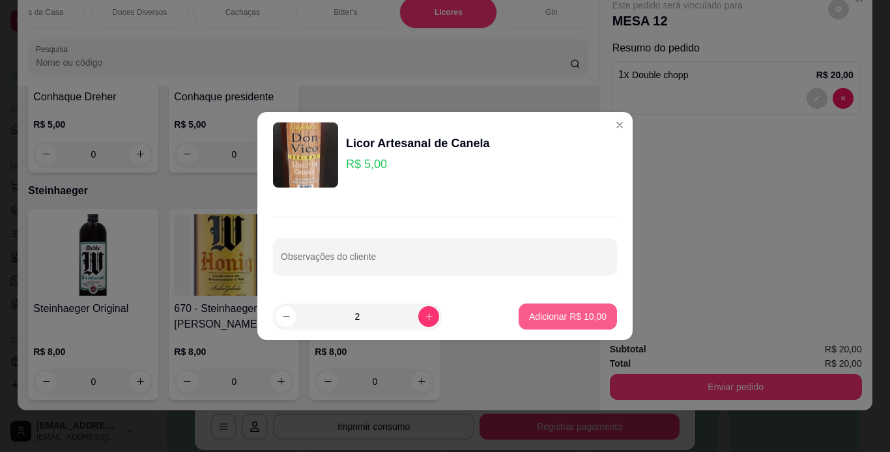
click at [567, 318] on p "Adicionar R$ 10,00" at bounding box center [567, 316] width 77 height 13
type input "2"
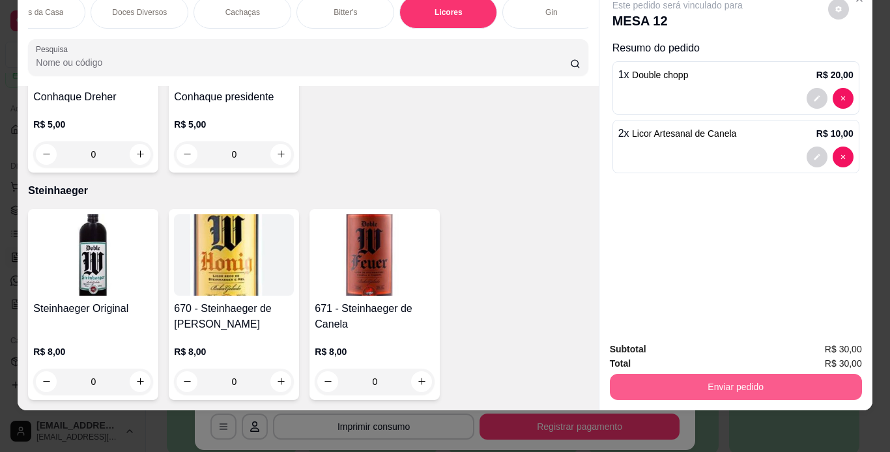
click at [718, 374] on button "Enviar pedido" at bounding box center [736, 387] width 252 height 26
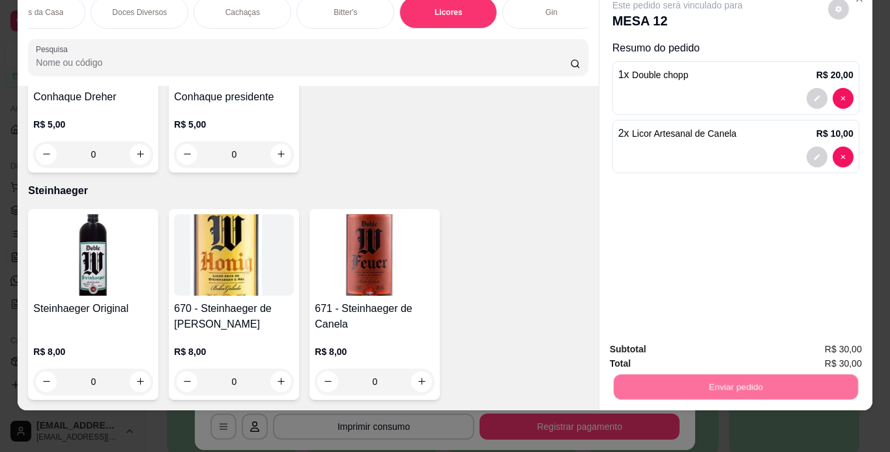
click at [716, 343] on button "Não registrar e enviar pedido" at bounding box center [692, 345] width 132 height 24
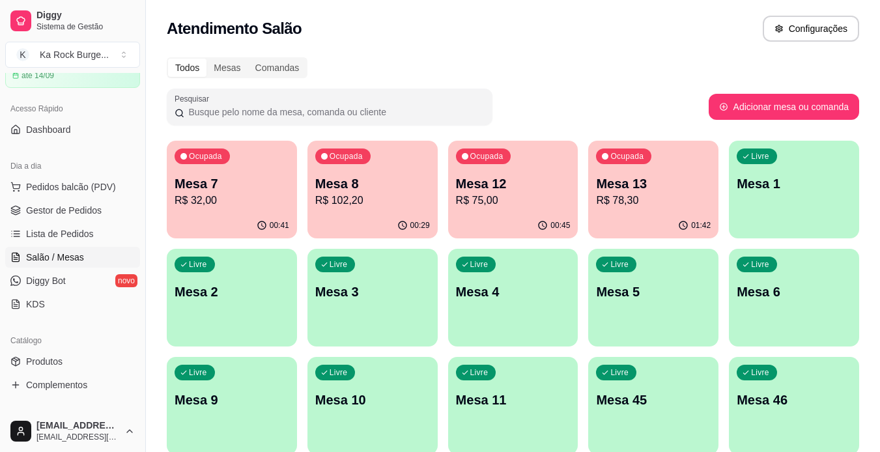
click at [656, 224] on div "01:42" at bounding box center [653, 225] width 130 height 25
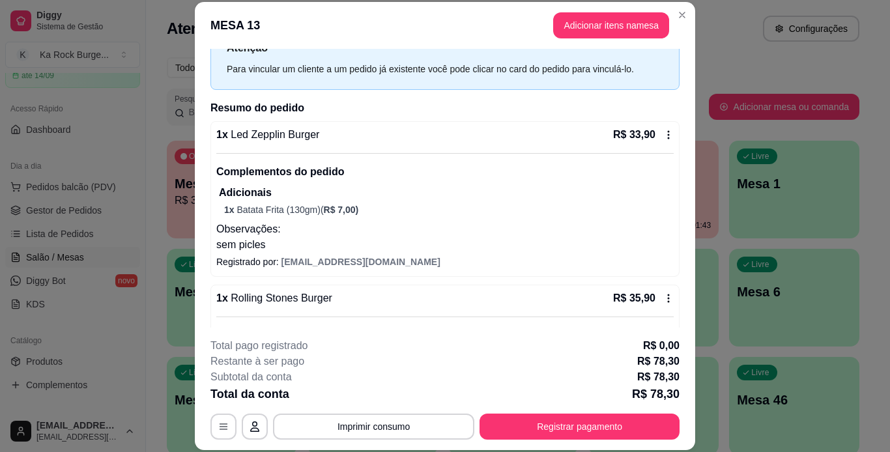
scroll to position [65, 0]
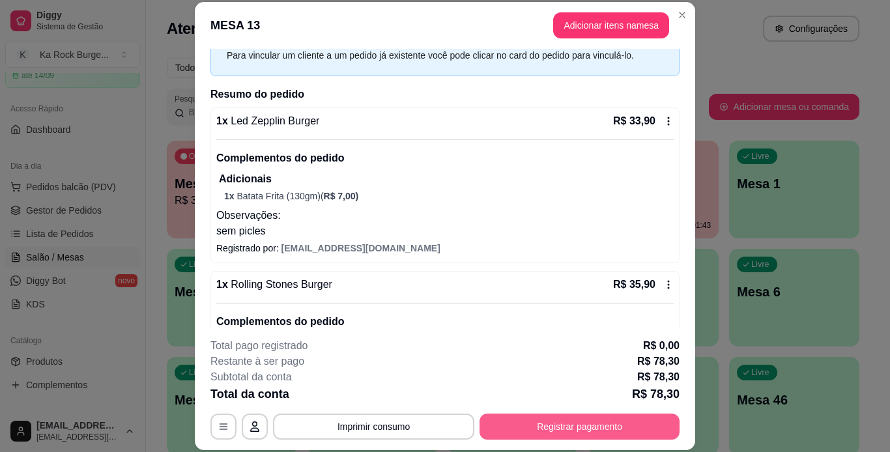
click at [572, 425] on button "Registrar pagamento" at bounding box center [579, 426] width 200 height 26
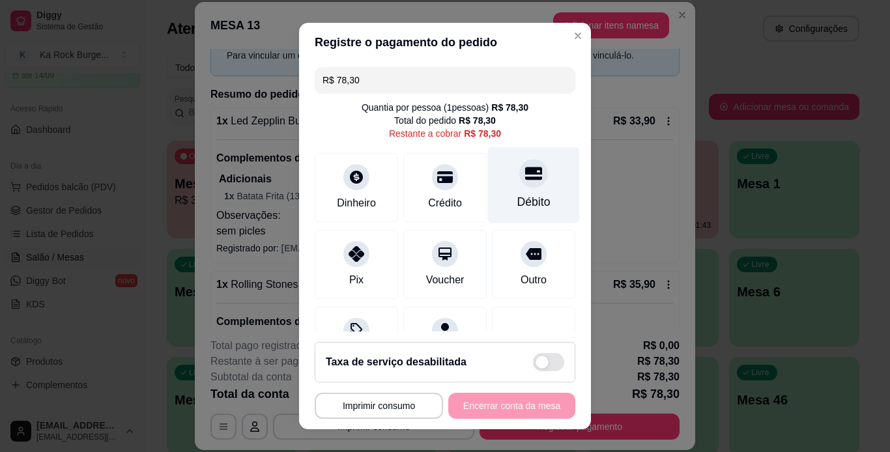
click at [511, 189] on div "Débito" at bounding box center [534, 185] width 92 height 76
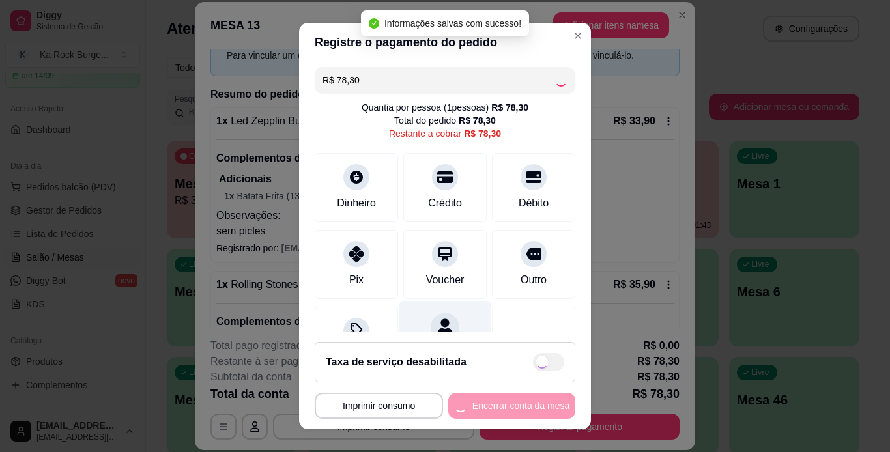
type input "R$ 0,00"
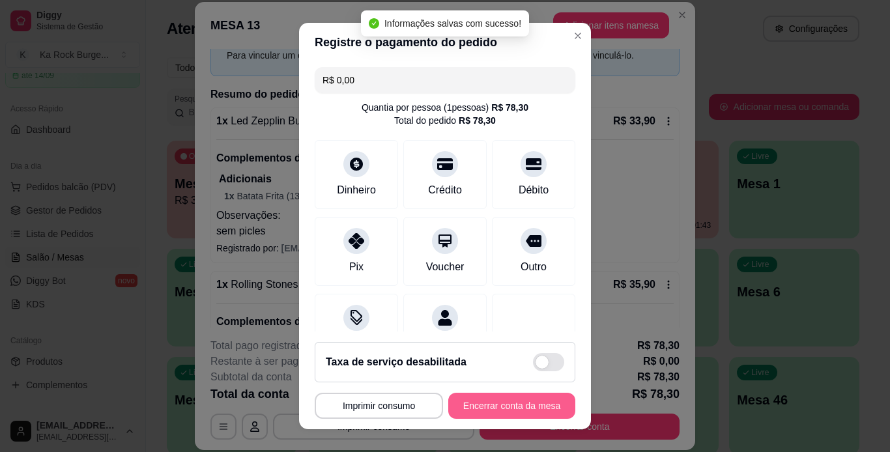
click at [473, 406] on button "Encerrar conta da mesa" at bounding box center [511, 406] width 127 height 26
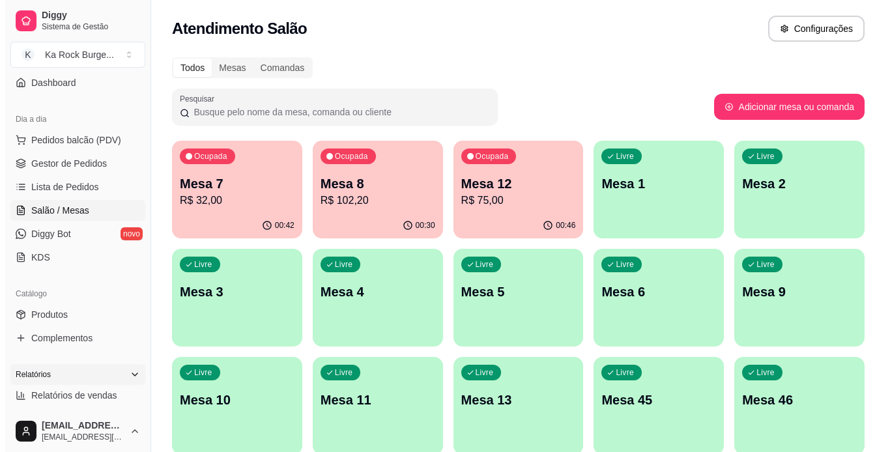
scroll to position [130, 0]
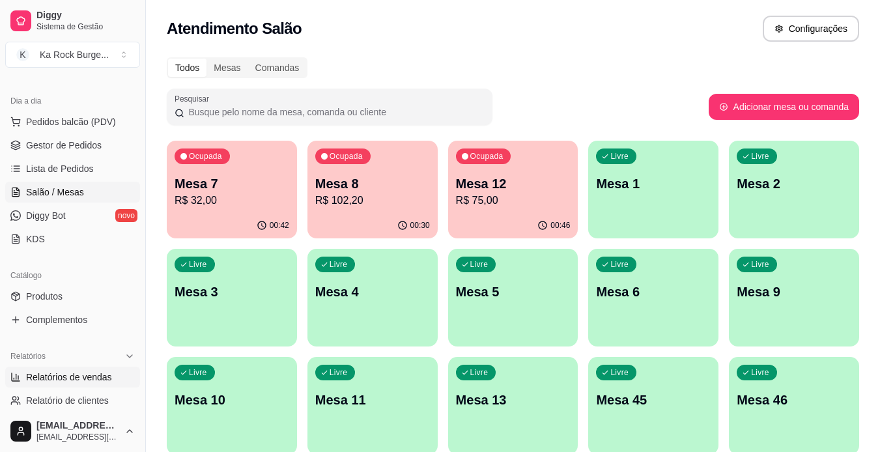
click at [64, 384] on link "Relatórios de vendas" at bounding box center [72, 377] width 135 height 21
select select "ALL"
select select "0"
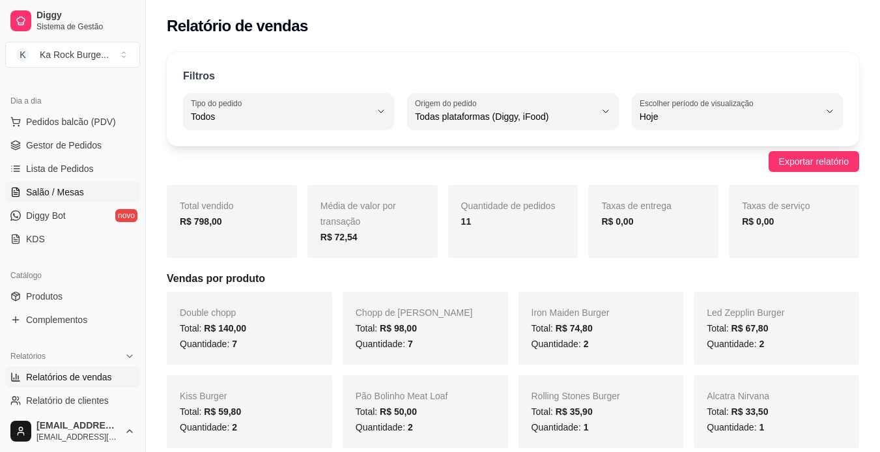
click at [48, 184] on link "Salão / Mesas" at bounding box center [72, 192] width 135 height 21
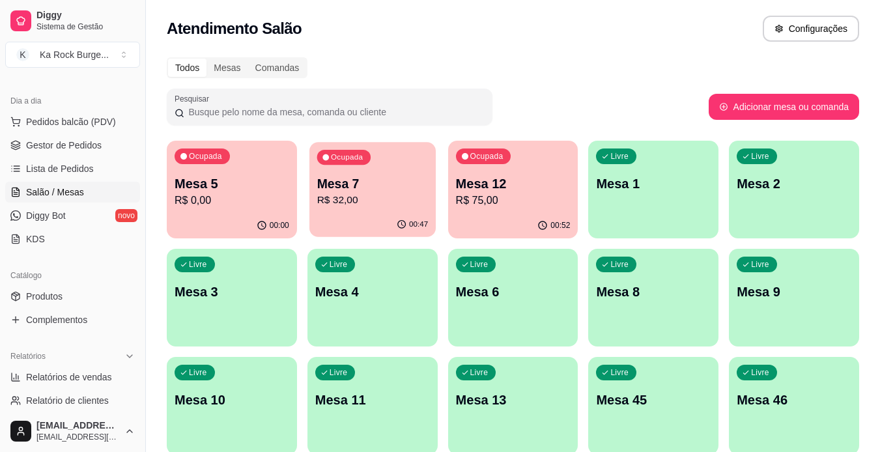
click at [392, 199] on p "R$ 32,00" at bounding box center [371, 200] width 111 height 15
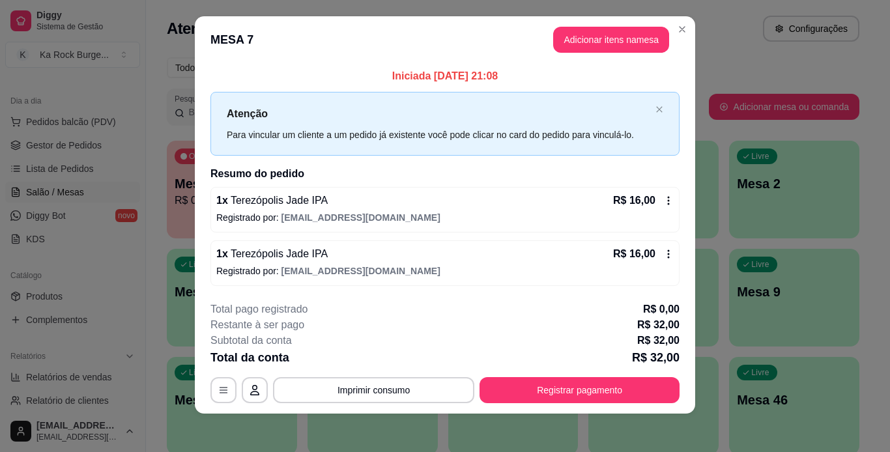
scroll to position [14, 0]
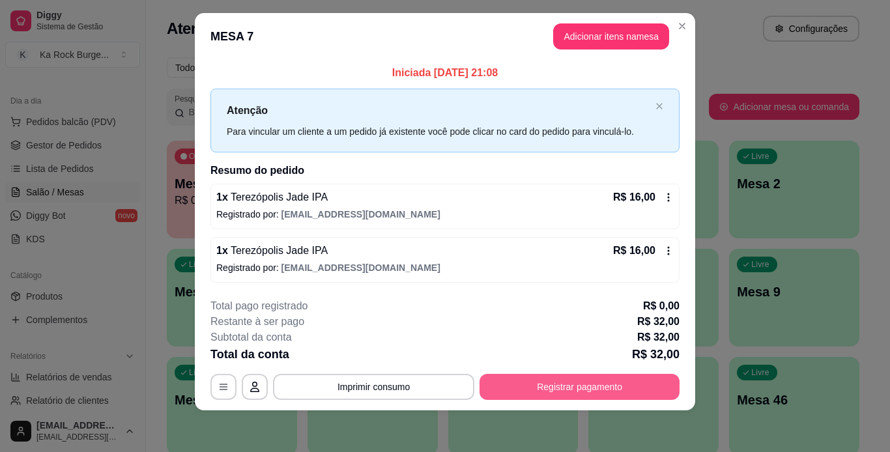
click at [580, 382] on button "Registrar pagamento" at bounding box center [579, 387] width 200 height 26
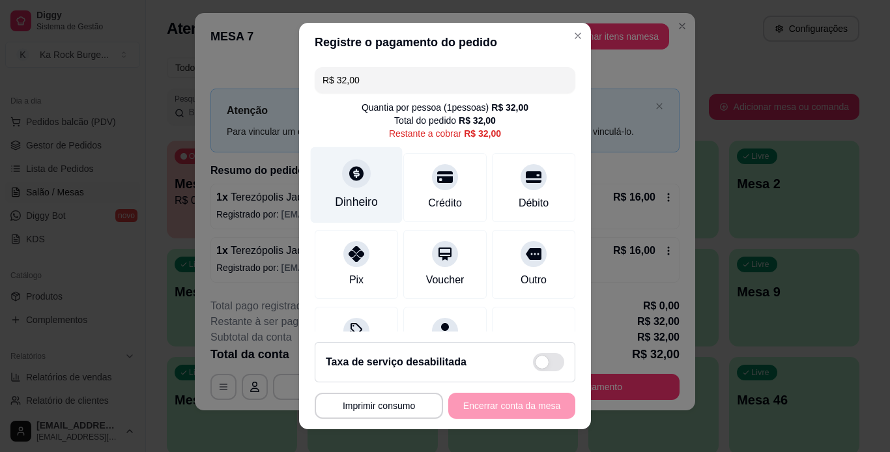
click at [346, 194] on div "Dinheiro" at bounding box center [356, 201] width 43 height 17
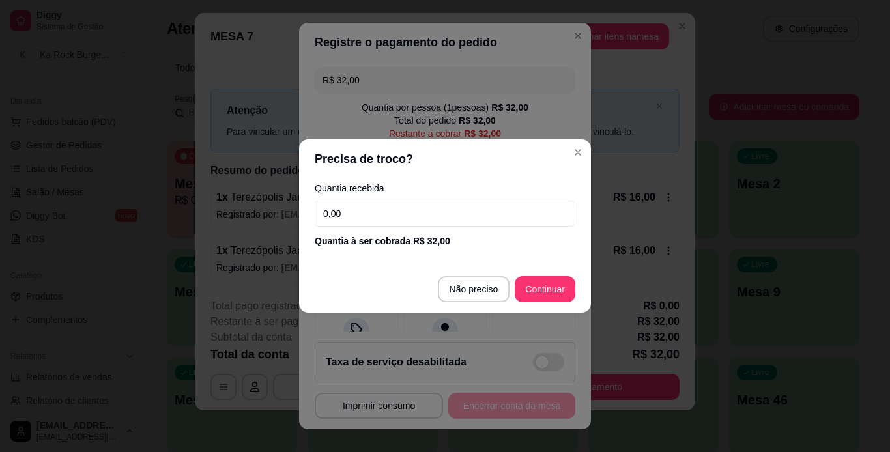
click at [380, 208] on input "0,00" at bounding box center [445, 214] width 260 height 26
type input "52,00"
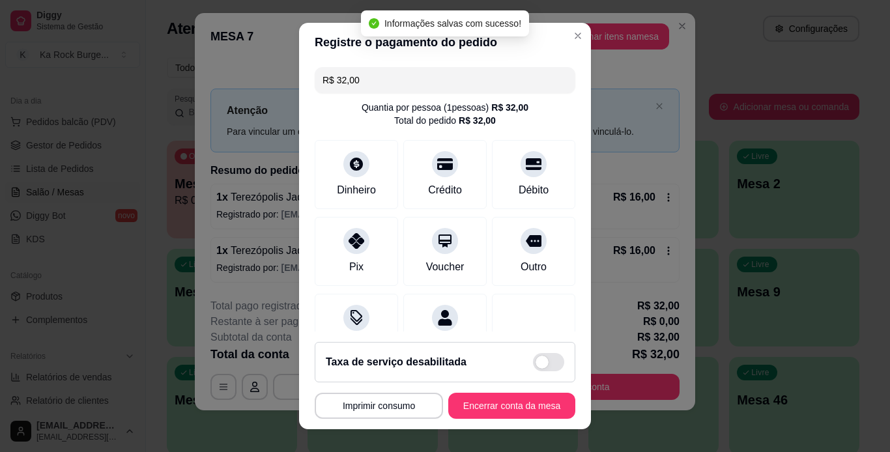
type input "R$ 0,00"
click at [551, 402] on button "Encerrar conta da mesa" at bounding box center [511, 406] width 127 height 26
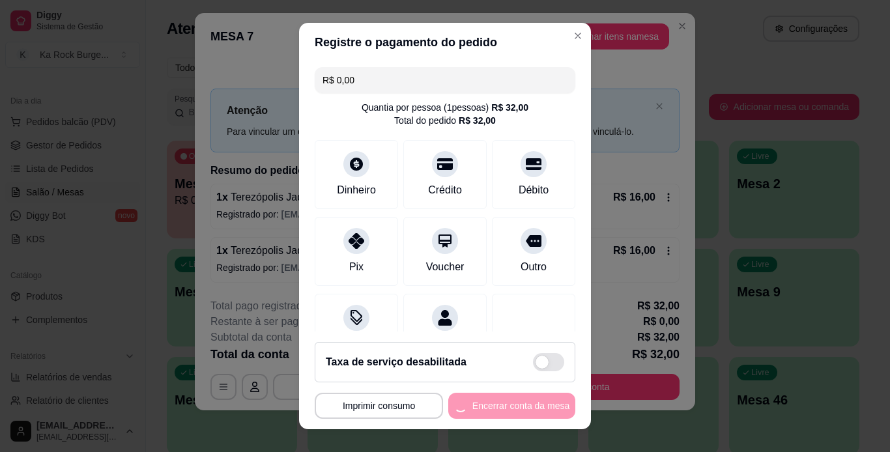
scroll to position [0, 0]
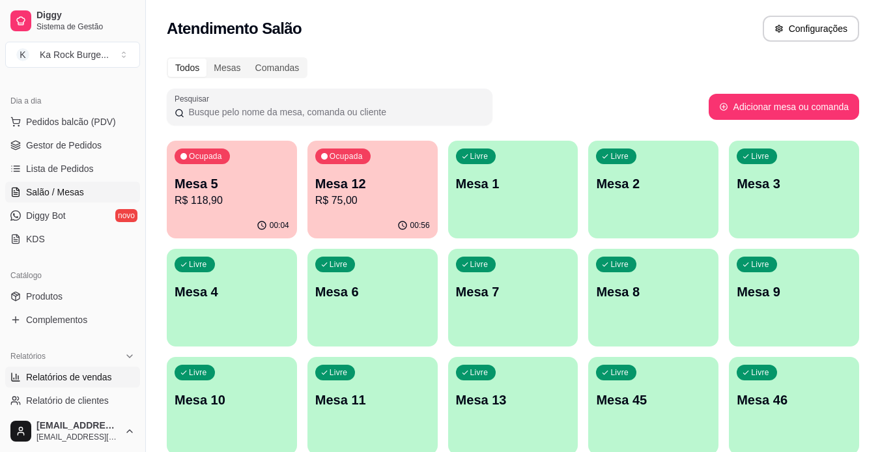
click at [83, 378] on span "Relatórios de vendas" at bounding box center [69, 377] width 86 height 13
select select "ALL"
select select "0"
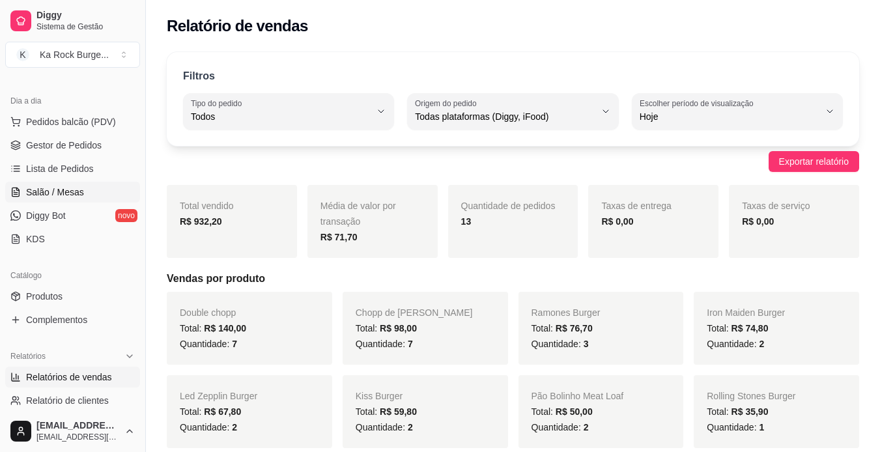
click at [80, 192] on span "Salão / Mesas" at bounding box center [55, 192] width 58 height 13
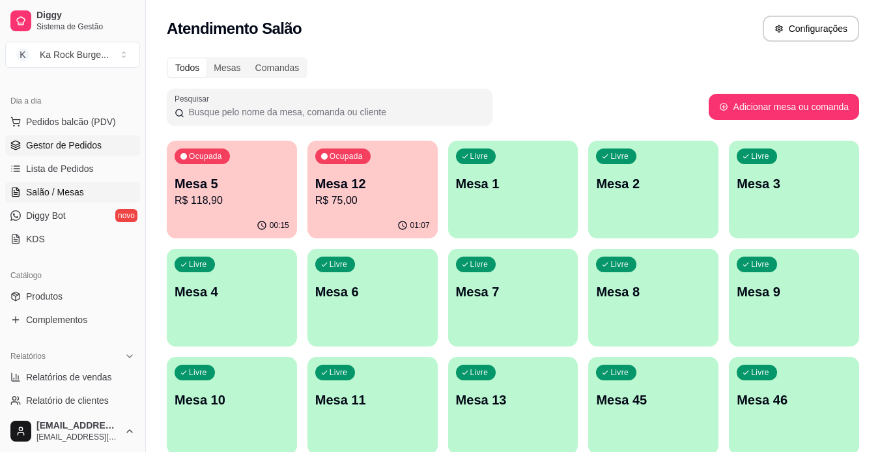
click at [55, 153] on link "Gestor de Pedidos" at bounding box center [72, 145] width 135 height 21
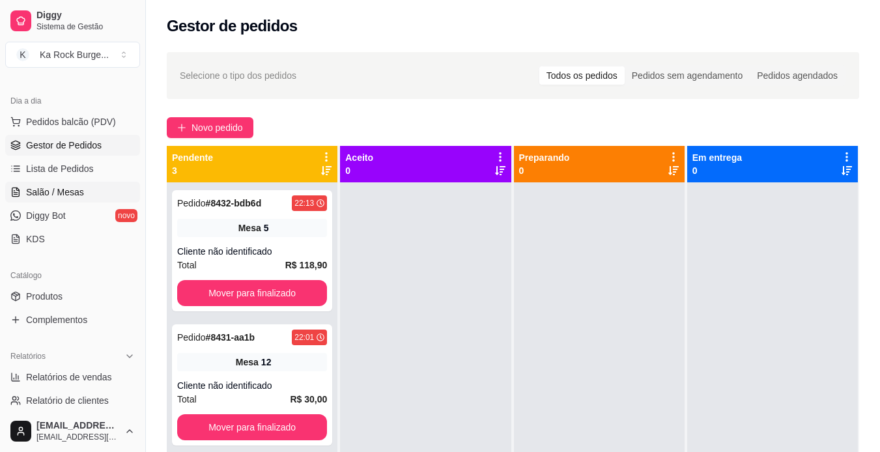
click at [36, 195] on span "Salão / Mesas" at bounding box center [55, 192] width 58 height 13
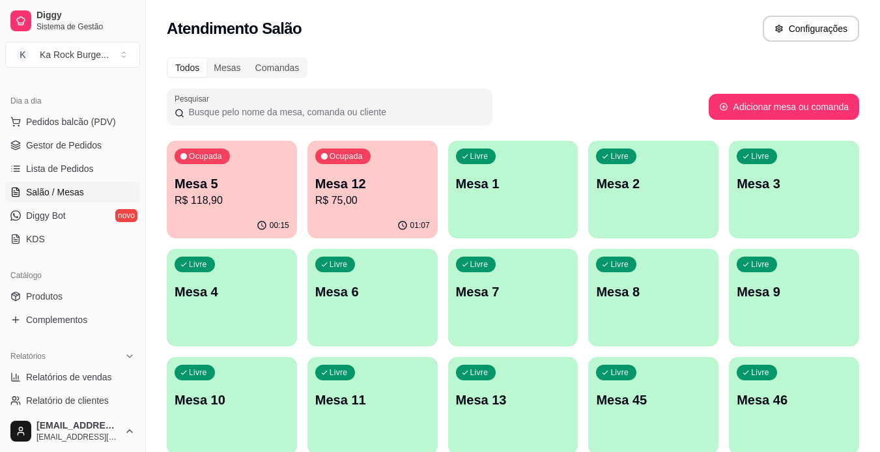
click at [496, 203] on div "Livre Mesa 1" at bounding box center [513, 182] width 130 height 82
click at [404, 194] on p "R$ 75,00" at bounding box center [371, 200] width 111 height 15
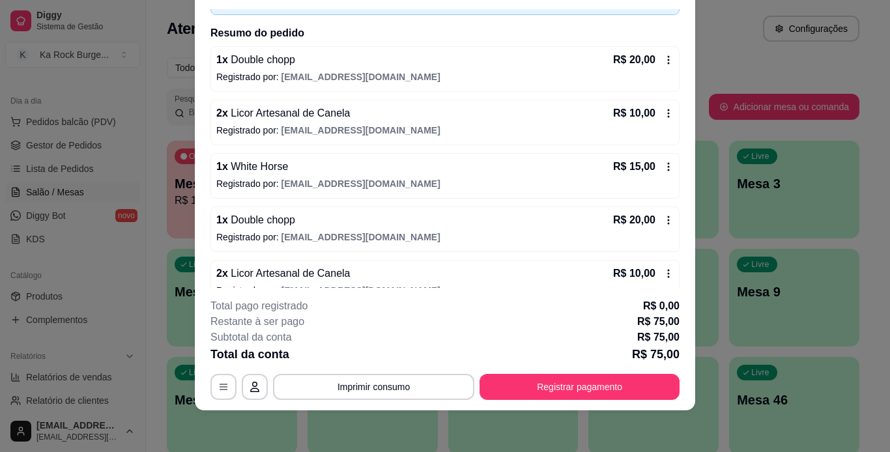
scroll to position [109, 0]
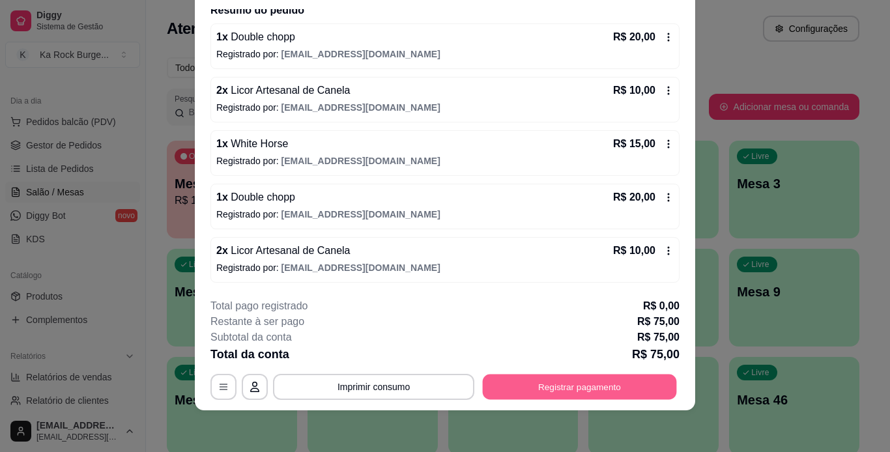
click at [603, 386] on button "Registrar pagamento" at bounding box center [580, 386] width 194 height 25
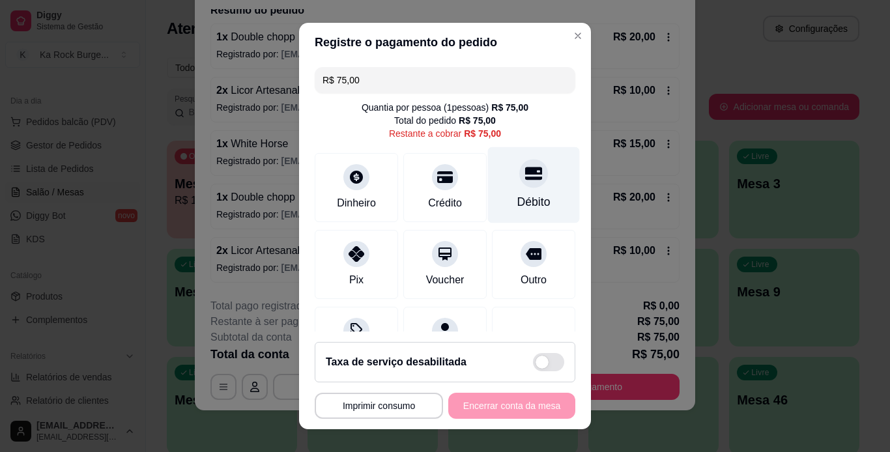
click at [519, 182] on div at bounding box center [533, 173] width 29 height 29
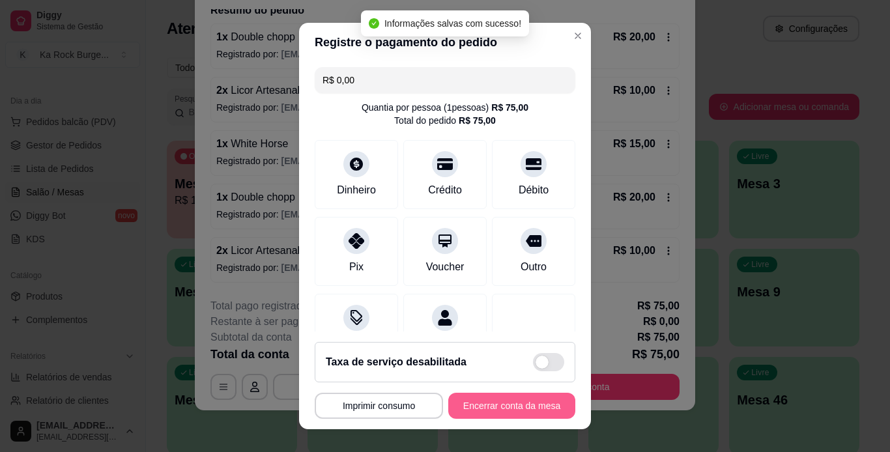
type input "R$ 0,00"
click at [520, 402] on button "Encerrar conta da mesa" at bounding box center [511, 405] width 123 height 25
click at [519, 400] on div "**********" at bounding box center [445, 406] width 260 height 26
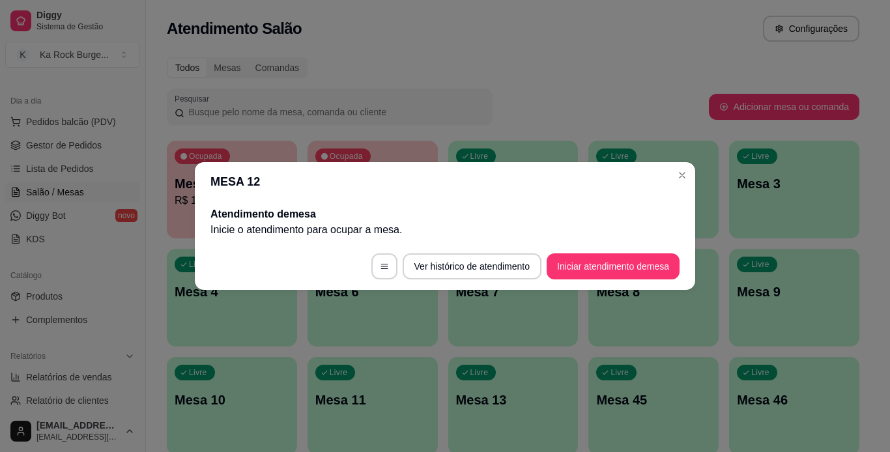
scroll to position [0, 0]
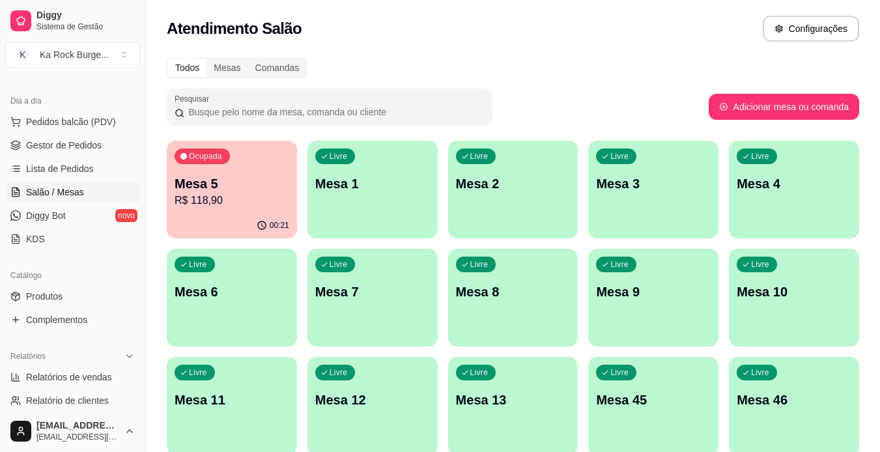
click at [337, 193] on div "Livre Mesa 1" at bounding box center [372, 182] width 130 height 82
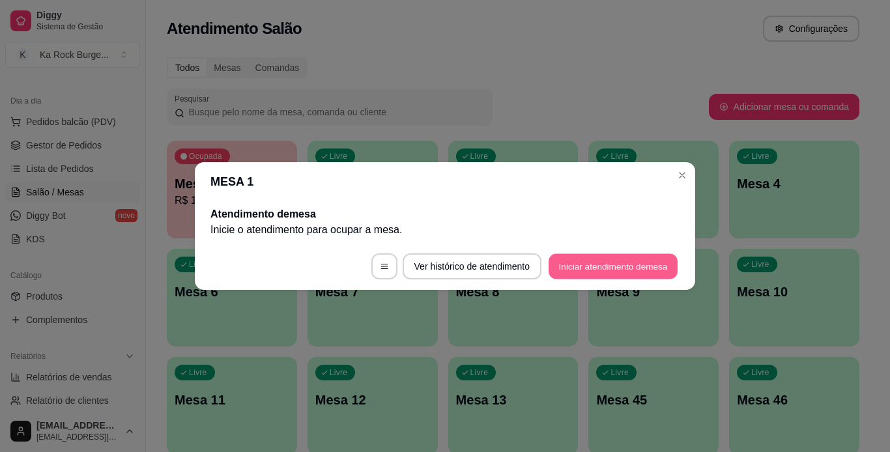
click at [594, 270] on button "Iniciar atendimento de mesa" at bounding box center [612, 266] width 129 height 25
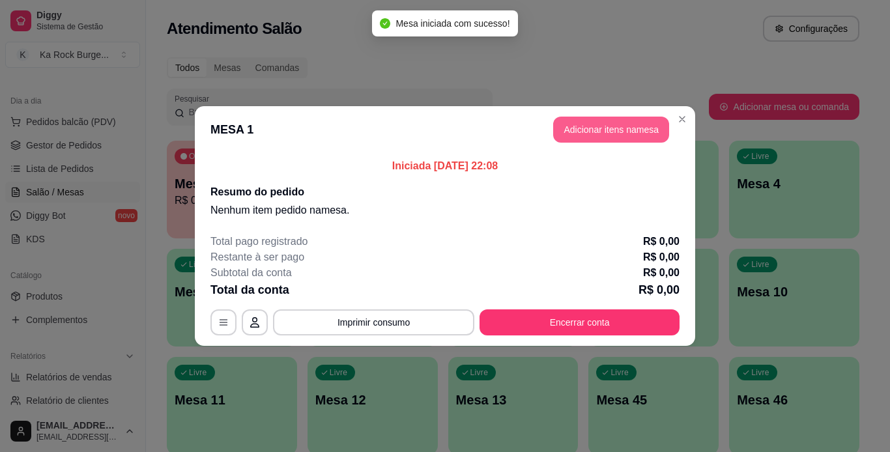
click at [618, 131] on button "Adicionar itens na mesa" at bounding box center [611, 130] width 116 height 26
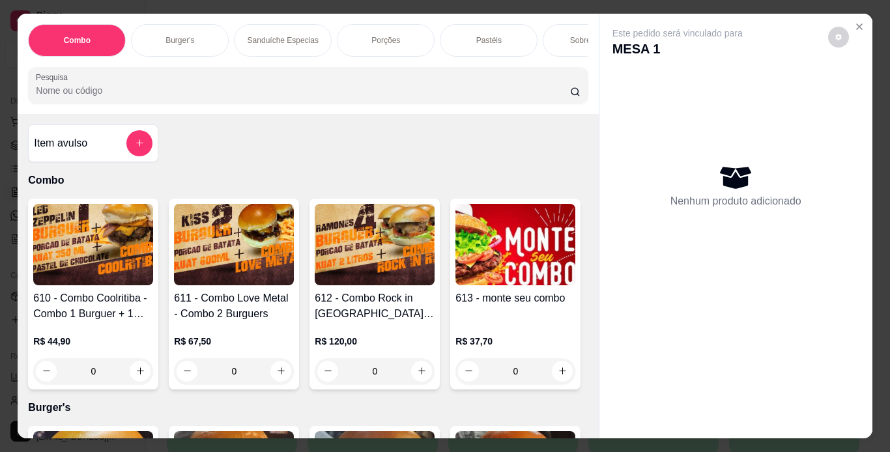
scroll to position [0, 490]
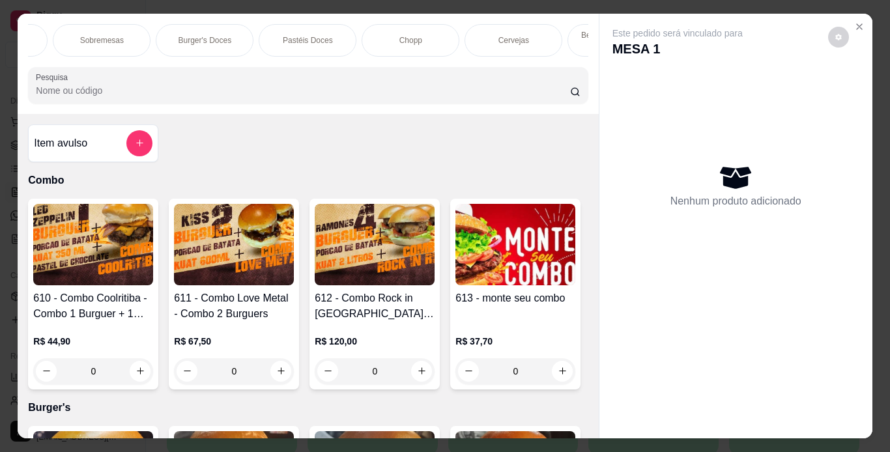
click at [419, 32] on div "Chopp" at bounding box center [410, 40] width 98 height 33
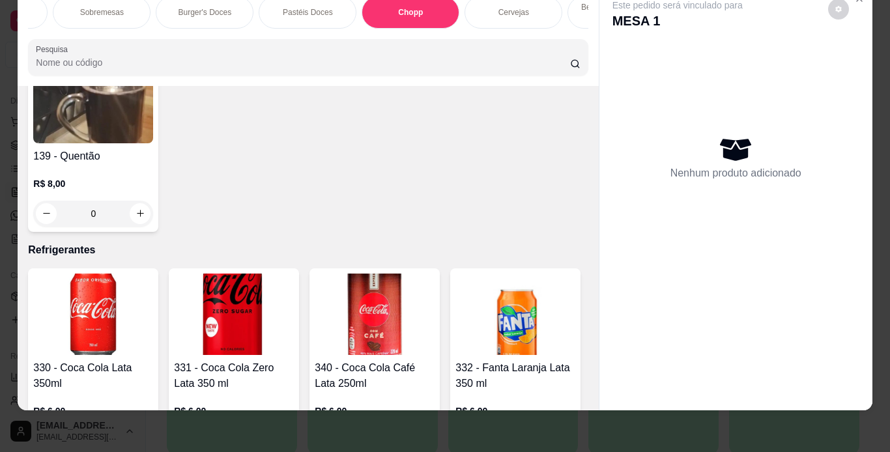
scroll to position [5420, 0]
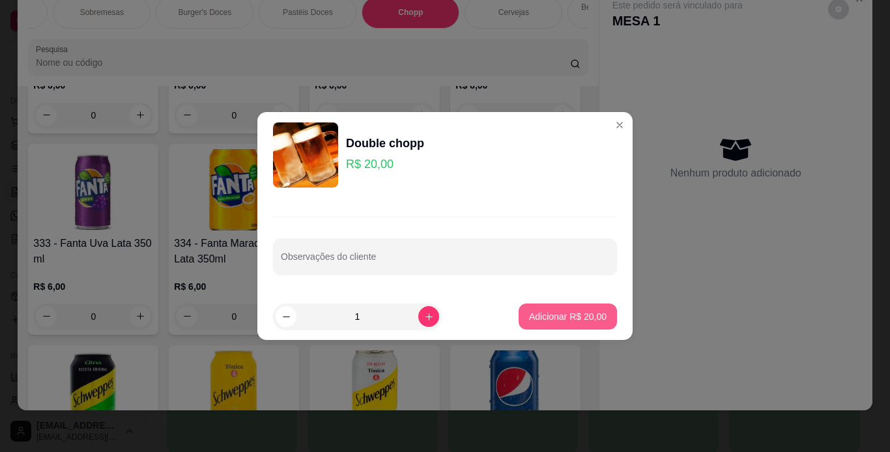
click at [533, 316] on p "Adicionar R$ 20,00" at bounding box center [567, 316] width 77 height 13
type input "1"
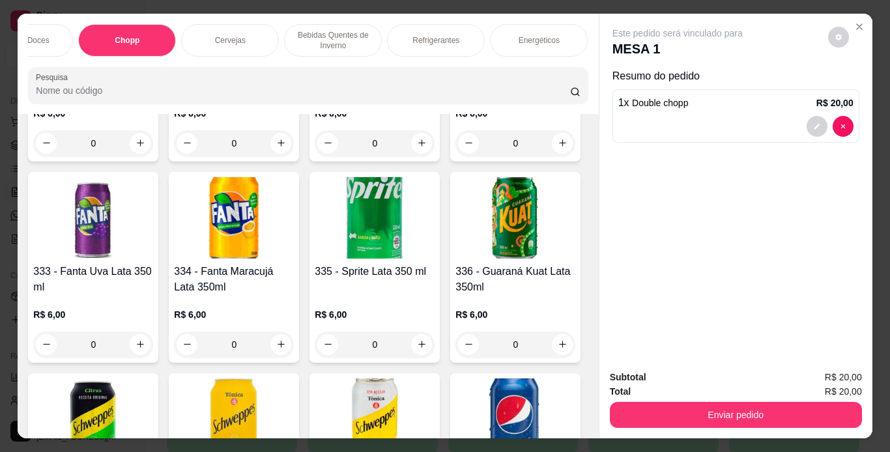
scroll to position [0, 792]
click at [391, 42] on div "Refrigerantes" at bounding box center [417, 40] width 98 height 33
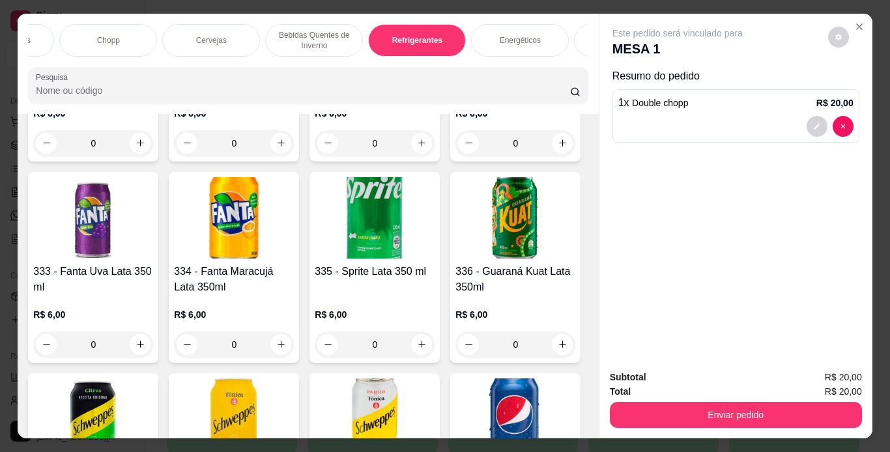
scroll to position [33, 0]
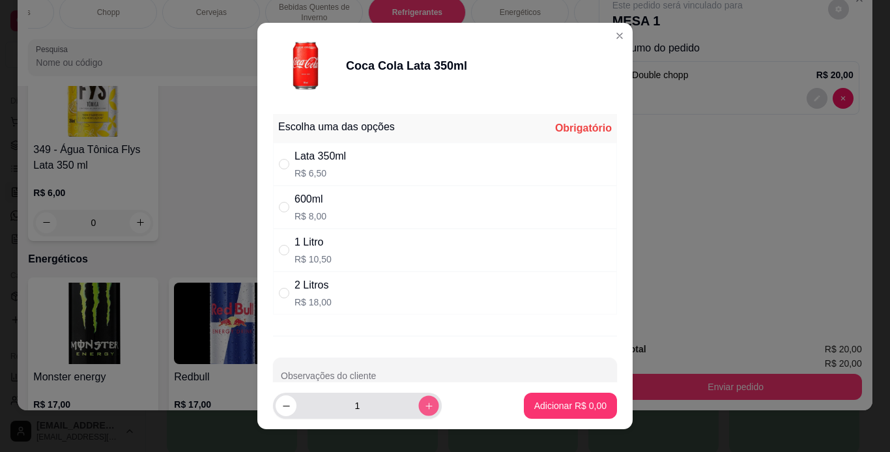
click at [424, 404] on icon "increase-product-quantity" at bounding box center [429, 406] width 10 height 10
type input "2"
click at [339, 149] on div "Lata 350ml" at bounding box center [319, 156] width 51 height 16
radio input "true"
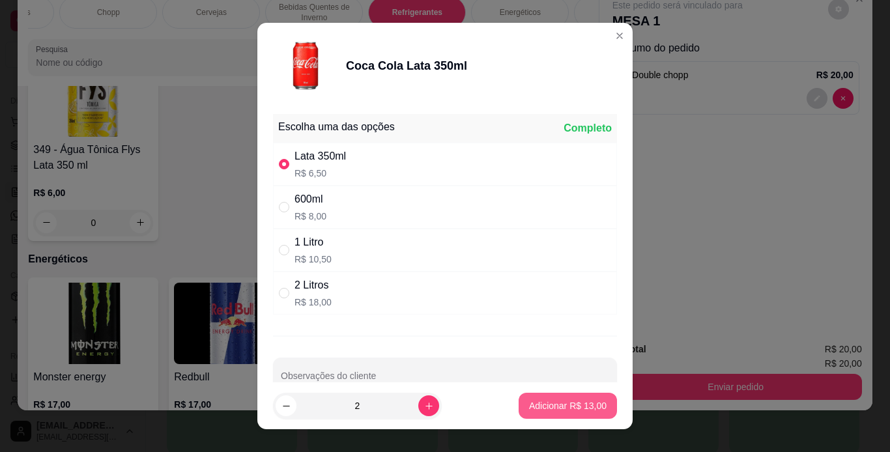
click at [572, 402] on p "Adicionar R$ 13,00" at bounding box center [567, 405] width 77 height 13
type input "2"
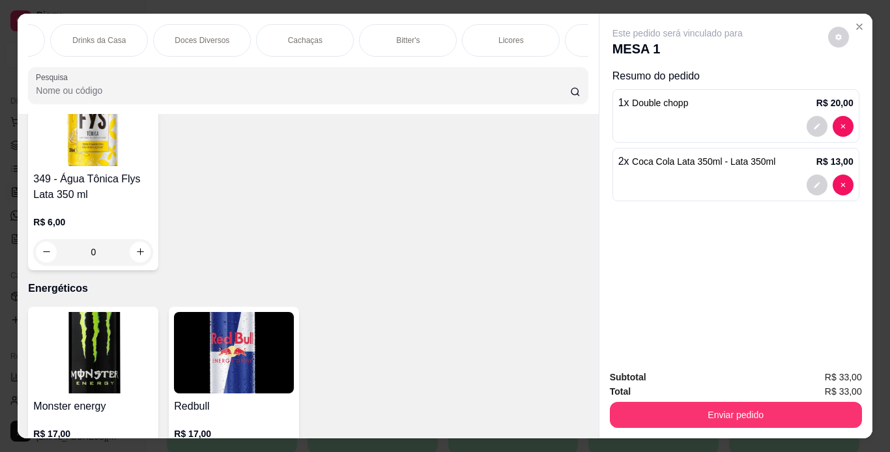
scroll to position [0, 1528]
drag, startPoint x: 305, startPoint y: 41, endPoint x: 258, endPoint y: 264, distance: 228.2
click at [304, 40] on div "Cachaças" at bounding box center [298, 40] width 98 height 33
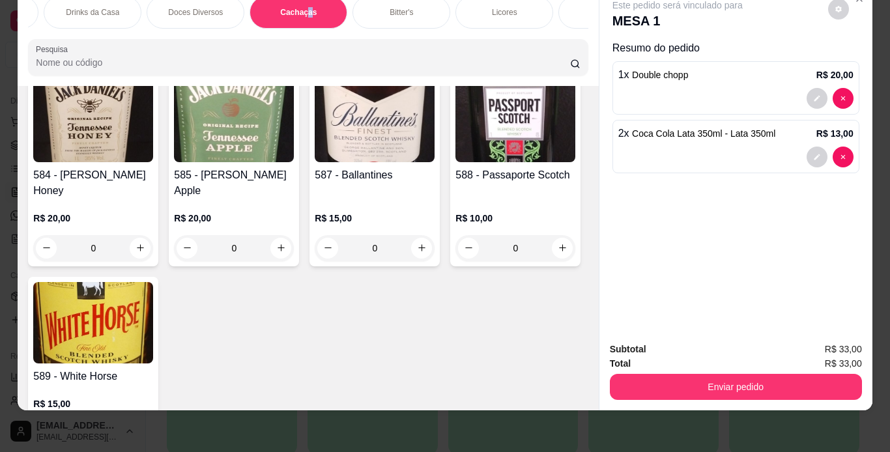
scroll to position [10100, 0]
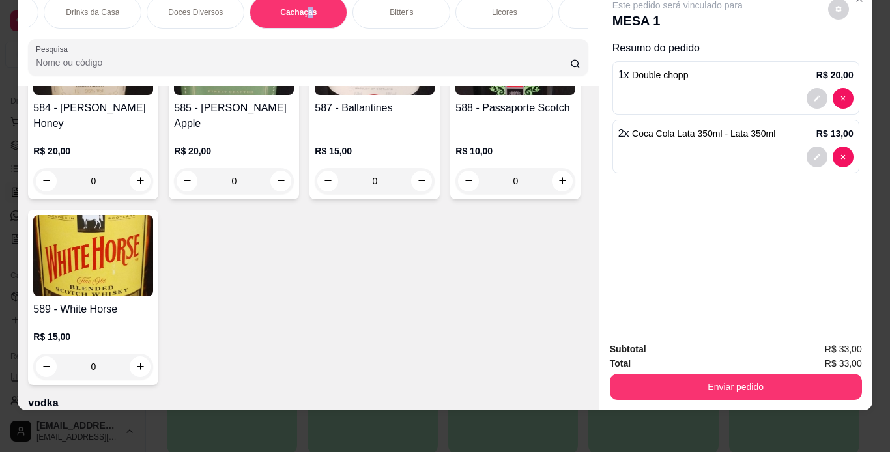
scroll to position [10296, 0]
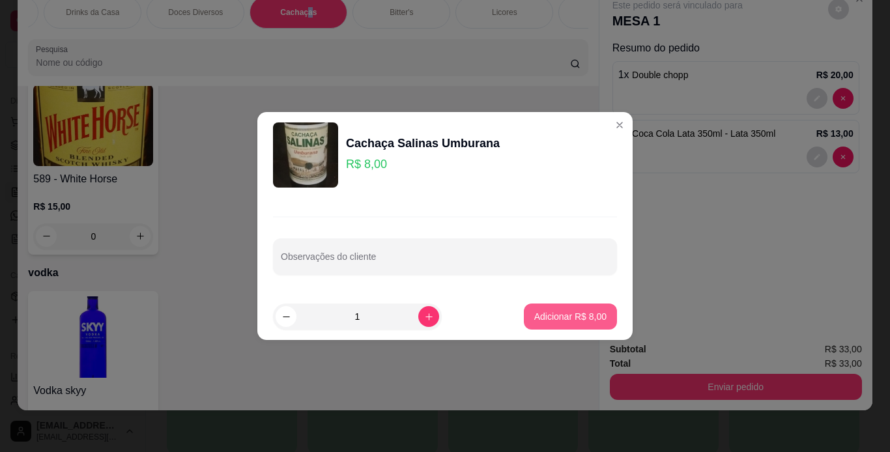
click at [527, 322] on button "Adicionar R$ 8,00" at bounding box center [570, 316] width 93 height 26
type input "1"
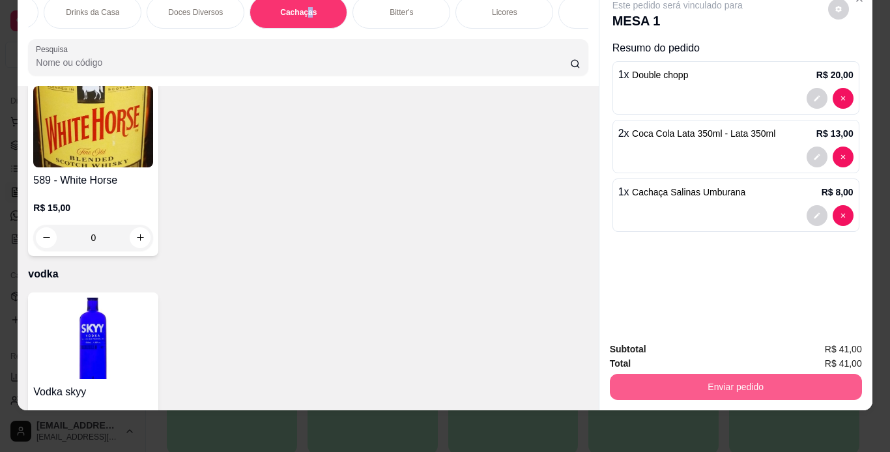
click at [827, 375] on button "Enviar pedido" at bounding box center [736, 387] width 252 height 26
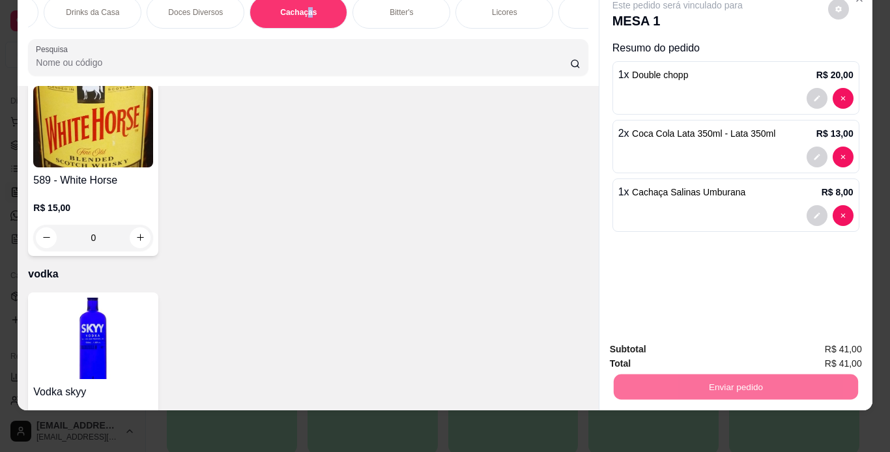
click at [814, 339] on button "Sim, quero registrar" at bounding box center [815, 345] width 97 height 25
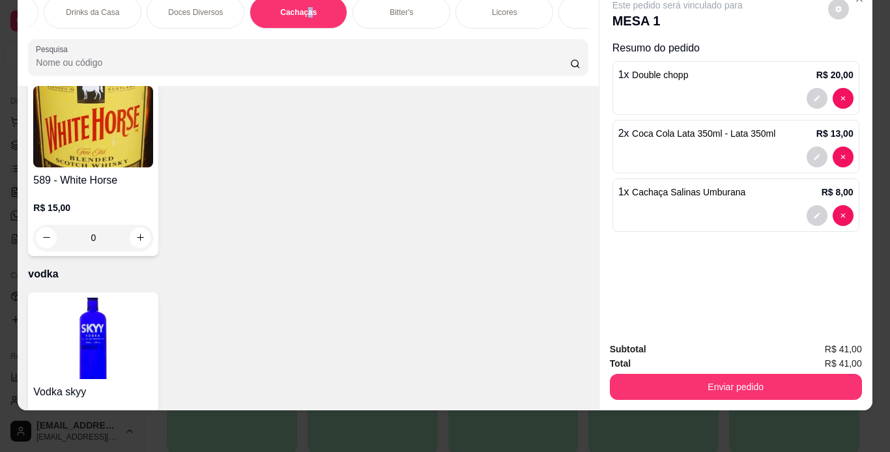
click at [682, 374] on button "Enviar pedido" at bounding box center [736, 387] width 252 height 26
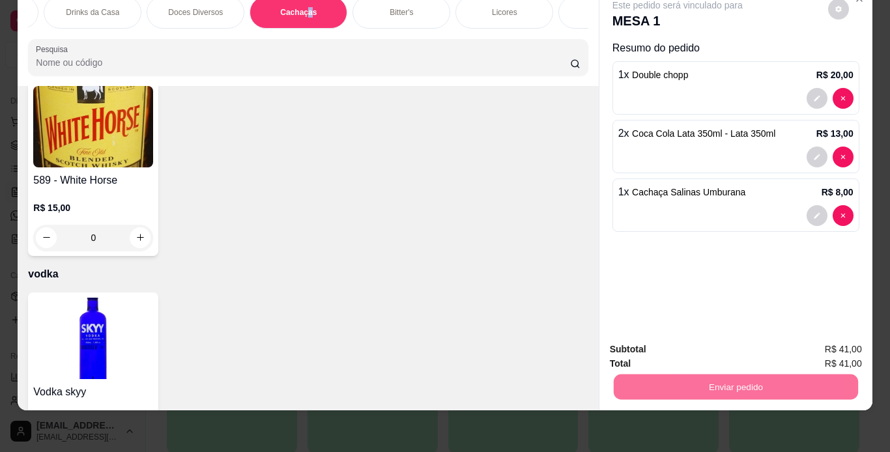
click at [663, 341] on button "Não registrar e enviar pedido" at bounding box center [691, 345] width 135 height 25
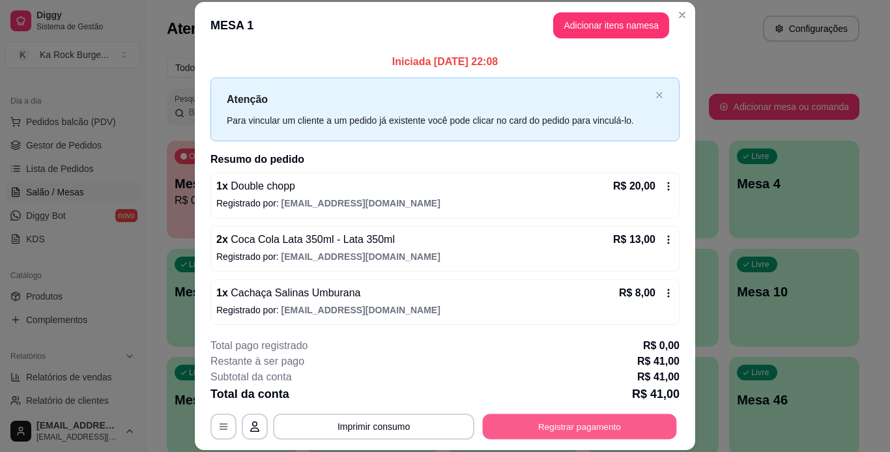
click at [611, 429] on button "Registrar pagamento" at bounding box center [580, 425] width 194 height 25
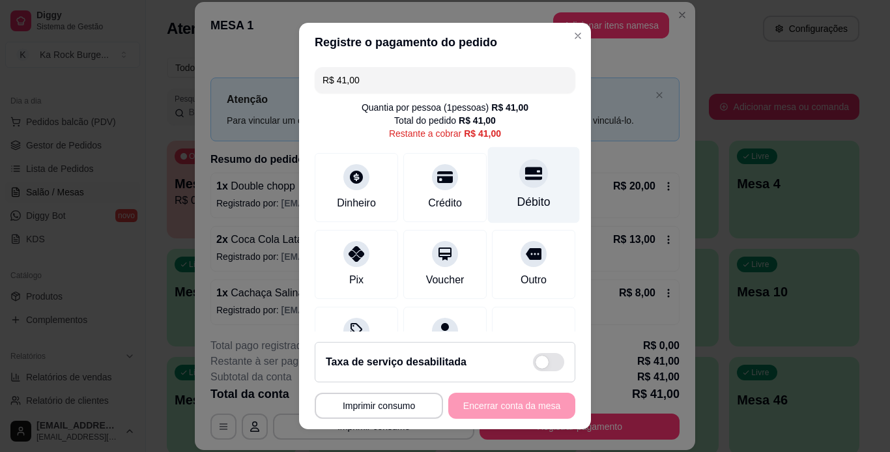
click at [525, 182] on icon at bounding box center [533, 173] width 17 height 17
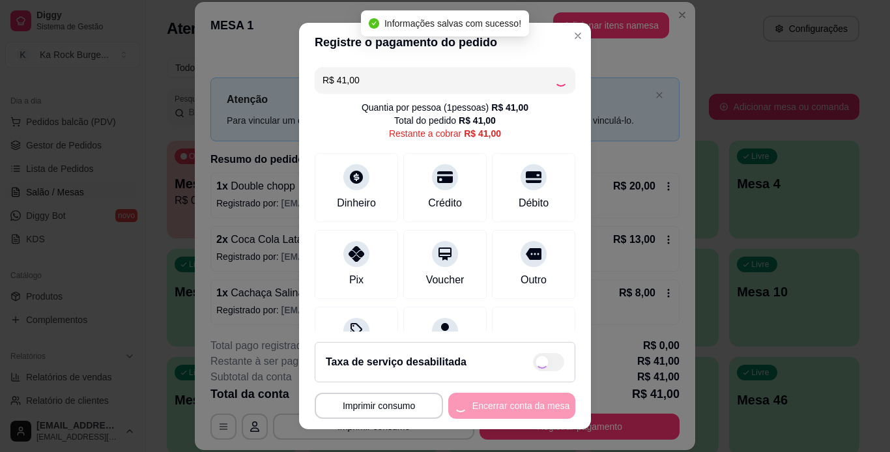
type input "R$ 0,00"
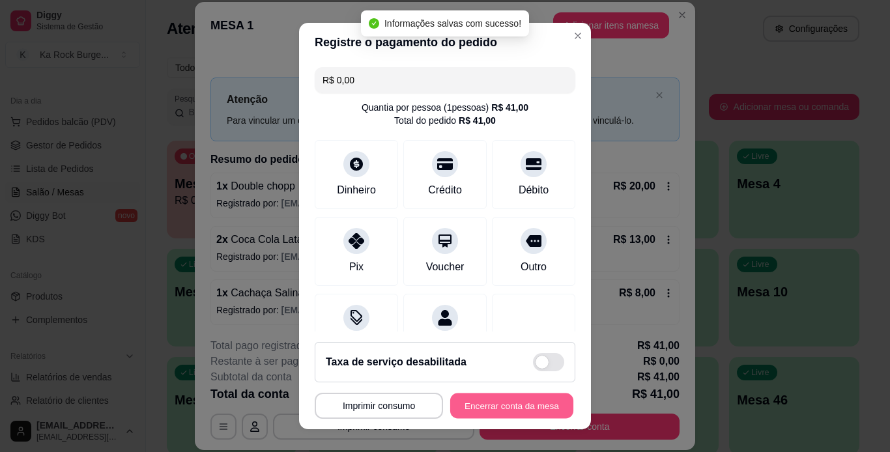
click at [540, 405] on button "Encerrar conta da mesa" at bounding box center [511, 405] width 123 height 25
click at [542, 405] on div "**********" at bounding box center [445, 406] width 260 height 26
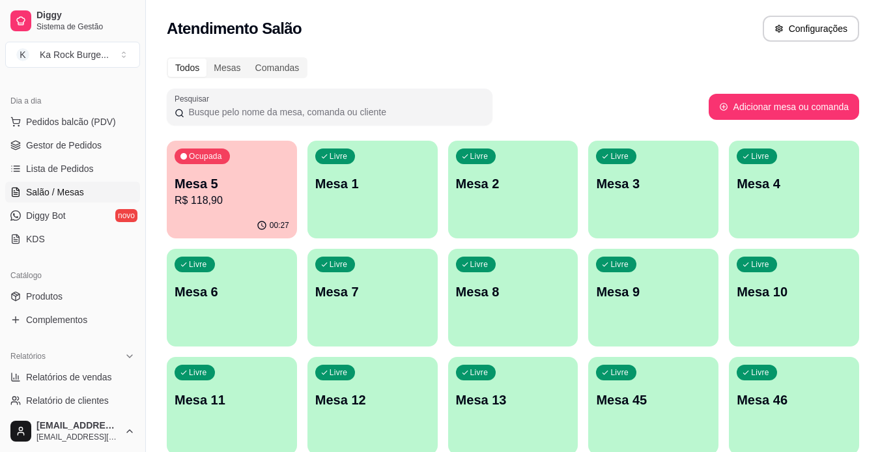
click at [511, 314] on div "Livre Mesa 8" at bounding box center [513, 290] width 130 height 82
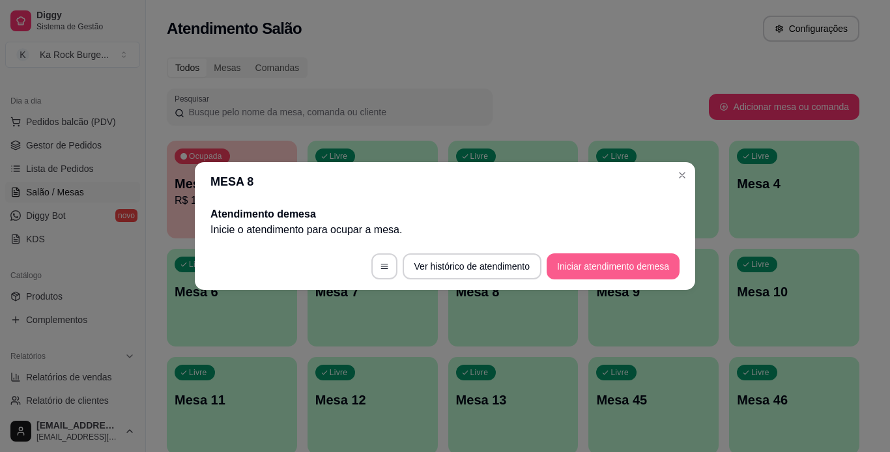
click at [572, 262] on button "Iniciar atendimento de mesa" at bounding box center [612, 266] width 133 height 26
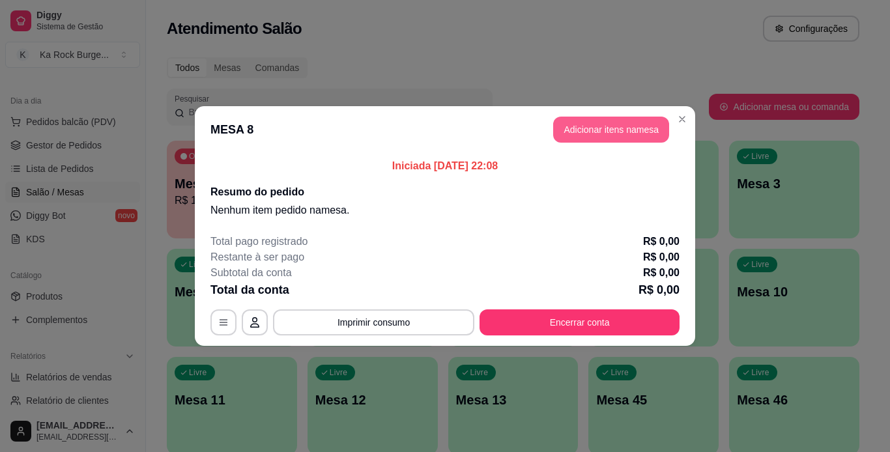
click at [563, 118] on button "Adicionar itens na mesa" at bounding box center [611, 130] width 116 height 26
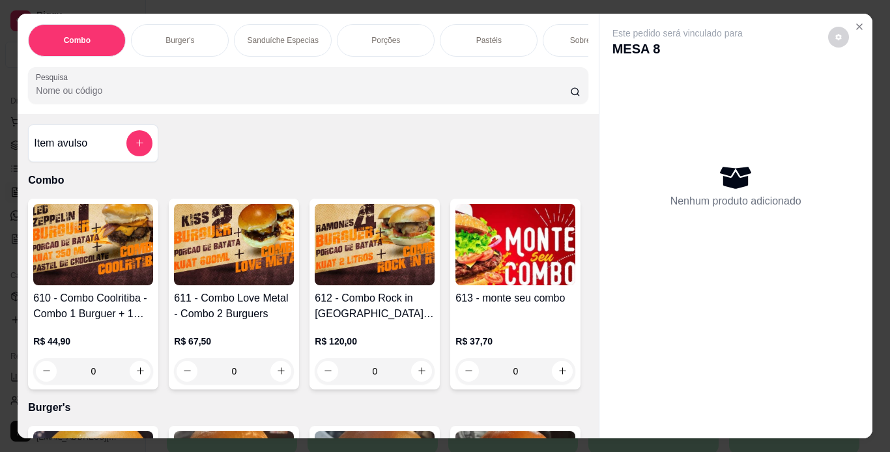
click at [361, 44] on div "Porções" at bounding box center [386, 40] width 98 height 33
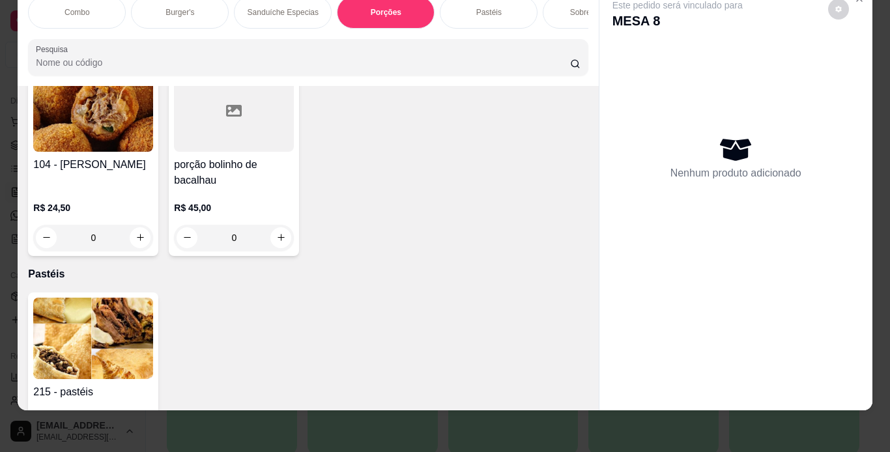
scroll to position [3143, 0]
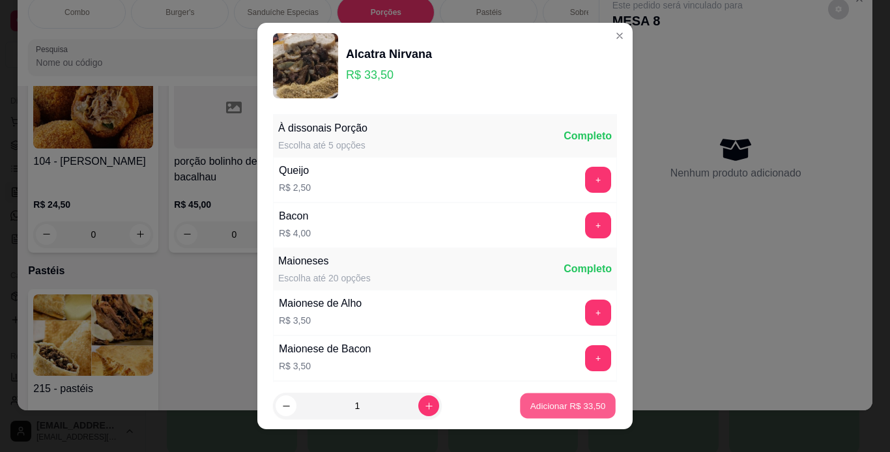
click at [562, 410] on p "Adicionar R$ 33,50" at bounding box center [568, 406] width 76 height 12
type input "1"
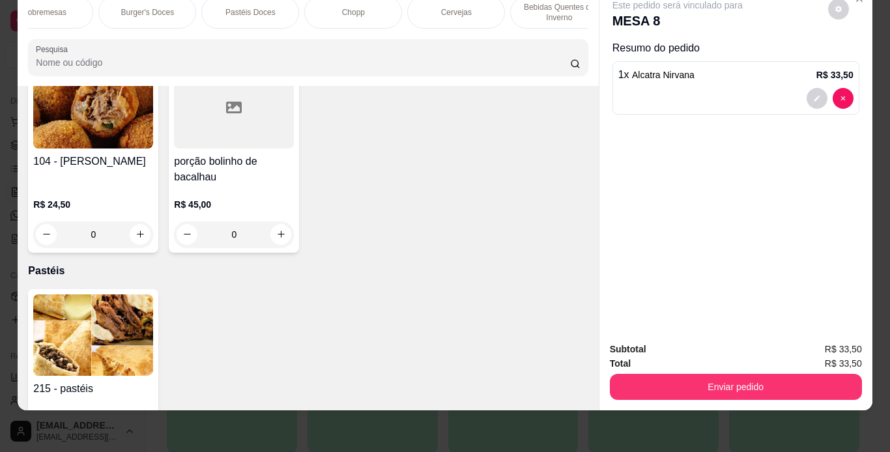
scroll to position [0, 0]
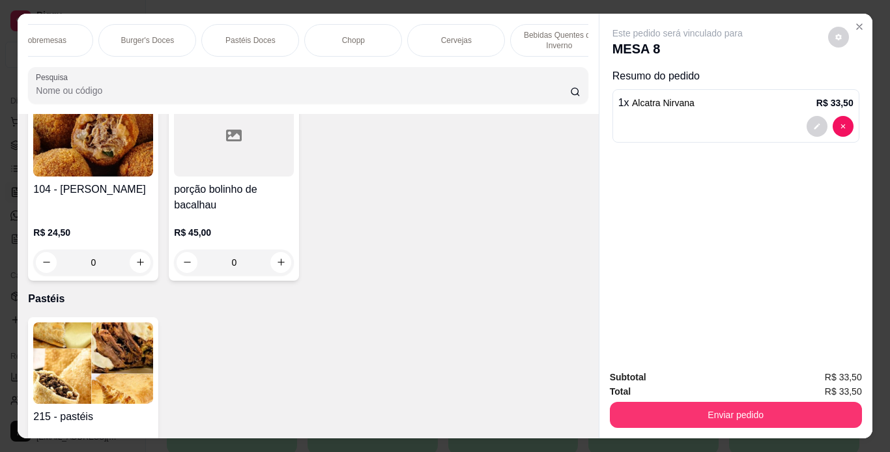
click at [546, 38] on p "Bebidas Quentes de Inverno" at bounding box center [559, 40] width 76 height 21
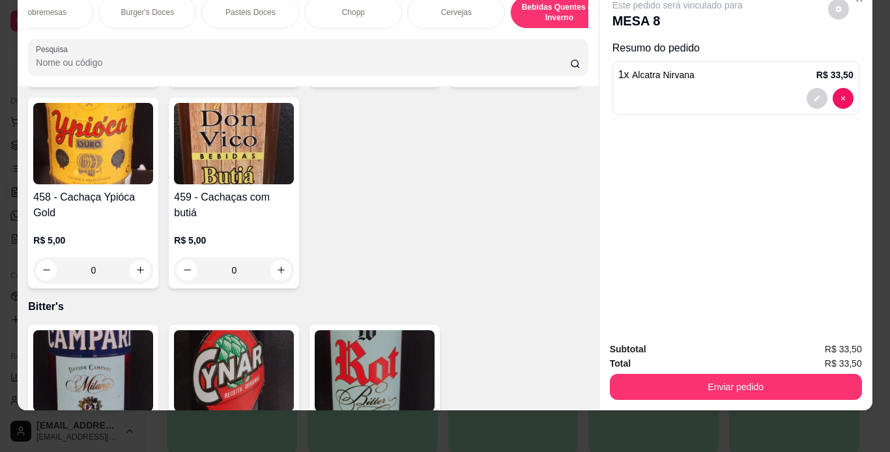
scroll to position [8711, 0]
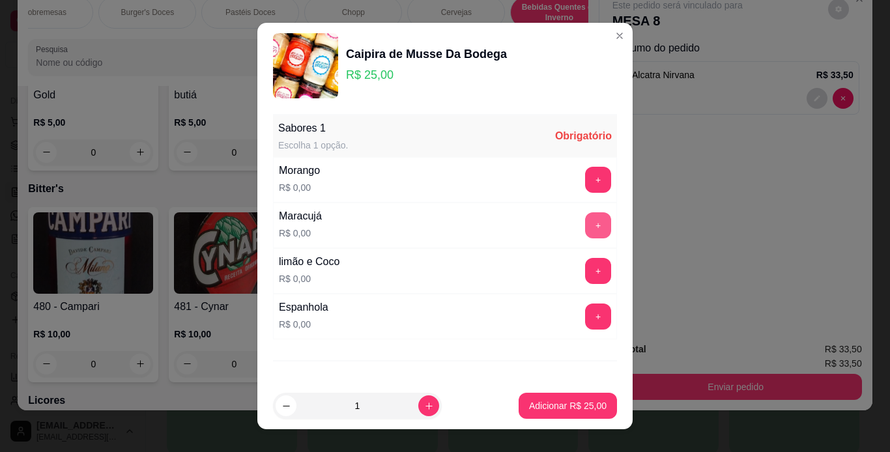
click at [585, 219] on button "+" at bounding box center [598, 225] width 26 height 26
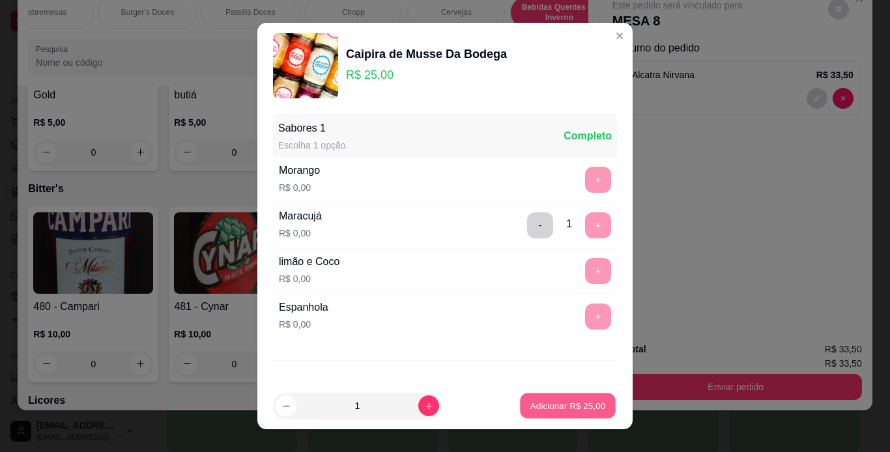
click at [560, 405] on p "Adicionar R$ 25,00" at bounding box center [568, 406] width 76 height 12
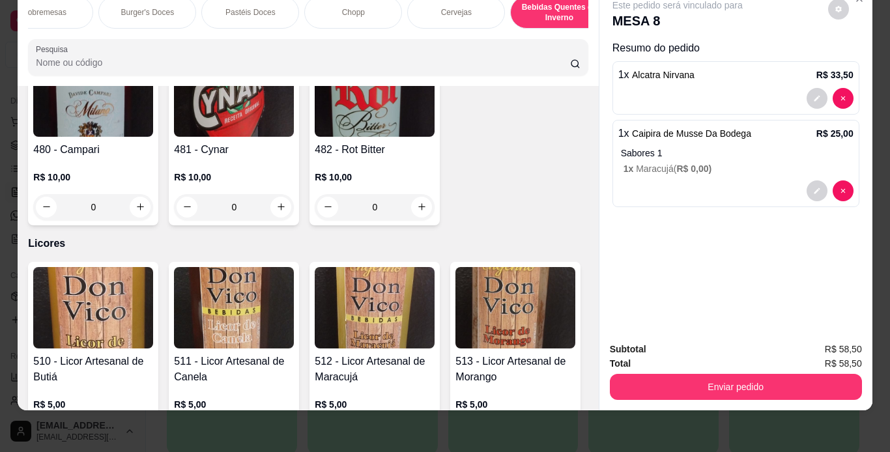
scroll to position [8907, 0]
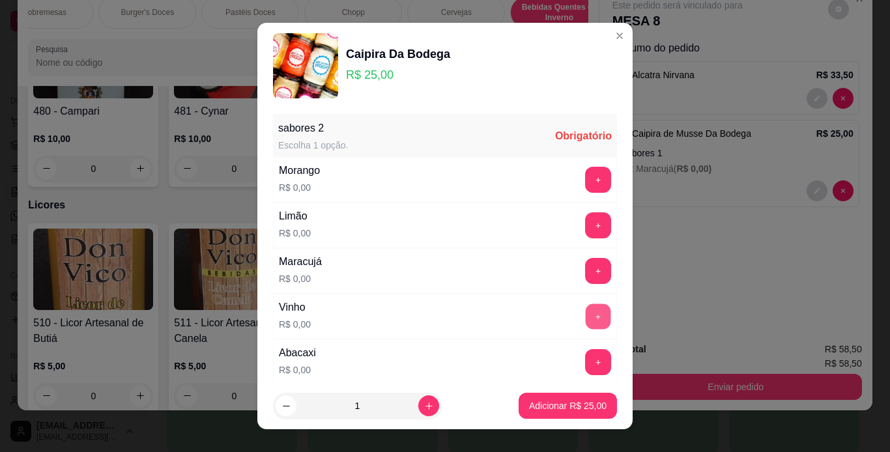
click at [585, 315] on button "+" at bounding box center [597, 315] width 25 height 25
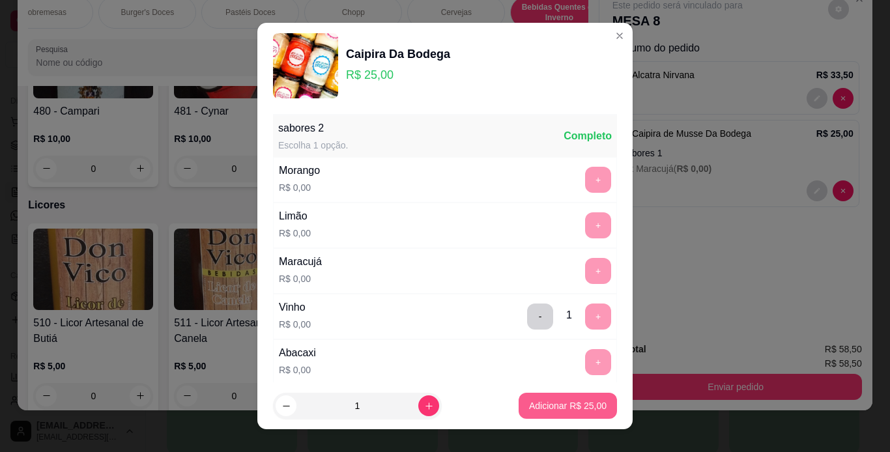
click at [565, 412] on p "Adicionar R$ 25,00" at bounding box center [567, 405] width 77 height 13
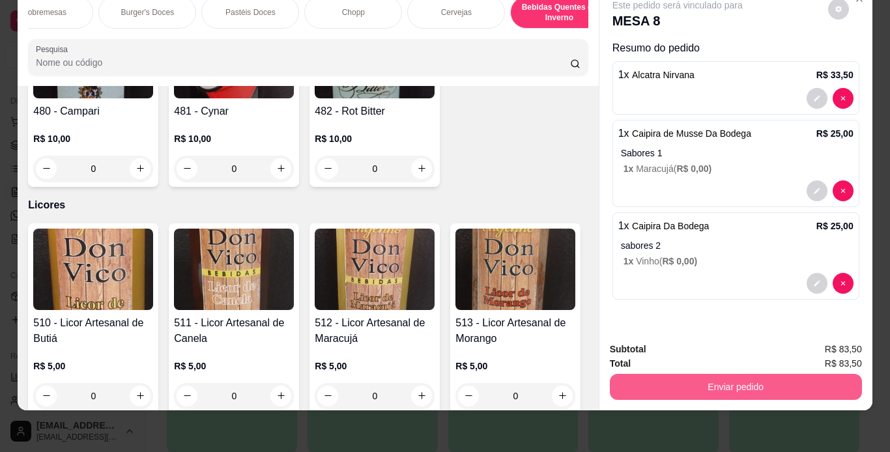
click at [713, 376] on button "Enviar pedido" at bounding box center [736, 387] width 252 height 26
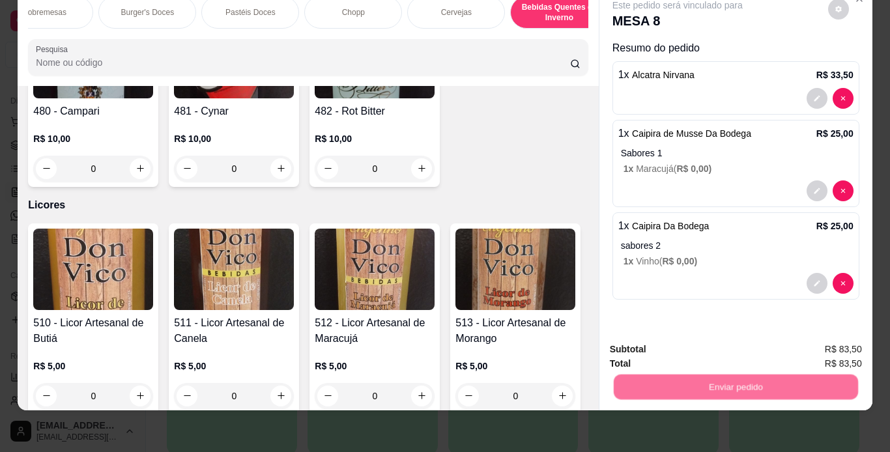
click at [697, 341] on button "Não registrar e enviar pedido" at bounding box center [691, 345] width 135 height 25
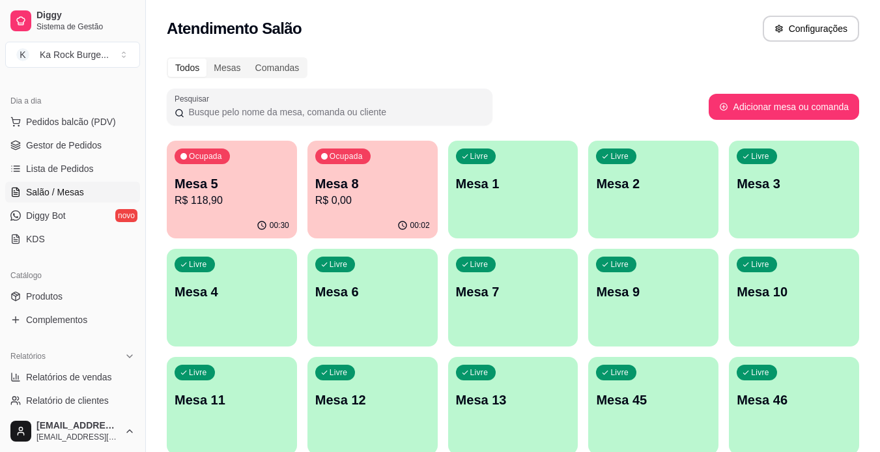
click at [522, 210] on div "Livre Mesa 1" at bounding box center [513, 182] width 130 height 82
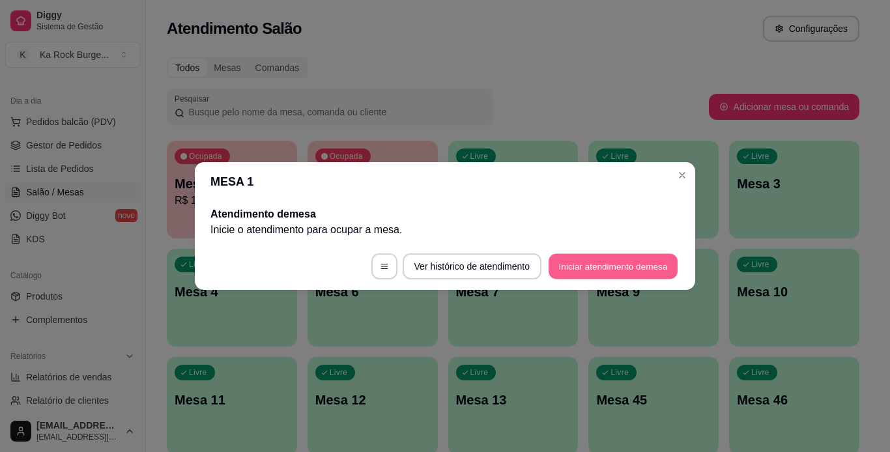
click at [634, 276] on button "Iniciar atendimento de mesa" at bounding box center [612, 266] width 129 height 25
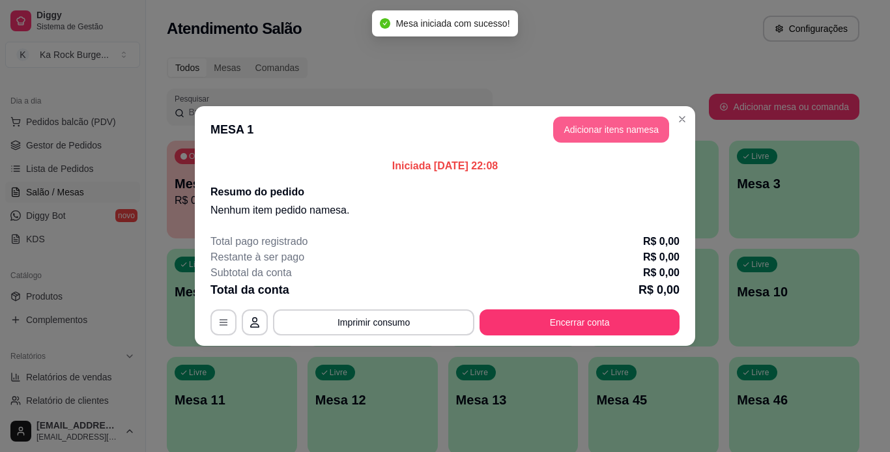
click at [628, 126] on button "Adicionar itens na mesa" at bounding box center [611, 130] width 116 height 26
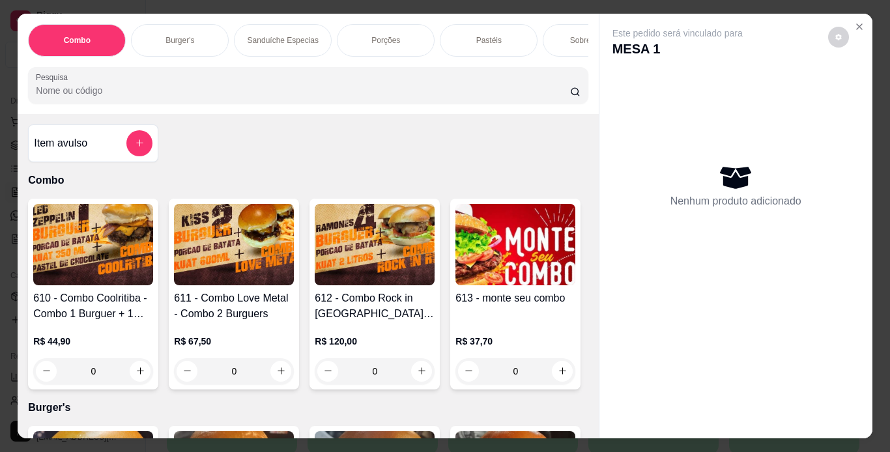
click at [154, 43] on div "Burger's" at bounding box center [180, 40] width 98 height 33
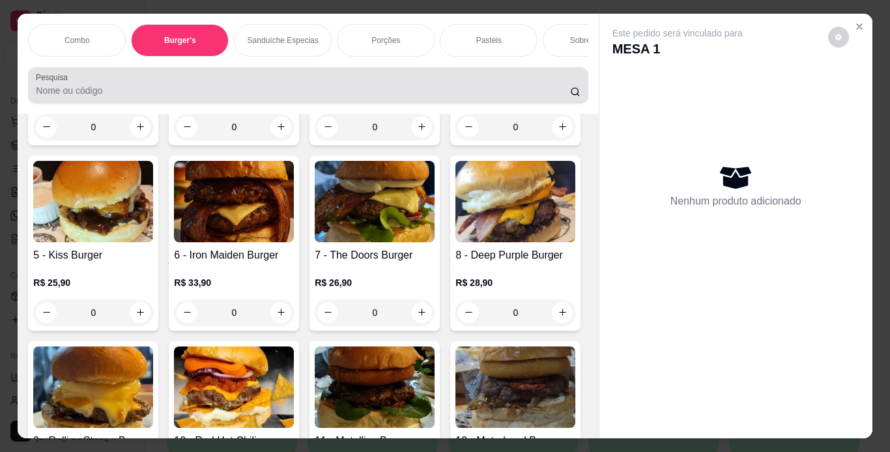
scroll to position [33, 0]
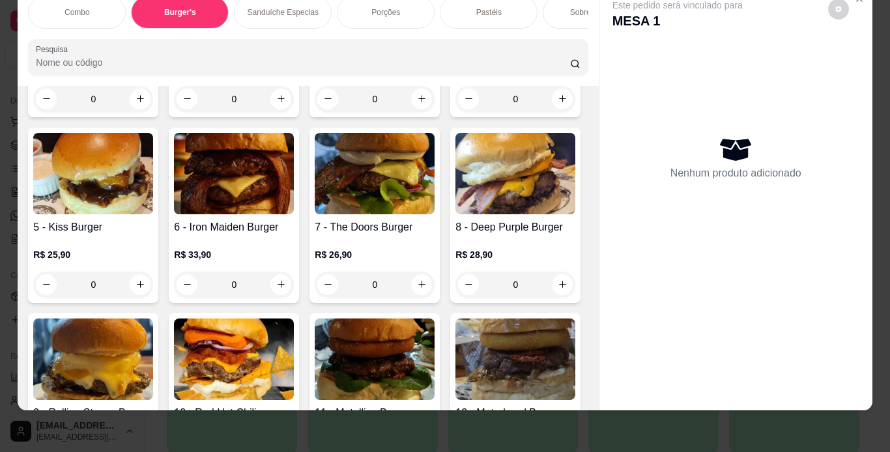
click at [28, 117] on div "1 - Ramones Burger R$ 21,90 0" at bounding box center [93, 21] width 130 height 191
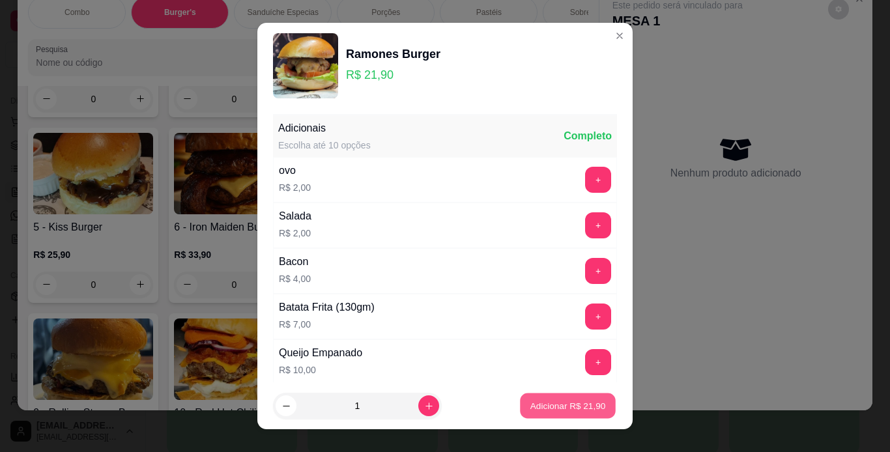
click at [535, 400] on button "Adicionar R$ 21,90" at bounding box center [568, 405] width 96 height 25
type input "1"
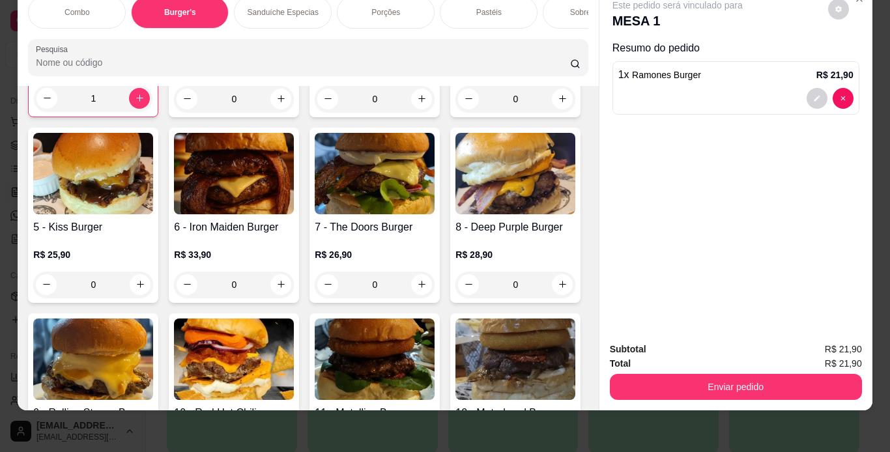
click at [359, 5] on div "Porções" at bounding box center [386, 12] width 98 height 33
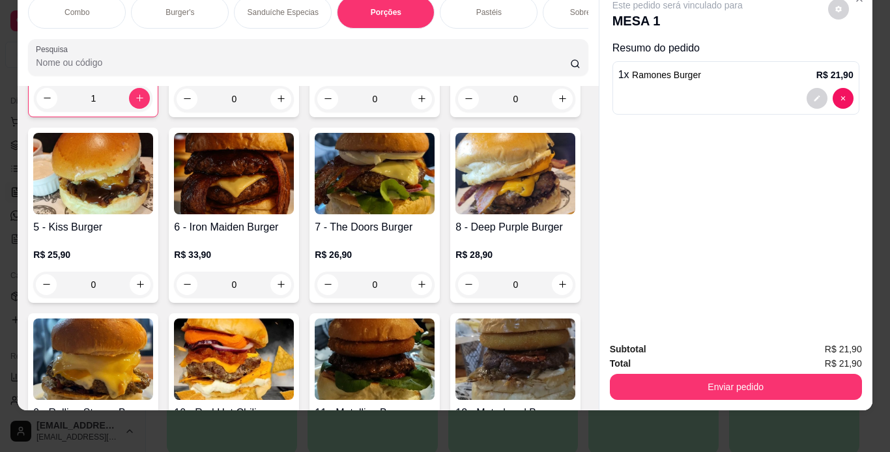
scroll to position [2428, 0]
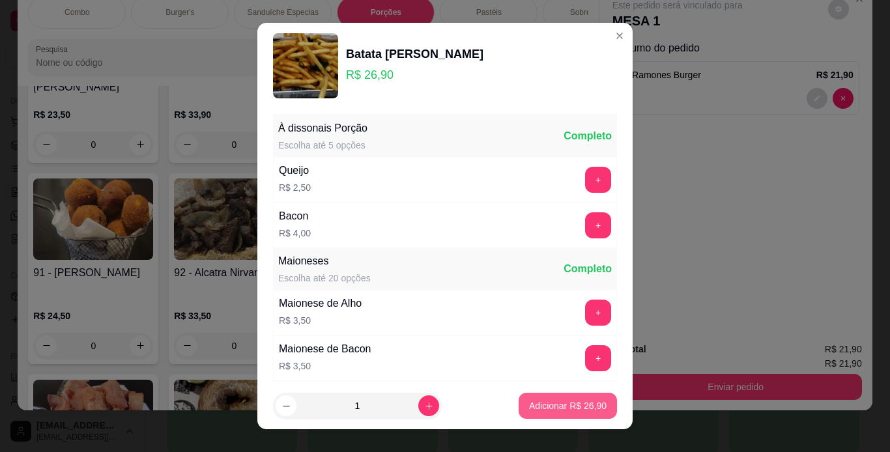
click at [588, 408] on p "Adicionar R$ 26,90" at bounding box center [567, 405] width 77 height 13
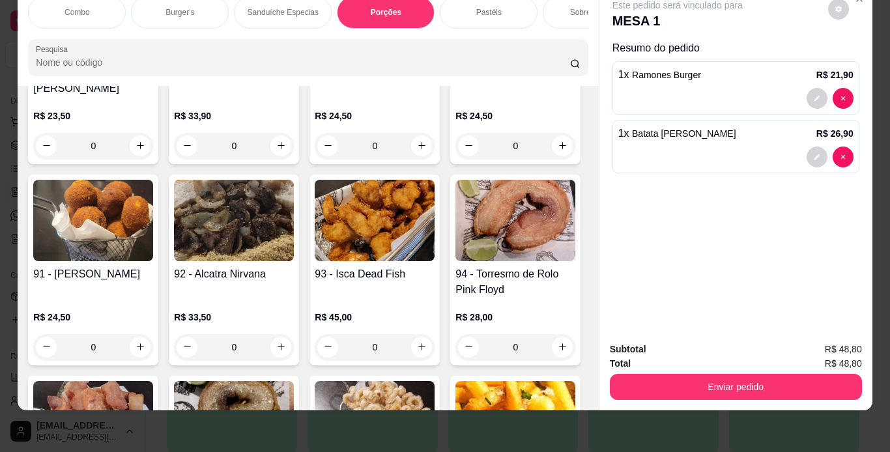
type input "1"
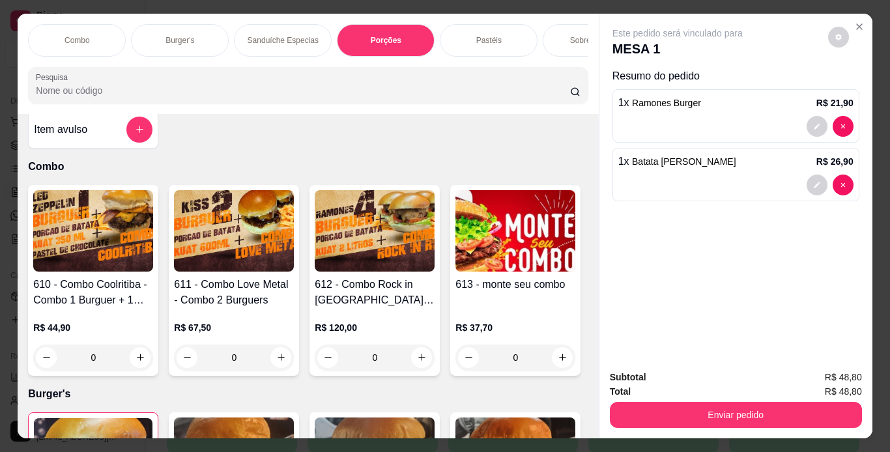
scroll to position [0, 0]
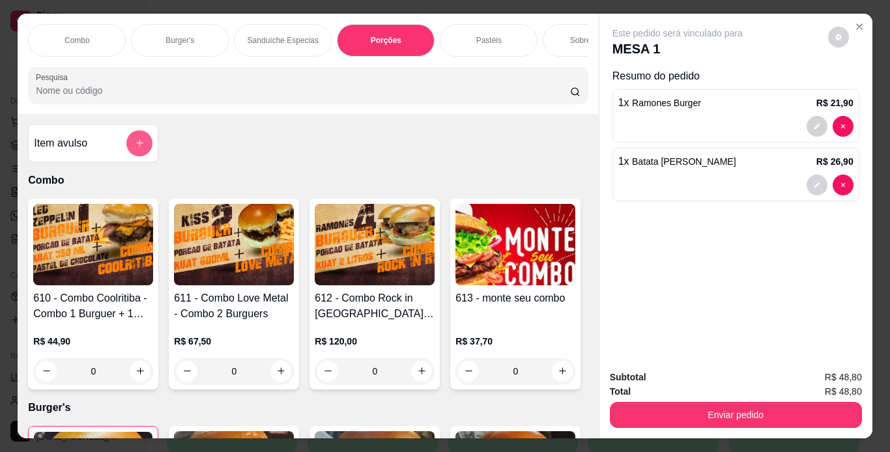
click at [141, 147] on button "add-separate-item" at bounding box center [139, 143] width 26 height 26
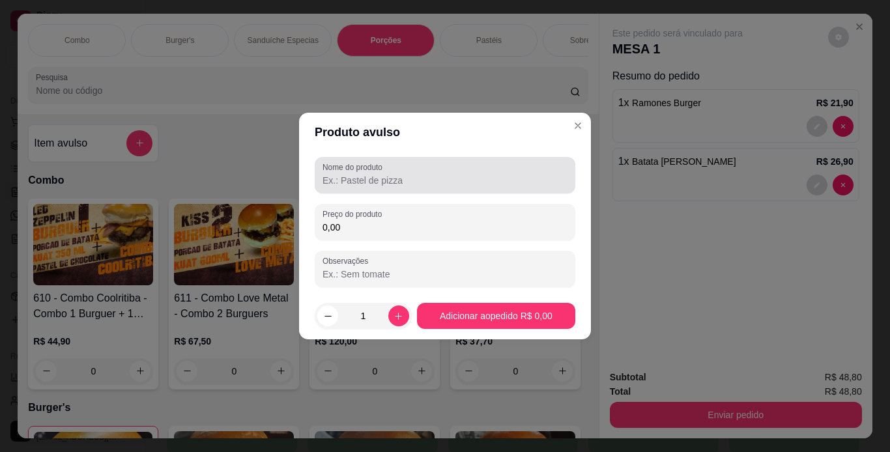
click at [404, 188] on div at bounding box center [444, 175] width 245 height 26
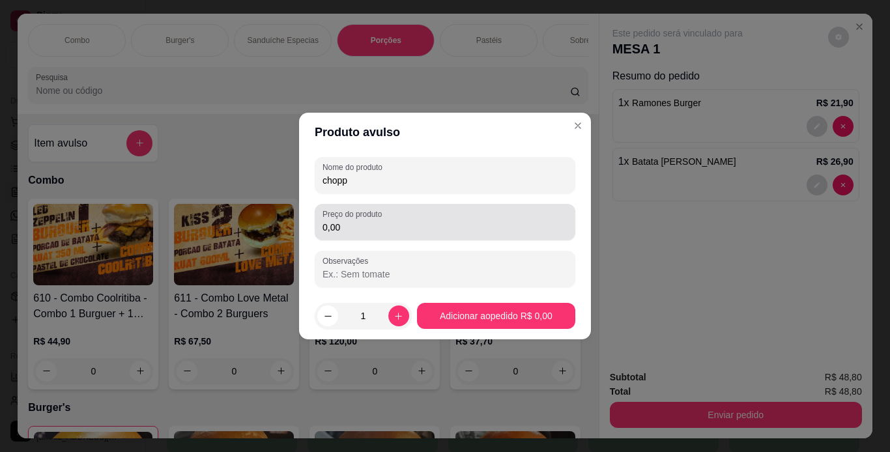
type input "chopp"
click at [453, 225] on input "0,00" at bounding box center [444, 227] width 245 height 13
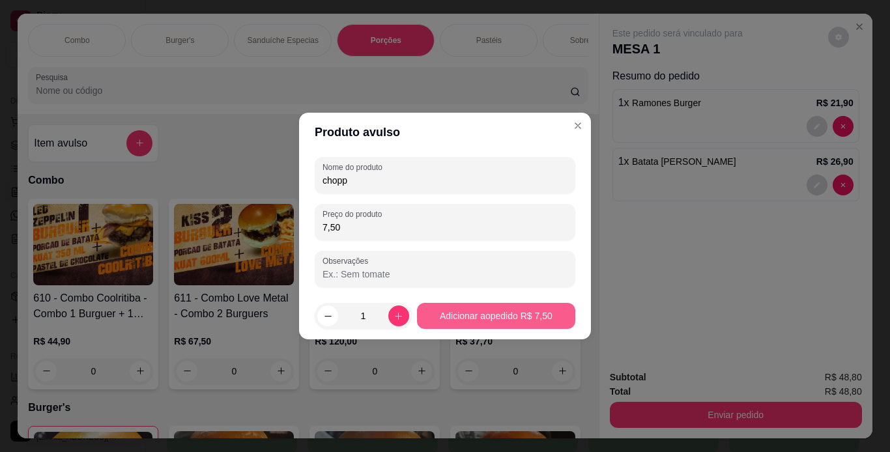
type input "7,50"
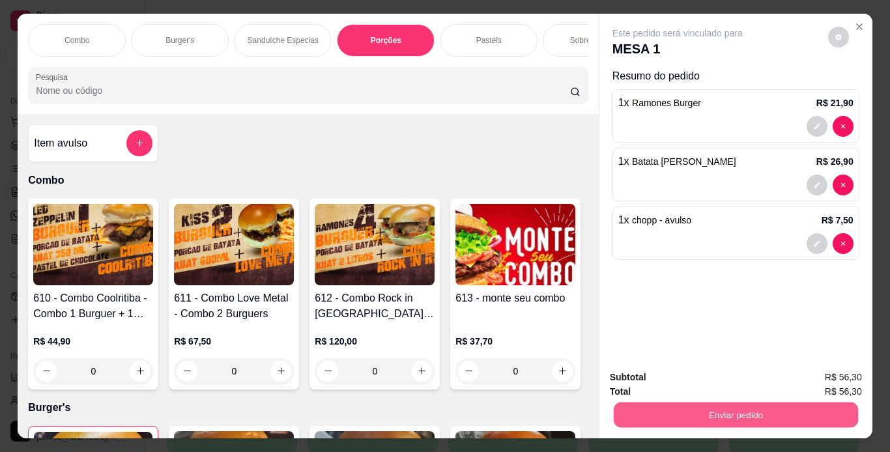
click at [676, 410] on button "Enviar pedido" at bounding box center [735, 414] width 244 height 25
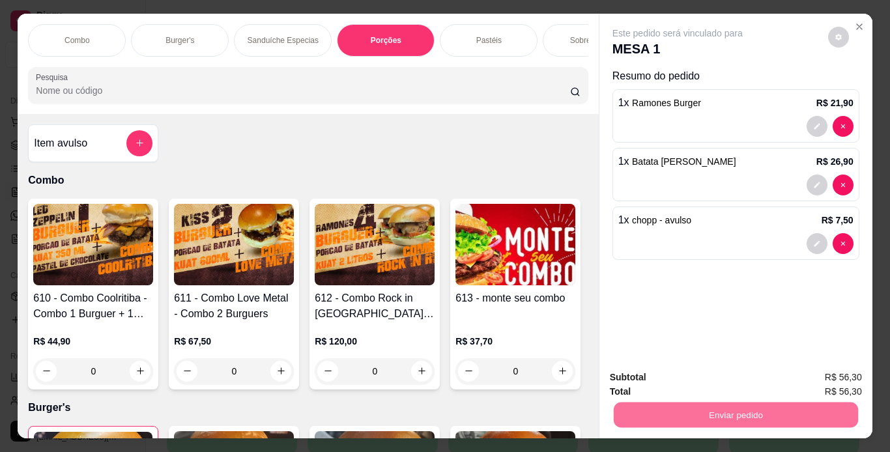
click at [697, 377] on button "Não registrar e enviar pedido" at bounding box center [691, 378] width 135 height 25
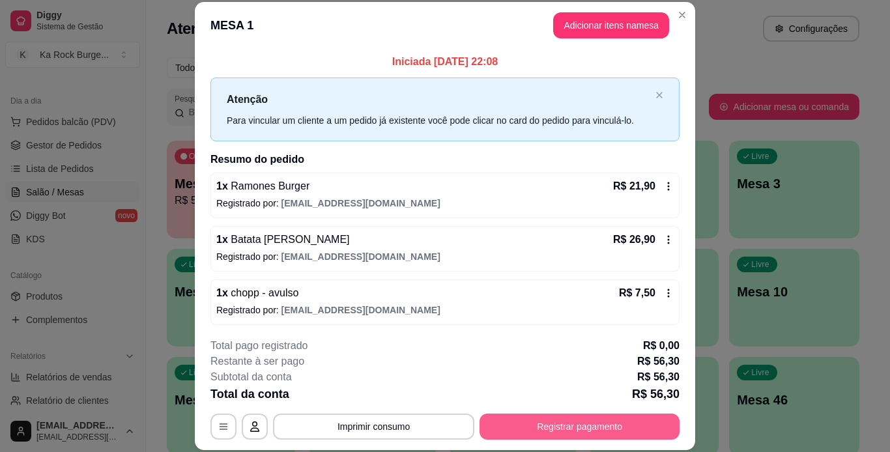
click at [537, 426] on button "Registrar pagamento" at bounding box center [579, 426] width 200 height 26
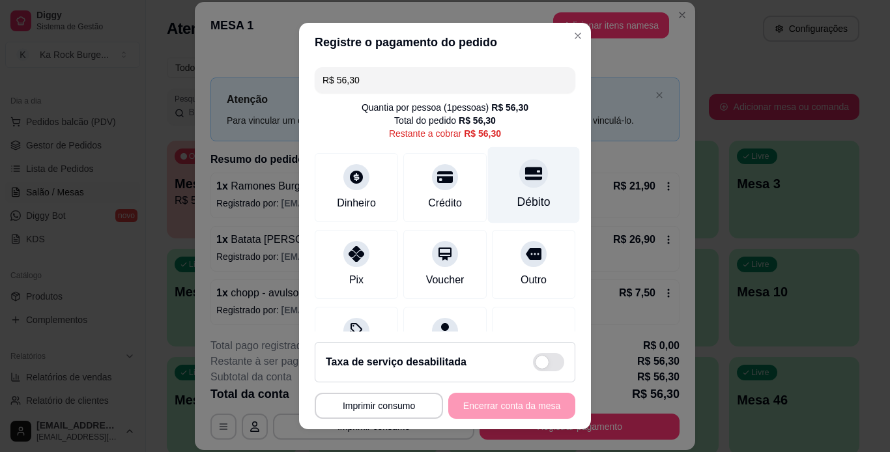
click at [498, 189] on div "Débito" at bounding box center [534, 185] width 92 height 76
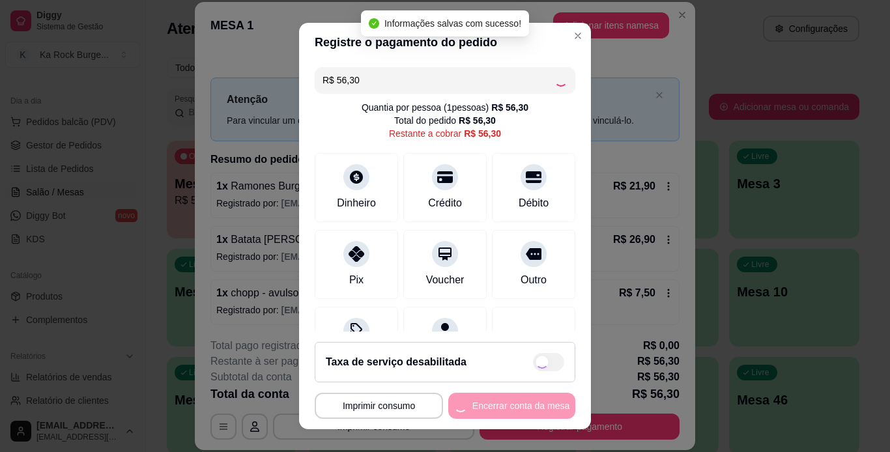
type input "R$ 0,00"
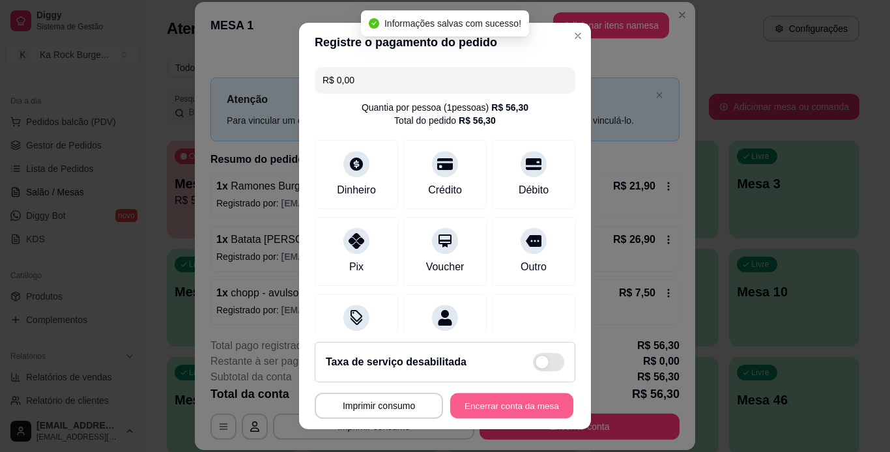
click at [515, 406] on button "Encerrar conta da mesa" at bounding box center [511, 405] width 123 height 25
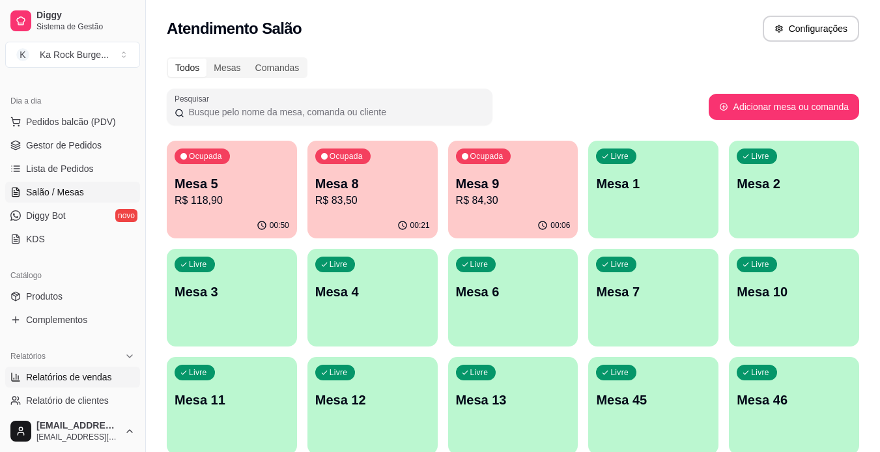
click at [45, 381] on span "Relatórios de vendas" at bounding box center [69, 377] width 86 height 13
select select "ALL"
select select "0"
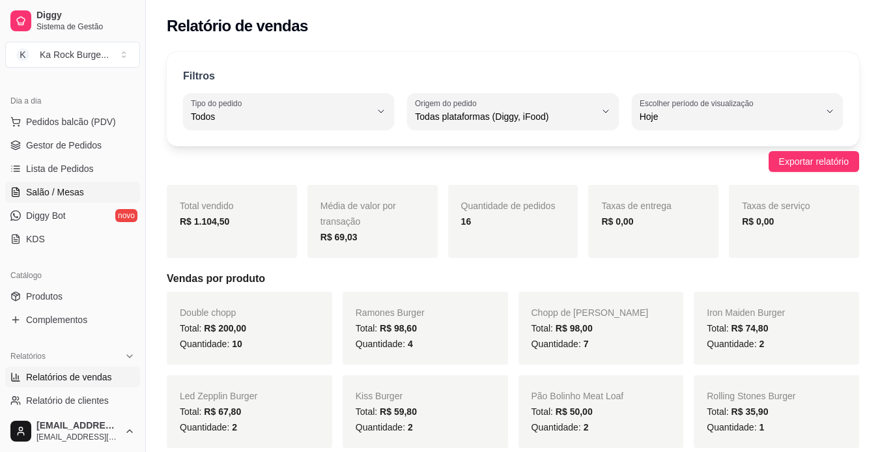
click at [44, 191] on span "Salão / Mesas" at bounding box center [55, 192] width 58 height 13
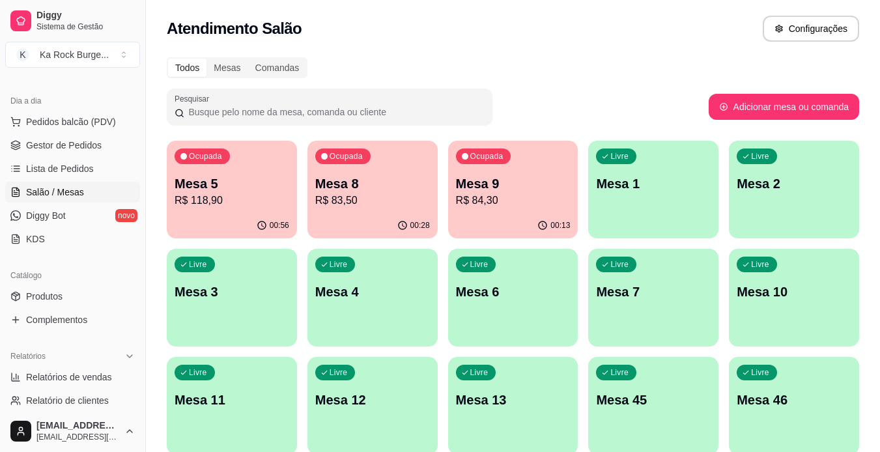
click at [254, 216] on div "00:56" at bounding box center [232, 225] width 130 height 25
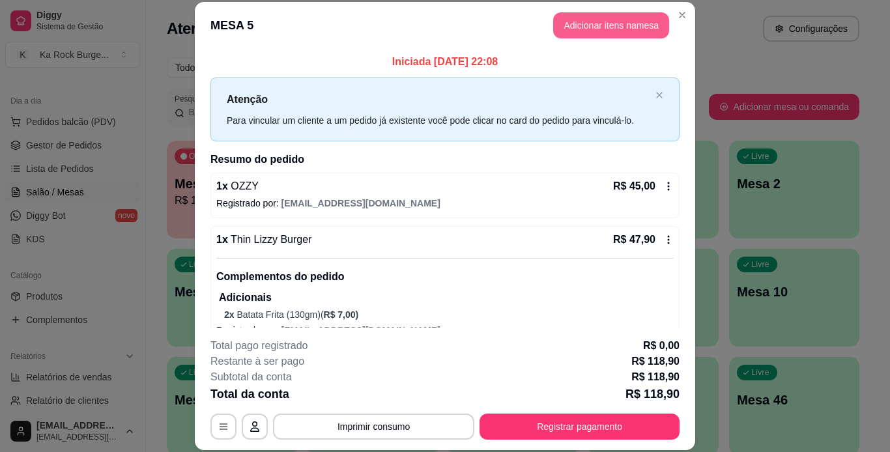
click at [593, 35] on button "Adicionar itens na mesa" at bounding box center [611, 25] width 116 height 26
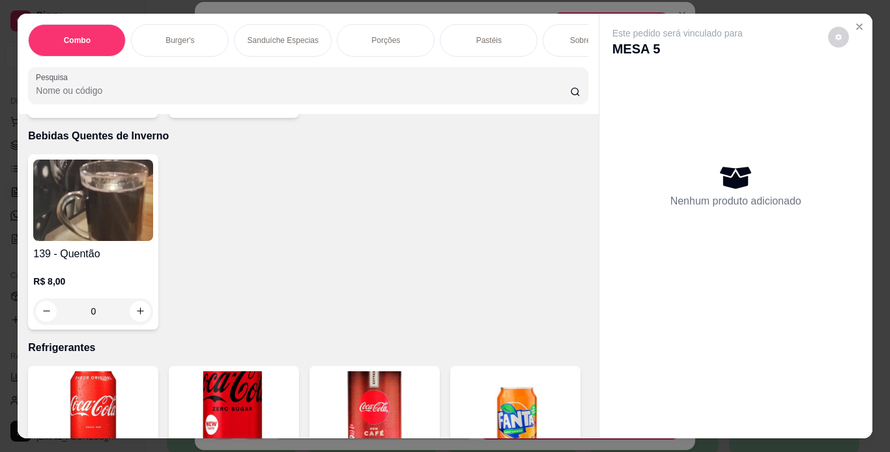
scroll to position [5014, 0]
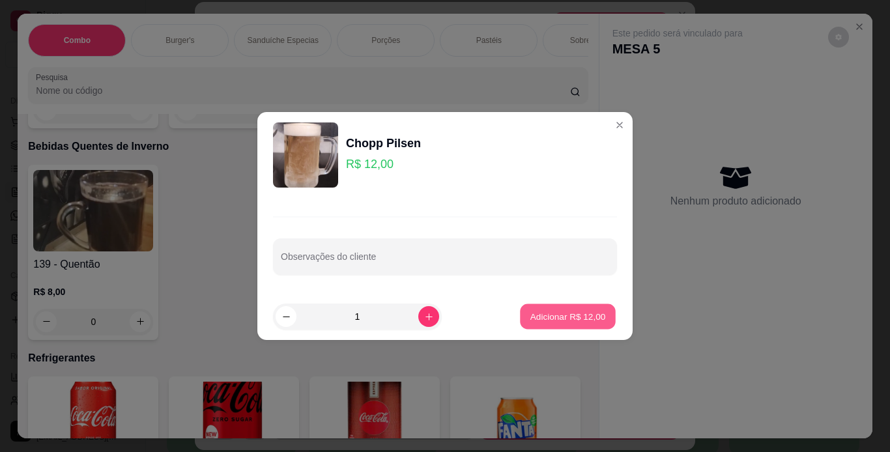
click at [574, 319] on p "Adicionar R$ 12,00" at bounding box center [568, 316] width 76 height 12
type input "1"
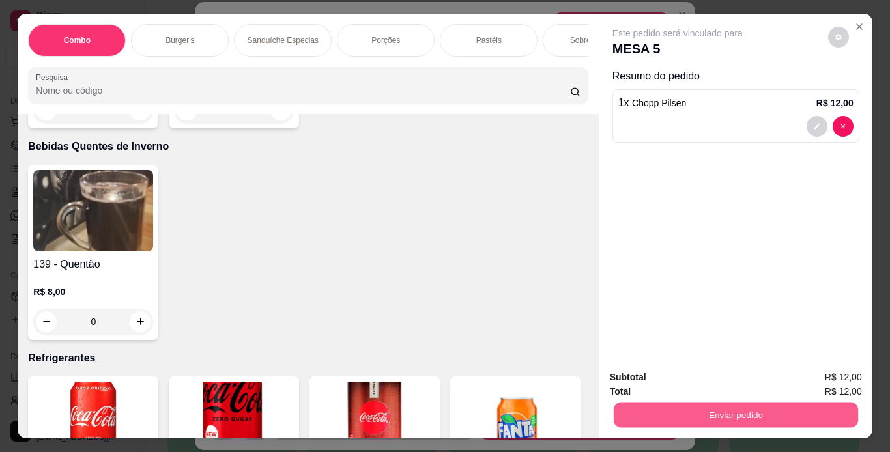
click at [639, 421] on button "Enviar pedido" at bounding box center [735, 414] width 244 height 25
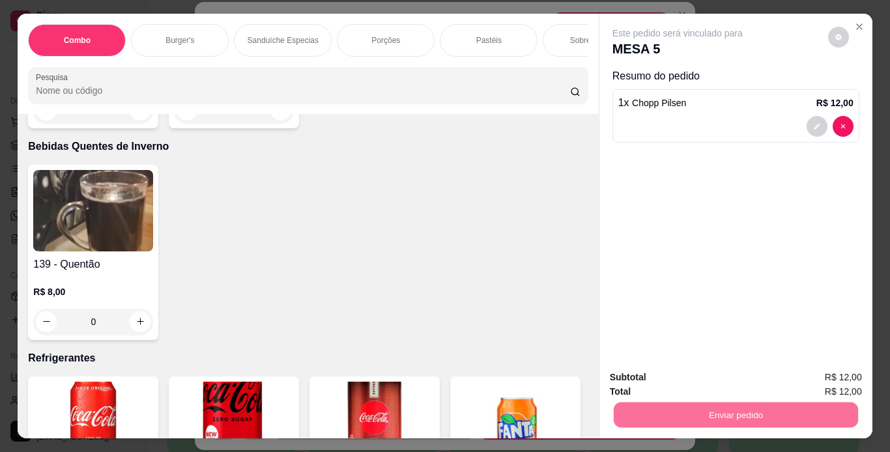
click at [660, 378] on button "Não registrar e enviar pedido" at bounding box center [692, 378] width 132 height 24
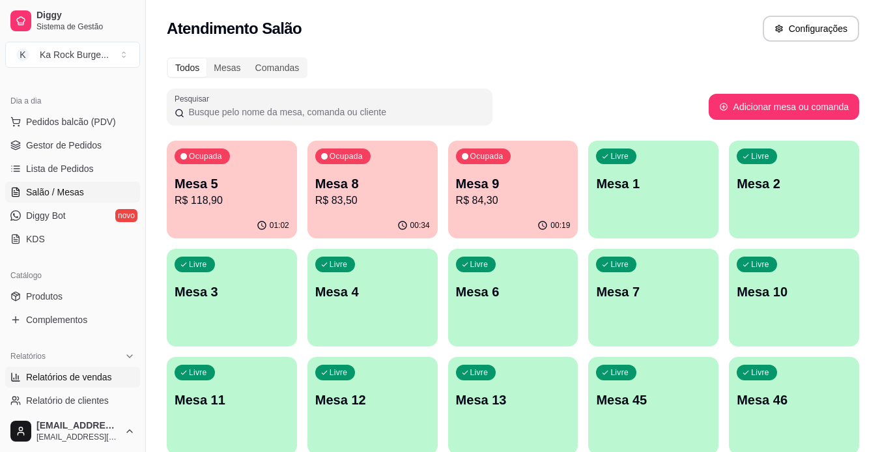
click at [63, 376] on span "Relatórios de vendas" at bounding box center [69, 377] width 86 height 13
select select "ALL"
select select "0"
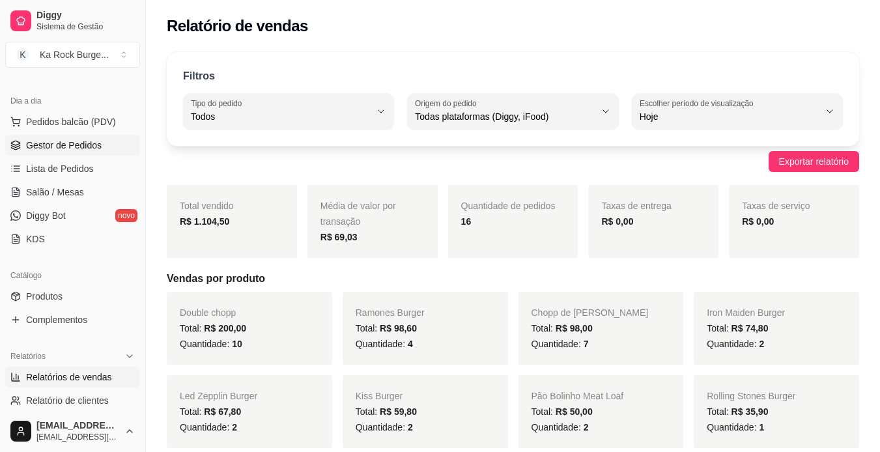
click at [63, 148] on span "Gestor de Pedidos" at bounding box center [64, 145] width 76 height 13
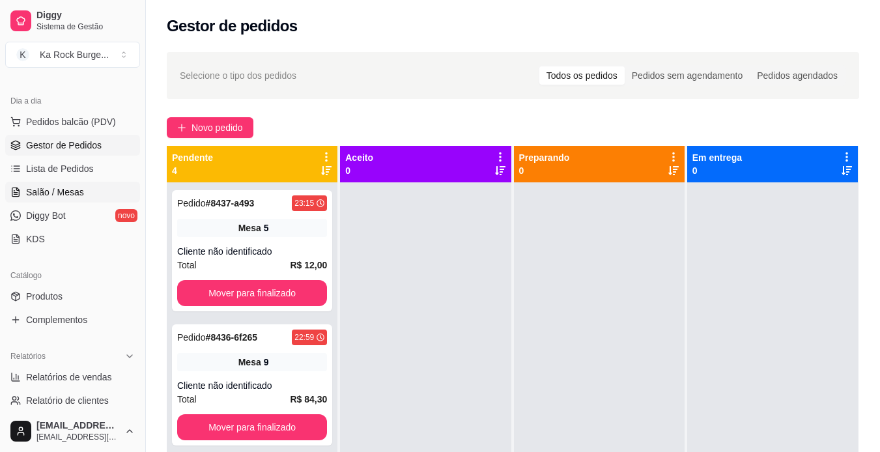
click at [61, 191] on span "Salão / Mesas" at bounding box center [55, 192] width 58 height 13
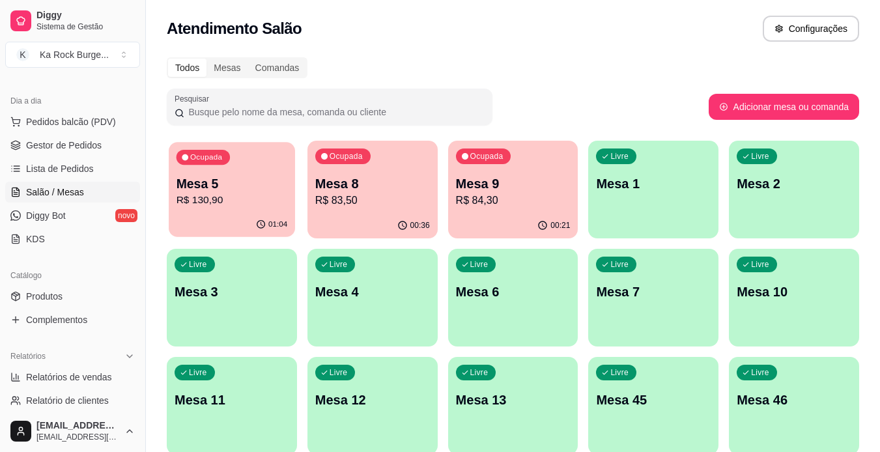
click at [243, 173] on div "Ocupada Mesa 5 R$ 130,90" at bounding box center [232, 177] width 126 height 70
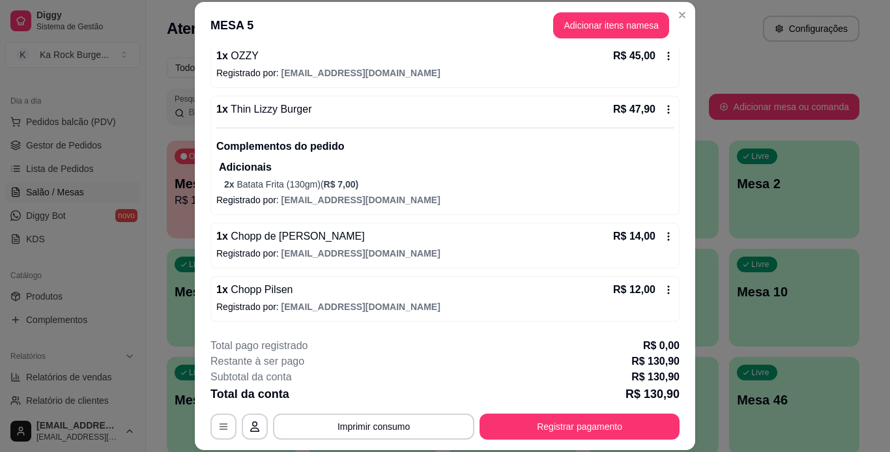
scroll to position [183, 0]
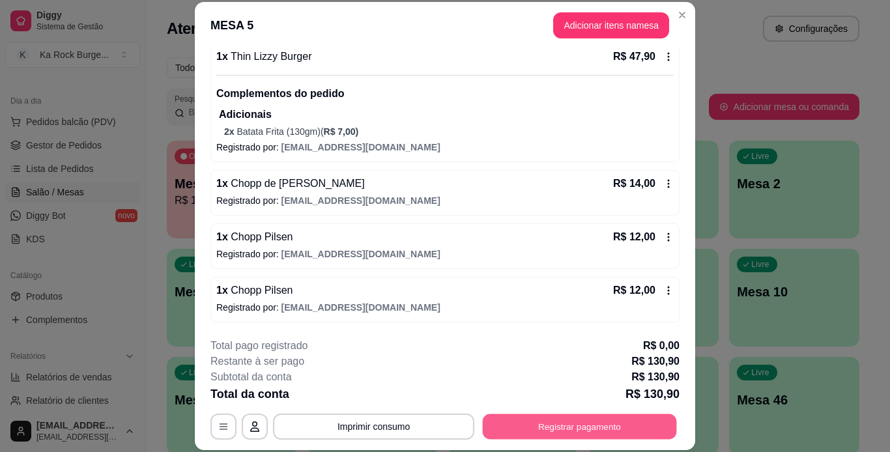
click at [597, 432] on button "Registrar pagamento" at bounding box center [580, 425] width 194 height 25
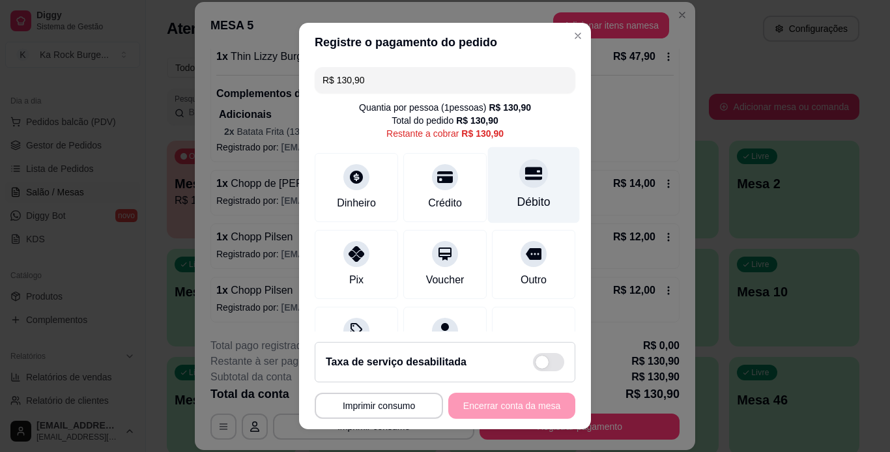
click at [488, 188] on div "Débito" at bounding box center [534, 185] width 92 height 76
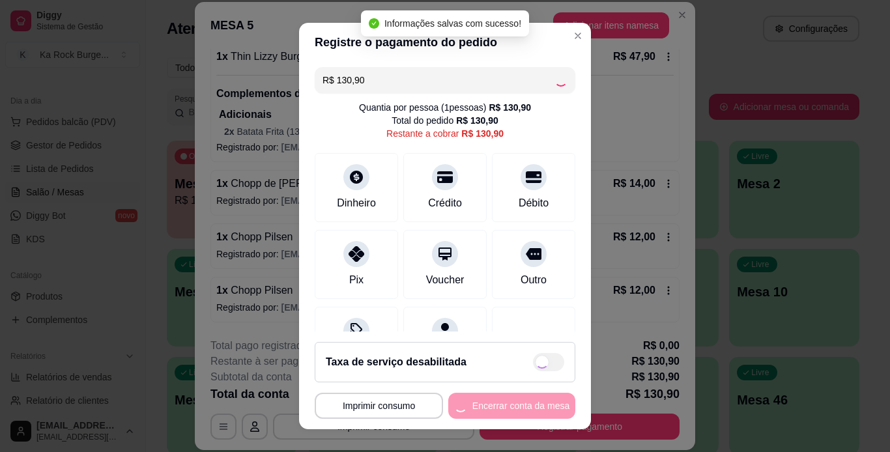
type input "R$ 0,00"
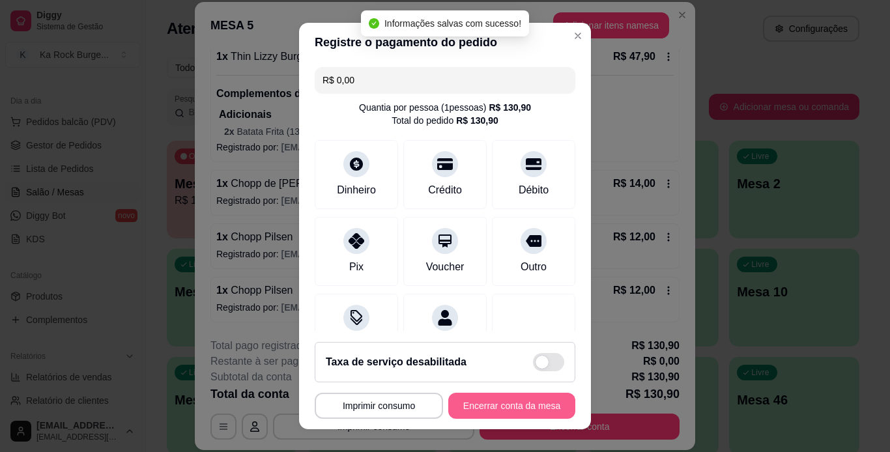
click at [477, 399] on button "Encerrar conta da mesa" at bounding box center [511, 406] width 127 height 26
click at [477, 399] on div "**********" at bounding box center [445, 406] width 260 height 26
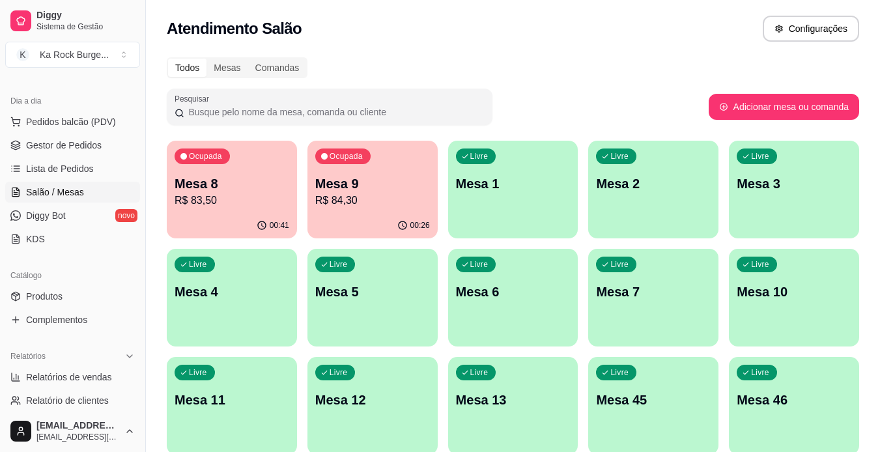
click at [553, 68] on div "Todos Mesas Comandas" at bounding box center [513, 67] width 692 height 21
click at [236, 177] on p "Mesa 8" at bounding box center [231, 184] width 111 height 18
click at [383, 178] on p "Mesa 9" at bounding box center [371, 184] width 111 height 18
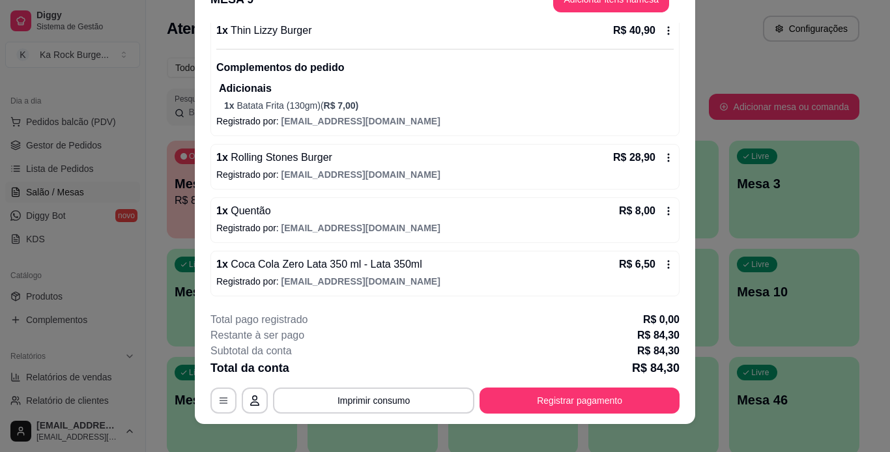
scroll to position [40, 0]
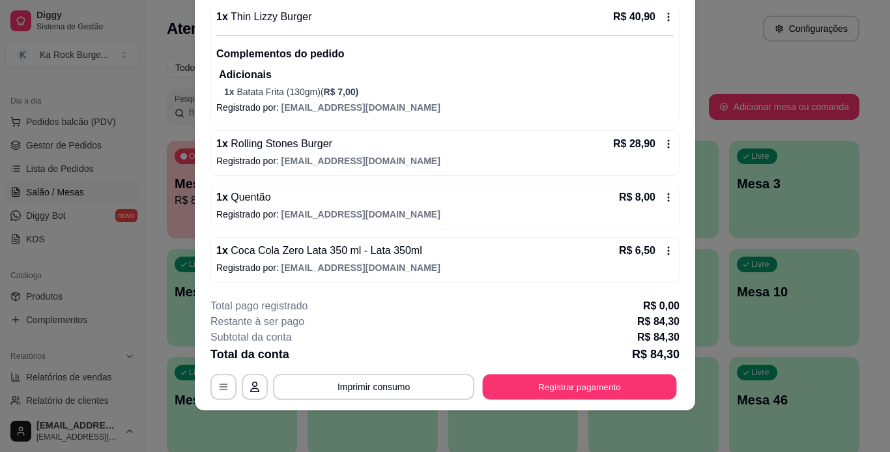
click at [535, 380] on button "Registrar pagamento" at bounding box center [580, 386] width 194 height 25
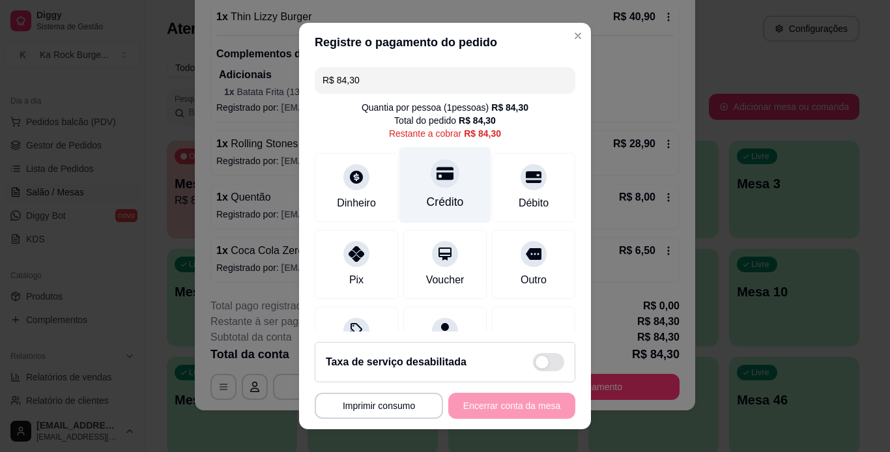
click at [399, 188] on div "Crédito" at bounding box center [445, 185] width 92 height 76
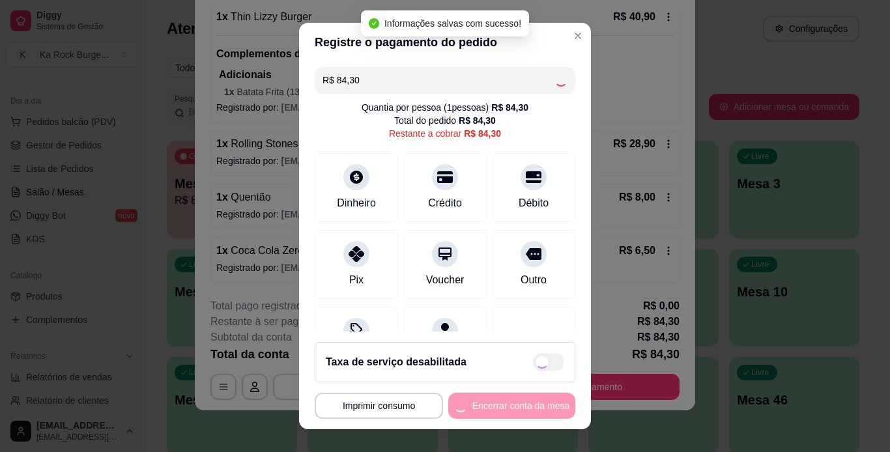
type input "R$ 0,00"
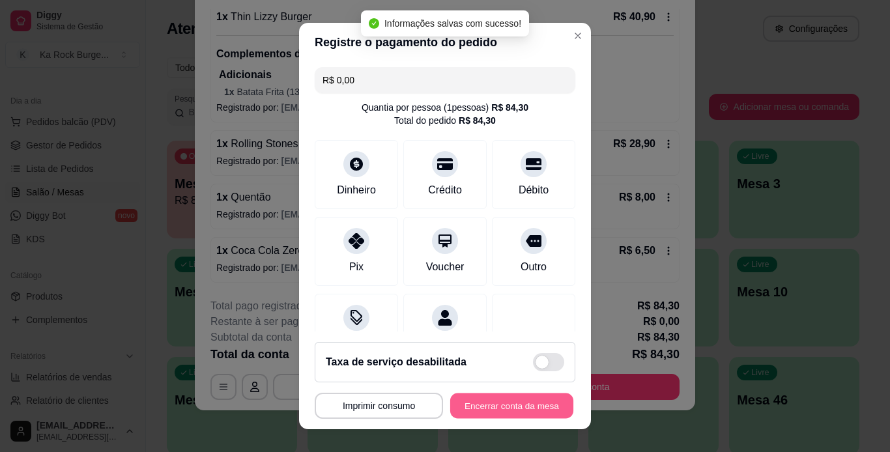
click at [508, 409] on button "Encerrar conta da mesa" at bounding box center [511, 405] width 123 height 25
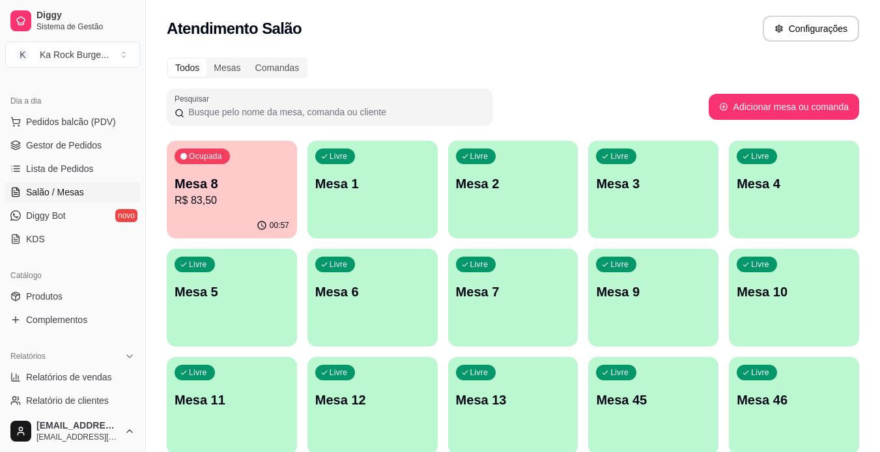
click at [219, 191] on p "Mesa 8" at bounding box center [232, 184] width 115 height 18
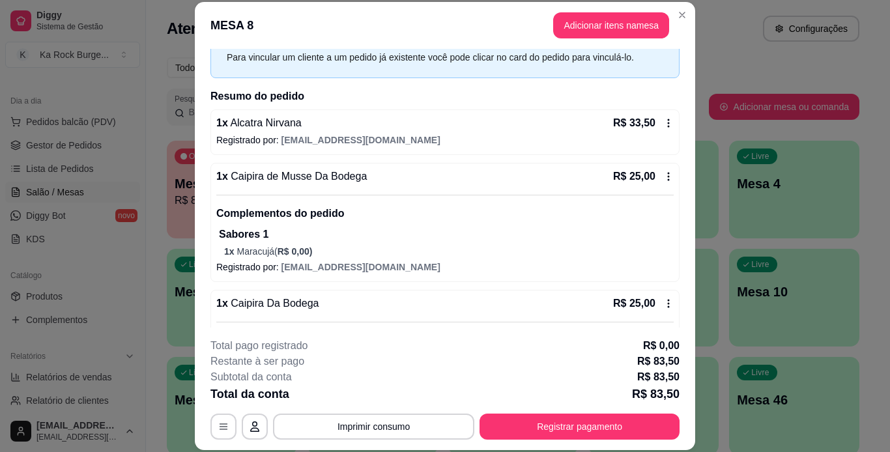
scroll to position [65, 0]
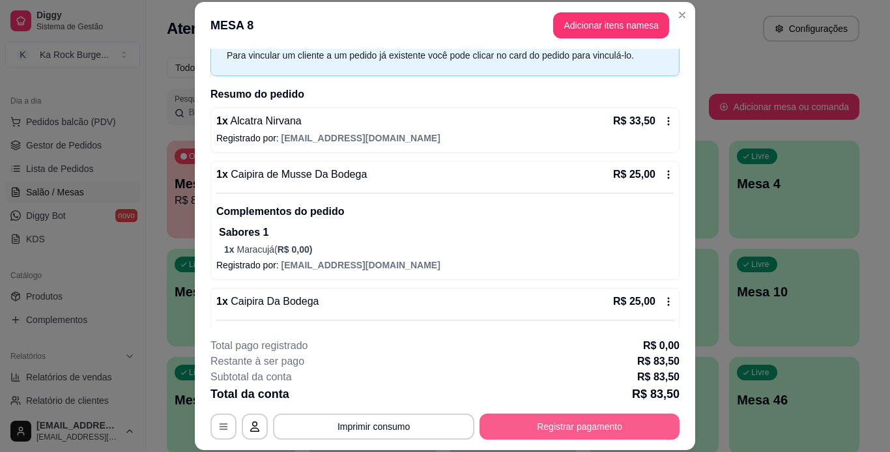
click at [630, 431] on button "Registrar pagamento" at bounding box center [579, 426] width 200 height 26
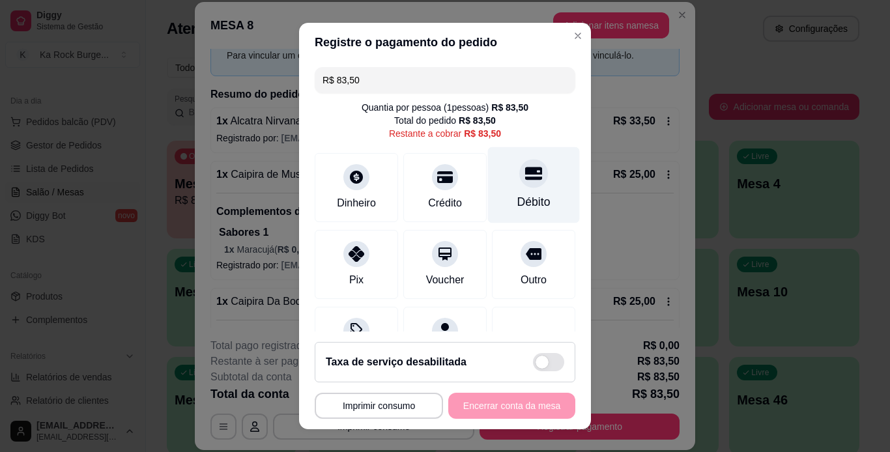
click at [525, 182] on icon at bounding box center [533, 173] width 17 height 17
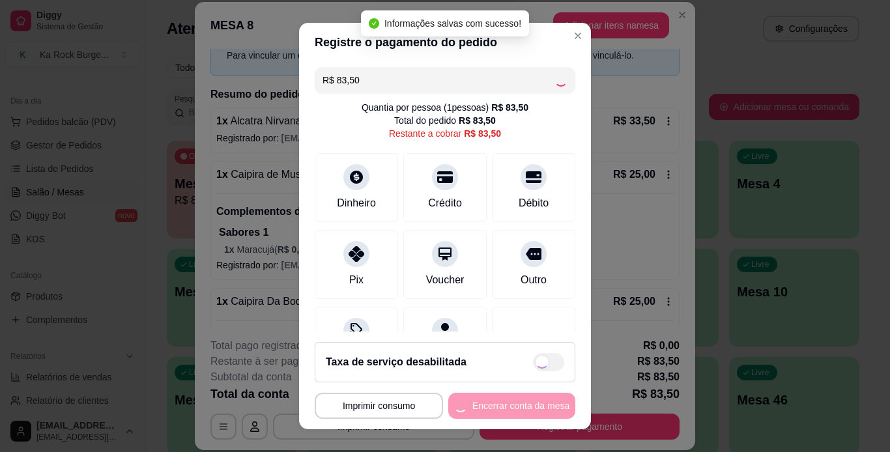
type input "R$ 0,00"
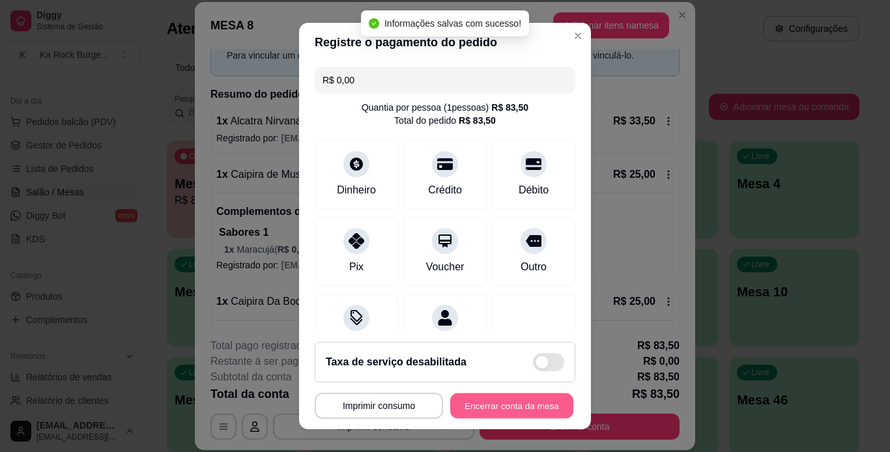
click at [484, 411] on button "Encerrar conta da mesa" at bounding box center [511, 405] width 123 height 25
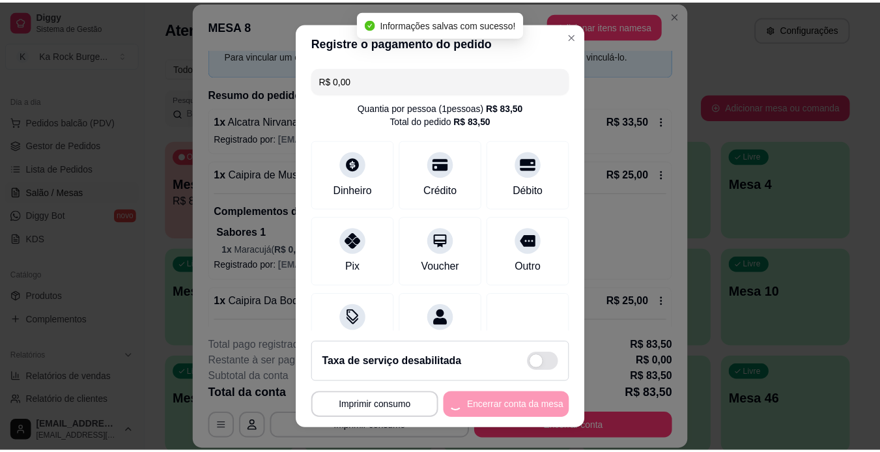
scroll to position [0, 0]
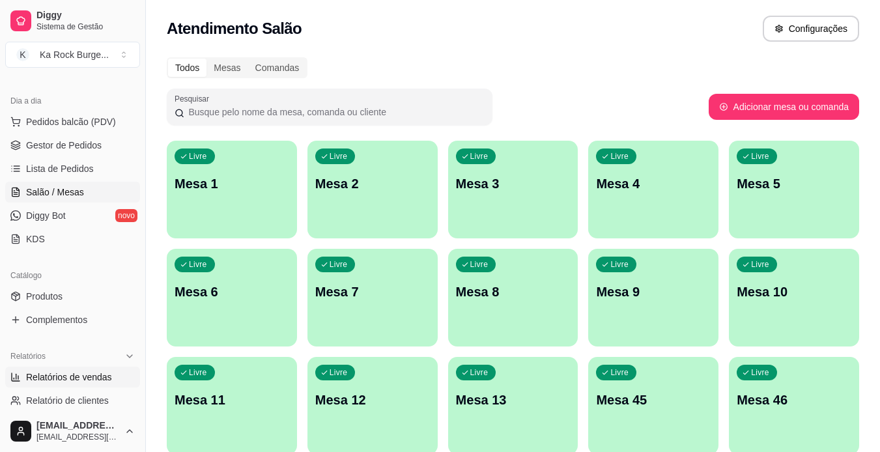
click at [106, 380] on span "Relatórios de vendas" at bounding box center [69, 377] width 86 height 13
select select "ALL"
select select "0"
